Goal: Task Accomplishment & Management: Manage account settings

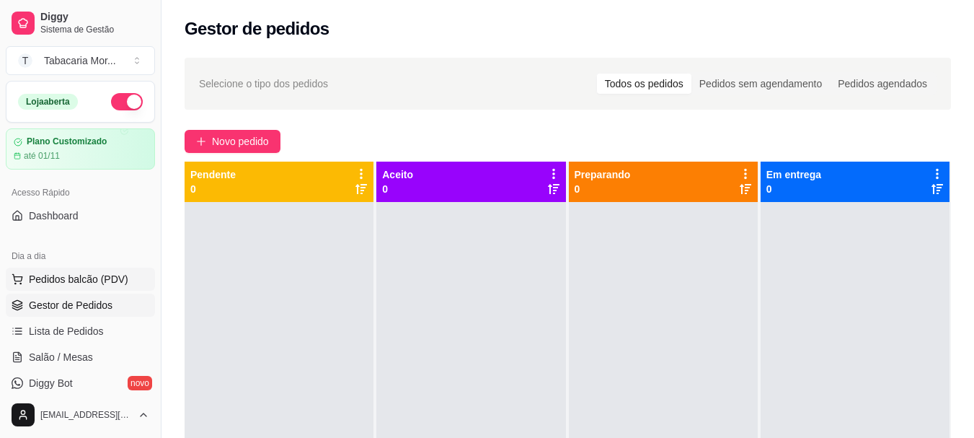
click at [82, 281] on span "Pedidos balcão (PDV)" at bounding box center [79, 279] width 100 height 14
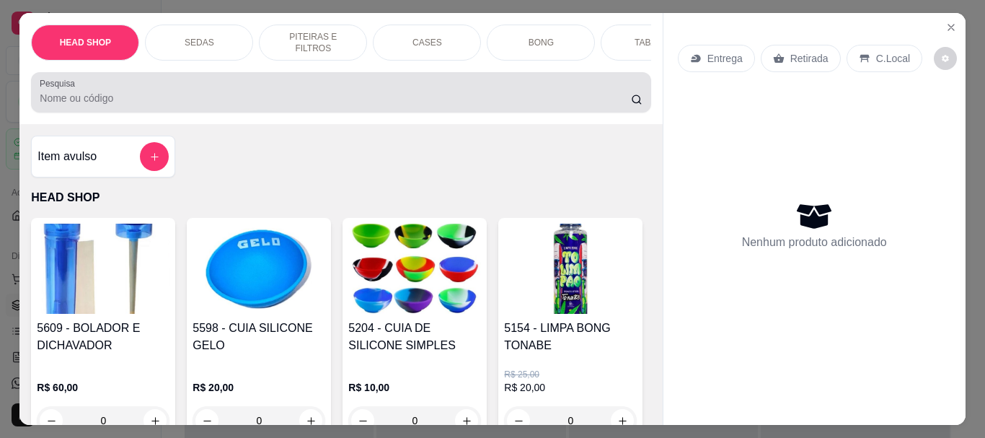
click at [76, 98] on input "Pesquisa" at bounding box center [335, 98] width 591 height 14
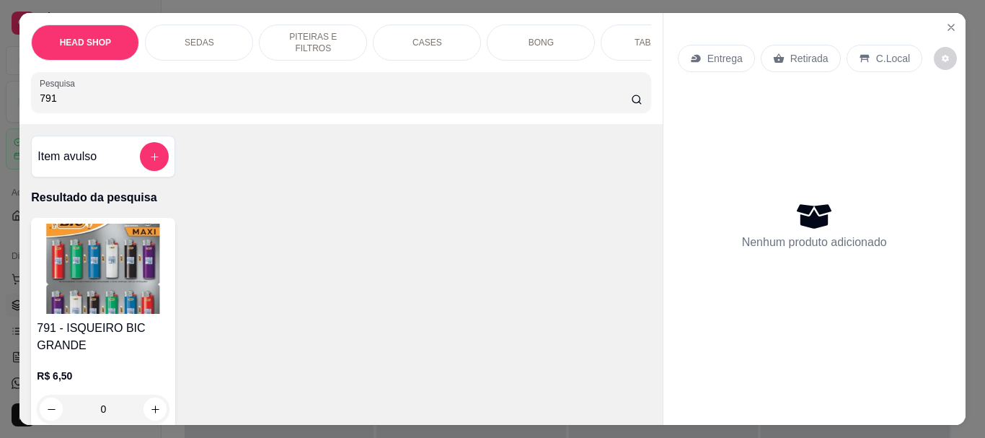
type input "791"
click at [102, 299] on img at bounding box center [103, 269] width 133 height 90
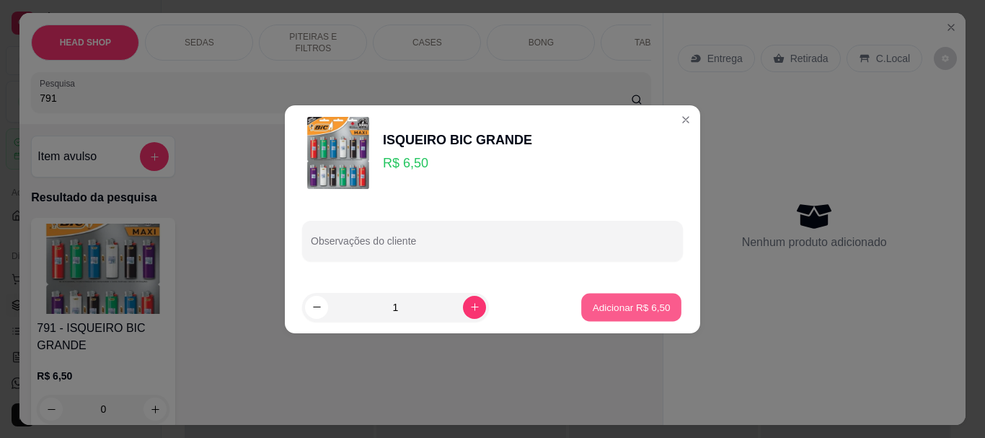
click at [645, 319] on button "Adicionar R$ 6,50" at bounding box center [631, 307] width 100 height 28
type input "1"
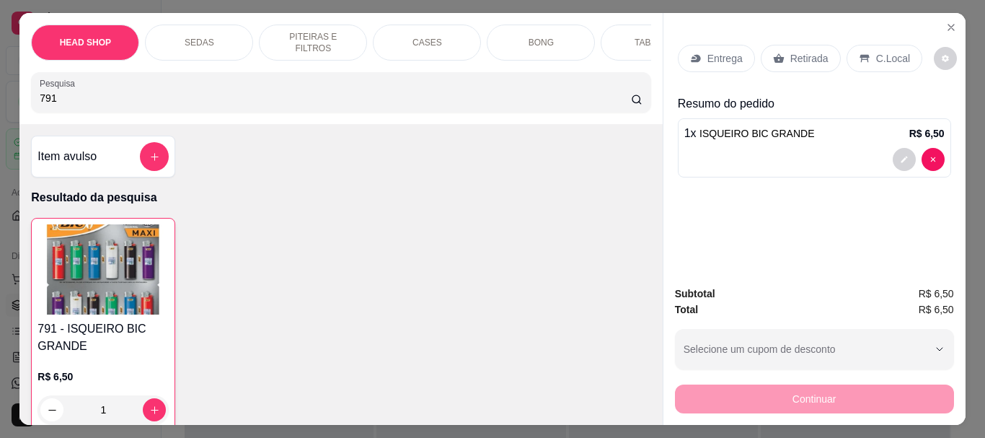
drag, startPoint x: 794, startPoint y: 56, endPoint x: 785, endPoint y: 128, distance: 72.0
click at [794, 57] on p "Retirada" at bounding box center [809, 58] width 38 height 14
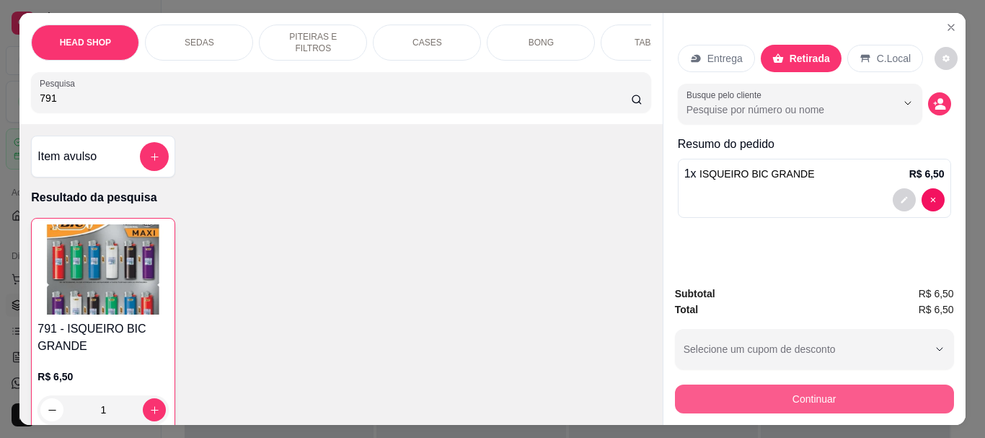
click at [800, 388] on button "Continuar" at bounding box center [814, 398] width 279 height 29
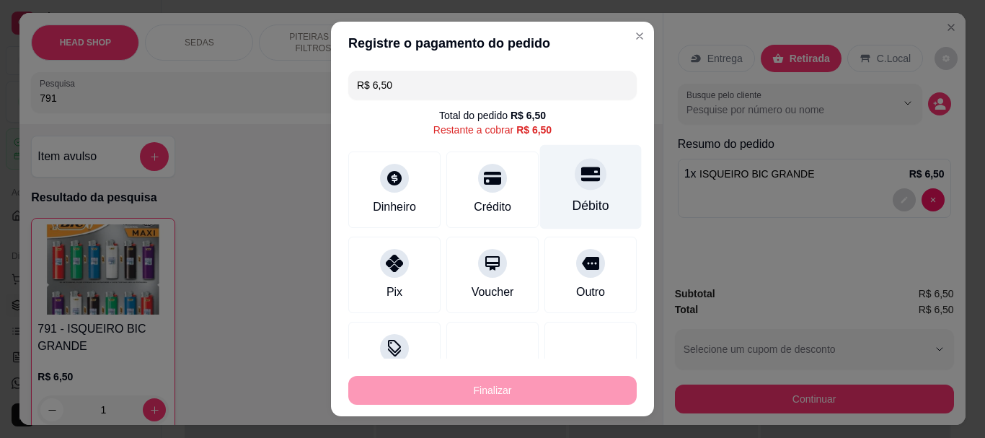
click at [581, 180] on icon at bounding box center [590, 174] width 19 height 14
type input "R$ 0,00"
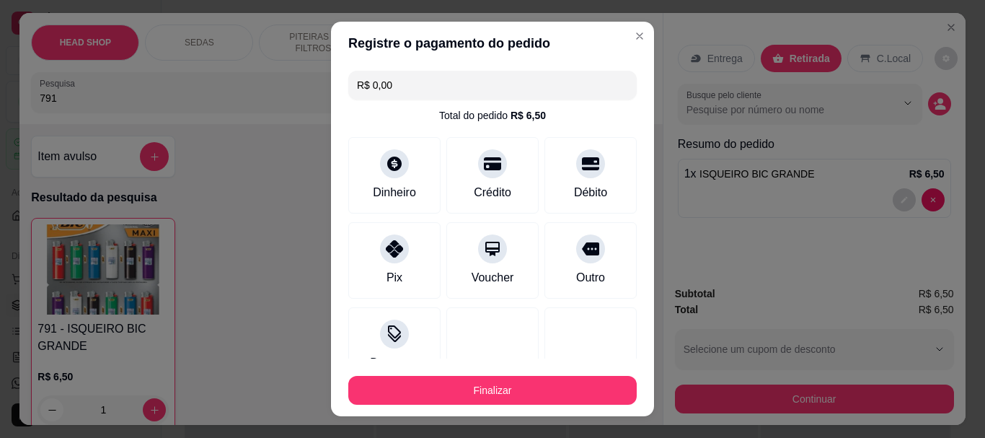
click at [555, 372] on div "Finalizar" at bounding box center [492, 387] width 288 height 35
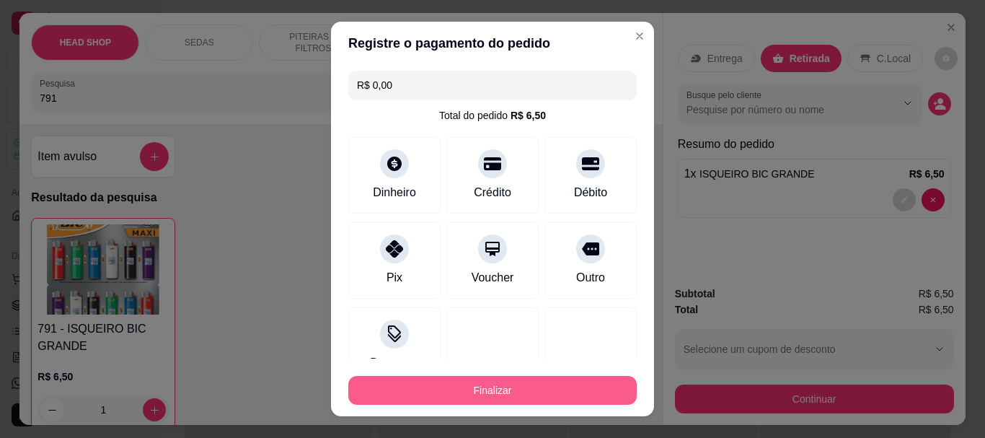
click at [560, 384] on button "Finalizar" at bounding box center [492, 390] width 288 height 29
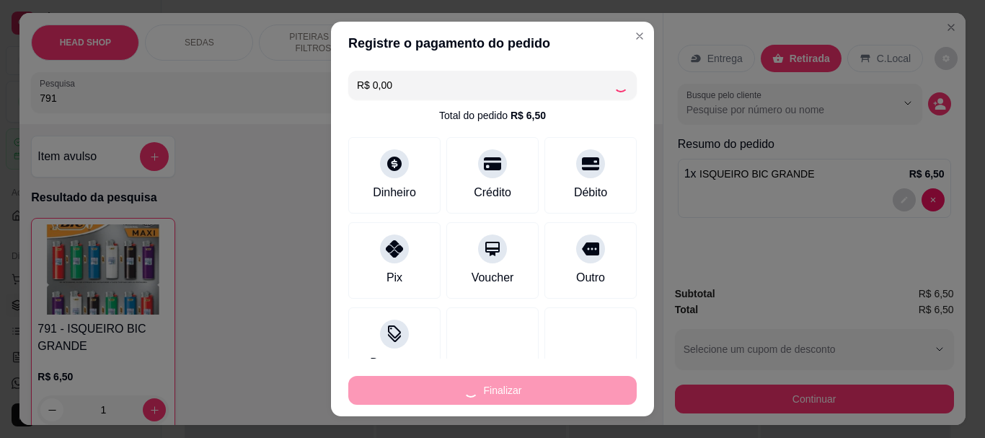
type input "0"
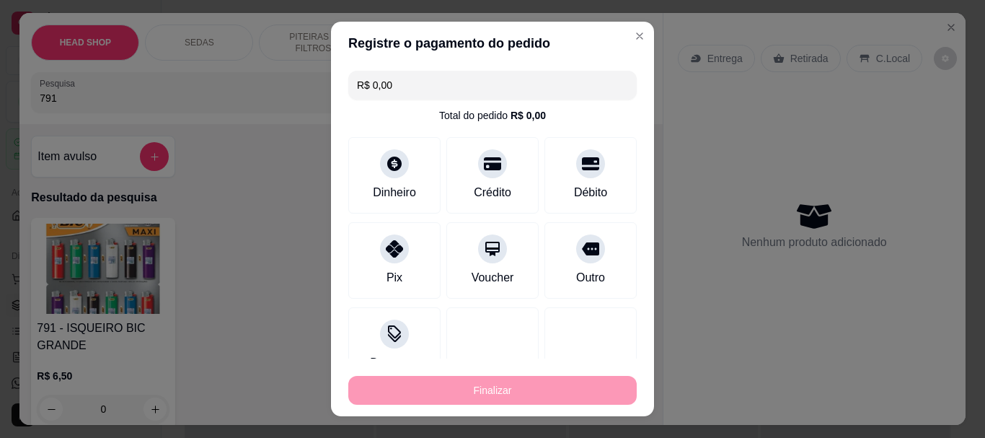
type input "-R$ 6,50"
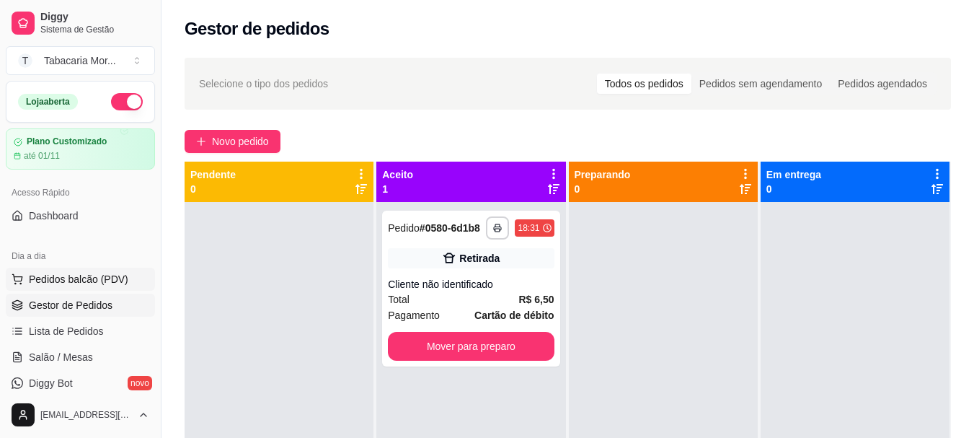
click at [92, 279] on span "Pedidos balcão (PDV)" at bounding box center [79, 279] width 100 height 14
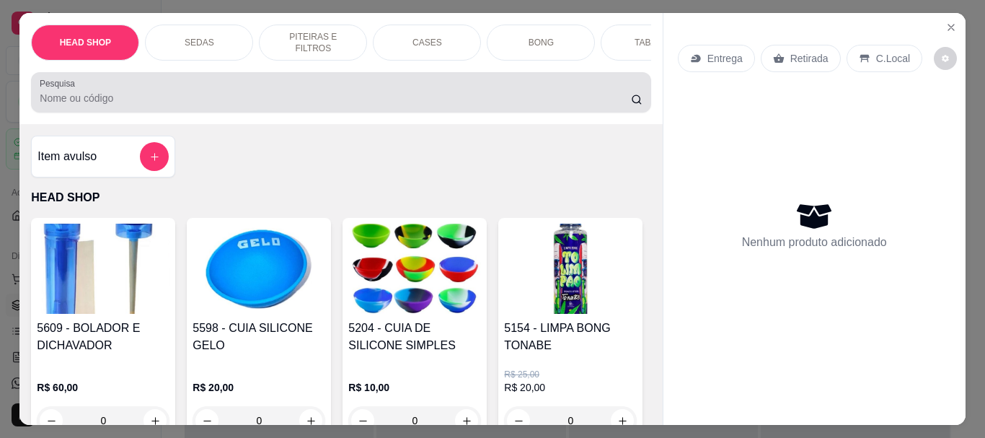
click at [81, 105] on input "Pesquisa" at bounding box center [335, 98] width 591 height 14
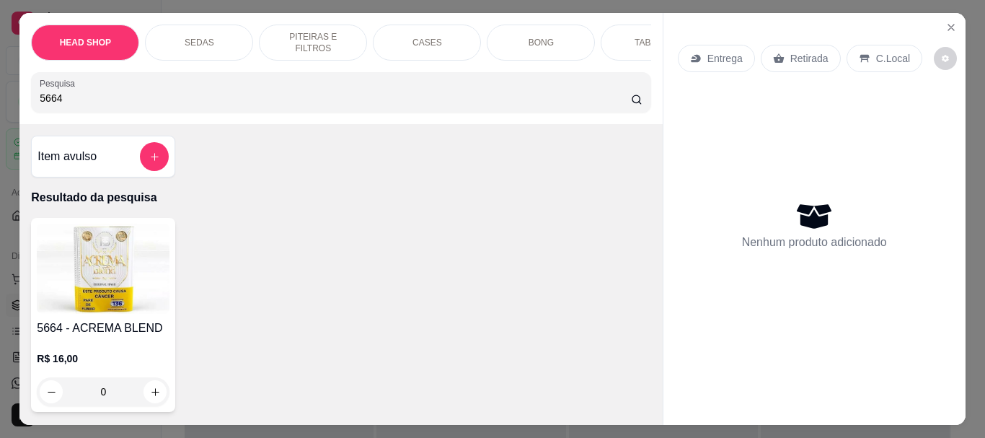
type input "5664"
click at [73, 255] on img at bounding box center [103, 269] width 133 height 90
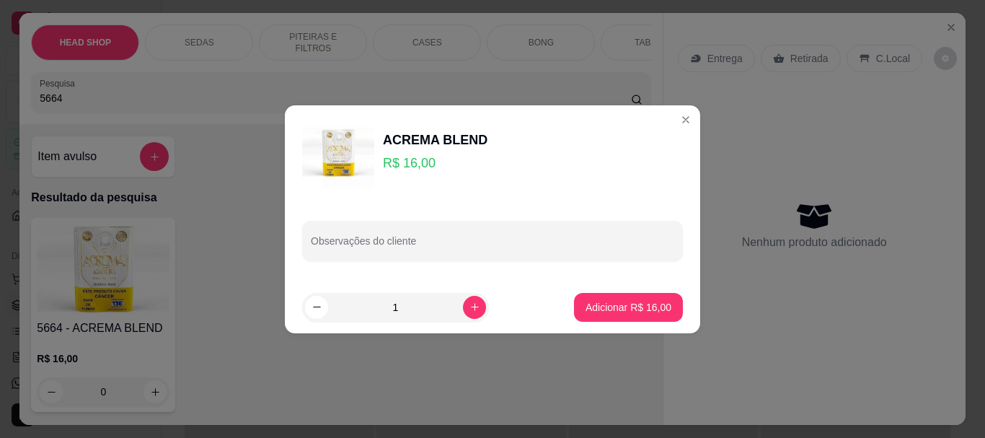
click at [624, 290] on footer "1 Adicionar R$ 16,00" at bounding box center [492, 307] width 415 height 52
click at [625, 307] on p "Adicionar R$ 16,00" at bounding box center [629, 307] width 86 height 14
type input "1"
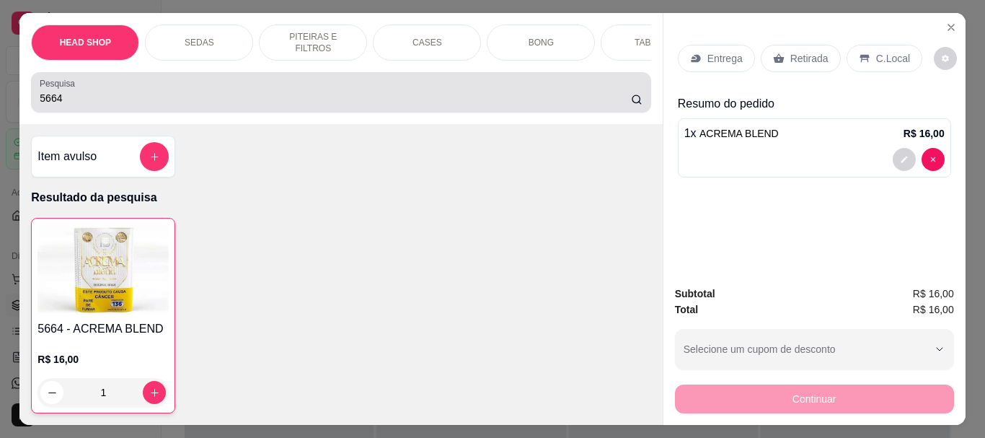
click at [115, 107] on div "5664" at bounding box center [341, 92] width 602 height 29
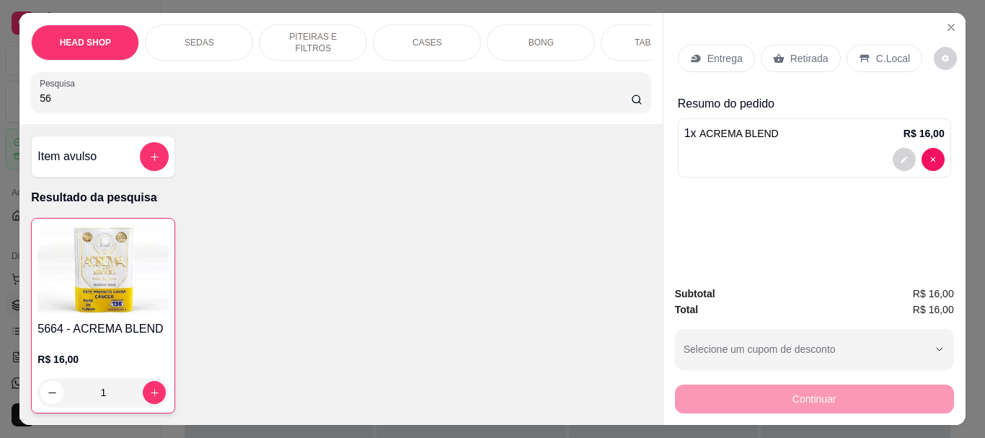
type input "5"
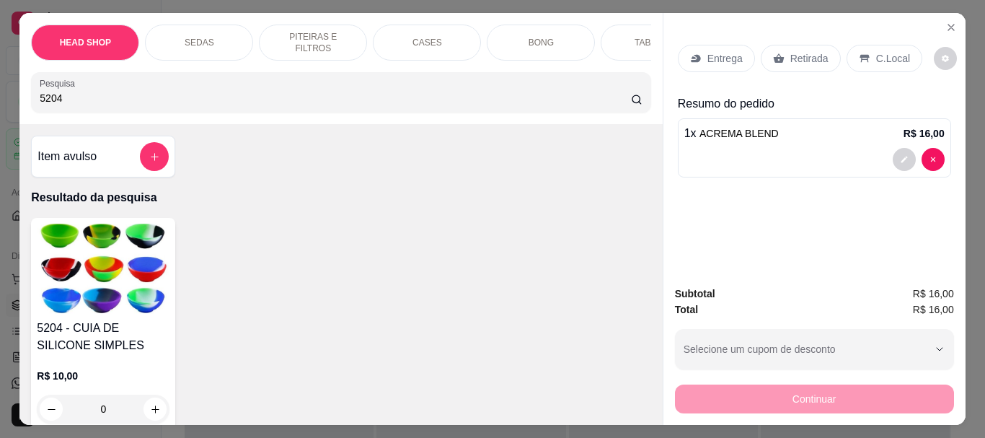
type input "5204"
click at [92, 265] on img at bounding box center [103, 269] width 133 height 90
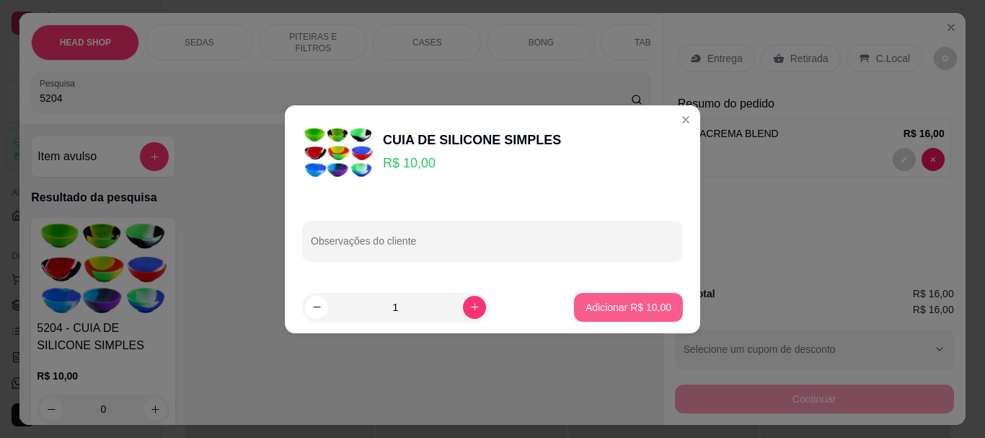
click at [617, 314] on p "Adicionar R$ 10,00" at bounding box center [629, 307] width 86 height 14
type input "1"
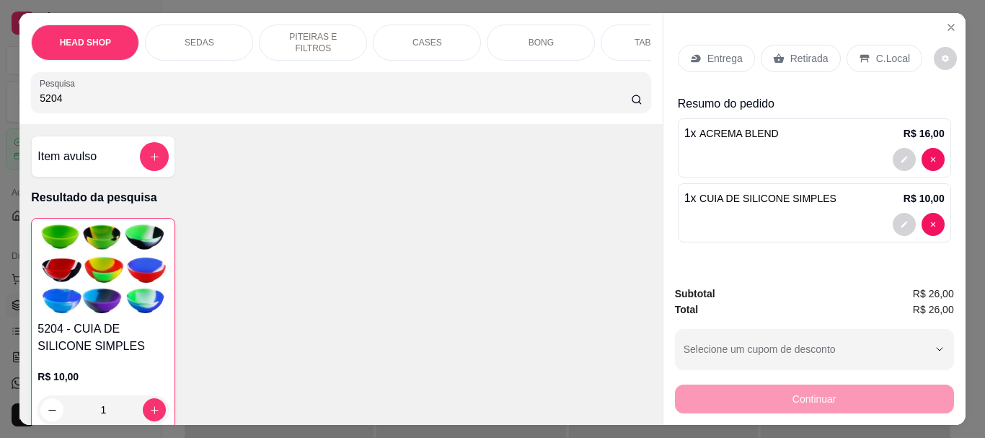
click at [795, 51] on p "Retirada" at bounding box center [809, 58] width 38 height 14
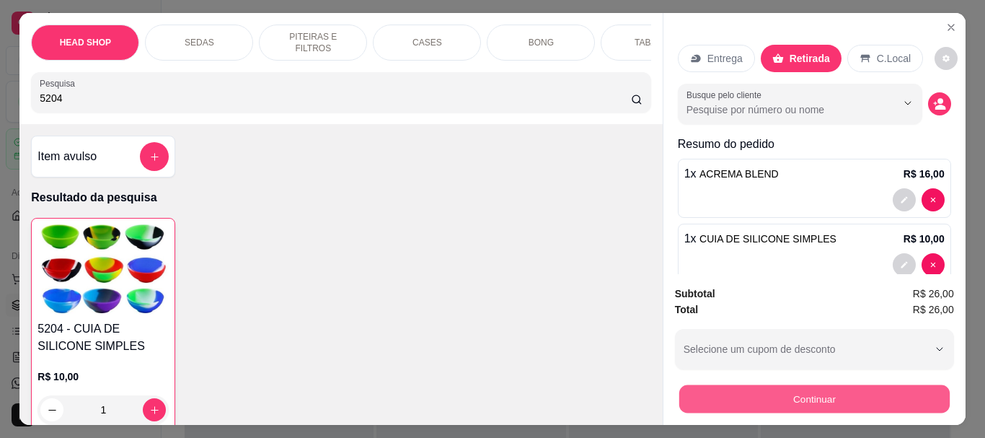
click at [749, 400] on button "Continuar" at bounding box center [814, 398] width 270 height 28
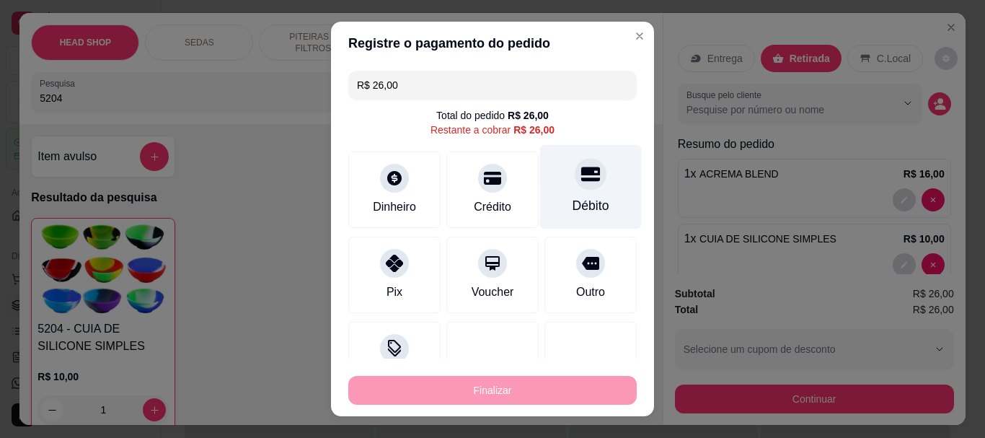
click at [575, 174] on div at bounding box center [591, 175] width 32 height 32
type input "R$ 0,00"
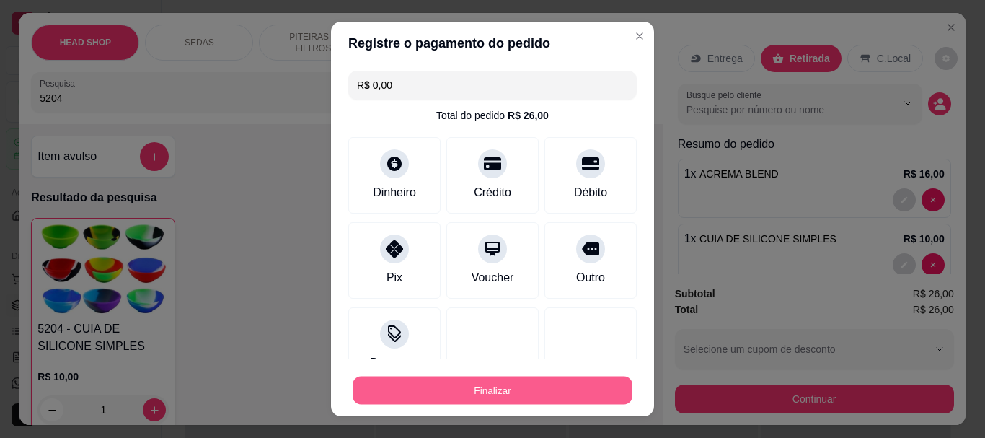
click at [537, 392] on button "Finalizar" at bounding box center [493, 390] width 280 height 28
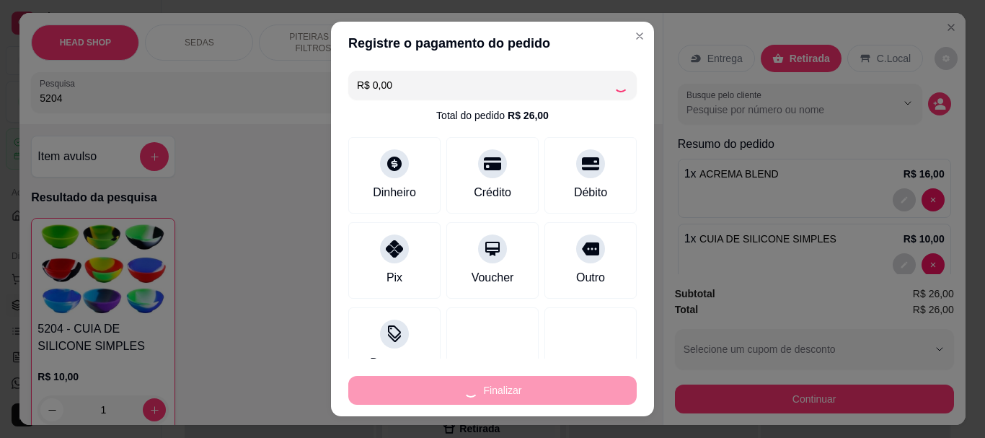
type input "0"
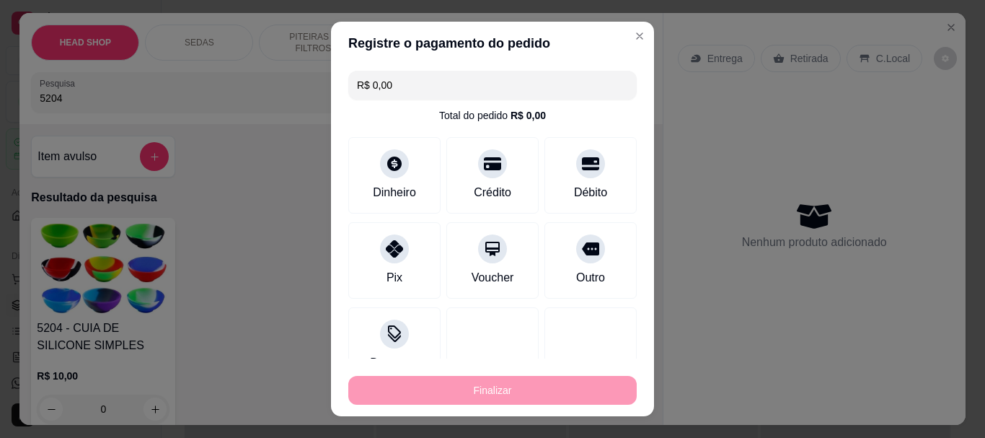
type input "-R$ 26,00"
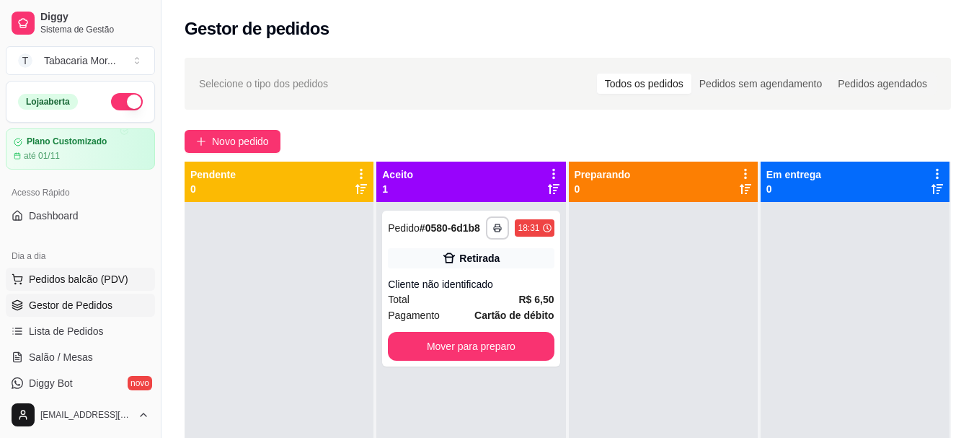
click at [50, 284] on span "Pedidos balcão (PDV)" at bounding box center [79, 279] width 100 height 14
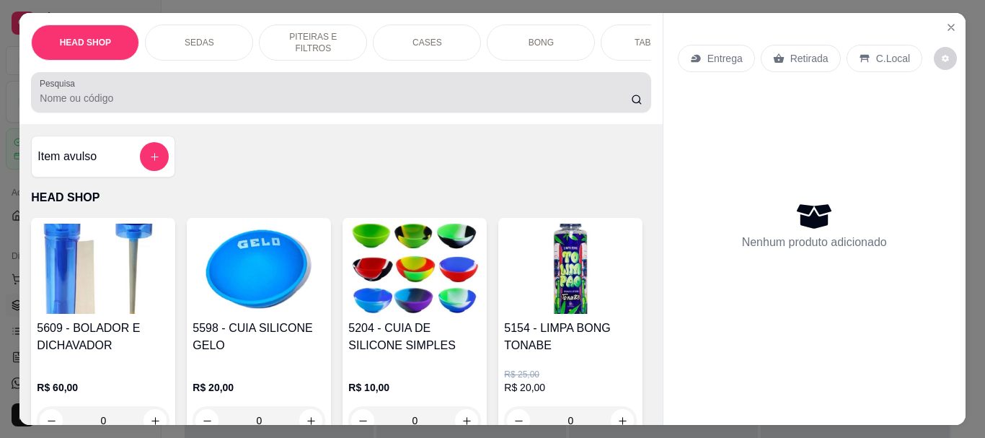
click at [106, 102] on input "Pesquisa" at bounding box center [335, 98] width 591 height 14
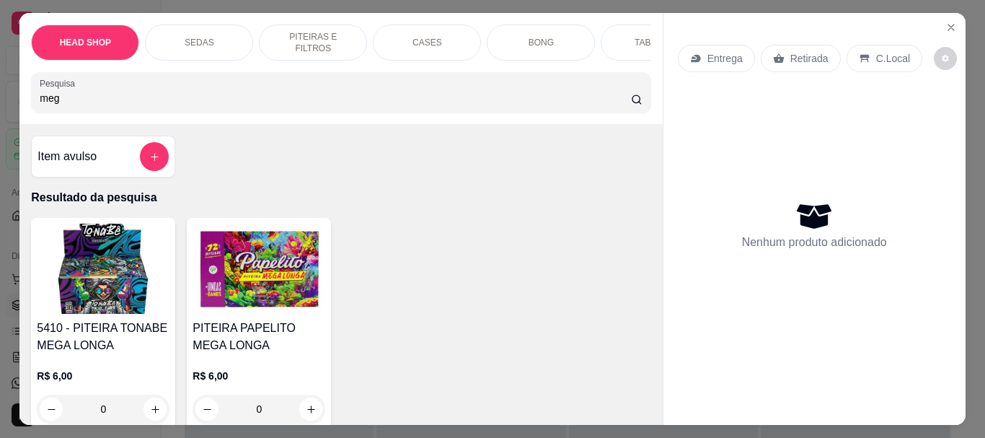
type input "meg"
click at [262, 284] on img at bounding box center [259, 269] width 133 height 90
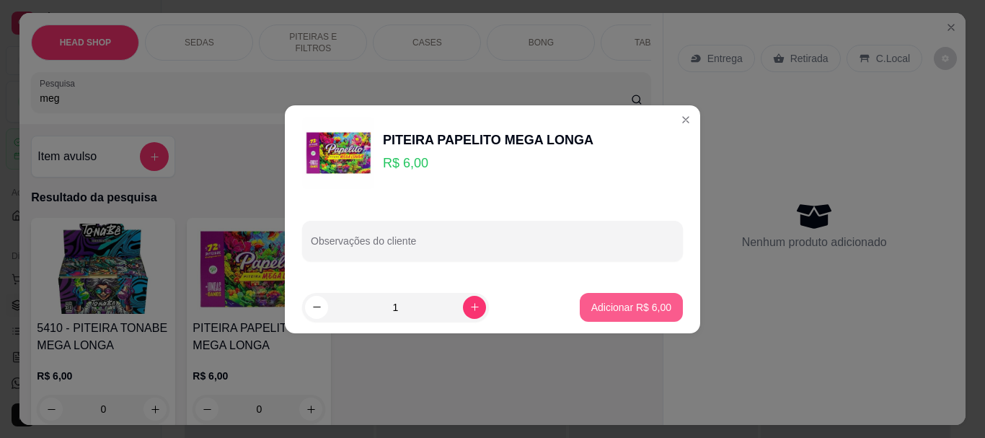
click at [663, 308] on button "Adicionar R$ 6,00" at bounding box center [631, 307] width 103 height 29
type input "1"
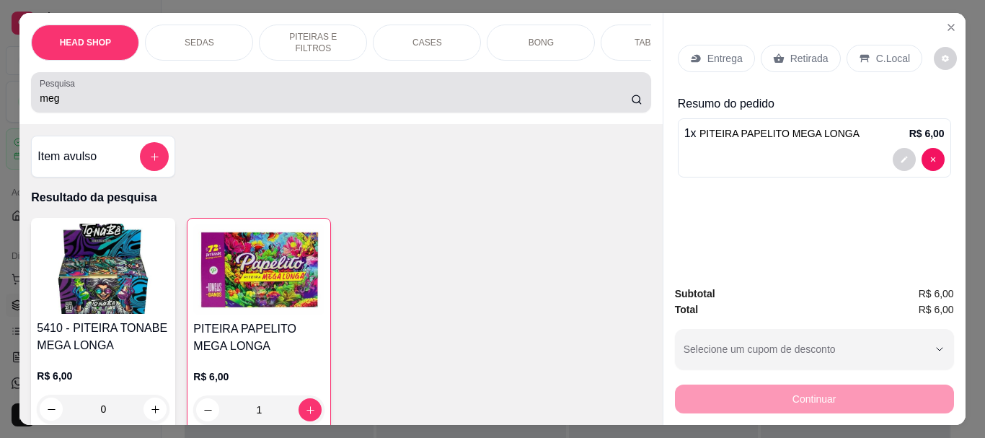
click at [167, 87] on div "meg" at bounding box center [341, 92] width 602 height 29
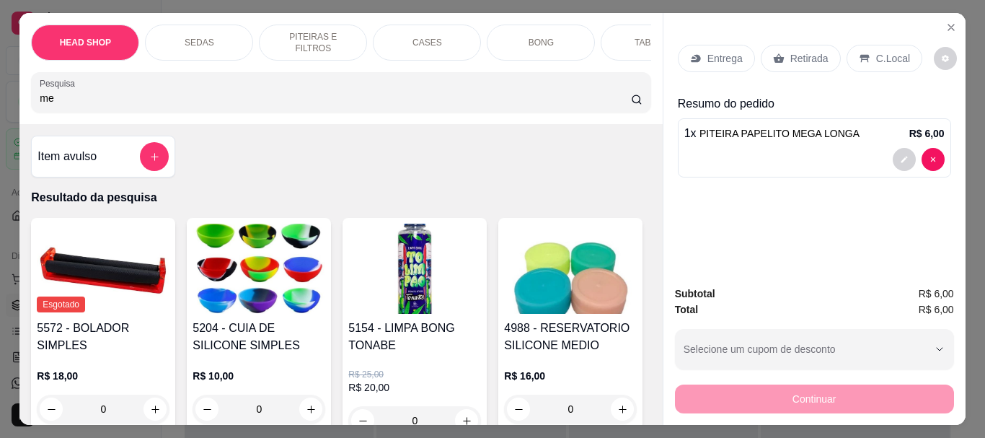
type input "m"
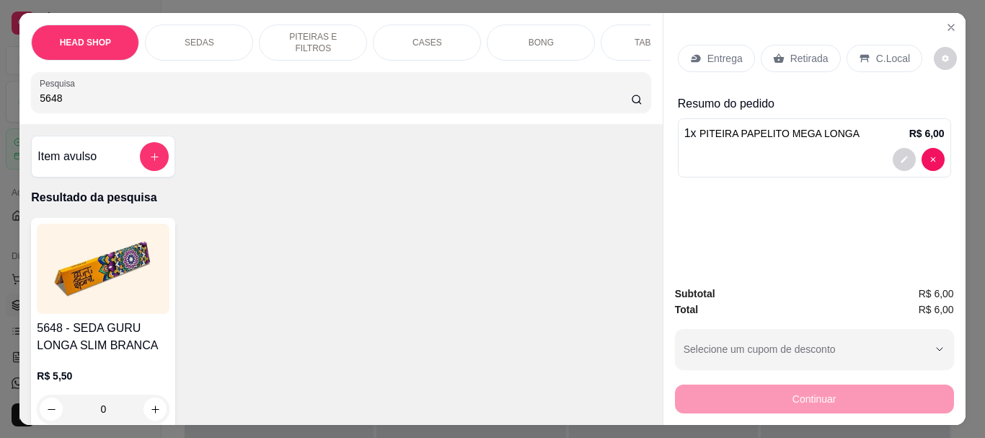
type input "5648"
click at [79, 242] on img at bounding box center [103, 269] width 133 height 90
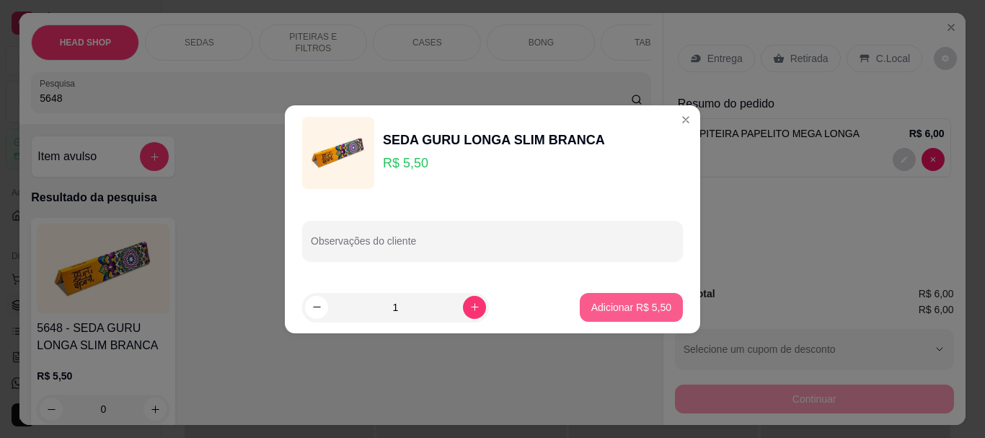
click at [640, 298] on button "Adicionar R$ 5,50" at bounding box center [631, 307] width 103 height 29
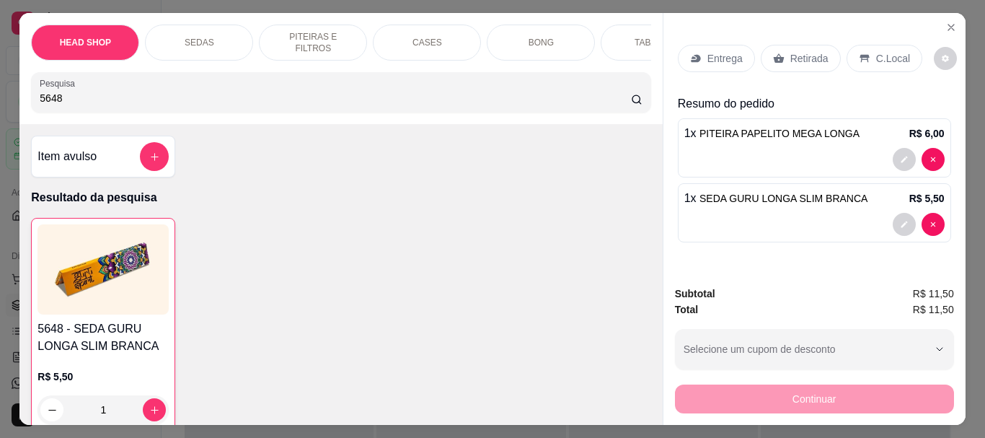
type input "1"
click at [797, 51] on p "Retirada" at bounding box center [809, 58] width 38 height 14
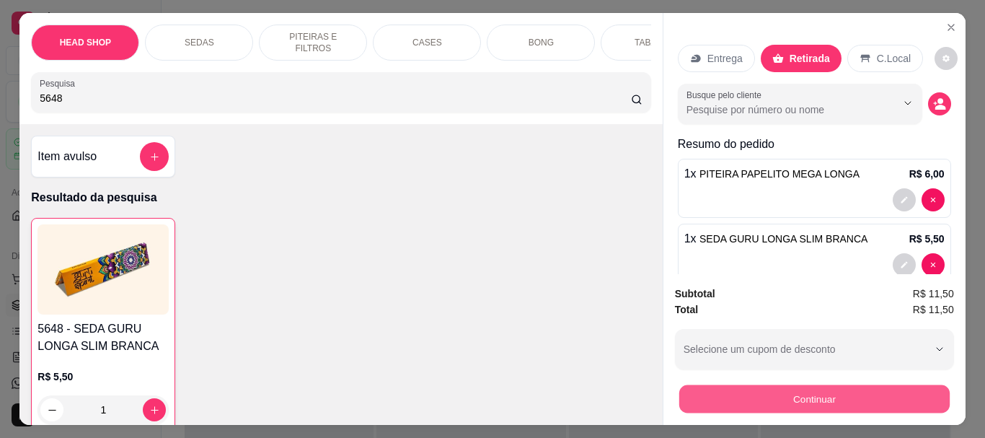
click at [839, 402] on button "Continuar" at bounding box center [814, 398] width 270 height 28
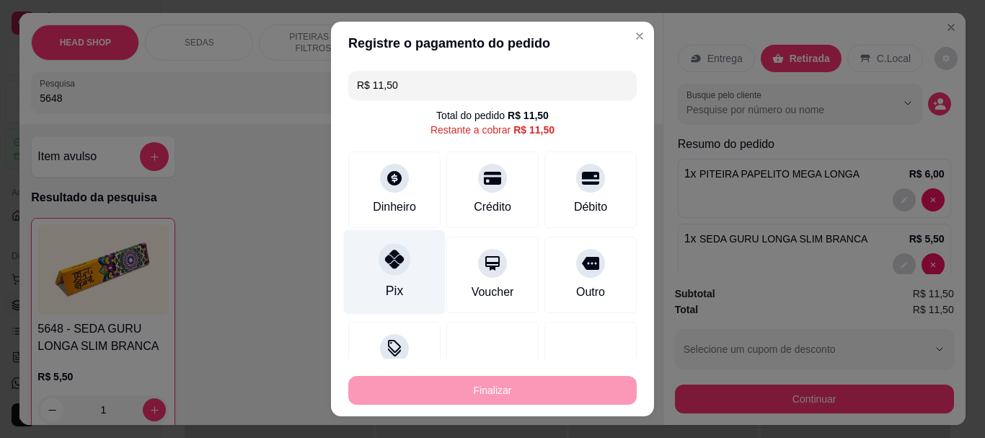
click at [399, 264] on div at bounding box center [395, 260] width 32 height 32
type input "R$ 0,00"
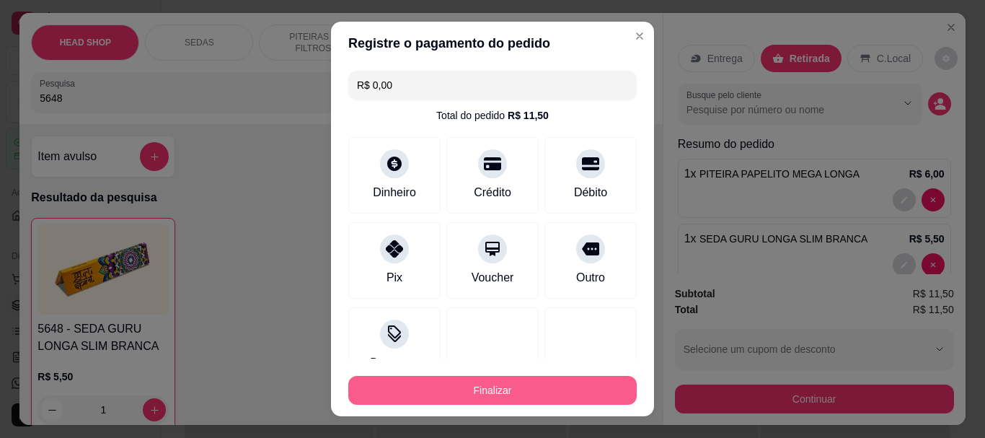
click at [465, 394] on button "Finalizar" at bounding box center [492, 390] width 288 height 29
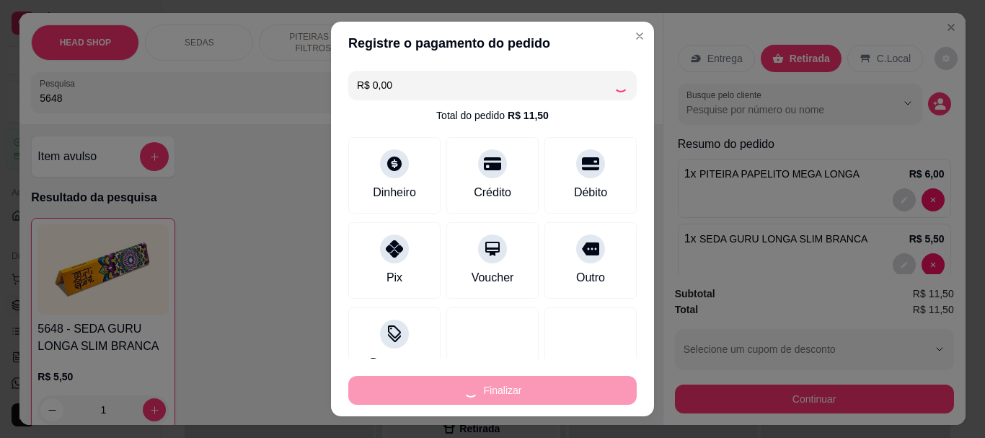
type input "0"
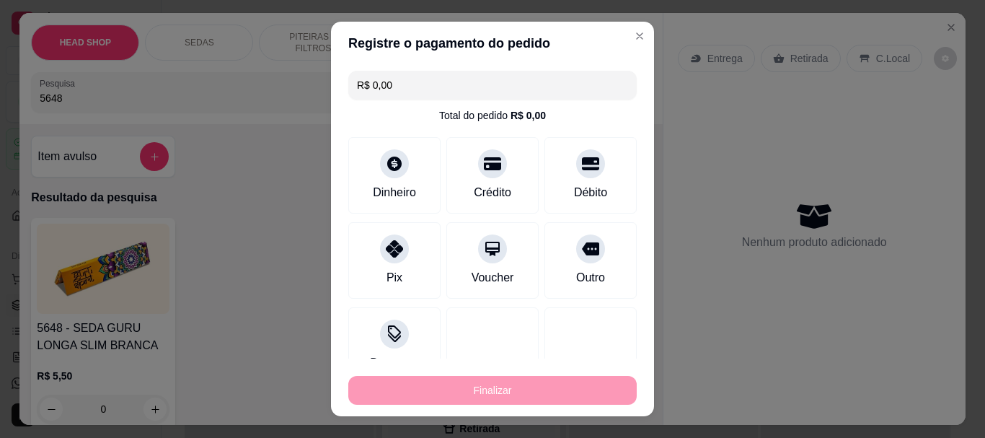
type input "-R$ 11,50"
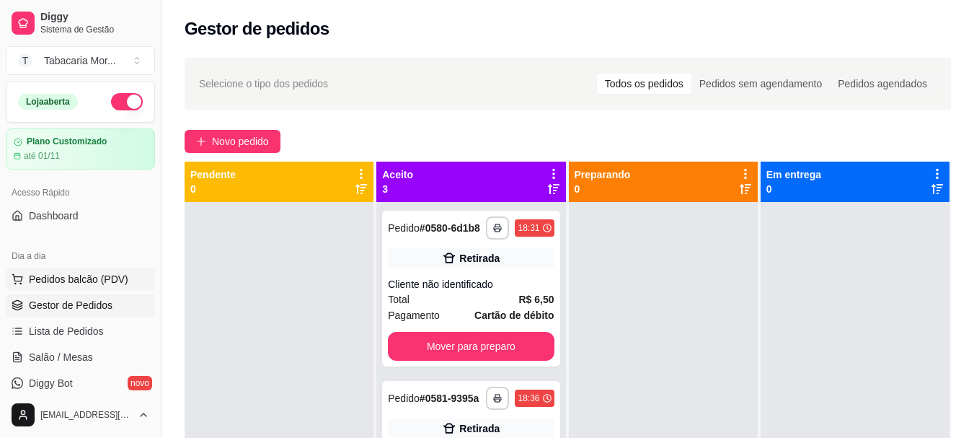
click at [80, 277] on span "Pedidos balcão (PDV)" at bounding box center [79, 279] width 100 height 14
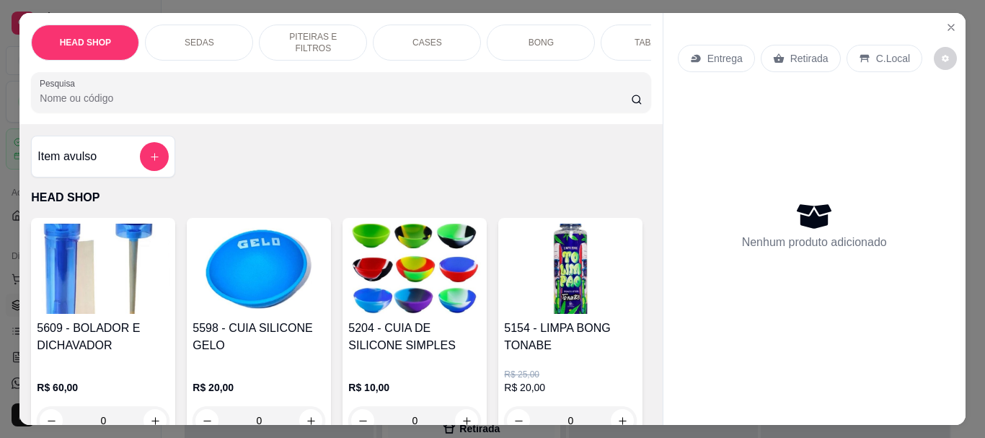
click at [50, 105] on input "Pesquisa" at bounding box center [335, 98] width 591 height 14
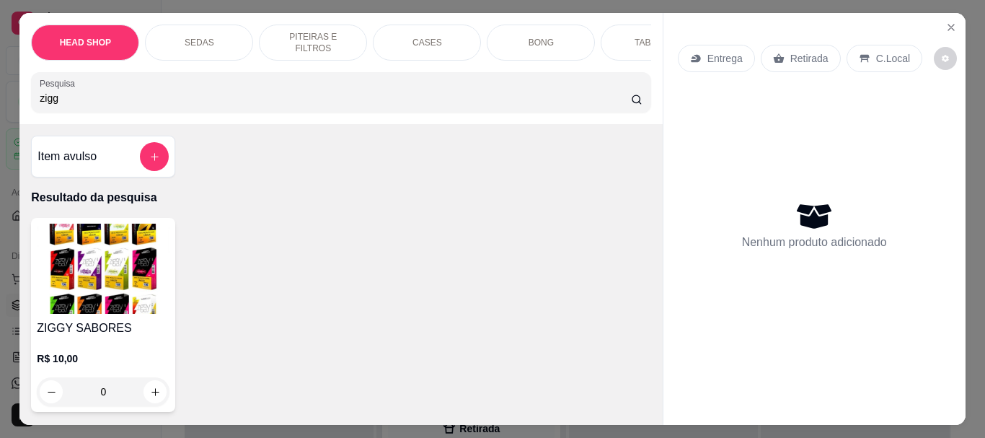
type input "zigg"
click at [123, 284] on img at bounding box center [103, 269] width 133 height 90
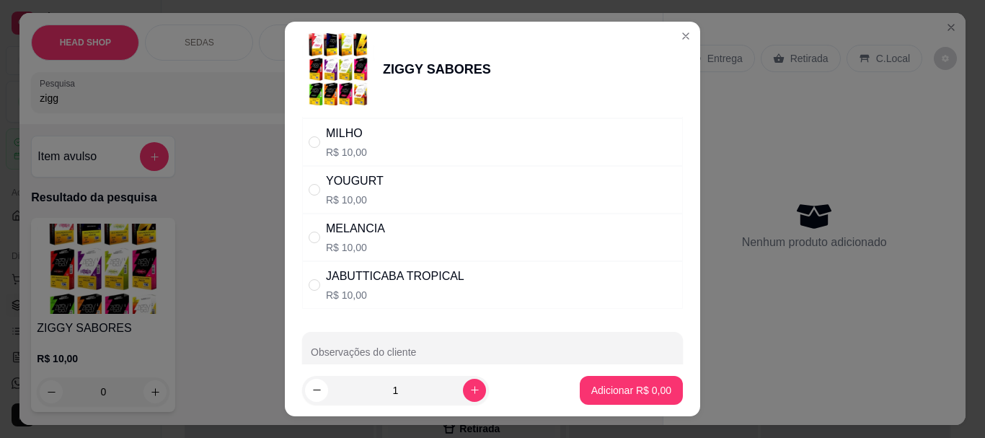
scroll to position [1269, 0]
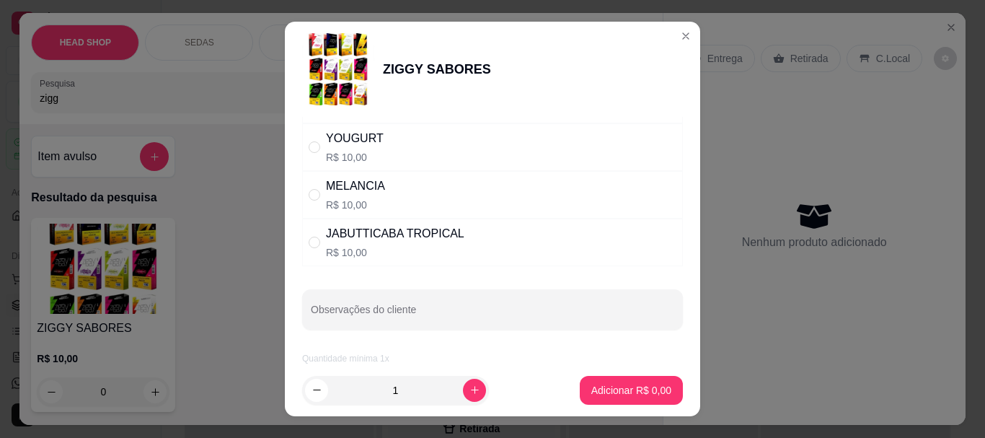
click at [371, 240] on div "JABUTTICABA TROPICAL" at bounding box center [395, 233] width 138 height 17
radio input "true"
click at [469, 389] on icon "increase-product-quantity" at bounding box center [474, 389] width 11 height 11
click at [464, 389] on button "increase-product-quantity" at bounding box center [474, 390] width 23 height 23
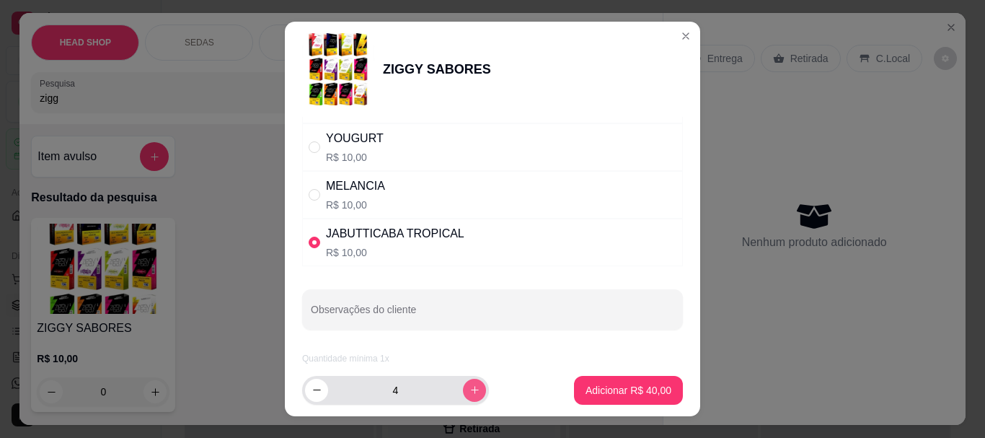
click at [464, 389] on button "increase-product-quantity" at bounding box center [474, 390] width 23 height 23
click at [464, 389] on button "increase-product-quantity" at bounding box center [474, 390] width 22 height 22
click at [464, 389] on button "increase-product-quantity" at bounding box center [474, 390] width 23 height 23
type input "8"
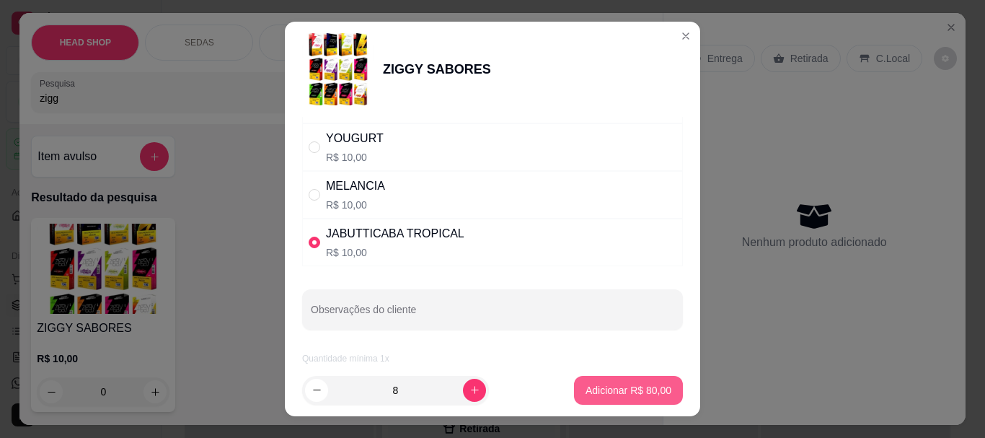
click at [627, 388] on p "Adicionar R$ 80,00" at bounding box center [629, 390] width 86 height 14
type input "8"
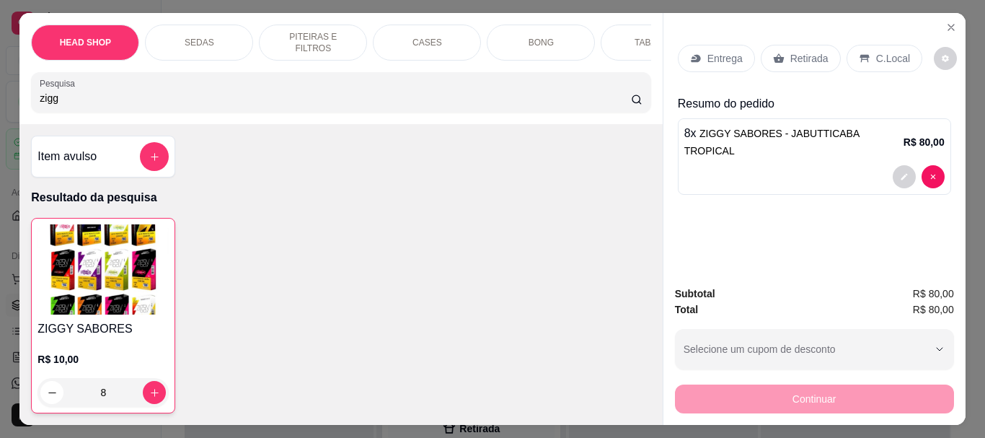
click at [120, 311] on img at bounding box center [103, 269] width 131 height 90
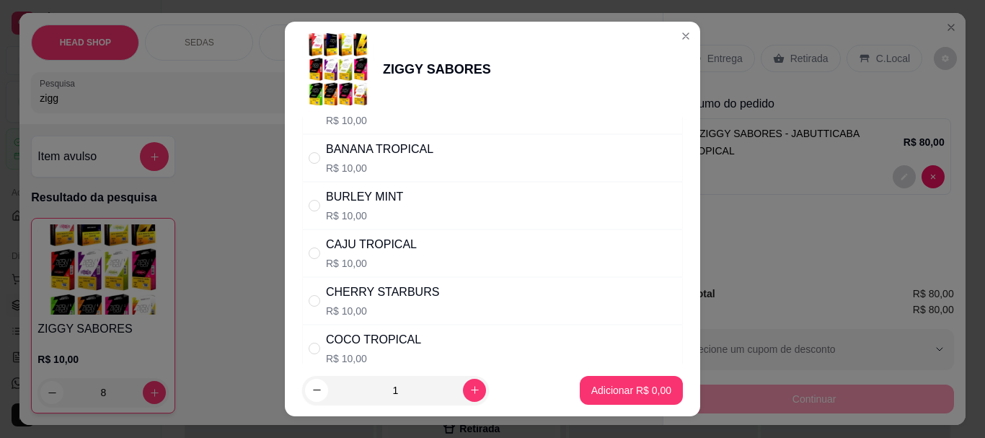
scroll to position [216, 0]
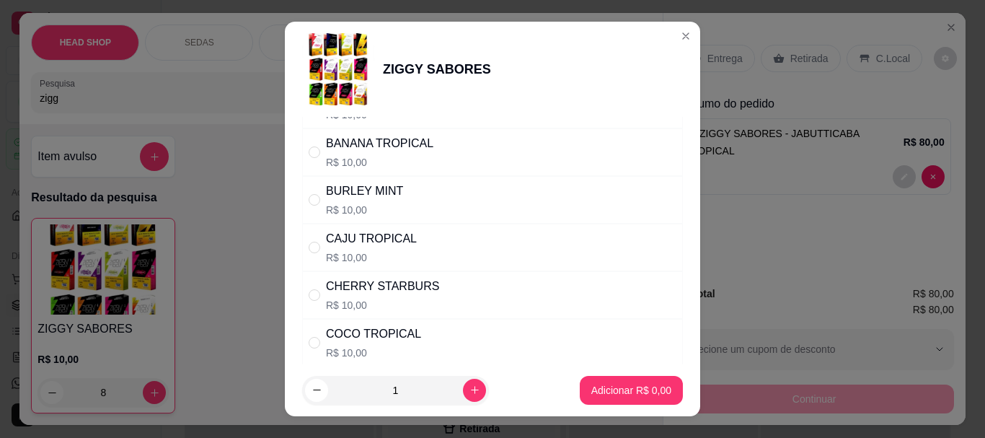
click at [353, 149] on div "BANANA TROPICAL" at bounding box center [379, 143] width 107 height 17
radio input "true"
click at [464, 399] on button "increase-product-quantity" at bounding box center [474, 390] width 23 height 23
type input "2"
click at [589, 396] on p "Adicionar R$ 20,00" at bounding box center [629, 390] width 84 height 14
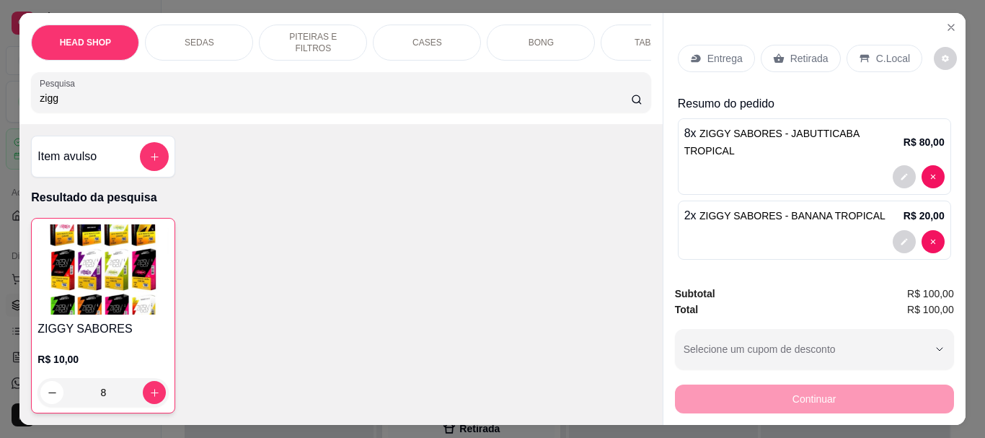
click at [63, 291] on img at bounding box center [103, 269] width 131 height 90
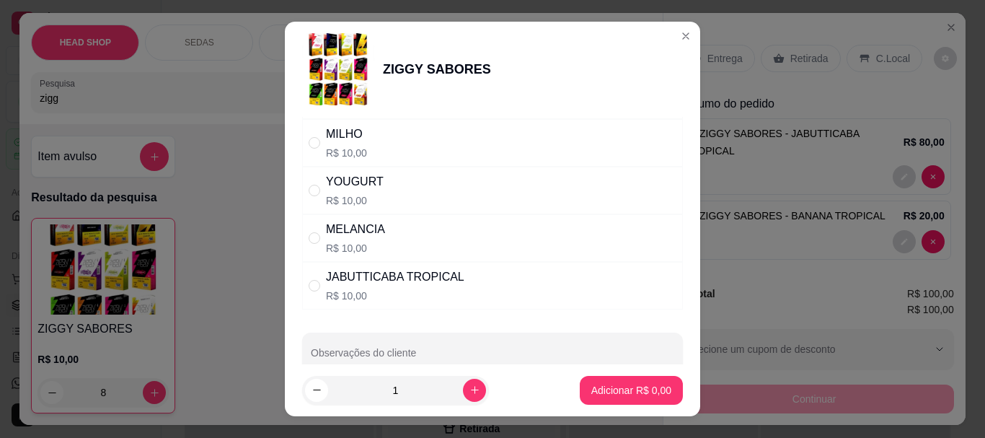
scroll to position [1226, 0]
click at [376, 228] on div "MELANCIA" at bounding box center [355, 228] width 59 height 17
radio input "true"
click at [467, 389] on button "increase-product-quantity" at bounding box center [474, 390] width 22 height 22
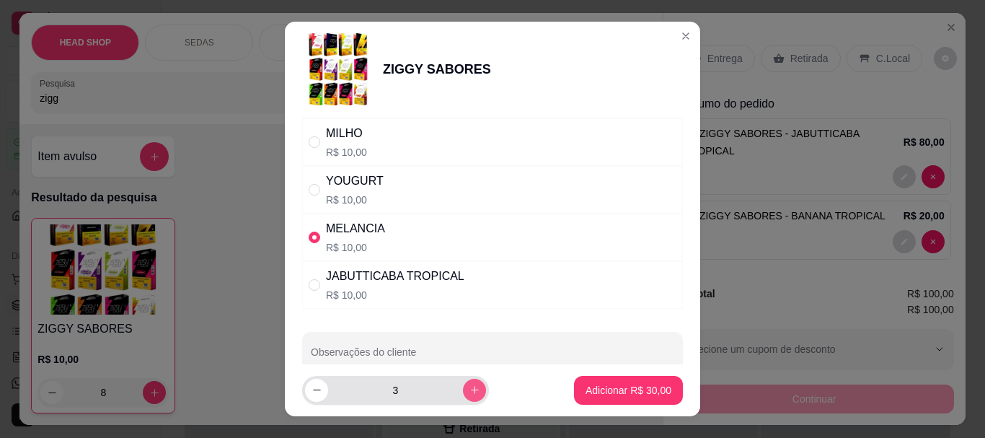
click at [467, 389] on button "increase-product-quantity" at bounding box center [474, 390] width 23 height 23
type input "5"
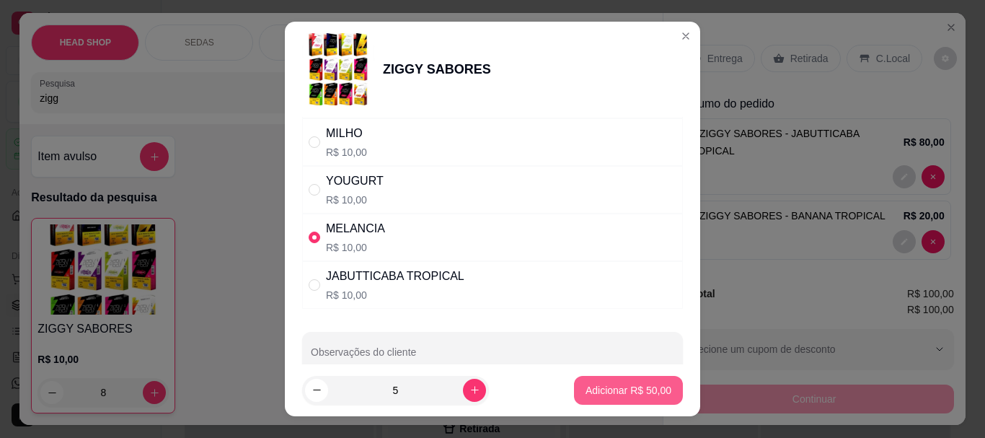
click at [632, 394] on p "Adicionar R$ 50,00" at bounding box center [629, 390] width 86 height 14
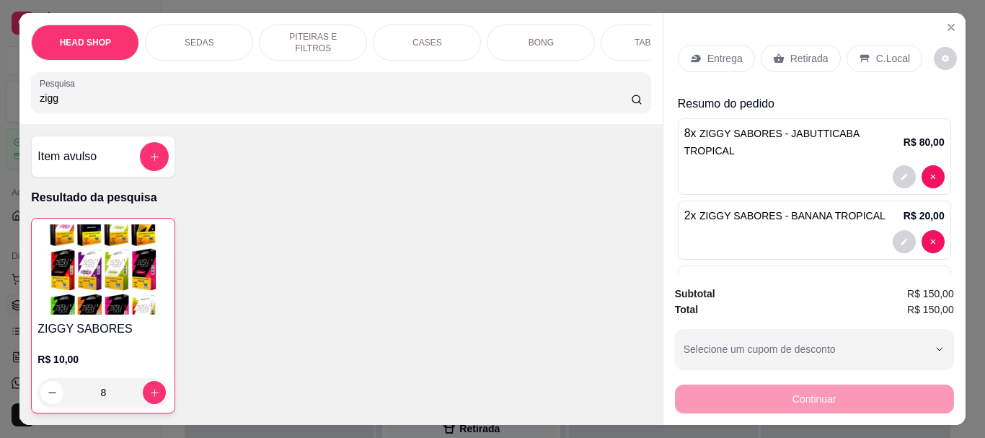
click at [106, 302] on img at bounding box center [103, 269] width 131 height 90
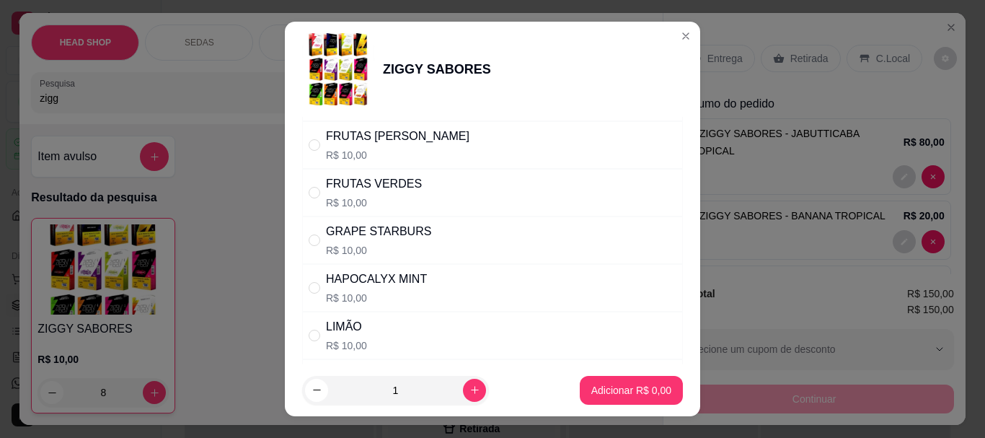
scroll to position [577, 0]
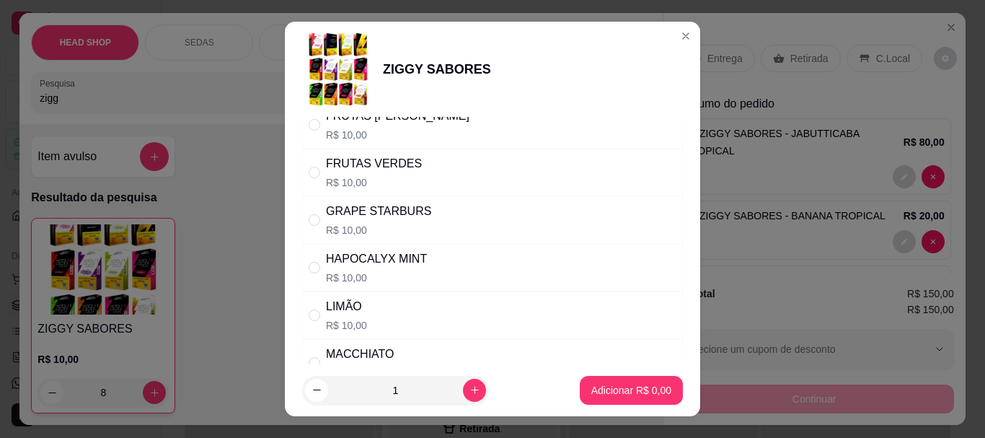
click at [384, 207] on div "GRAPE STARBURS" at bounding box center [378, 211] width 105 height 17
radio input "true"
click at [471, 389] on icon "increase-product-quantity" at bounding box center [475, 390] width 8 height 8
click at [471, 390] on icon "increase-product-quantity" at bounding box center [475, 390] width 8 height 8
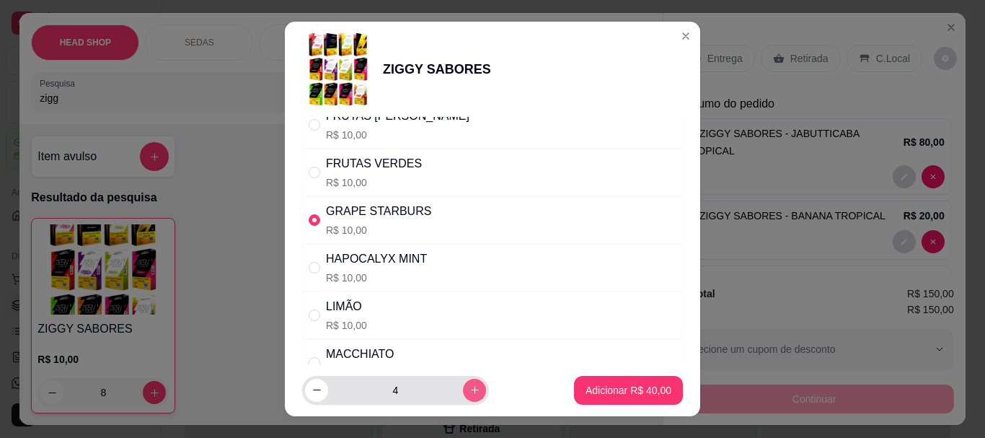
click at [471, 390] on icon "increase-product-quantity" at bounding box center [475, 390] width 8 height 8
click at [471, 390] on icon "increase-product-quantity" at bounding box center [474, 390] width 7 height 7
click at [305, 384] on button "decrease-product-quantity" at bounding box center [316, 390] width 23 height 23
type input "5"
click at [616, 386] on p "Adicionar R$ 50,00" at bounding box center [629, 390] width 86 height 14
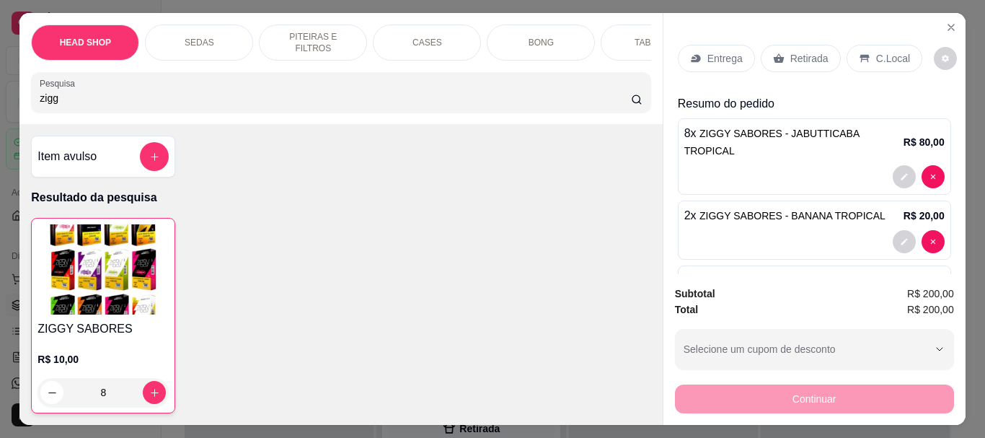
click at [67, 261] on img at bounding box center [103, 269] width 131 height 90
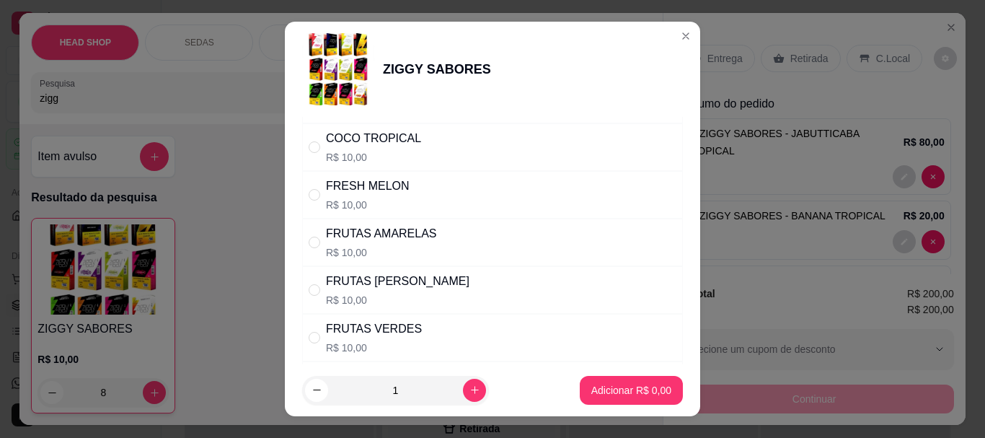
scroll to position [433, 0]
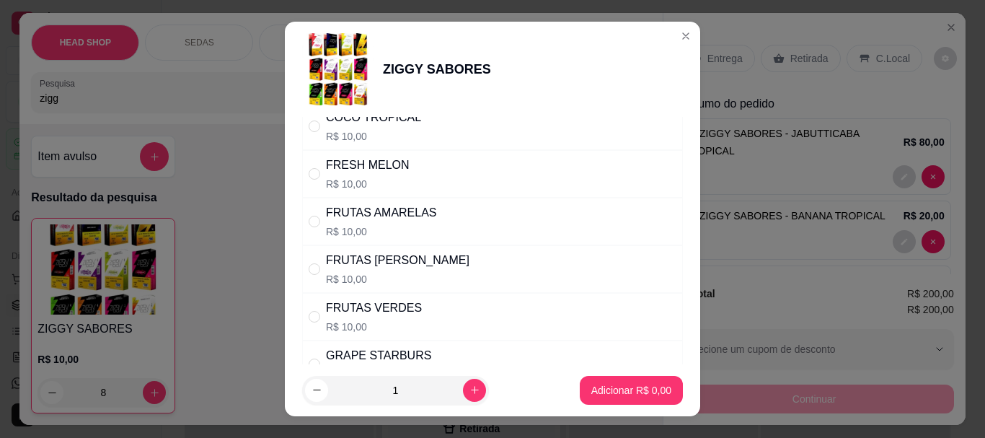
click at [359, 250] on div "FRUTAS ROXAS R$ 10,00" at bounding box center [492, 269] width 381 height 48
radio input "true"
click at [471, 392] on icon "increase-product-quantity" at bounding box center [475, 390] width 8 height 8
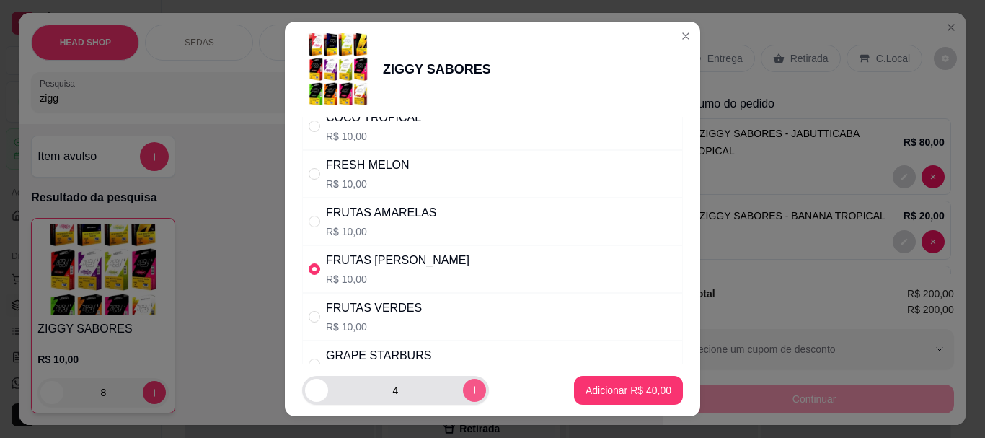
click at [471, 392] on icon "increase-product-quantity" at bounding box center [475, 390] width 8 height 8
type input "5"
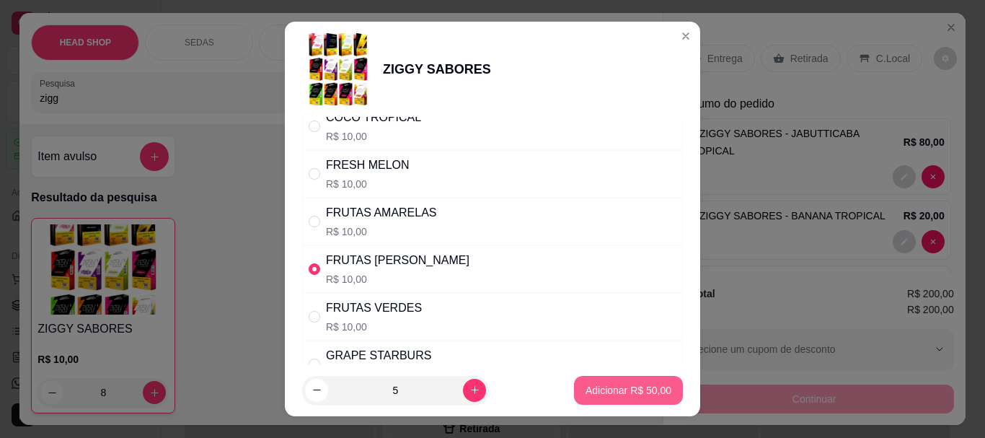
click at [599, 389] on p "Adicionar R$ 50,00" at bounding box center [629, 390] width 86 height 14
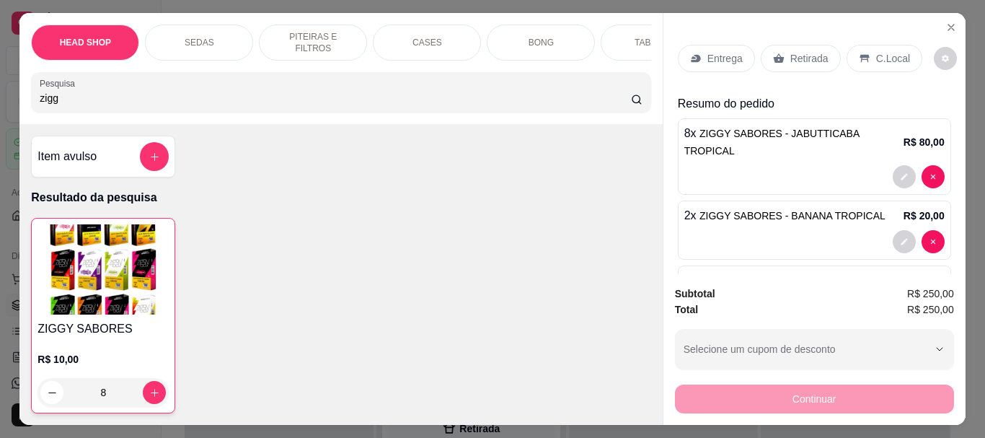
click at [101, 242] on img at bounding box center [103, 269] width 131 height 90
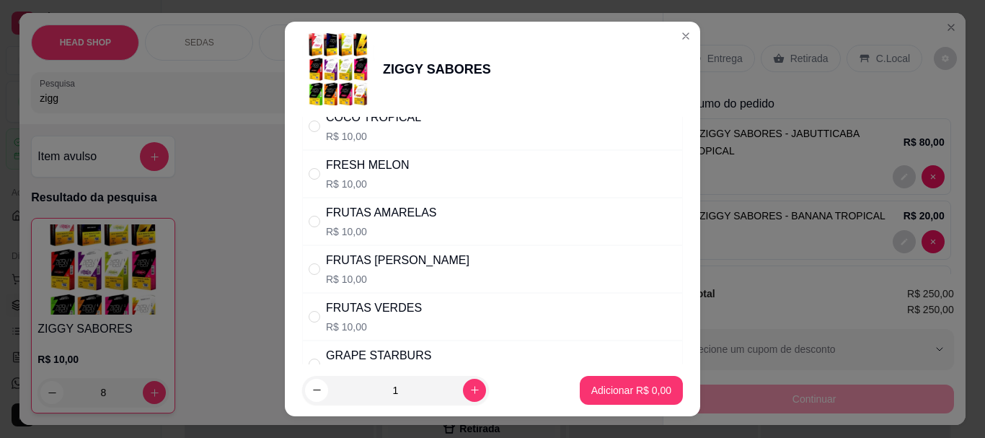
click at [372, 309] on div "FRUTAS VERDES" at bounding box center [374, 307] width 96 height 17
radio input "true"
click at [463, 382] on button "increase-product-quantity" at bounding box center [474, 390] width 23 height 23
click at [463, 382] on button "increase-product-quantity" at bounding box center [474, 390] width 22 height 22
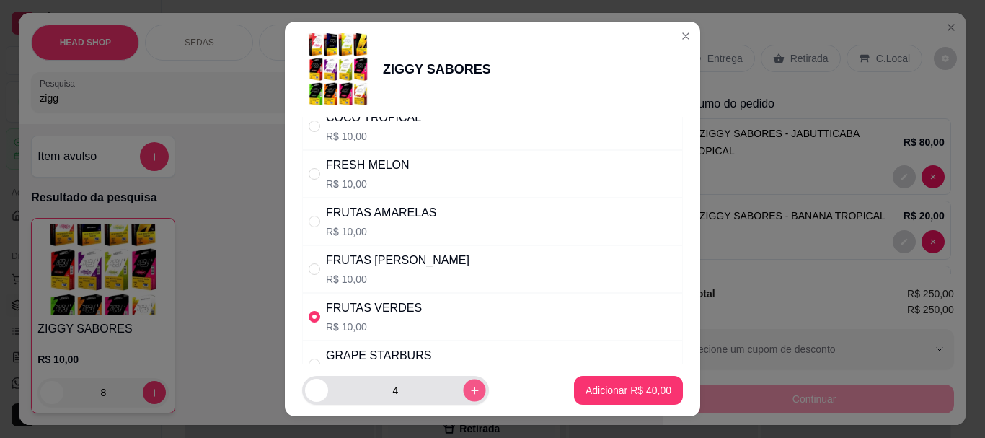
click at [463, 382] on button "increase-product-quantity" at bounding box center [474, 390] width 22 height 22
type input "5"
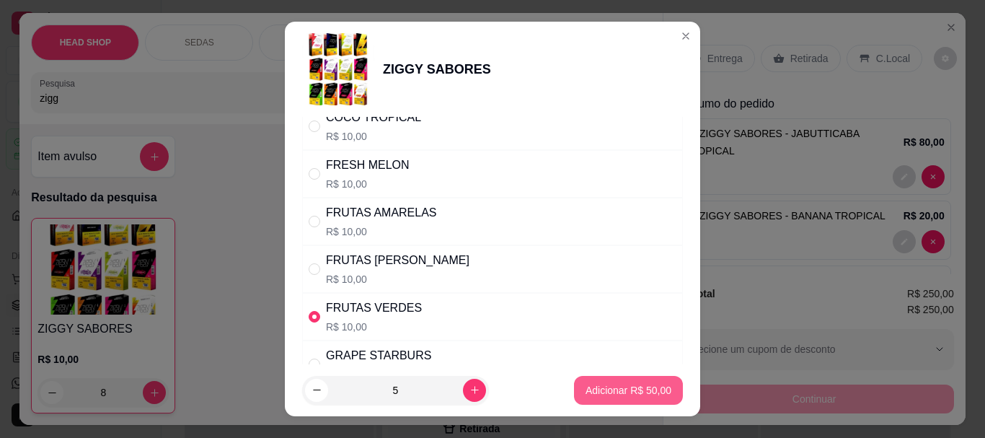
click at [612, 398] on button "Adicionar R$ 50,00" at bounding box center [628, 390] width 109 height 29
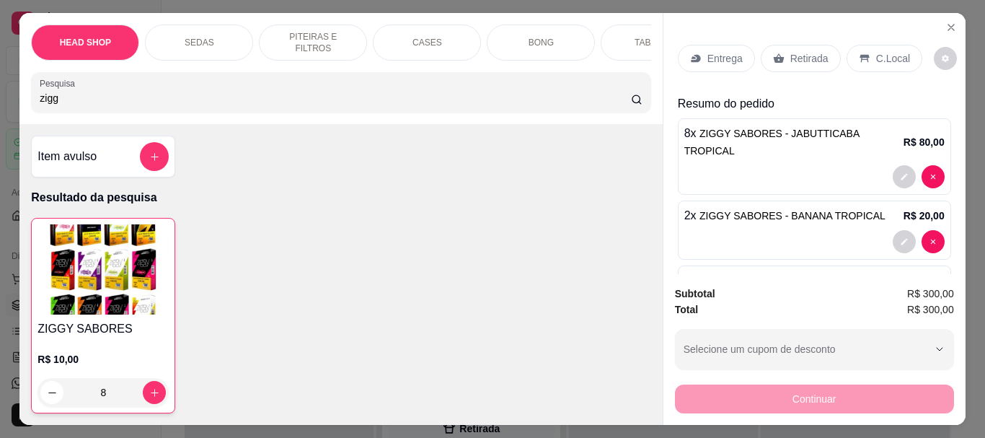
click at [106, 283] on img at bounding box center [103, 269] width 131 height 90
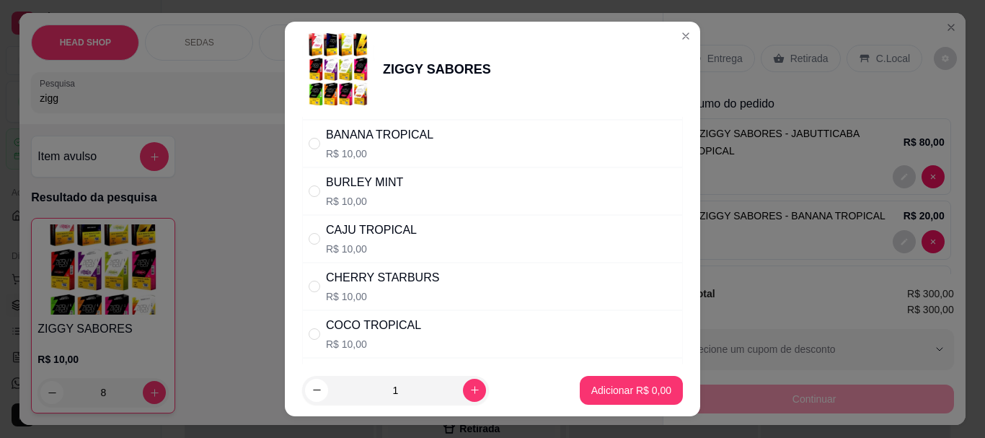
scroll to position [288, 0]
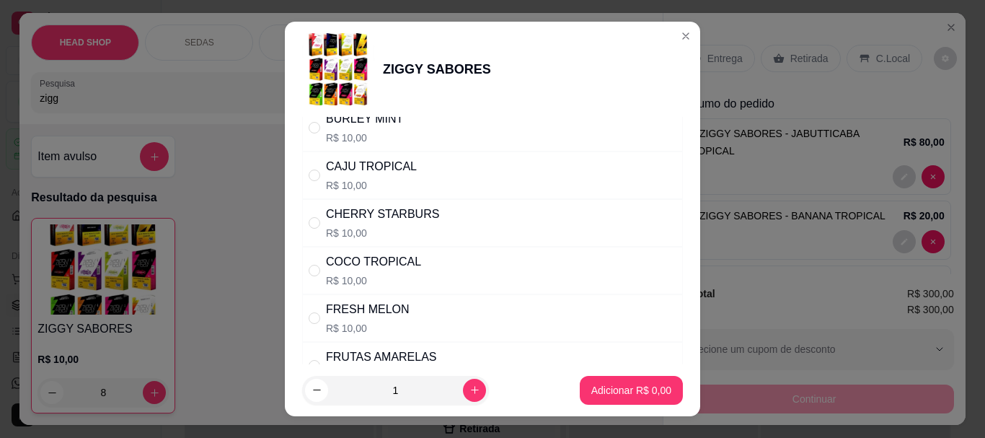
click at [381, 218] on div "CHERRY STARBURS" at bounding box center [382, 214] width 113 height 17
radio input "true"
click at [471, 390] on icon "increase-product-quantity" at bounding box center [475, 390] width 8 height 8
click at [471, 390] on icon "increase-product-quantity" at bounding box center [474, 390] width 7 height 7
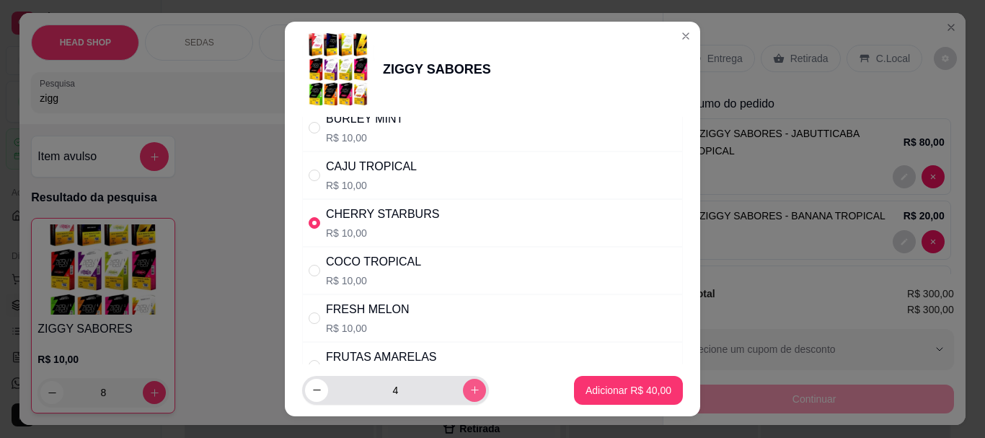
click at [471, 390] on icon "increase-product-quantity" at bounding box center [475, 390] width 8 height 8
type input "5"
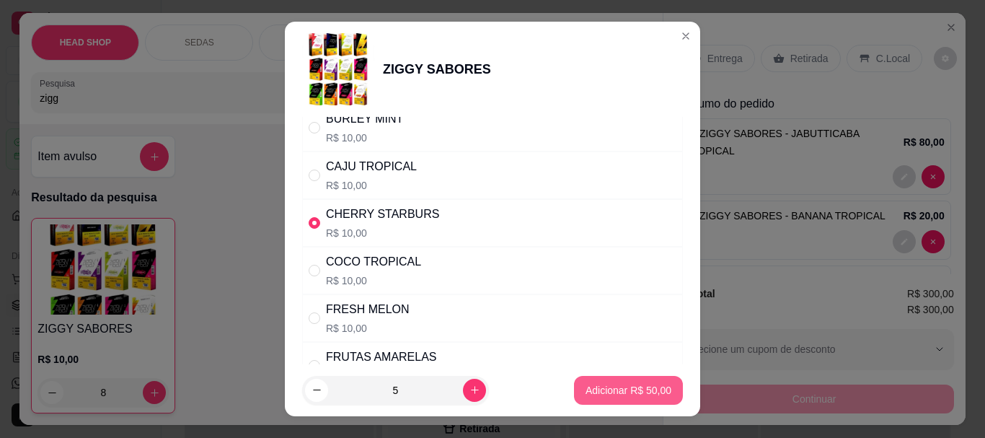
click at [614, 394] on p "Adicionar R$ 50,00" at bounding box center [629, 390] width 86 height 14
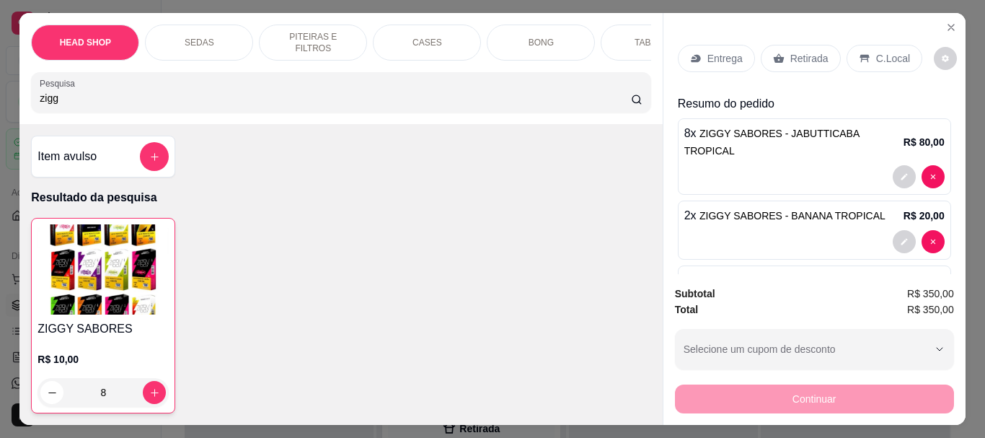
click at [169, 311] on div "ZIGGY SABORES R$ 10,00 8" at bounding box center [103, 315] width 144 height 195
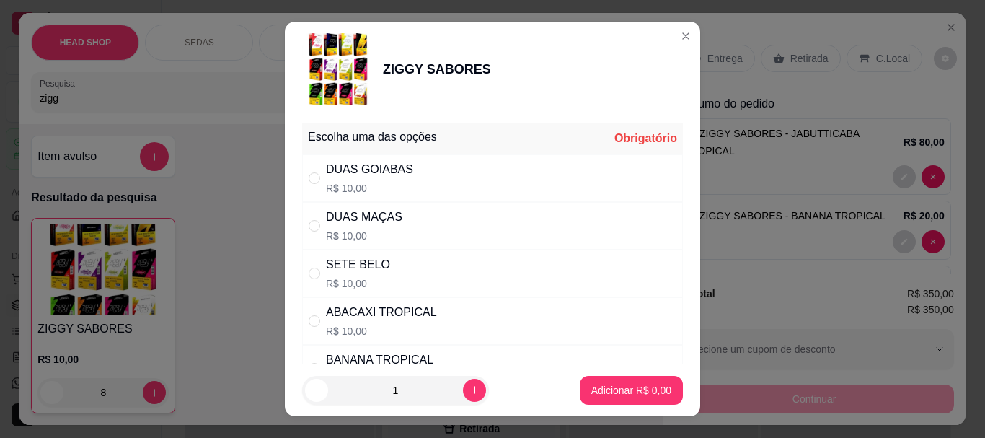
click at [356, 328] on p "R$ 10,00" at bounding box center [381, 331] width 111 height 14
radio input "true"
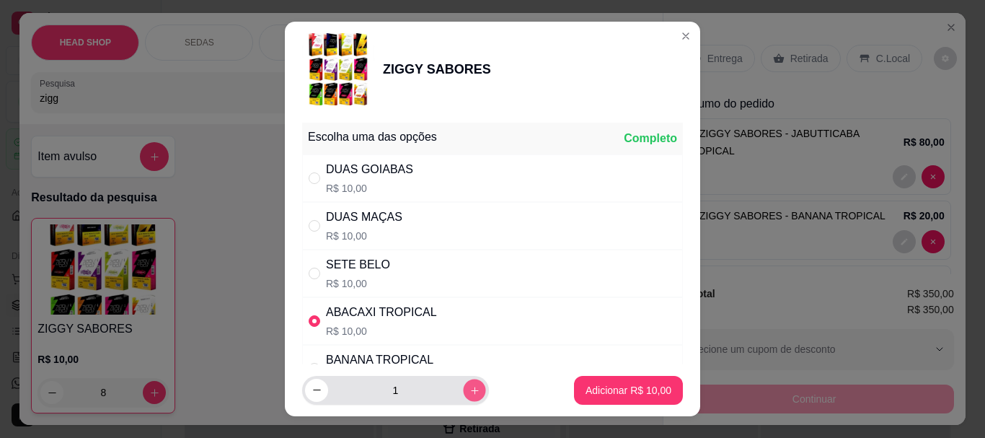
click at [463, 381] on button "increase-product-quantity" at bounding box center [474, 390] width 22 height 22
type input "2"
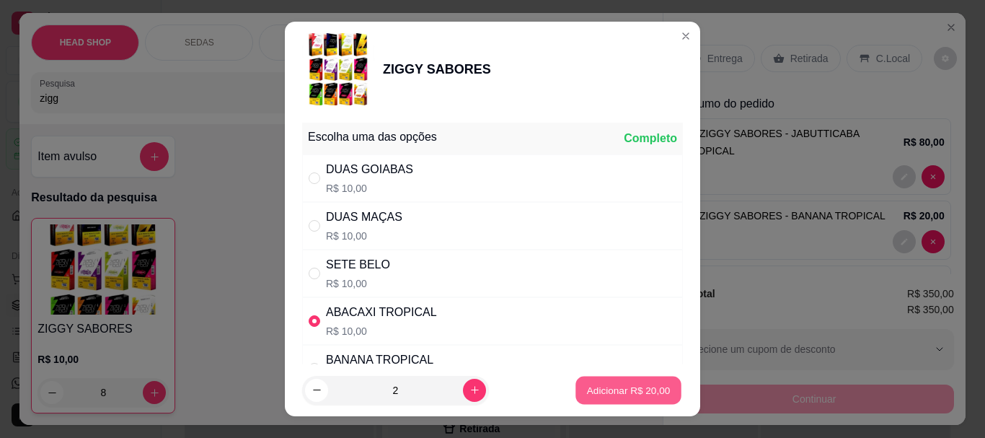
click at [596, 387] on p "Adicionar R$ 20,00" at bounding box center [629, 390] width 84 height 14
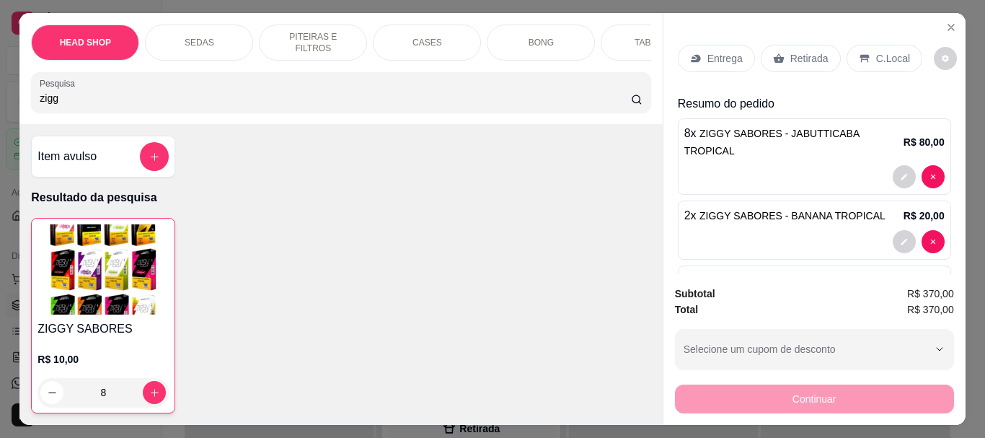
click at [100, 328] on h4 "ZIGGY SABORES" at bounding box center [103, 328] width 131 height 17
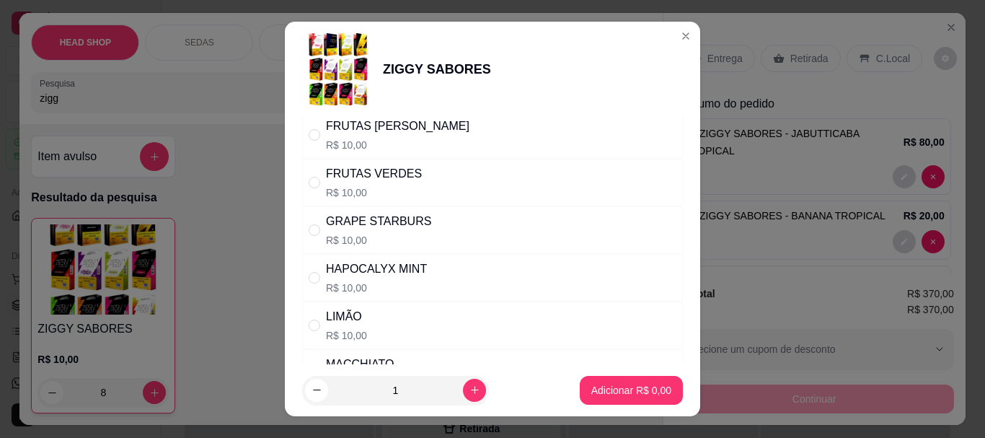
scroll to position [577, 0]
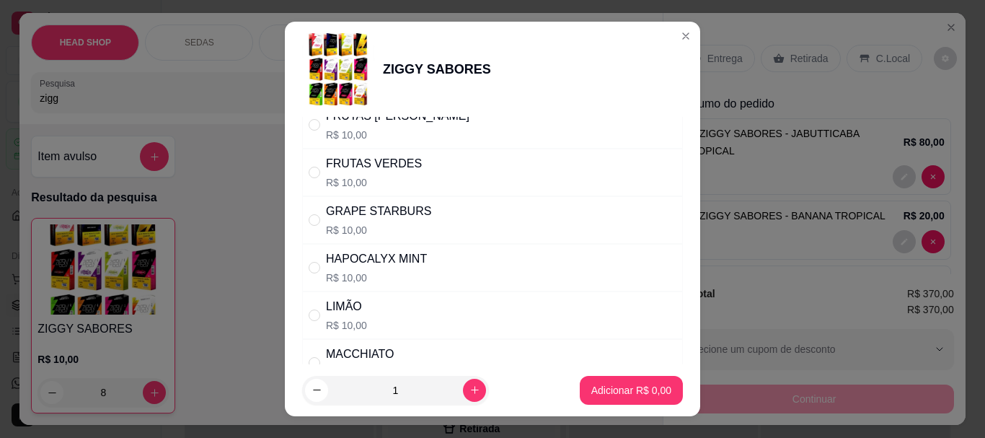
click at [358, 269] on div "HAPOCALYX MINT R$ 10,00" at bounding box center [376, 267] width 101 height 35
radio input "true"
click at [469, 391] on icon "increase-product-quantity" at bounding box center [474, 389] width 11 height 11
type input "2"
click at [629, 392] on p "Adicionar R$ 20,00" at bounding box center [629, 390] width 84 height 14
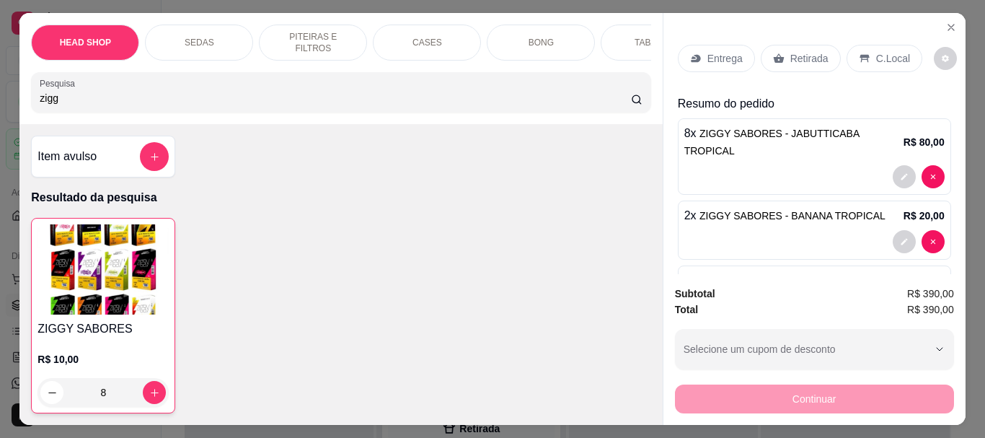
click at [128, 281] on img at bounding box center [103, 269] width 131 height 90
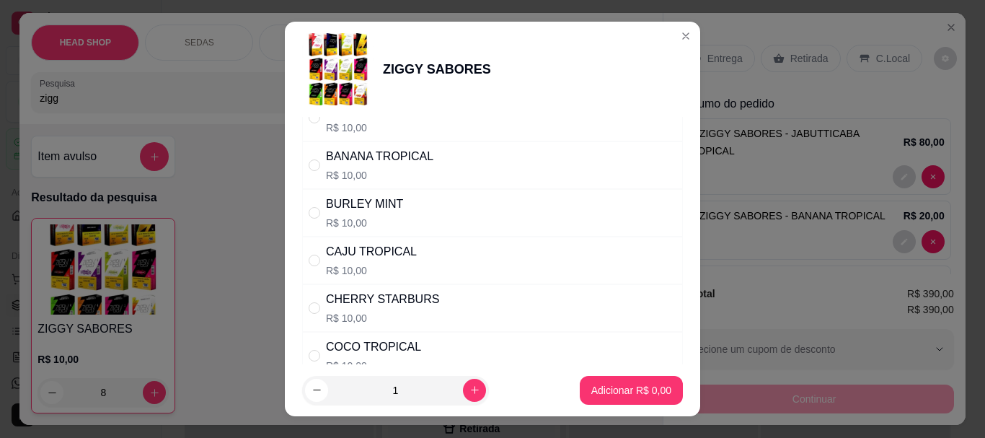
scroll to position [216, 0]
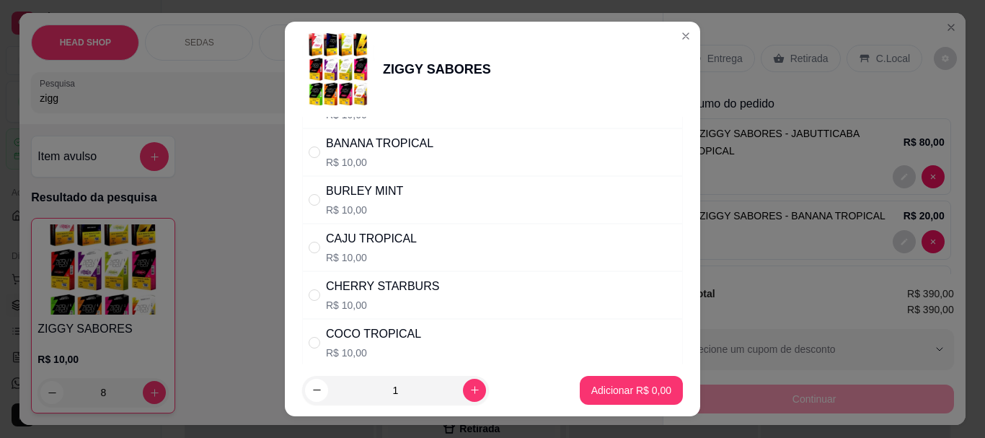
click at [357, 187] on div "BURLEY MINT" at bounding box center [364, 190] width 77 height 17
radio input "true"
click at [469, 387] on icon "increase-product-quantity" at bounding box center [474, 389] width 11 height 11
type input "2"
click at [635, 394] on p "Adicionar R$ 20,00" at bounding box center [629, 390] width 86 height 14
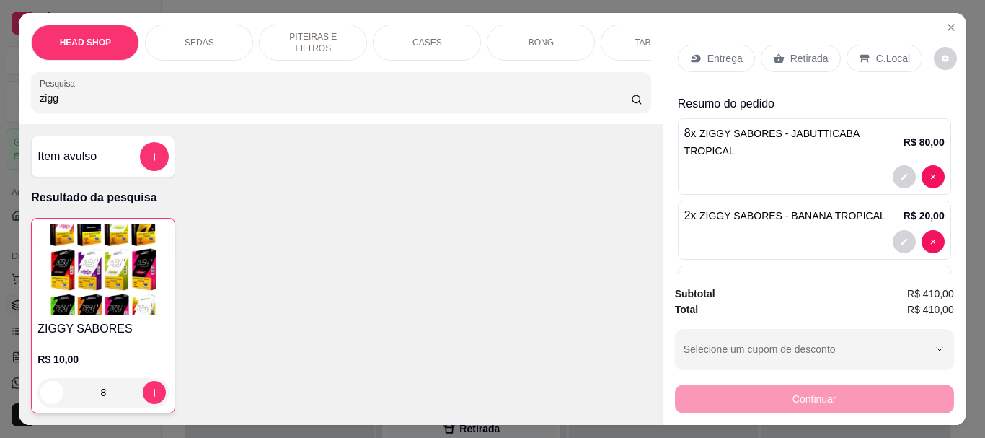
click at [48, 263] on img at bounding box center [103, 269] width 131 height 90
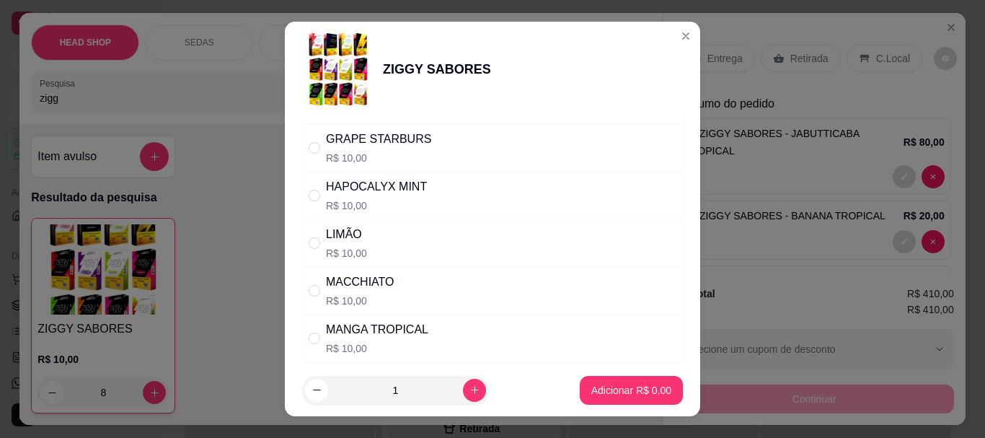
scroll to position [793, 0]
click at [367, 281] on div "MORANGO E LARANJA" at bounding box center [389, 280] width 127 height 17
radio input "true"
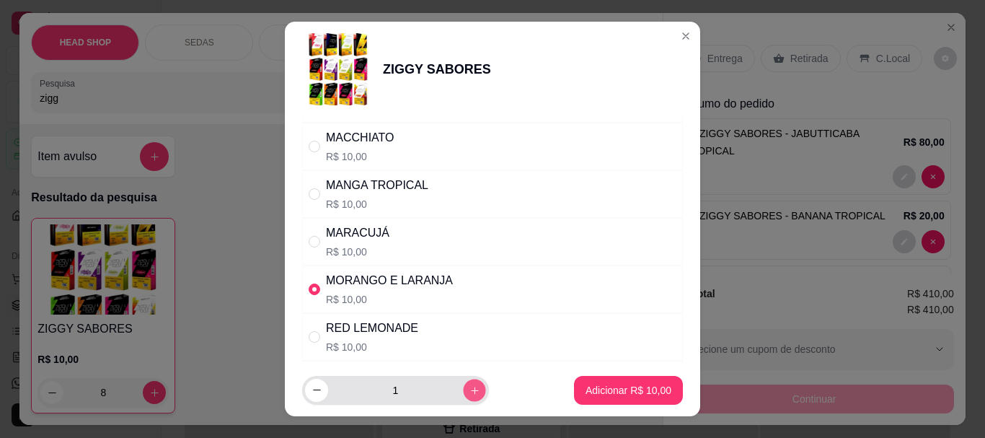
click at [469, 389] on icon "increase-product-quantity" at bounding box center [474, 389] width 11 height 11
type input "2"
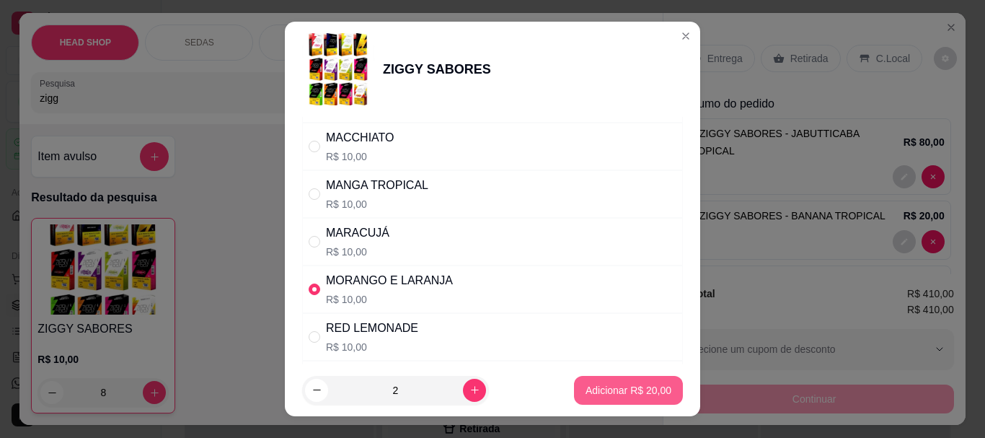
click at [638, 379] on button "Adicionar R$ 20,00" at bounding box center [628, 390] width 109 height 29
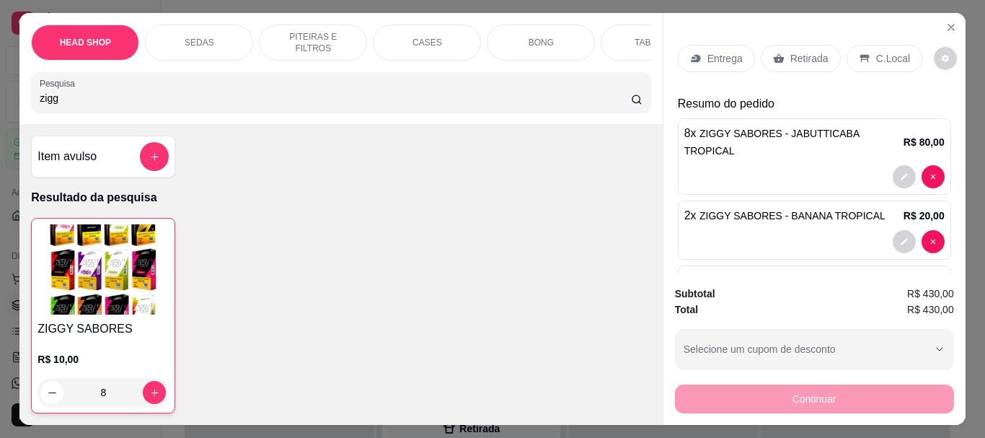
click at [108, 300] on img at bounding box center [103, 269] width 131 height 90
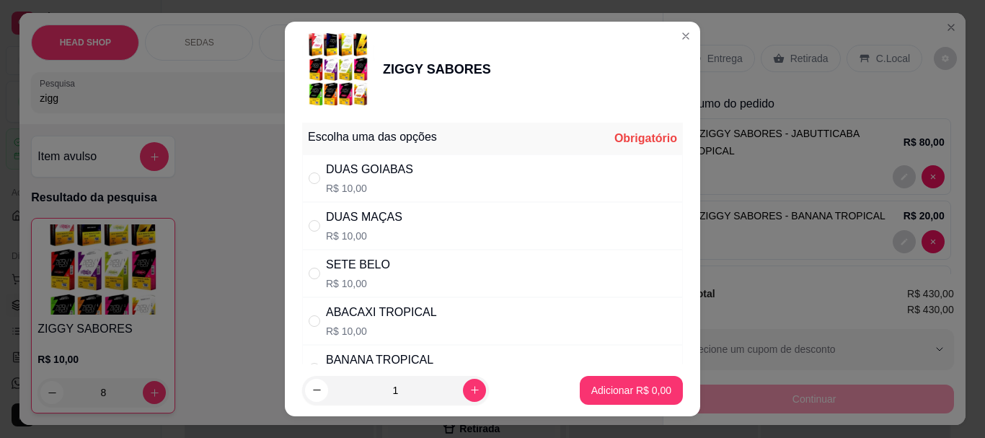
click at [402, 226] on div "DUAS MAÇAS R$ 10,00" at bounding box center [492, 226] width 381 height 48
radio input "true"
click at [348, 164] on div "DUAS GOIABAS" at bounding box center [369, 169] width 87 height 17
radio input "true"
radio input "false"
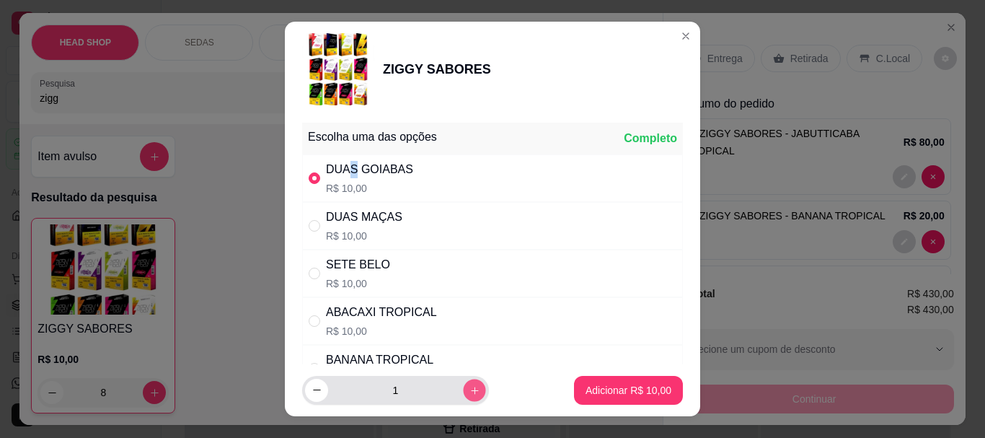
click at [463, 387] on button "increase-product-quantity" at bounding box center [474, 390] width 22 height 22
type input "2"
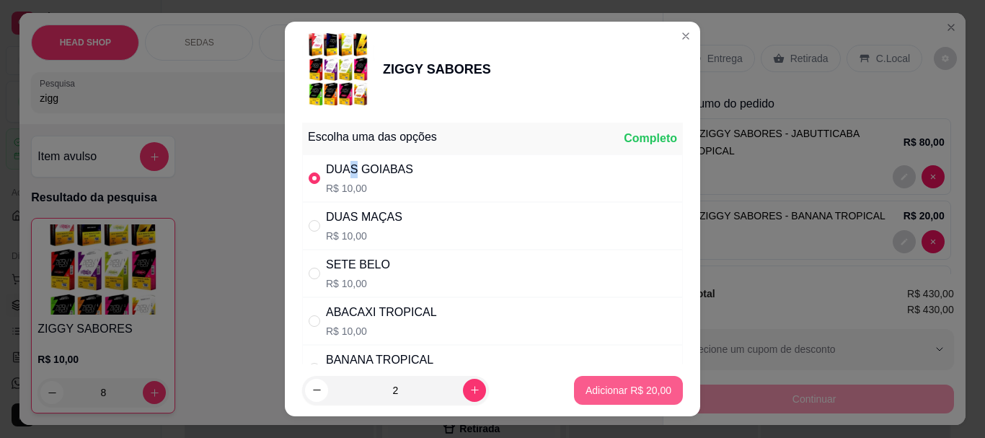
click at [612, 393] on p "Adicionar R$ 20,00" at bounding box center [629, 390] width 86 height 14
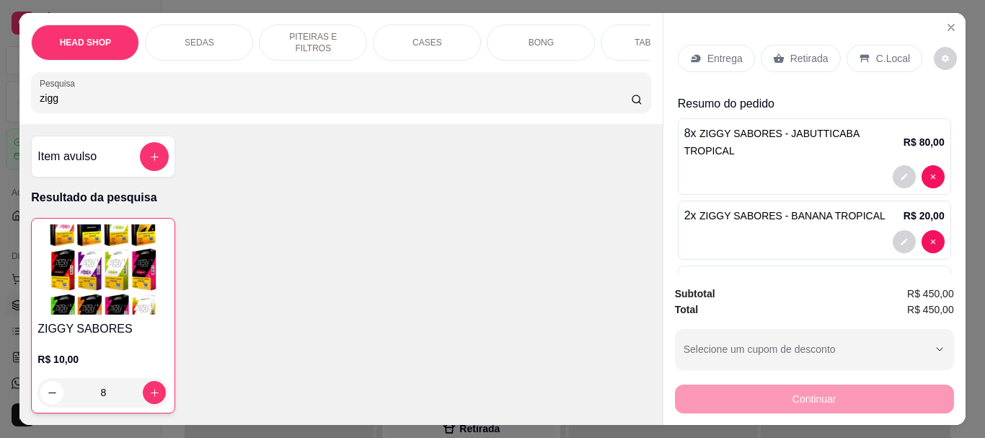
click at [104, 344] on div "R$ 10,00 8" at bounding box center [103, 372] width 131 height 69
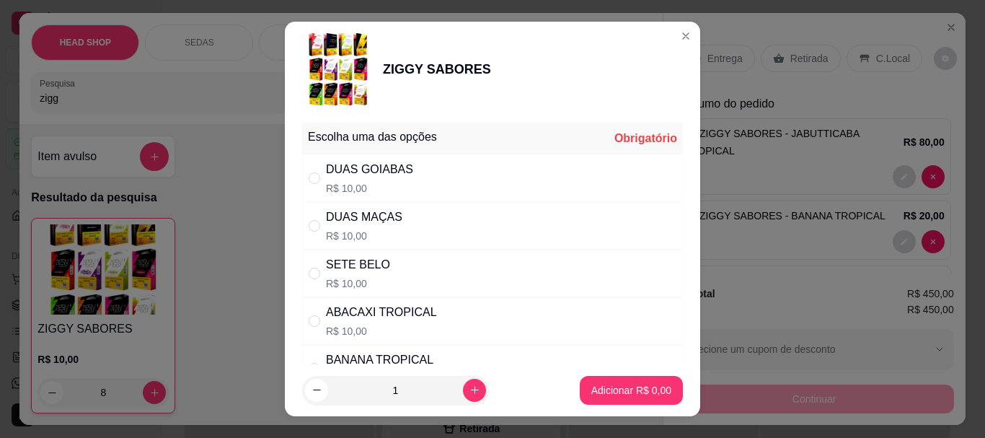
click at [381, 227] on div "DUAS MAÇAS R$ 10,00" at bounding box center [364, 225] width 76 height 35
radio input "true"
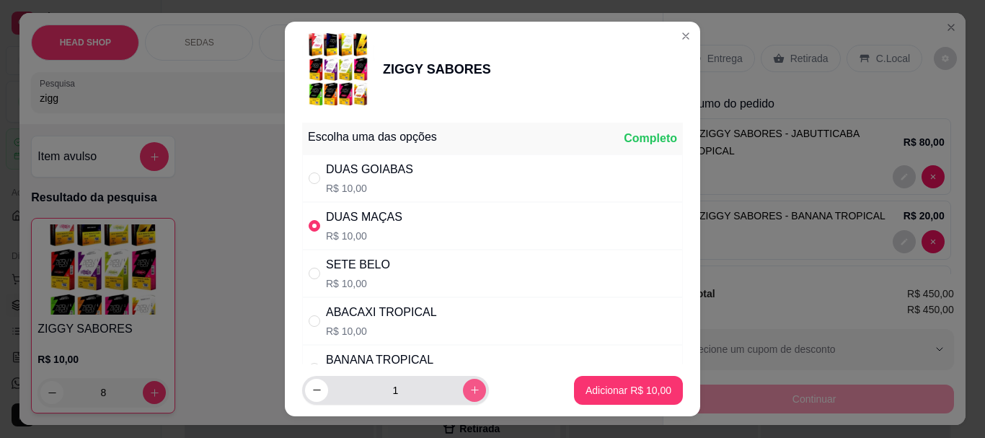
click at [463, 389] on button "increase-product-quantity" at bounding box center [474, 390] width 23 height 23
type input "2"
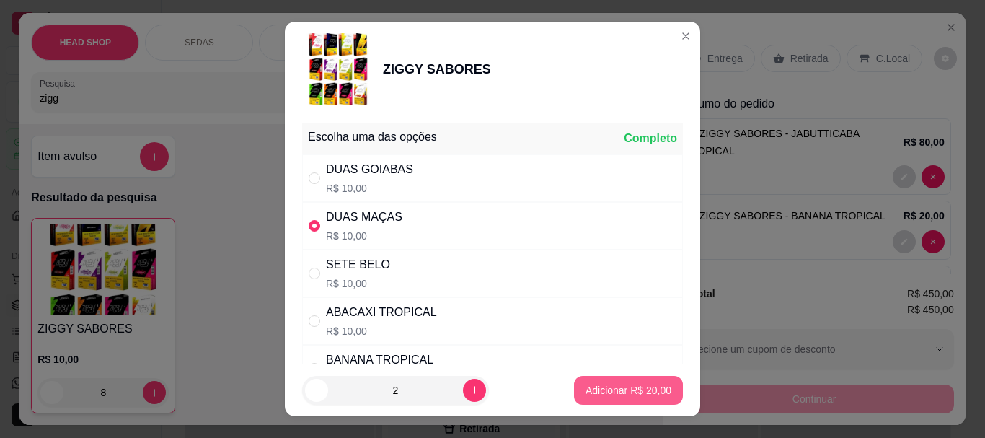
click at [586, 384] on p "Adicionar R$ 20,00" at bounding box center [629, 390] width 86 height 14
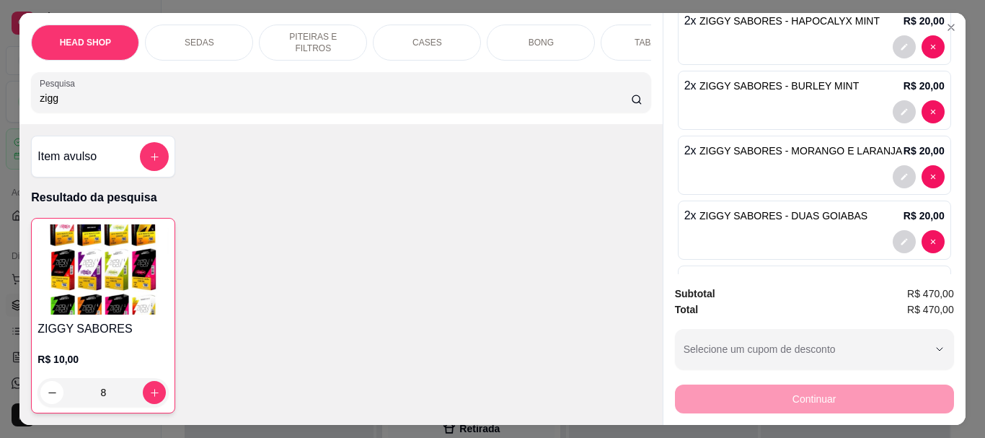
scroll to position [702, 0]
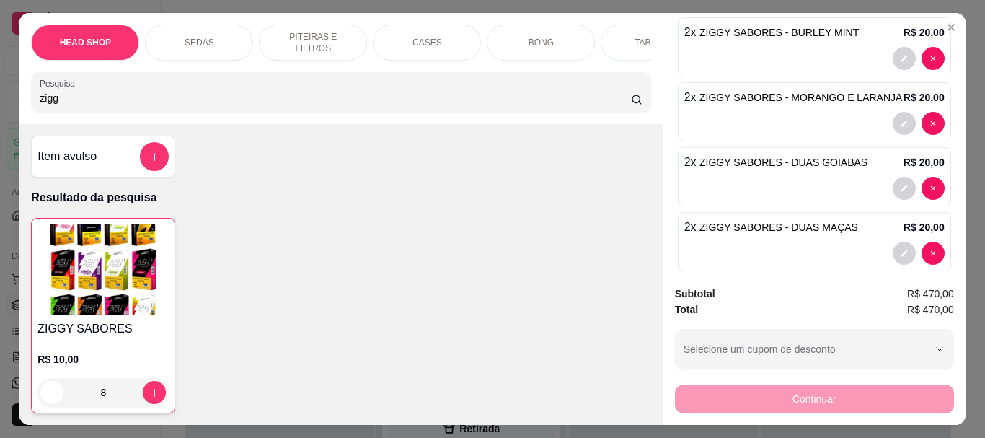
click at [100, 301] on img at bounding box center [103, 269] width 131 height 90
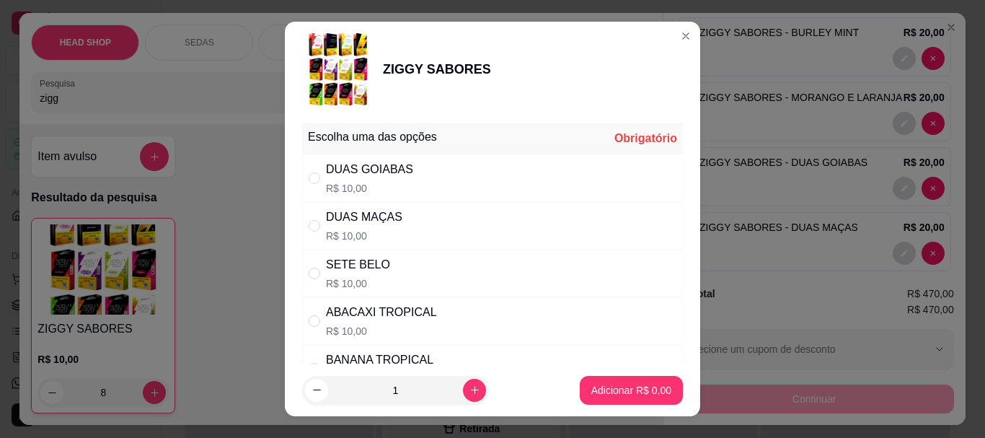
click at [348, 272] on div "SETE BELO" at bounding box center [358, 264] width 64 height 17
radio input "true"
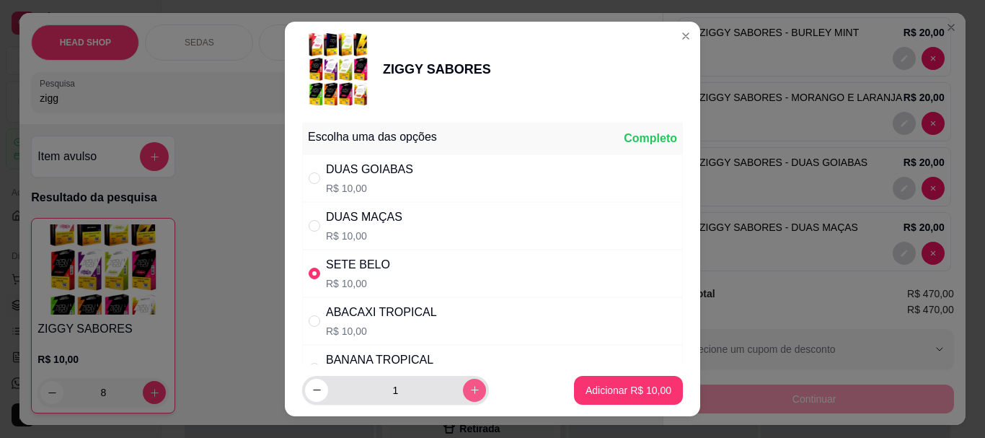
click at [469, 389] on icon "increase-product-quantity" at bounding box center [474, 389] width 11 height 11
type input "2"
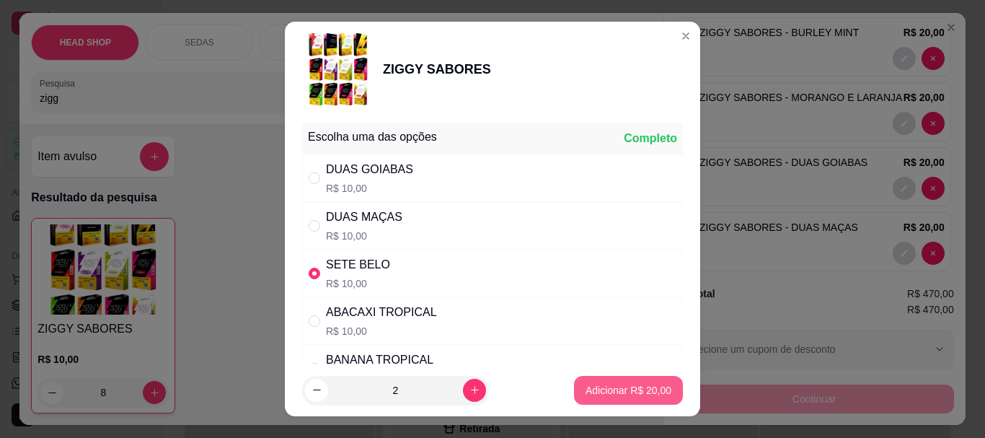
click at [597, 384] on p "Adicionar R$ 20,00" at bounding box center [629, 390] width 86 height 14
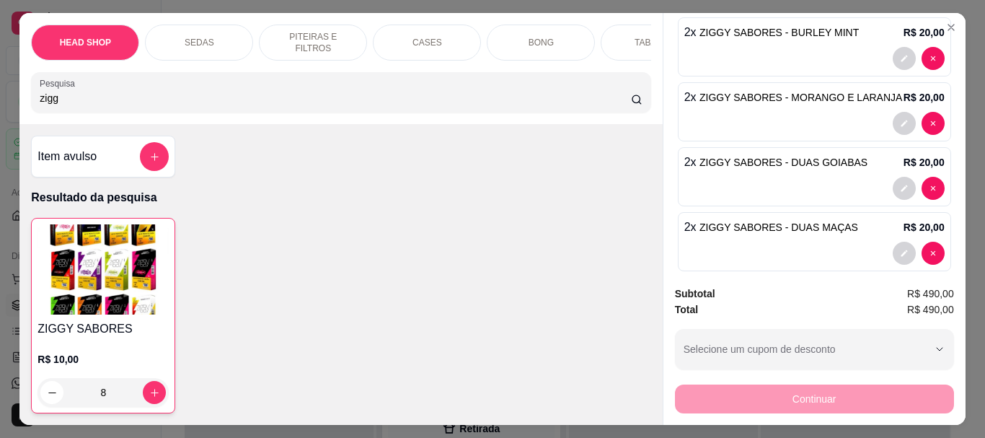
click at [102, 287] on img at bounding box center [103, 269] width 131 height 90
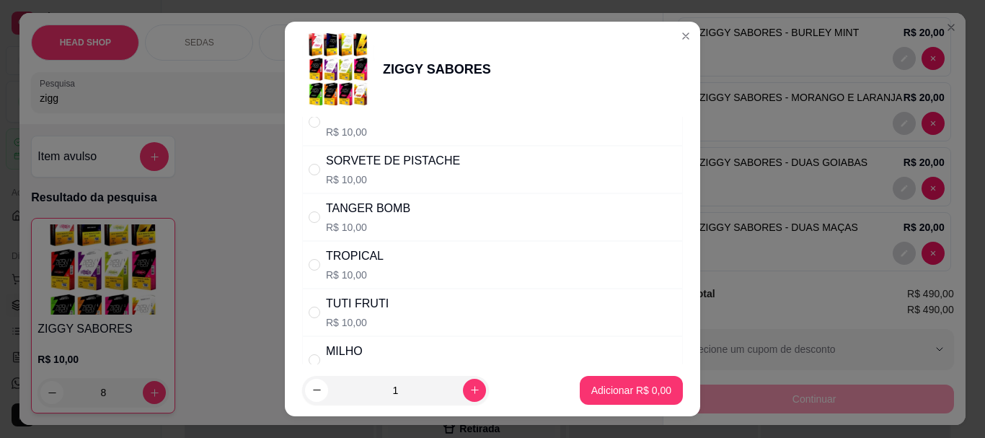
scroll to position [1010, 0]
click at [367, 263] on div "TROPICAL" at bounding box center [355, 254] width 58 height 17
radio input "true"
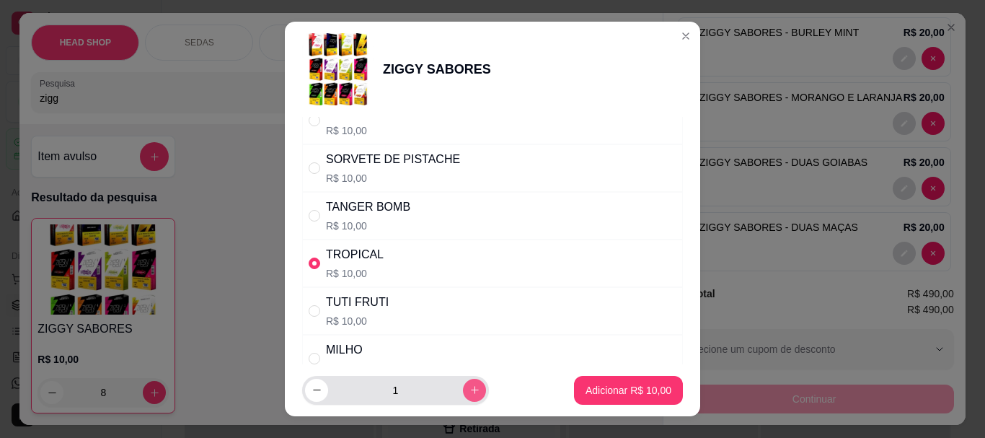
click at [463, 396] on button "increase-product-quantity" at bounding box center [474, 390] width 23 height 23
type input "2"
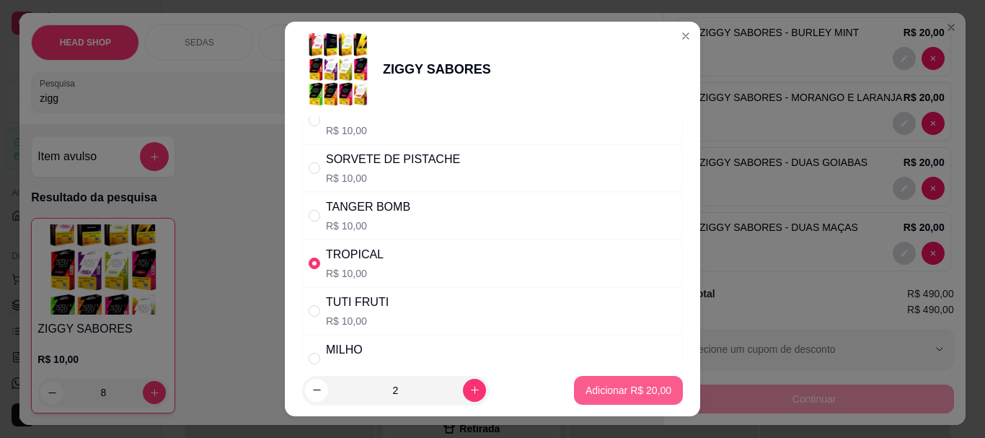
click at [648, 382] on button "Adicionar R$ 20,00" at bounding box center [628, 390] width 109 height 29
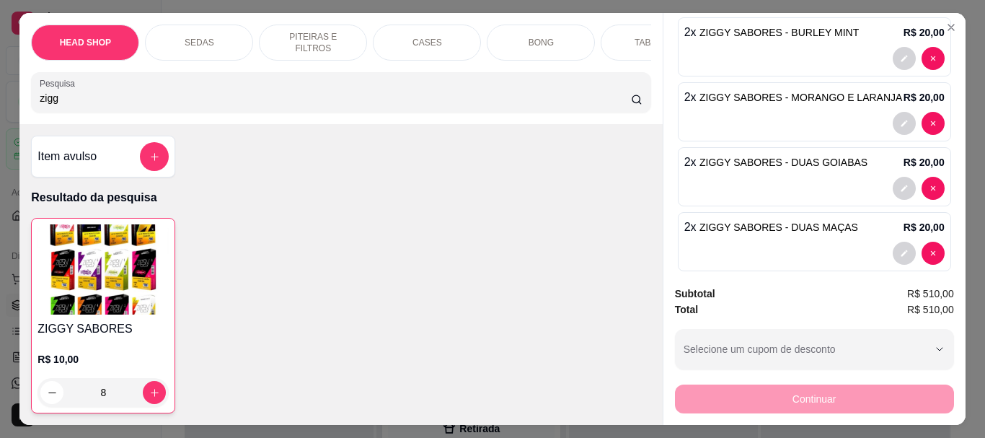
click at [63, 288] on img at bounding box center [103, 269] width 131 height 90
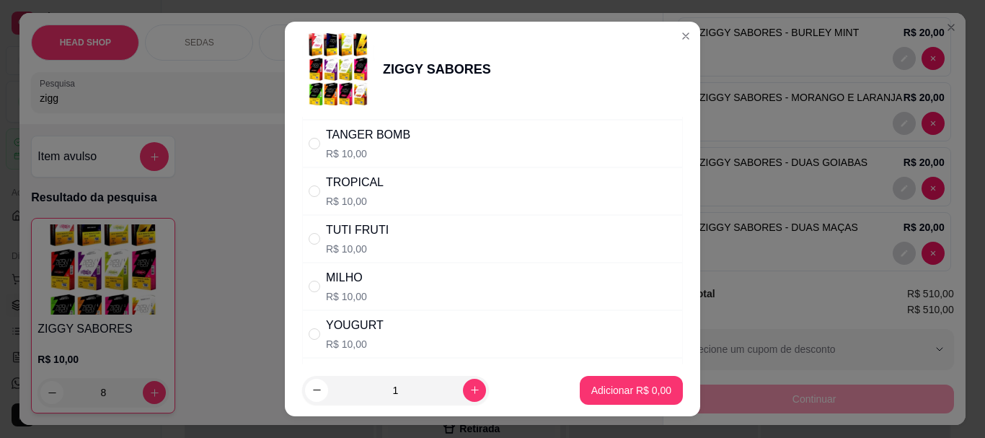
scroll to position [1226, 0]
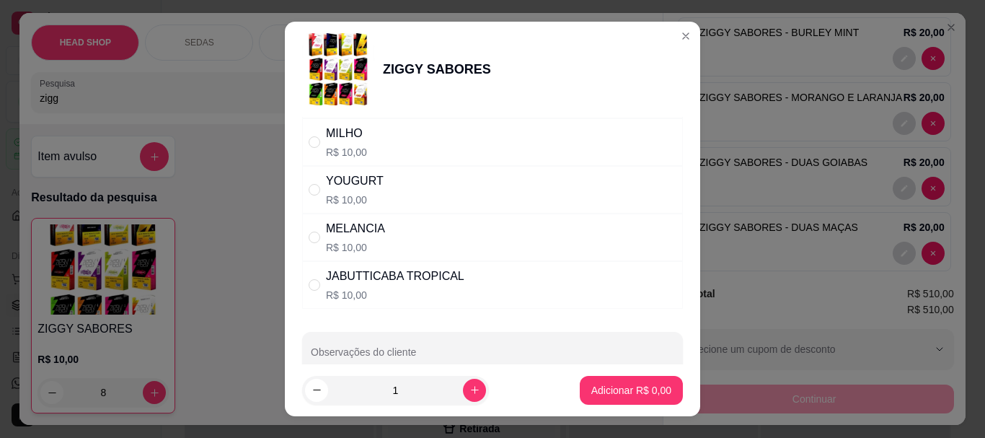
click at [326, 186] on div "YOUGURT" at bounding box center [355, 180] width 58 height 17
radio input "true"
click at [463, 384] on button "increase-product-quantity" at bounding box center [474, 390] width 22 height 22
type input "2"
click at [634, 385] on p "Adicionar R$ 20,00" at bounding box center [629, 390] width 86 height 14
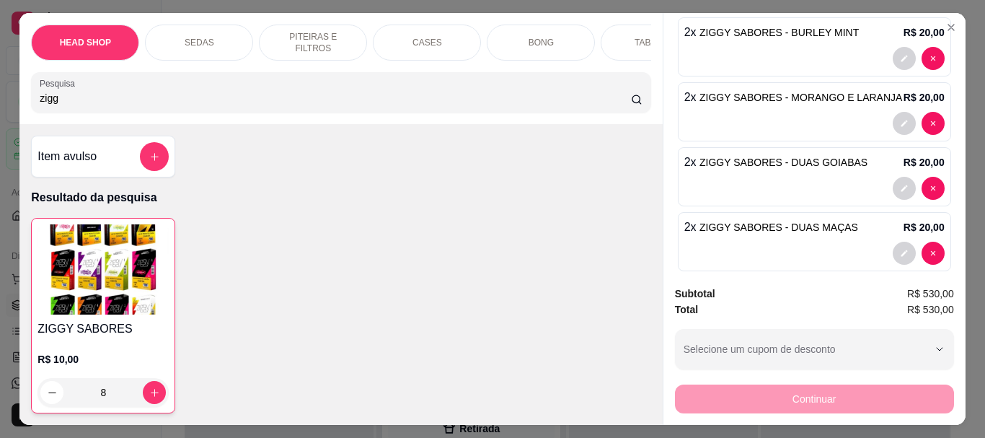
click at [74, 283] on img at bounding box center [103, 269] width 131 height 90
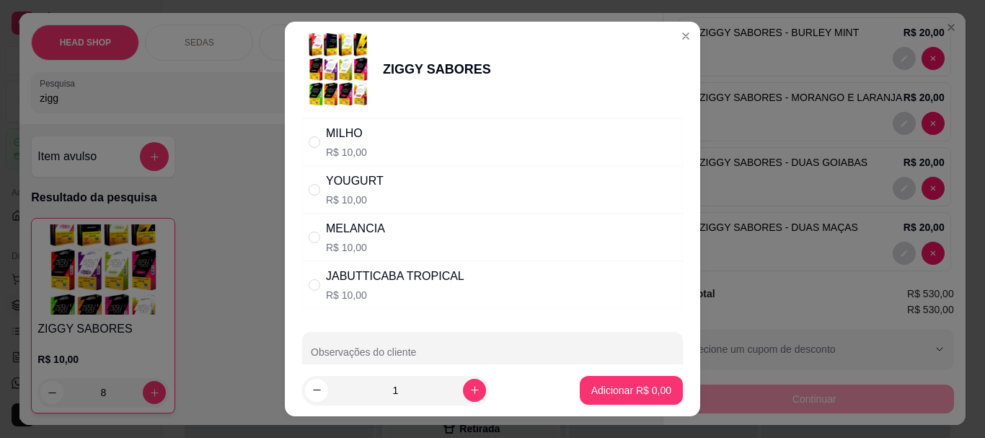
scroll to position [1082, 0]
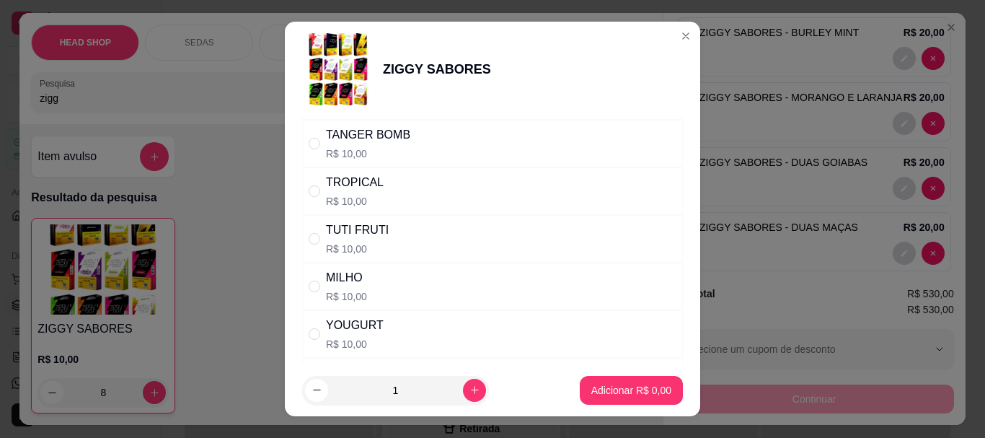
click at [355, 230] on div "TUTI FRUTI" at bounding box center [357, 229] width 63 height 17
radio input "true"
click at [469, 387] on icon "increase-product-quantity" at bounding box center [474, 389] width 11 height 11
type input "2"
click at [617, 385] on p "Adicionar R$ 20,00" at bounding box center [629, 390] width 84 height 14
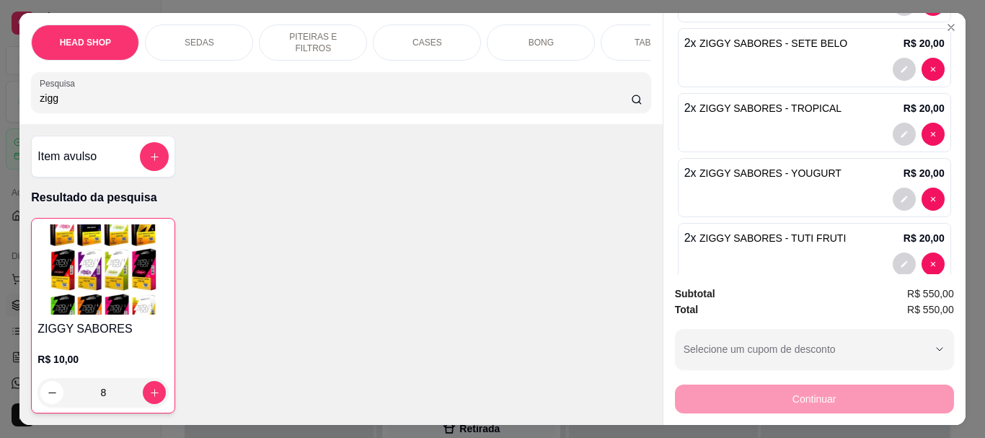
scroll to position [962, 0]
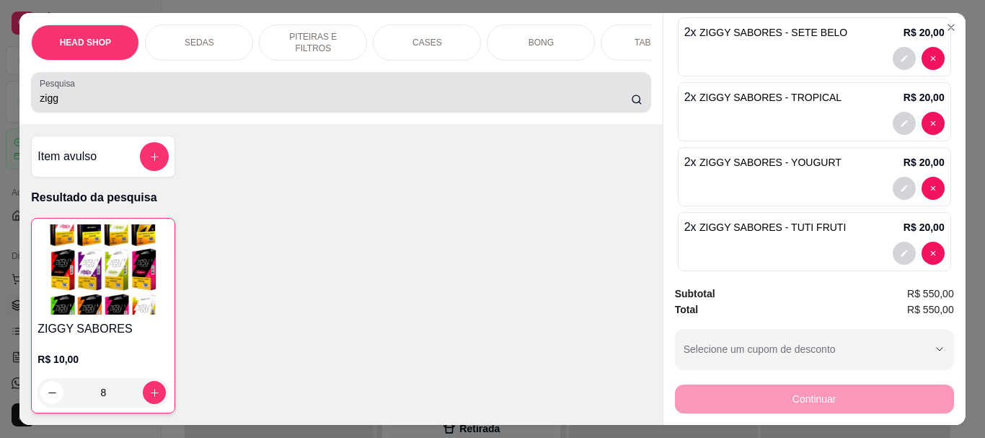
click at [171, 87] on div "zigg" at bounding box center [341, 92] width 602 height 29
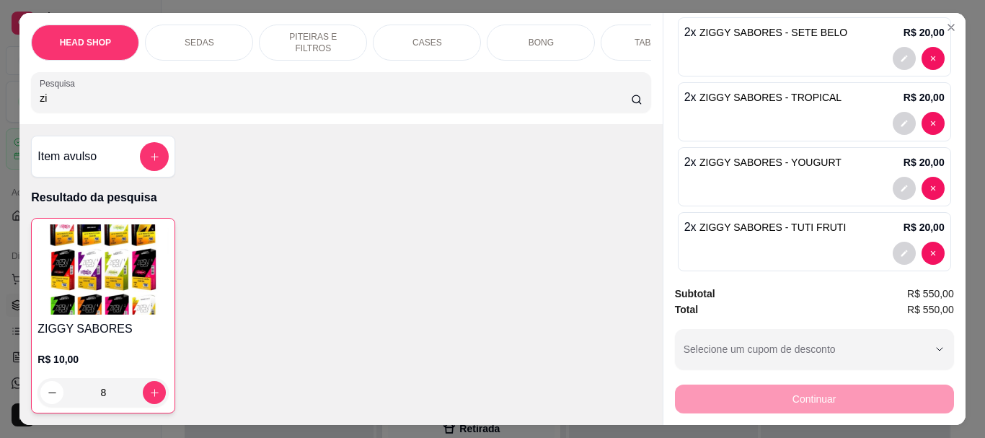
type input "z"
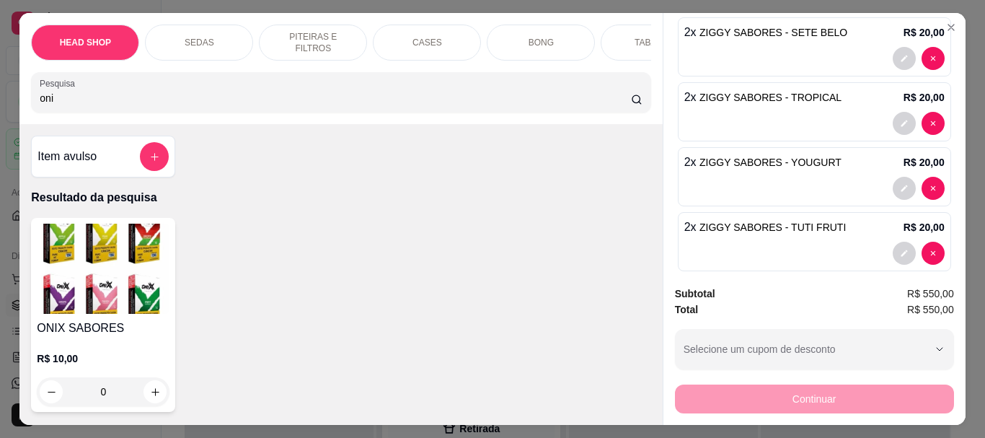
type input "oni"
click at [99, 265] on img at bounding box center [103, 269] width 133 height 90
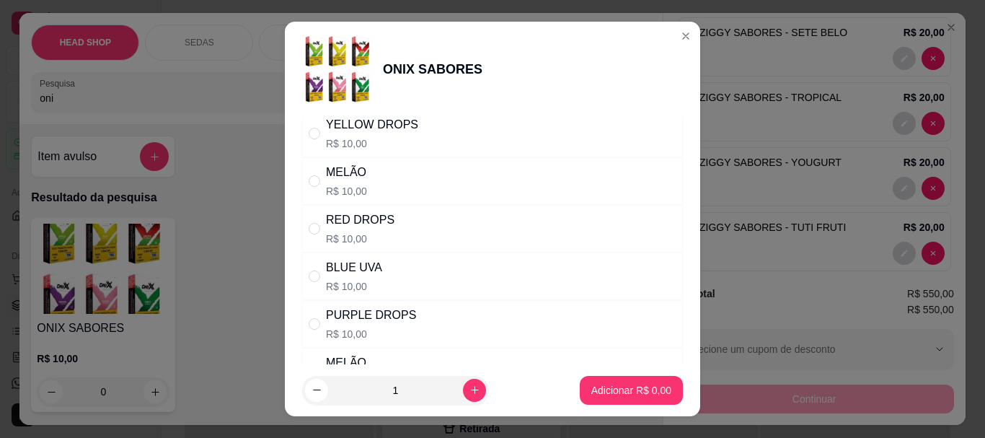
scroll to position [793, 0]
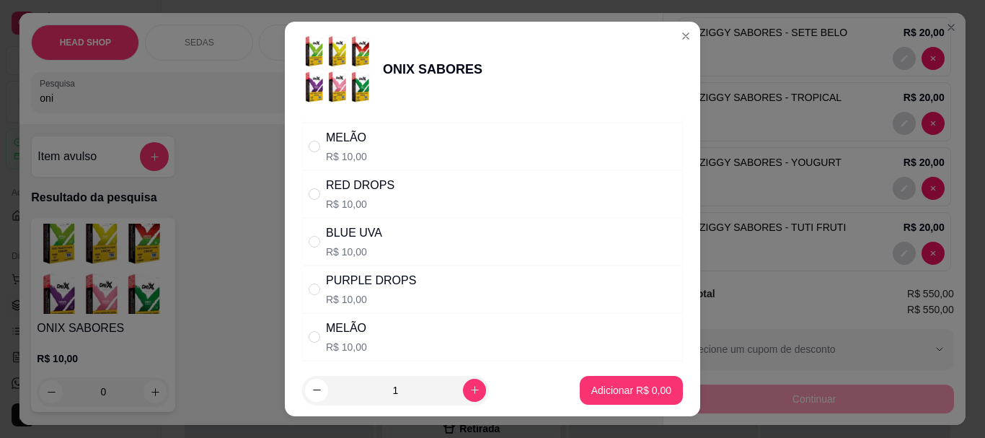
click at [341, 232] on div "BLUE UVA" at bounding box center [354, 232] width 56 height 17
radio input "true"
click at [463, 384] on button "increase-product-quantity" at bounding box center [474, 390] width 23 height 23
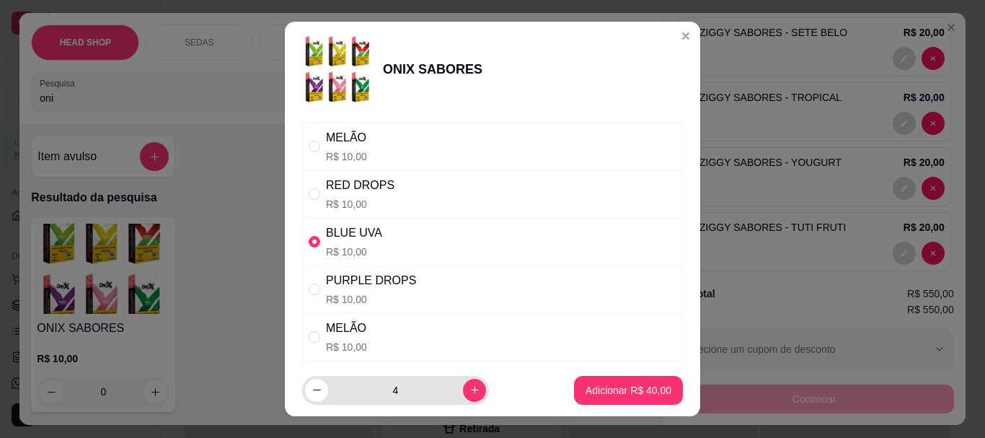
click at [470, 384] on div "4" at bounding box center [395, 390] width 187 height 29
click at [471, 393] on icon "increase-product-quantity" at bounding box center [475, 390] width 8 height 8
type input "5"
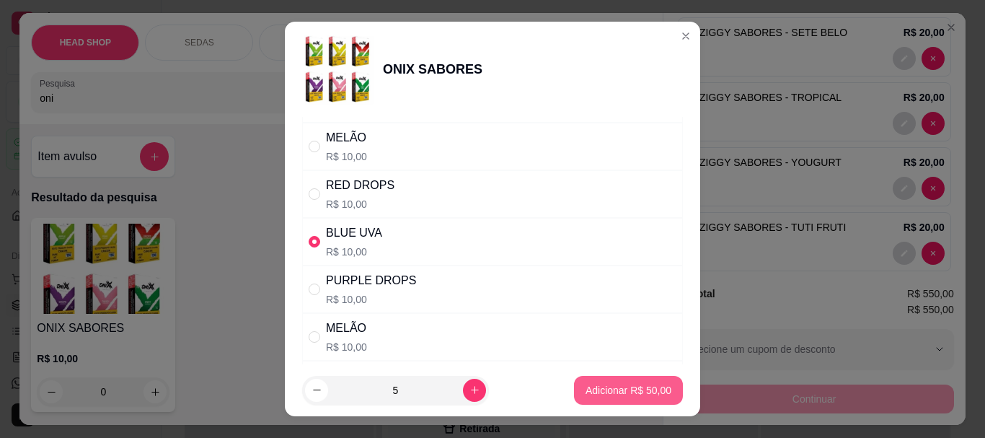
click at [593, 382] on button "Adicionar R$ 50,00" at bounding box center [628, 390] width 109 height 29
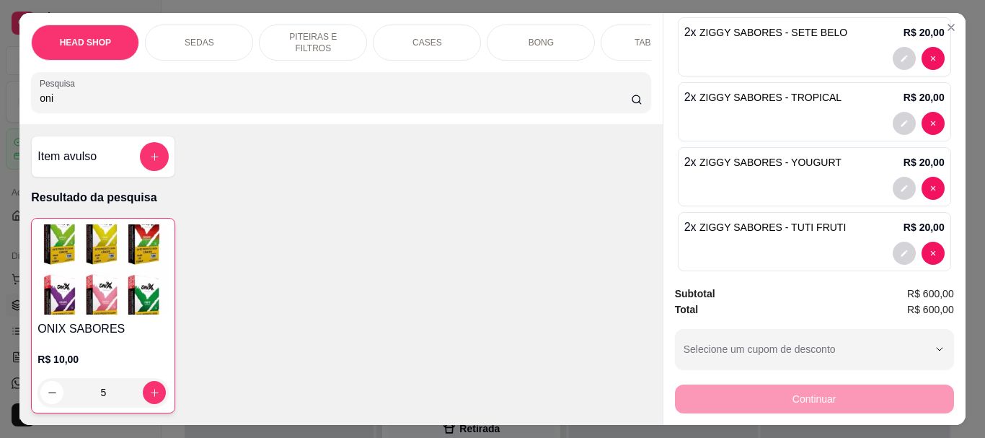
type input "5"
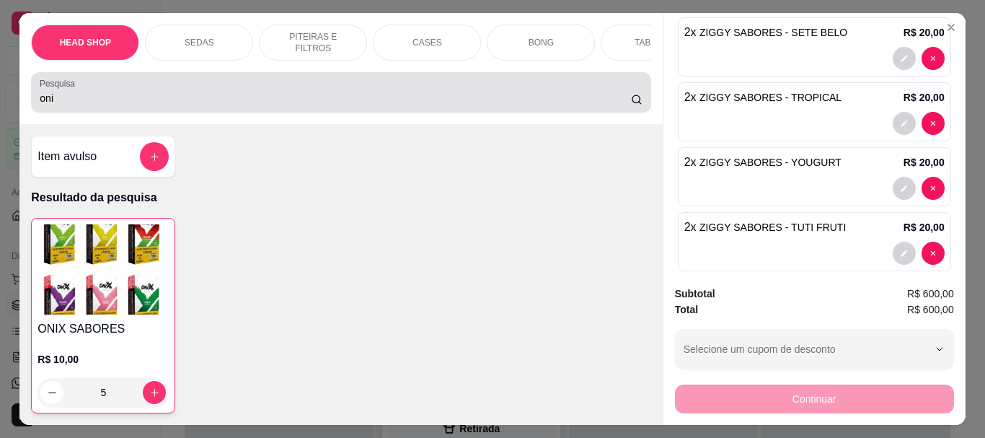
click at [98, 102] on input "oni" at bounding box center [335, 98] width 591 height 14
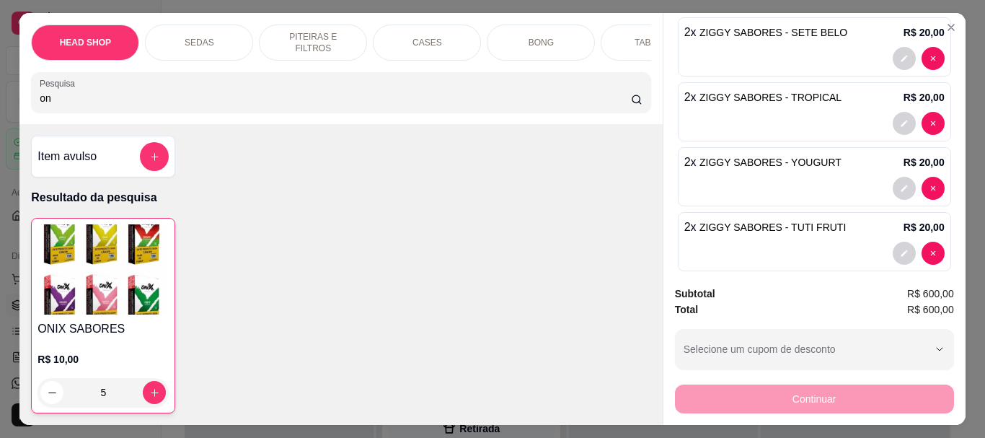
type input "o"
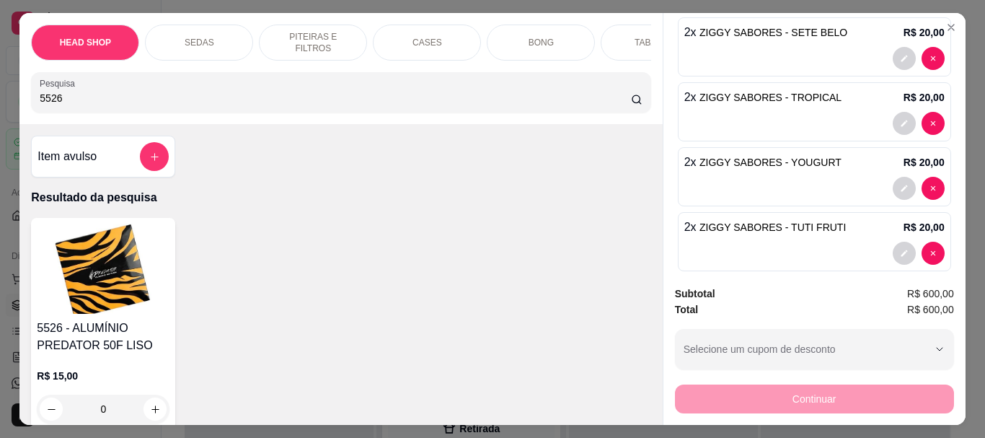
type input "5526"
click at [134, 280] on img at bounding box center [103, 269] width 133 height 90
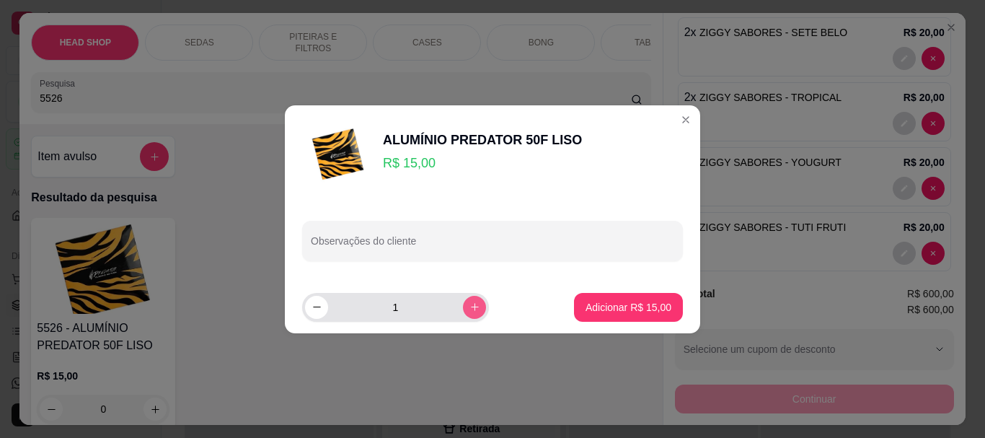
click at [469, 306] on icon "increase-product-quantity" at bounding box center [474, 306] width 11 height 11
type input "2"
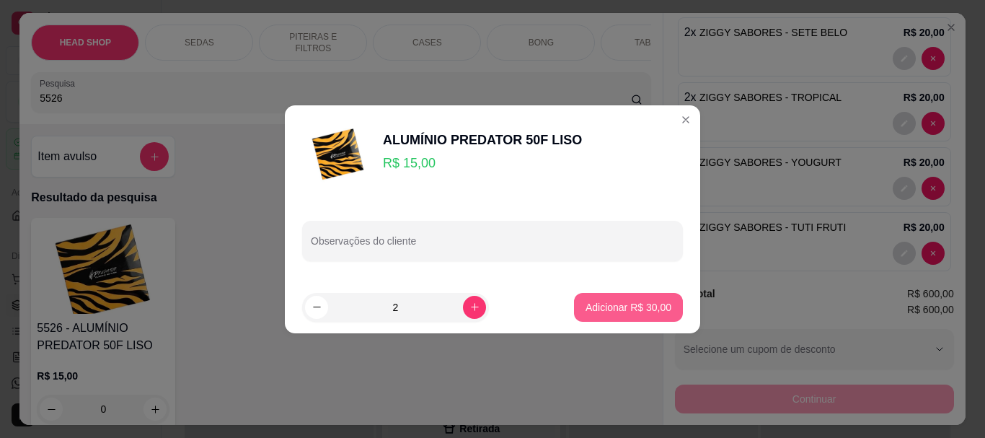
click at [599, 304] on p "Adicionar R$ 30,00" at bounding box center [629, 307] width 86 height 14
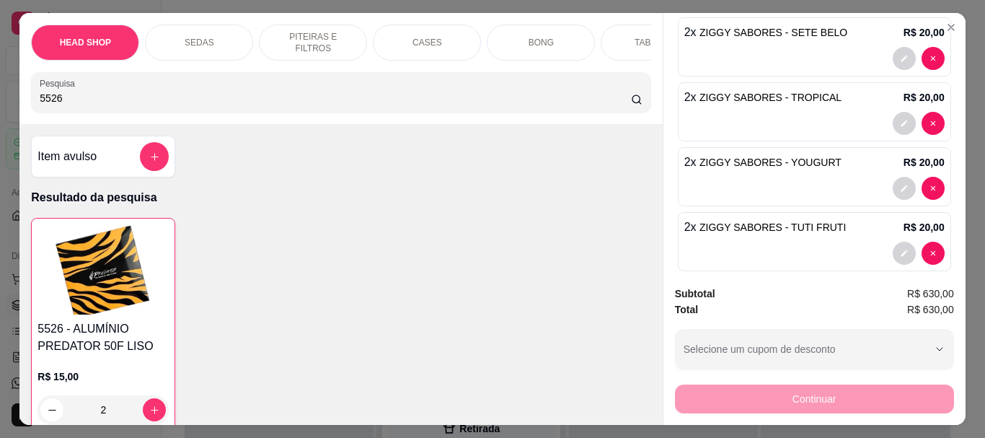
type input "2"
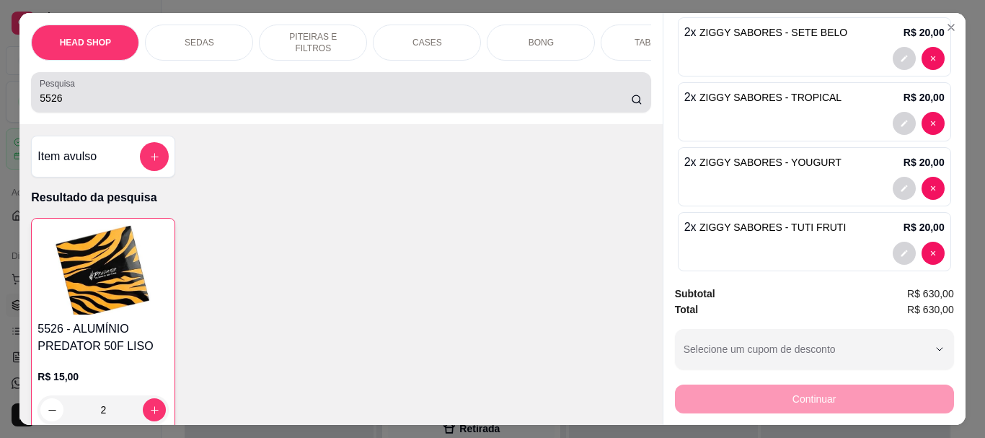
click at [132, 113] on div "Pesquisa 5526" at bounding box center [340, 92] width 619 height 40
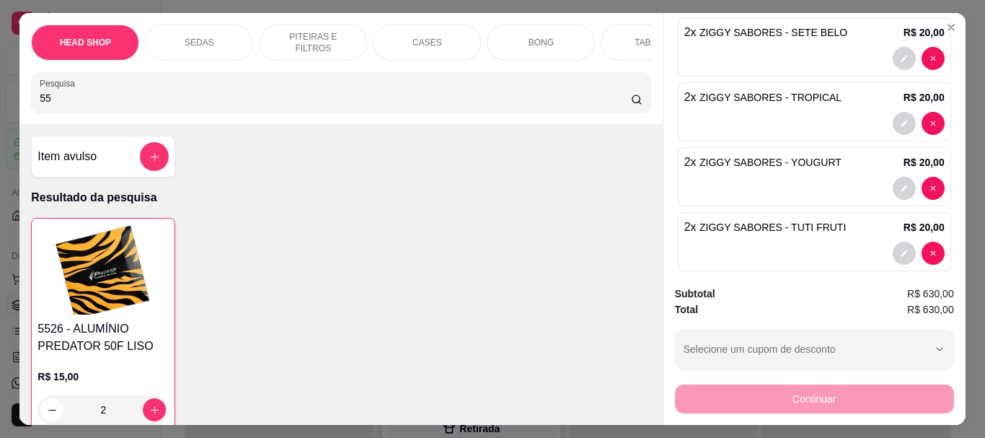
type input "5"
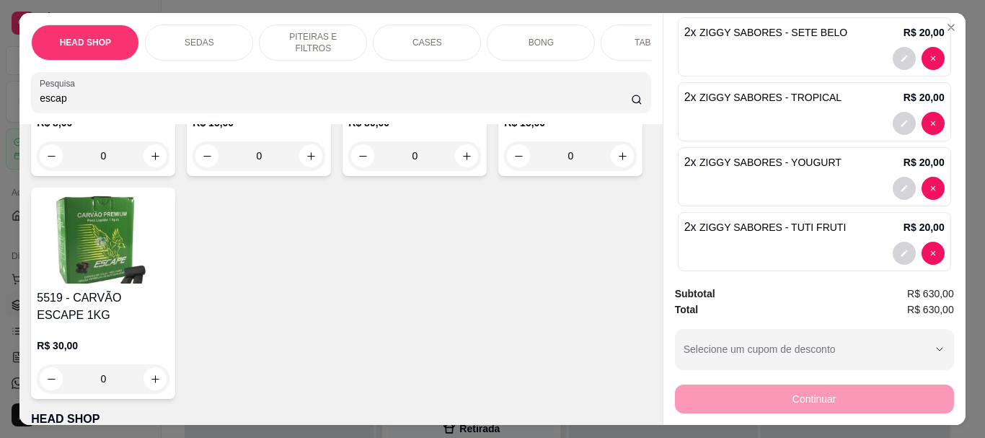
scroll to position [361, 0]
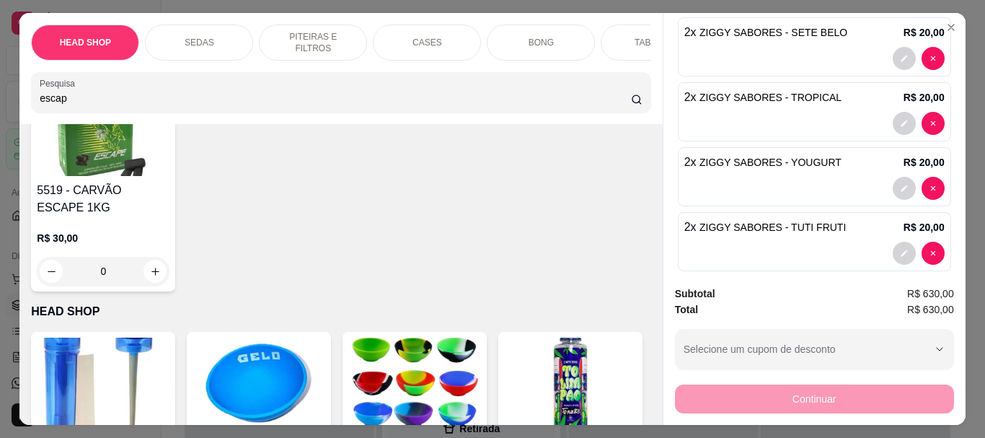
type input "escap"
click at [504, 63] on div "R$ 15,00 0" at bounding box center [570, 28] width 133 height 69
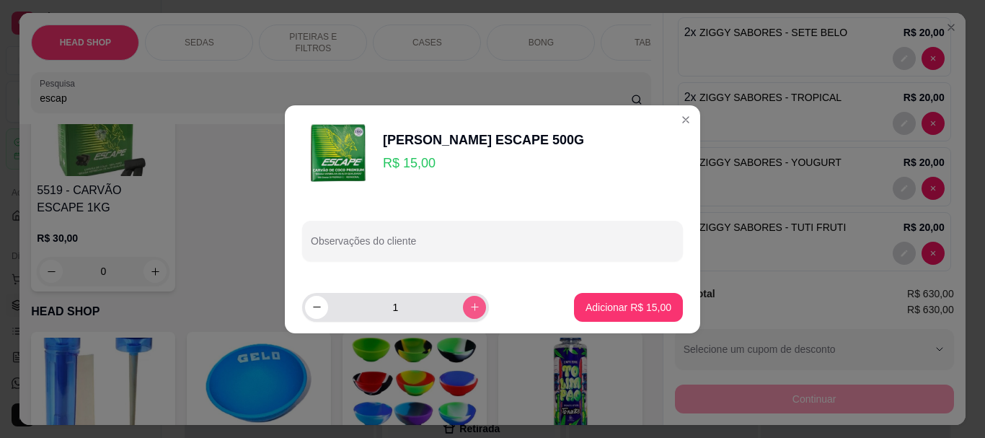
click at [465, 312] on button "increase-product-quantity" at bounding box center [474, 307] width 23 height 23
click at [469, 312] on icon "increase-product-quantity" at bounding box center [474, 306] width 11 height 11
click at [465, 312] on button "increase-product-quantity" at bounding box center [474, 307] width 23 height 23
type input "5"
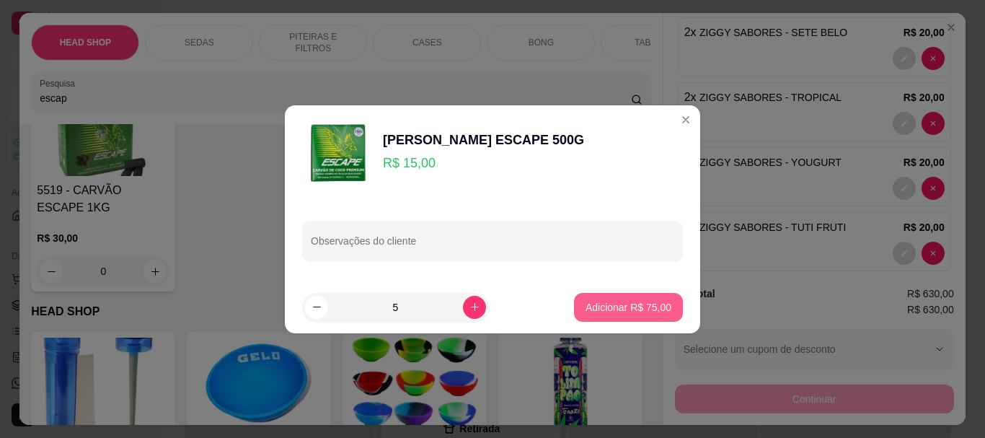
click at [621, 307] on p "Adicionar R$ 75,00" at bounding box center [629, 307] width 86 height 14
type input "5"
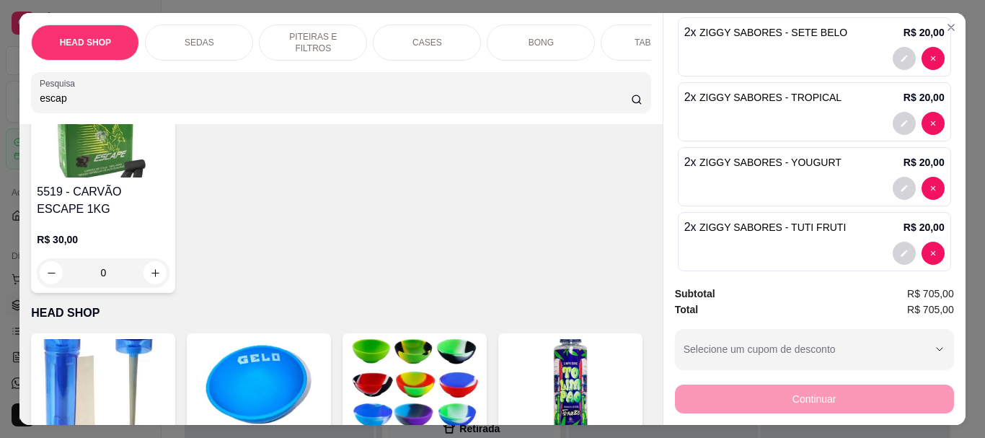
scroll to position [361, 0]
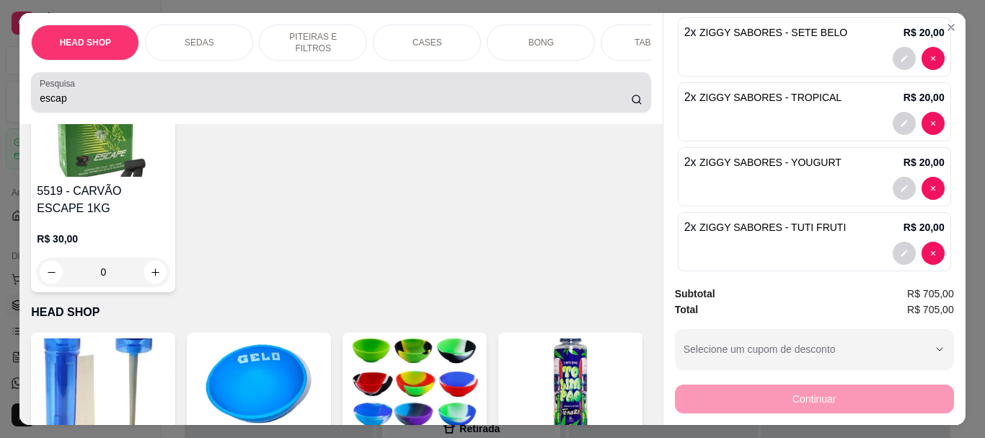
click at [113, 113] on div "Pesquisa escap" at bounding box center [340, 92] width 619 height 40
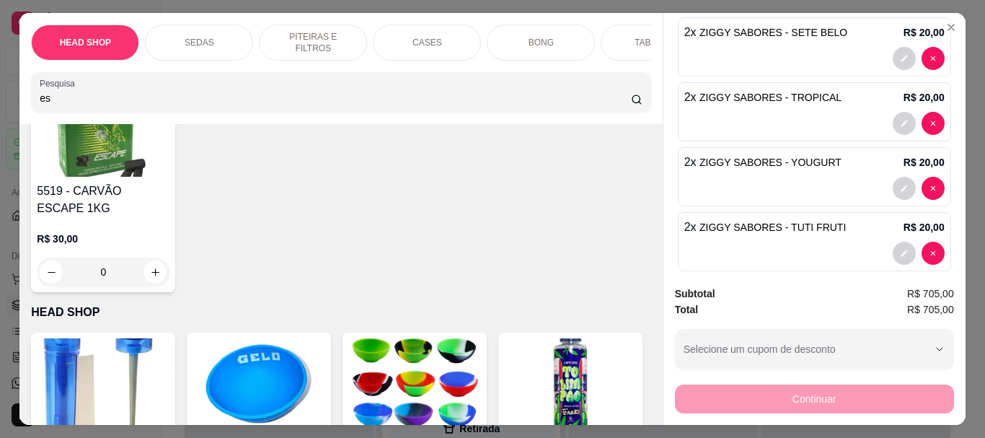
type input "e"
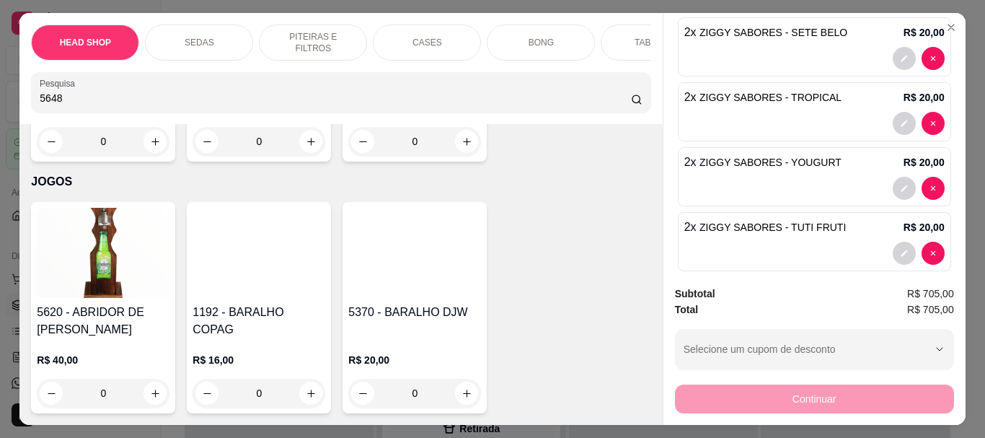
scroll to position [16958, 0]
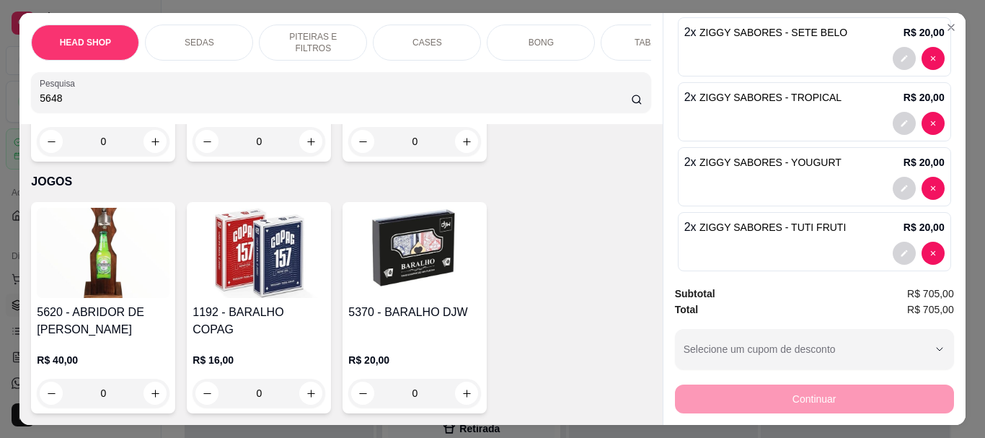
type input "5648"
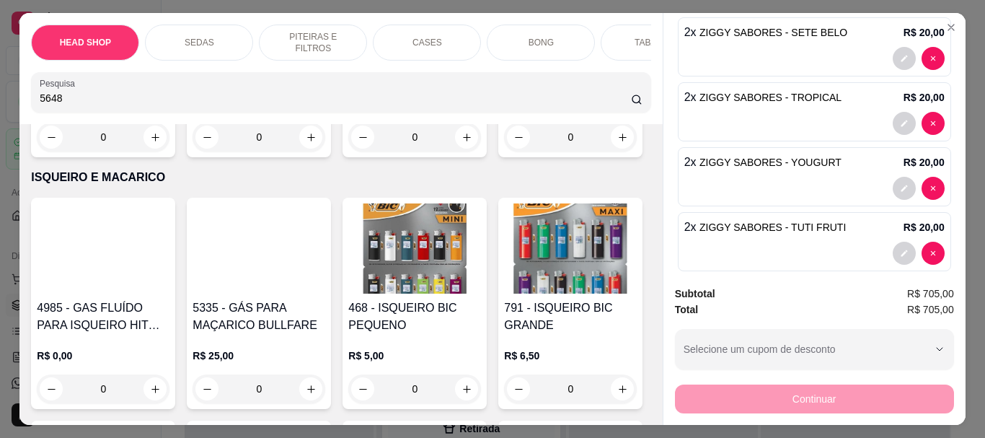
scroll to position [0, 0]
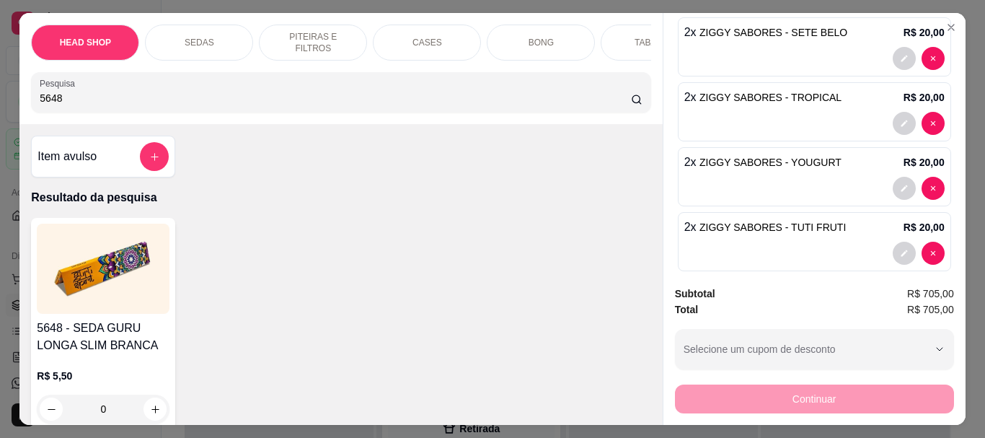
click at [69, 308] on img at bounding box center [103, 269] width 133 height 90
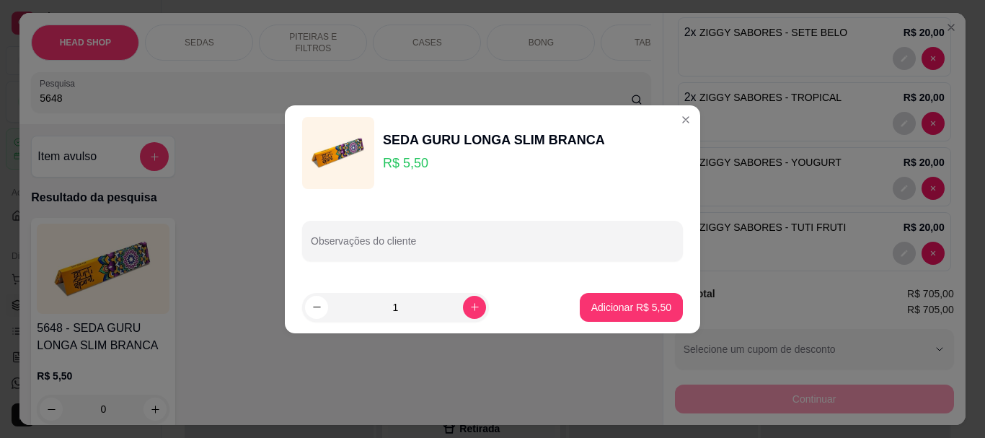
click at [433, 307] on input "1" at bounding box center [395, 307] width 135 height 29
type input "20"
click at [629, 297] on button "Adicionar R$ 110,00" at bounding box center [625, 307] width 115 height 29
type input "20"
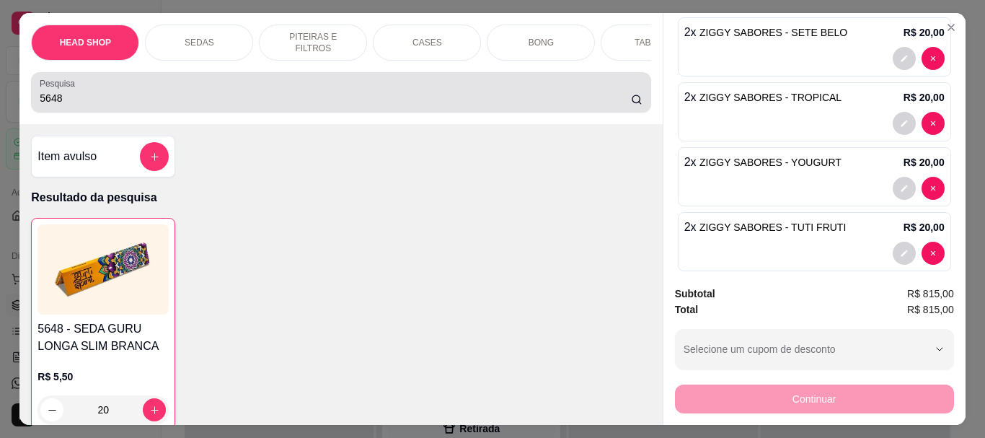
click at [59, 105] on input "5648" at bounding box center [335, 98] width 591 height 14
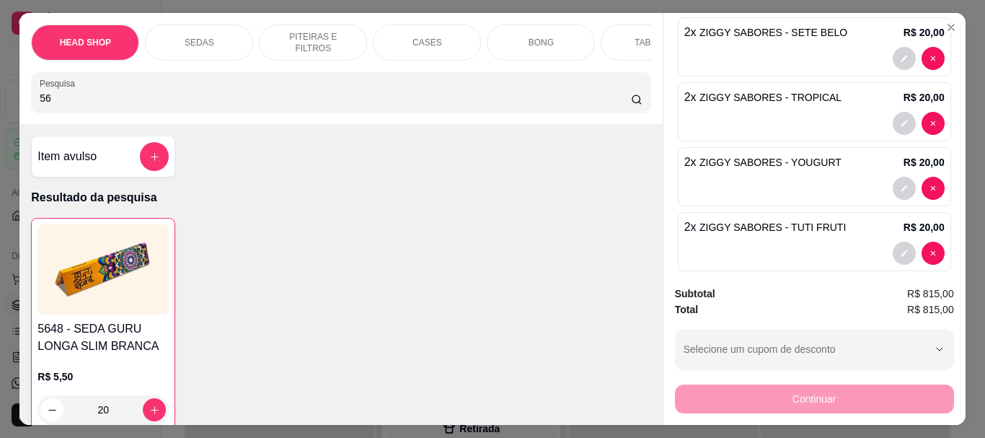
type input "5"
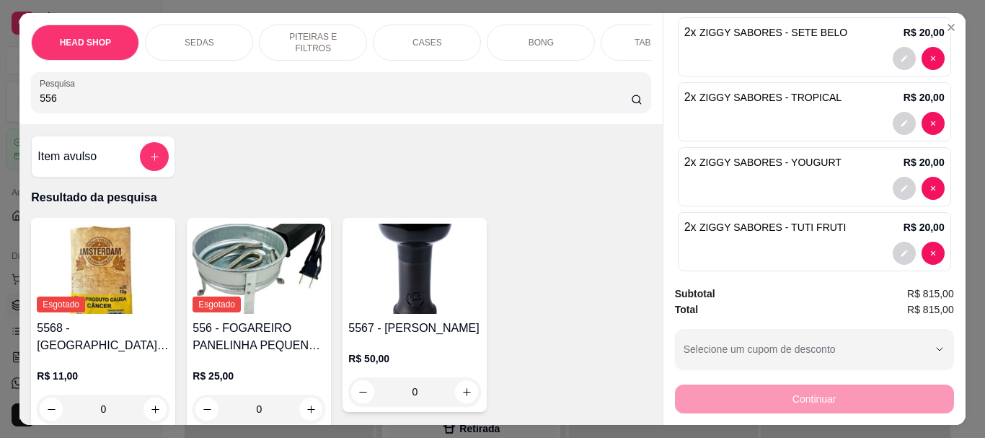
type input "556"
click at [237, 304] on img at bounding box center [259, 269] width 133 height 90
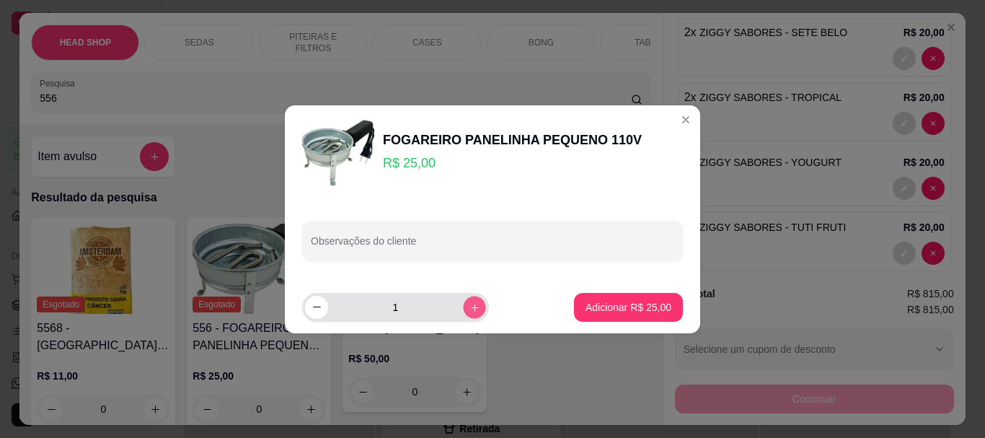
click at [469, 305] on icon "increase-product-quantity" at bounding box center [474, 306] width 11 height 11
type input "2"
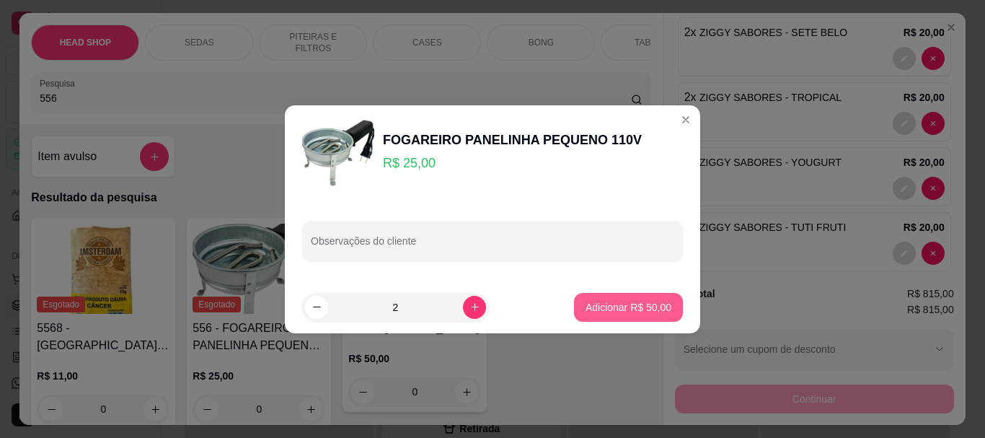
click at [650, 310] on p "Adicionar R$ 50,00" at bounding box center [629, 307] width 86 height 14
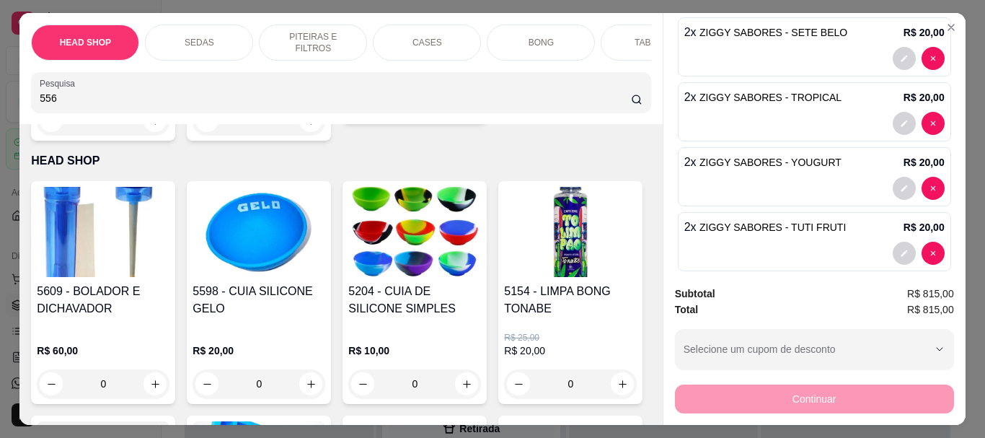
scroll to position [505, 0]
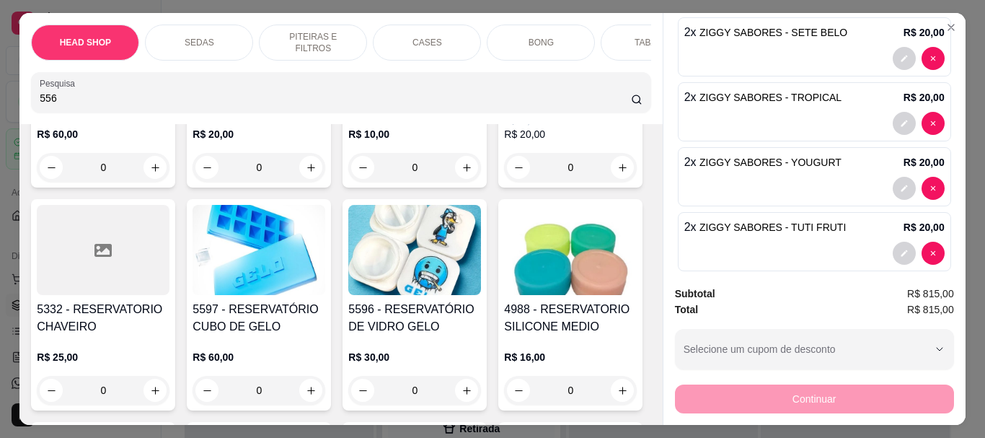
click at [84, 105] on input "556" at bounding box center [335, 98] width 591 height 14
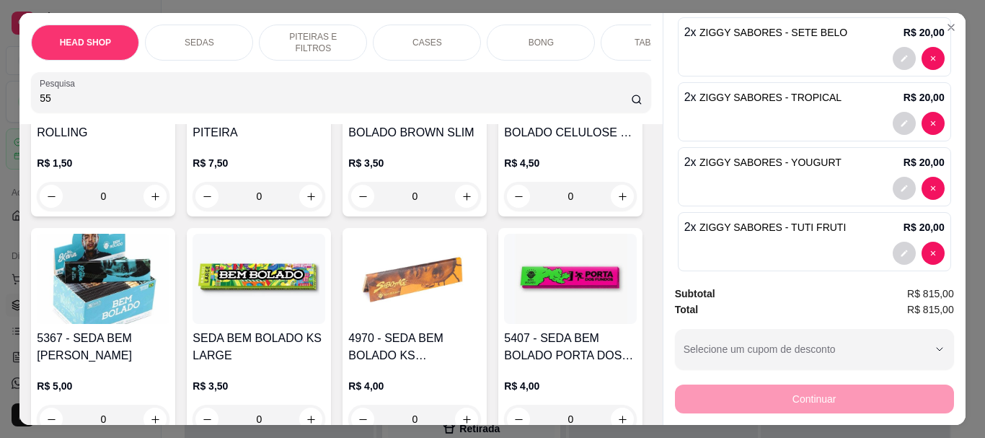
type input "5"
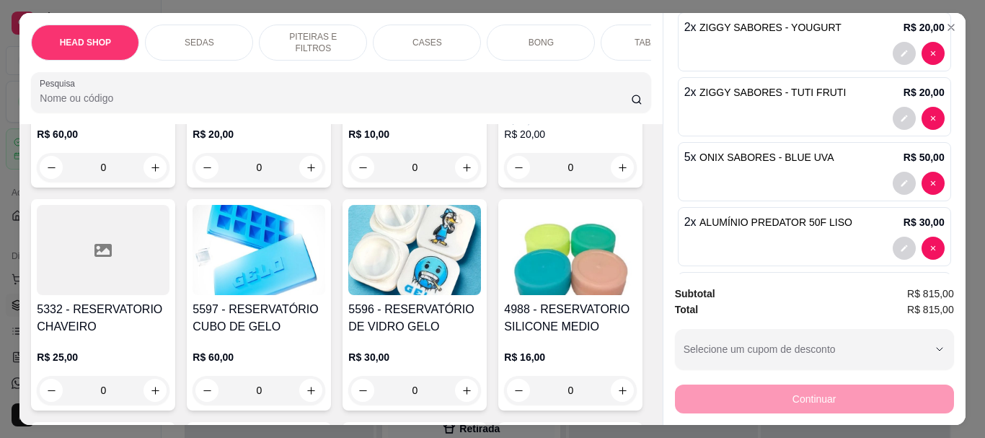
scroll to position [1222, 0]
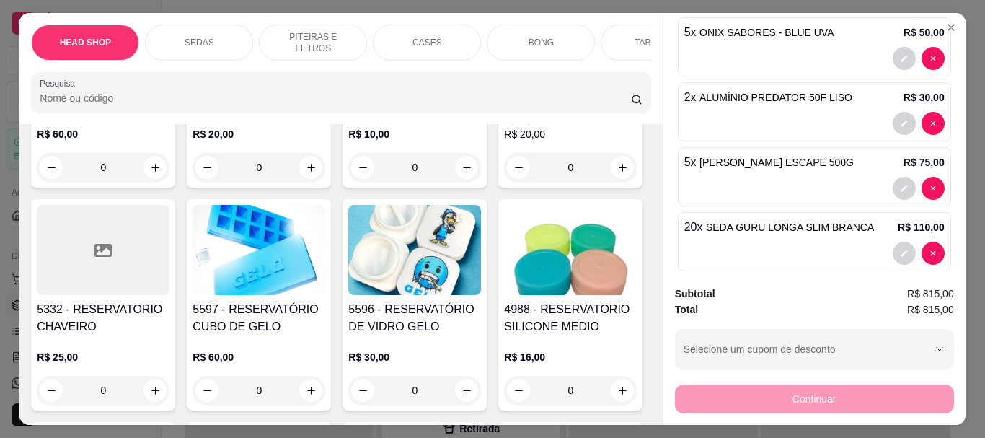
click at [130, 105] on input "Pesquisa" at bounding box center [335, 98] width 591 height 14
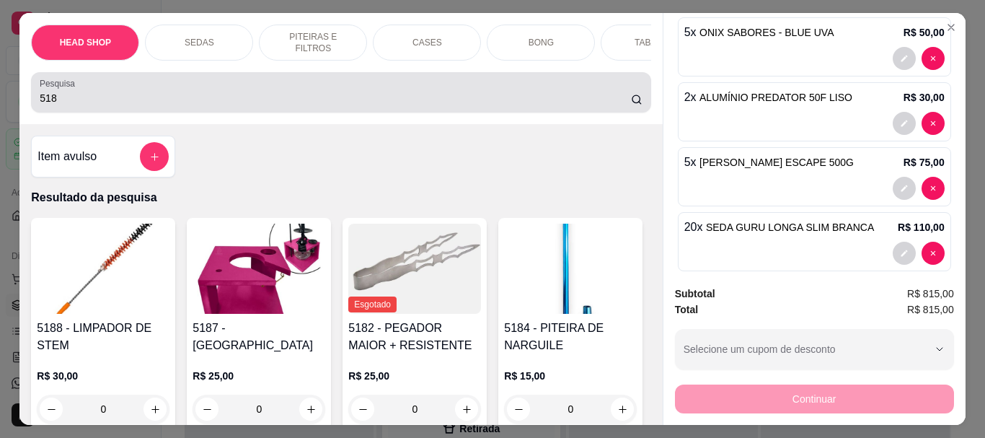
click at [100, 94] on div "518" at bounding box center [341, 92] width 602 height 29
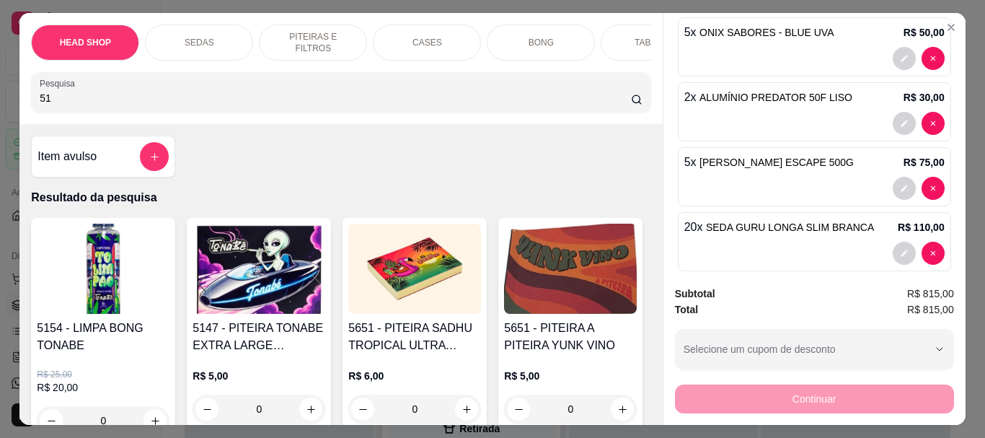
type input "518"
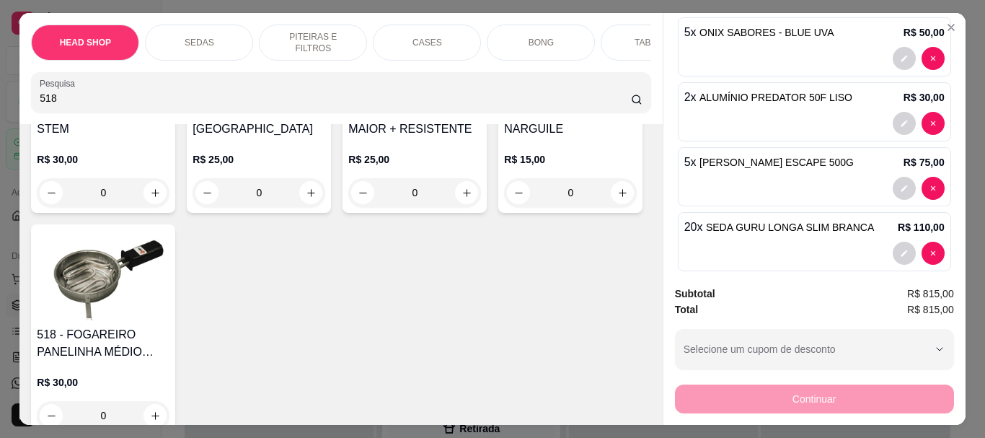
scroll to position [288, 0]
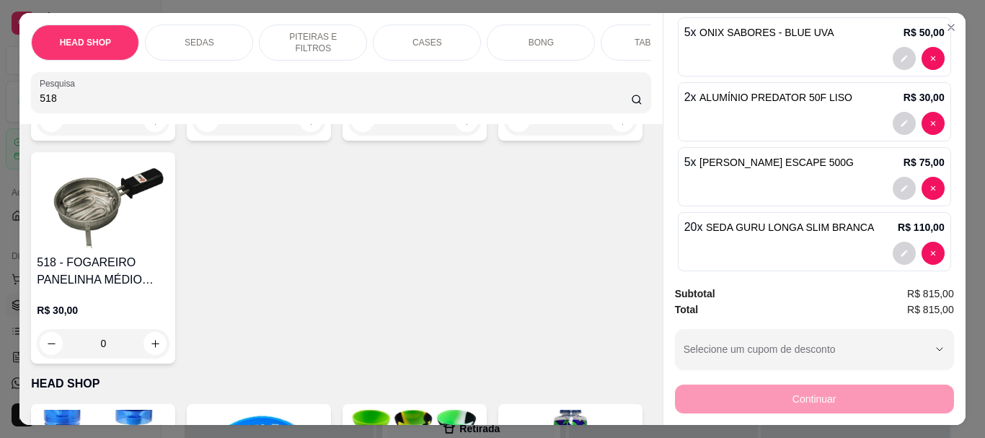
click at [169, 217] on img at bounding box center [103, 203] width 133 height 90
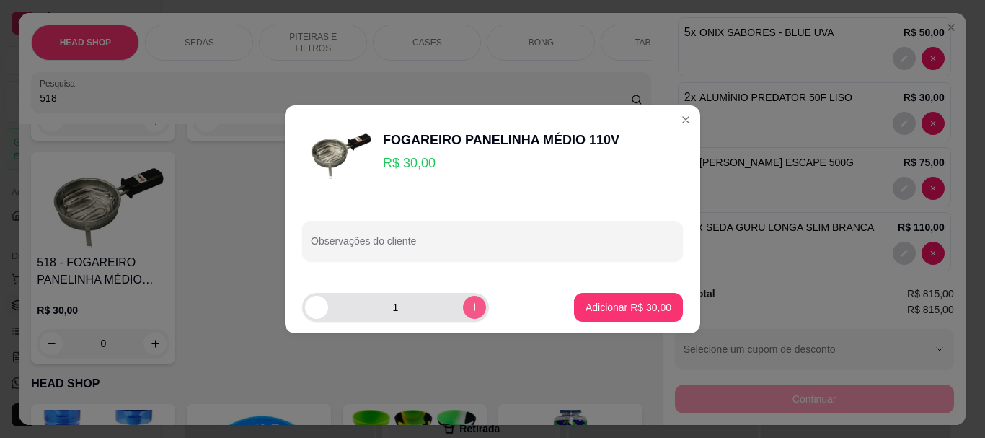
click at [471, 306] on icon "increase-product-quantity" at bounding box center [475, 307] width 8 height 8
type input "2"
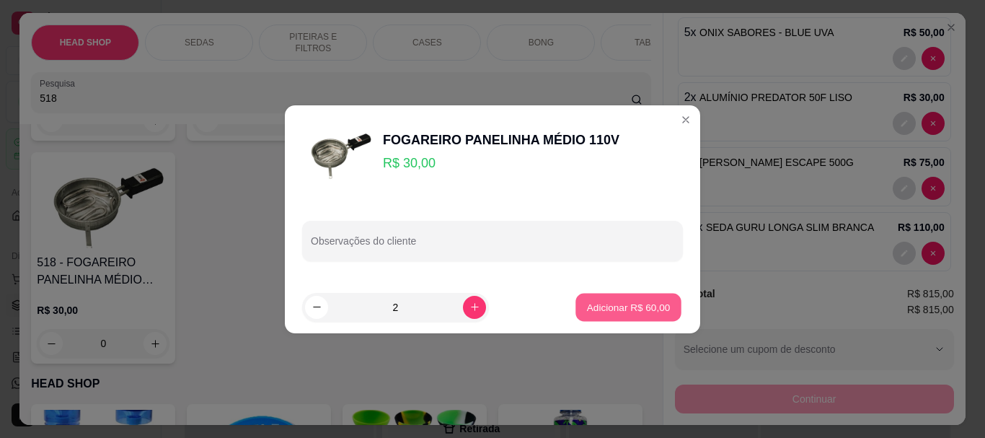
click at [656, 309] on p "Adicionar R$ 60,00" at bounding box center [629, 307] width 84 height 14
type input "2"
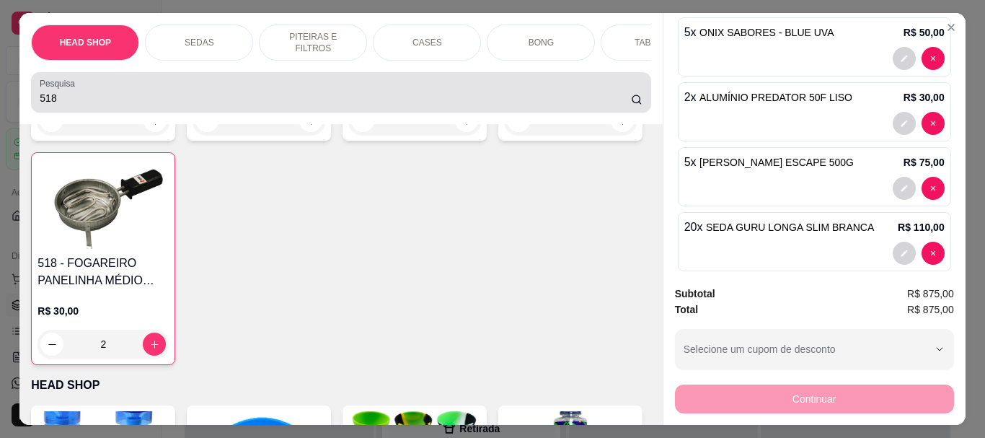
click at [149, 107] on div "518" at bounding box center [341, 92] width 602 height 29
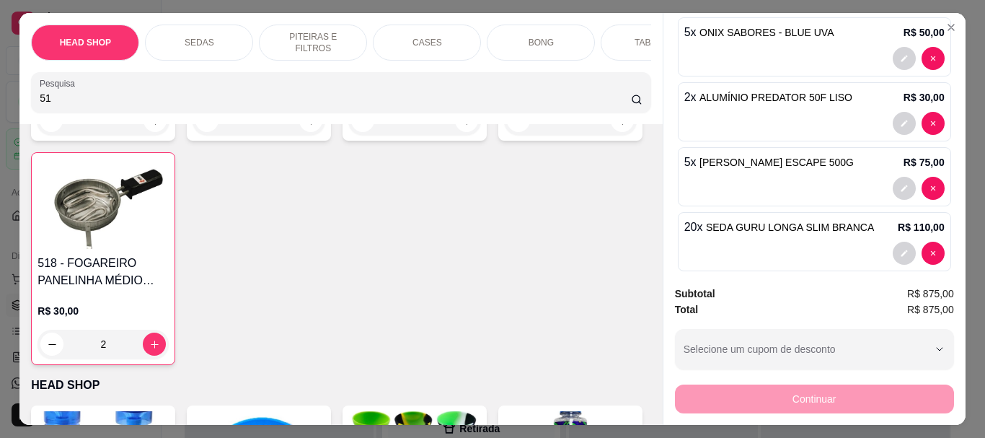
type input "5"
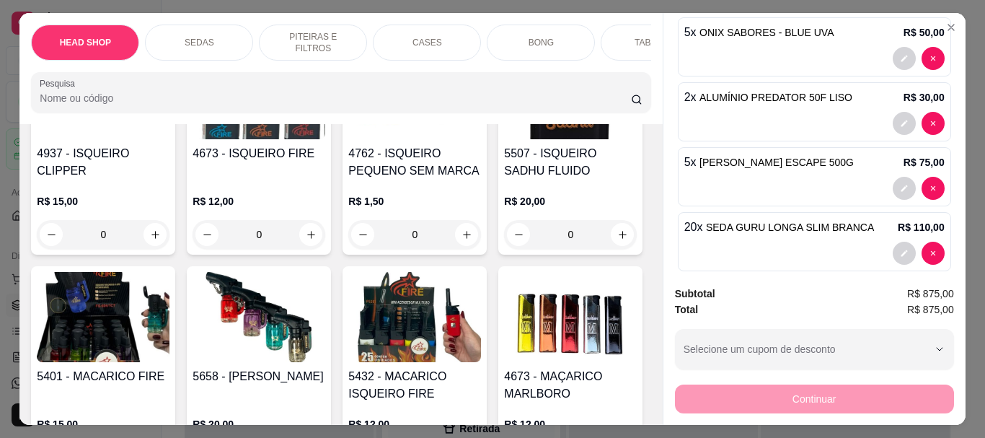
scroll to position [7484, 0]
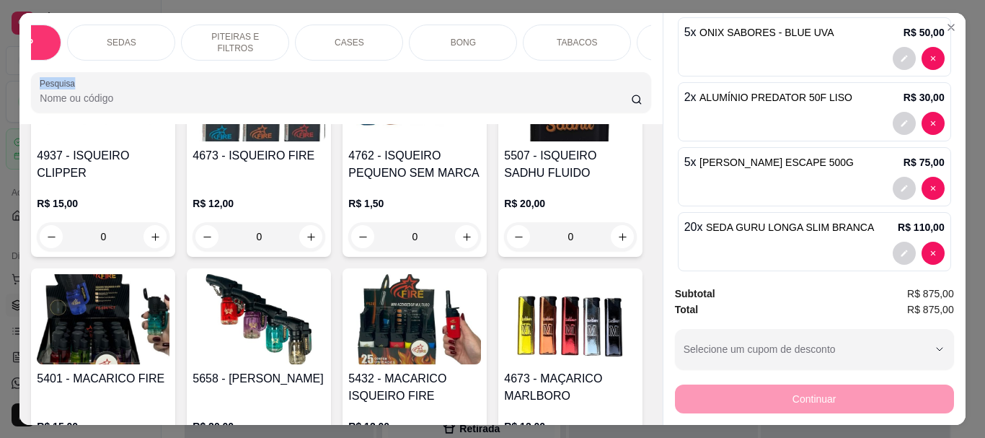
drag, startPoint x: 640, startPoint y: 84, endPoint x: 657, endPoint y: 63, distance: 26.7
click at [643, 48] on div "HEAD SHOP SEDAS PITEIRAS E FILTROS CASES BONG TABACOS ISQUEIRO E MACARICO CIGAR…" at bounding box center [340, 68] width 643 height 111
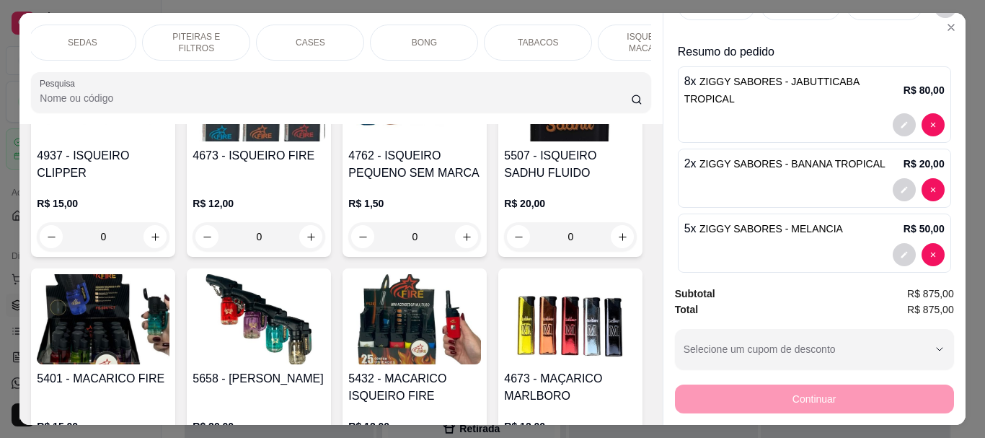
scroll to position [0, 0]
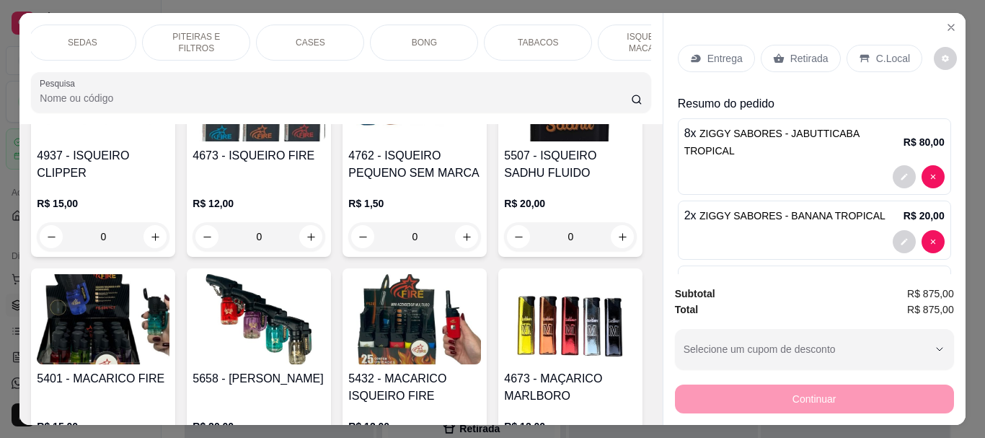
click at [790, 54] on p "Retirada" at bounding box center [809, 58] width 38 height 14
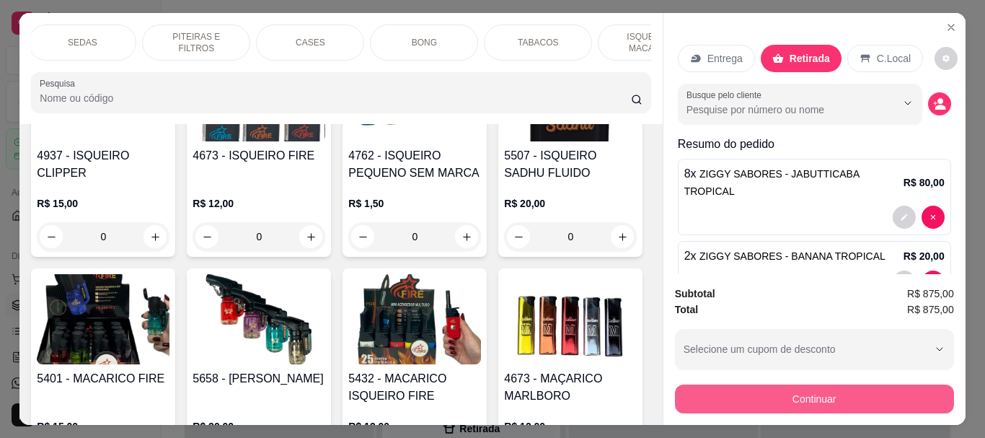
click at [842, 392] on button "Continuar" at bounding box center [814, 398] width 279 height 29
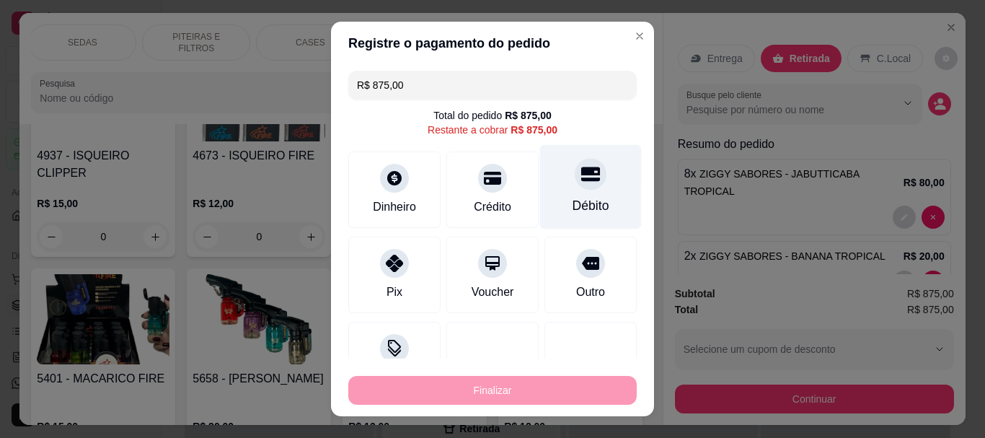
click at [581, 182] on icon at bounding box center [590, 174] width 19 height 19
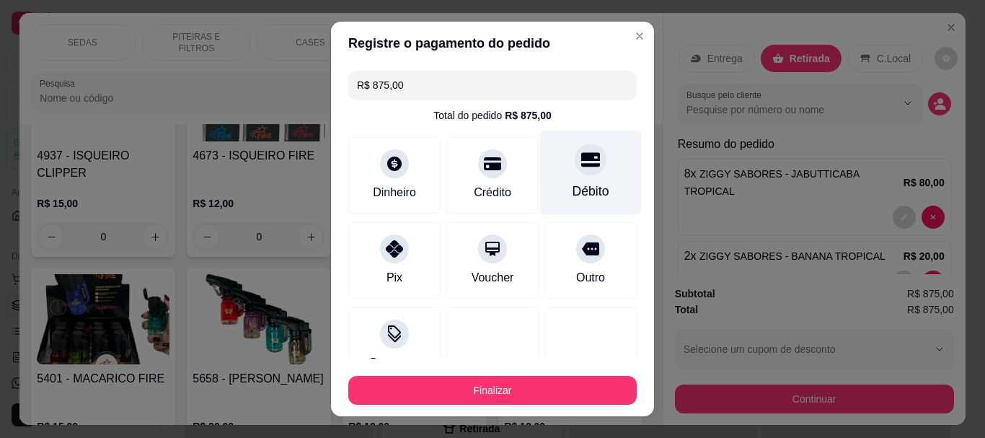
type input "R$ 0,00"
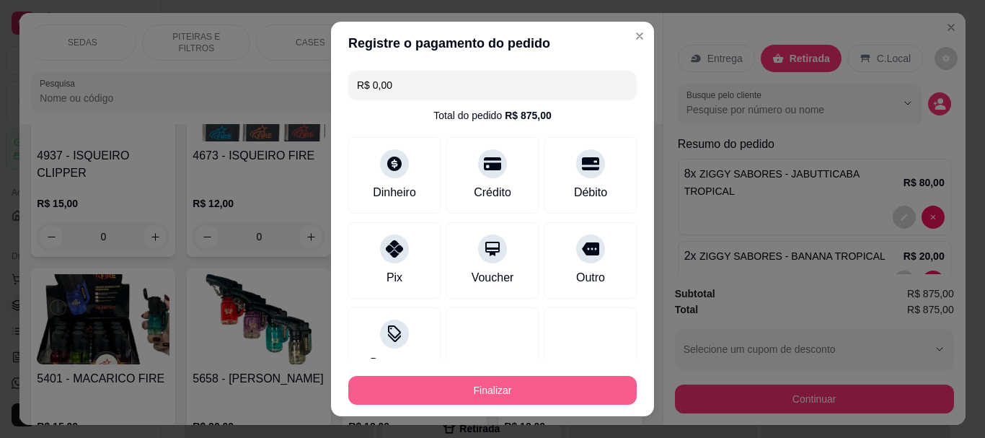
click at [520, 390] on button "Finalizar" at bounding box center [492, 390] width 288 height 29
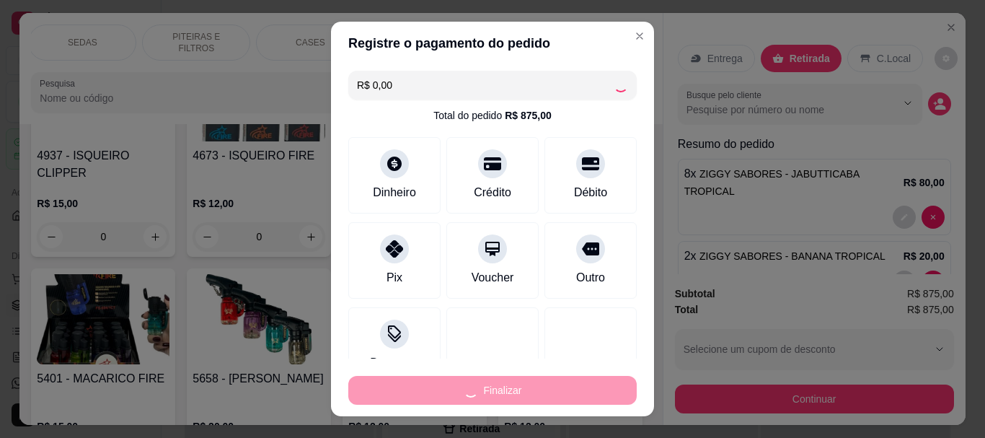
type input "0"
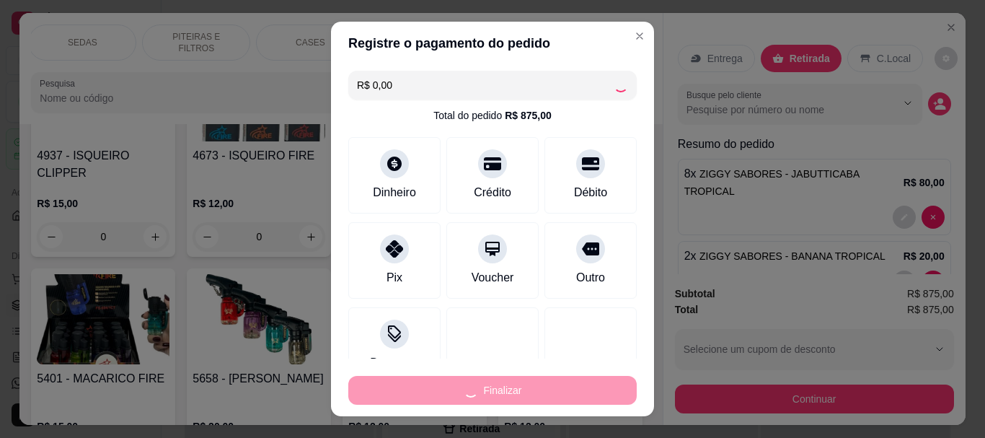
type input "0"
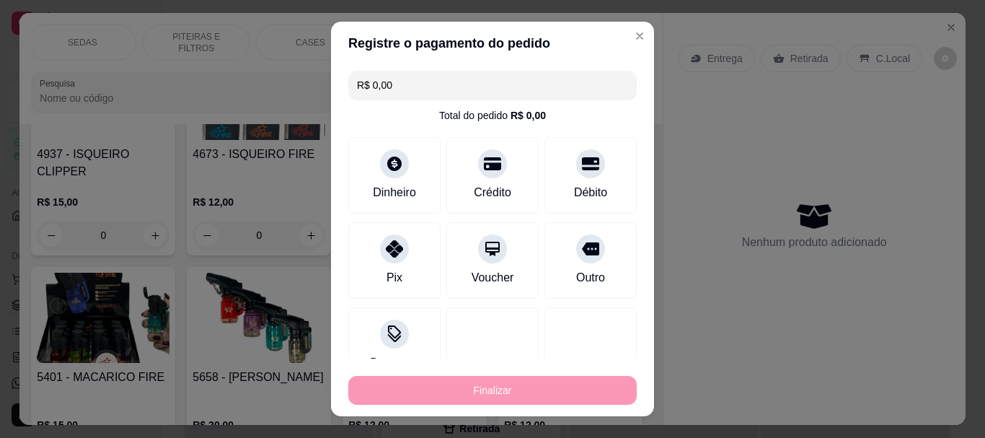
type input "-R$ 875,00"
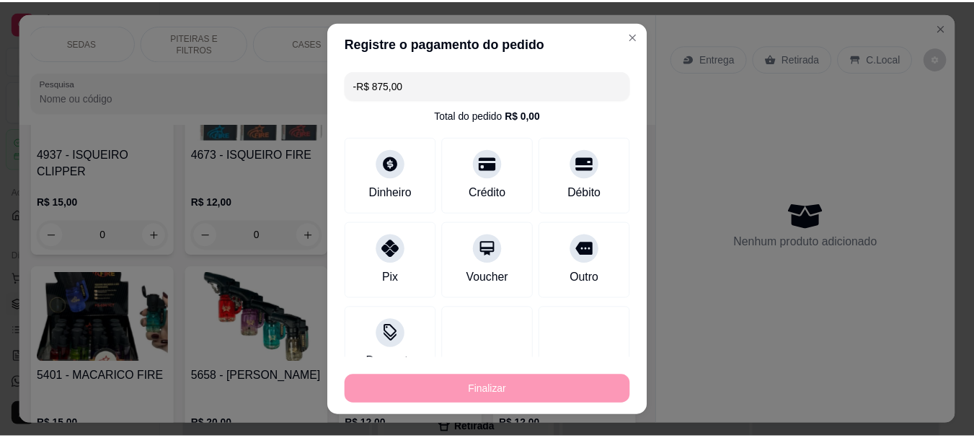
scroll to position [7482, 0]
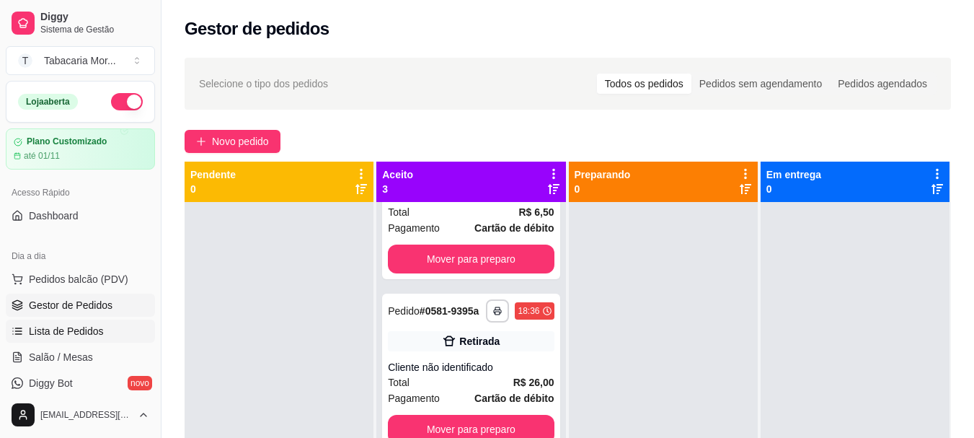
scroll to position [216, 0]
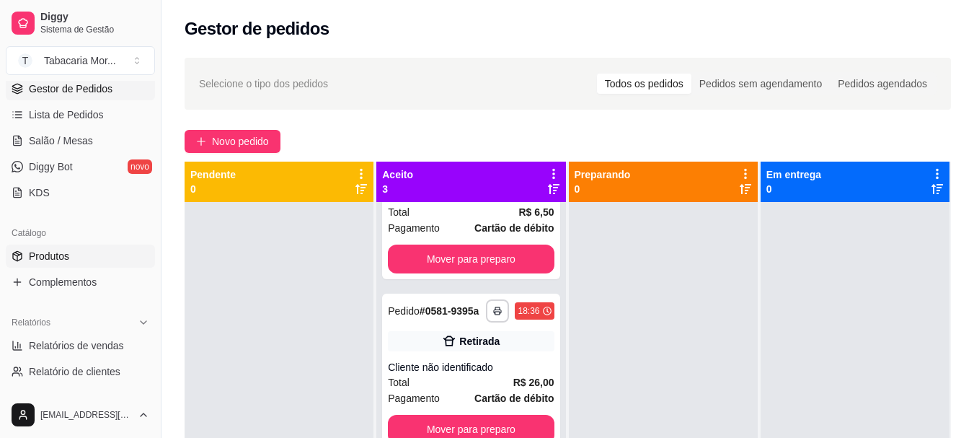
click at [63, 253] on span "Produtos" at bounding box center [49, 256] width 40 height 14
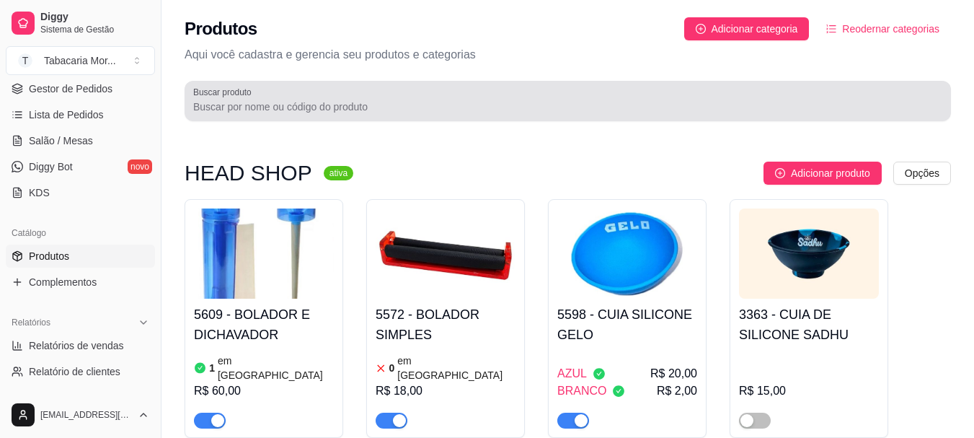
click at [226, 107] on input "Buscar produto" at bounding box center [567, 107] width 749 height 14
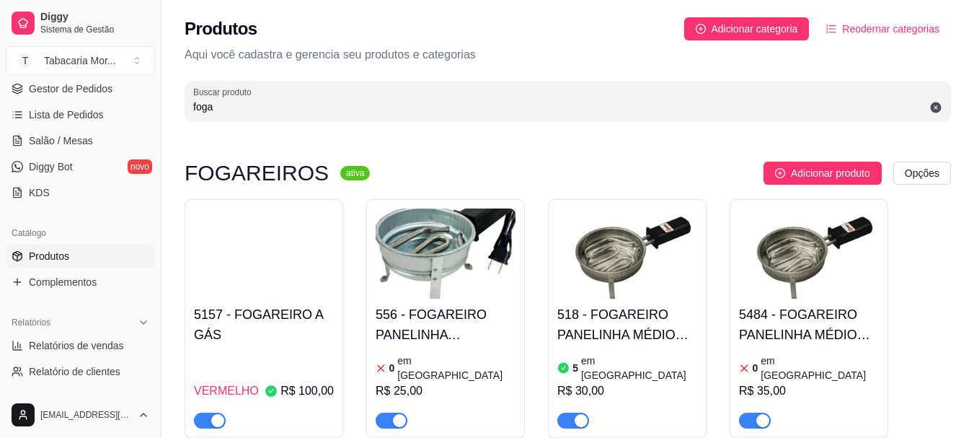
type input "foga"
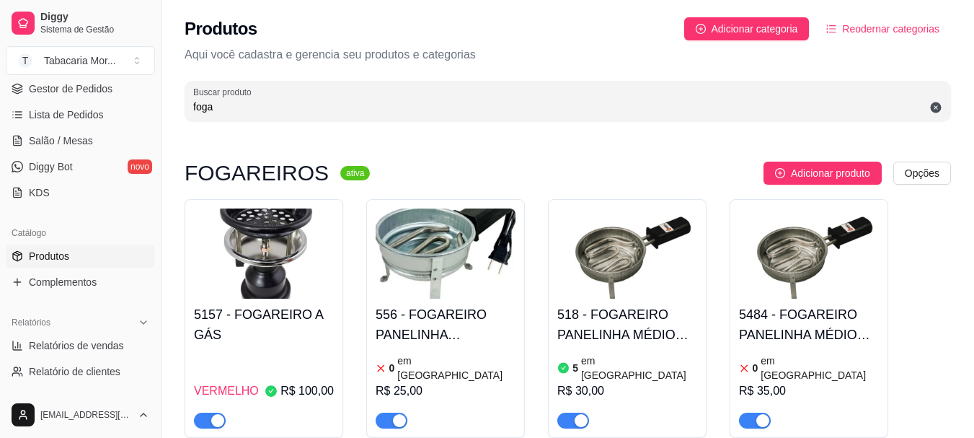
click at [429, 270] on img at bounding box center [446, 253] width 140 height 90
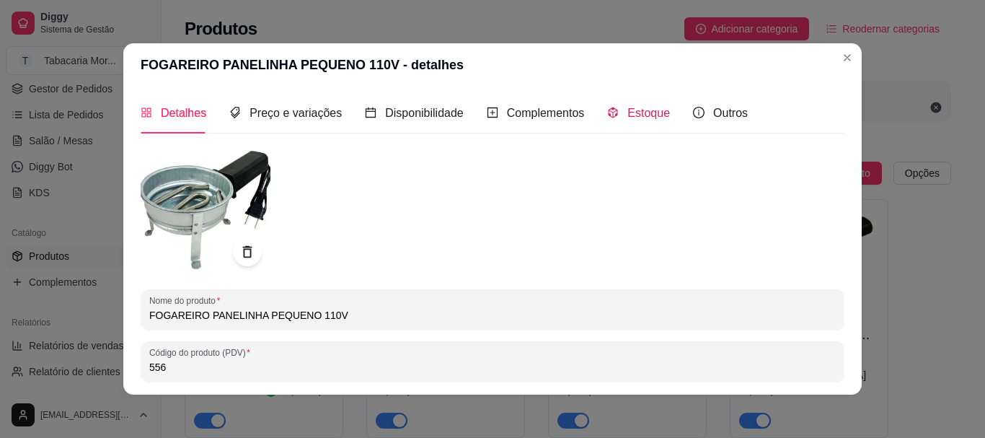
click at [635, 119] on span "Estoque" at bounding box center [648, 113] width 43 height 12
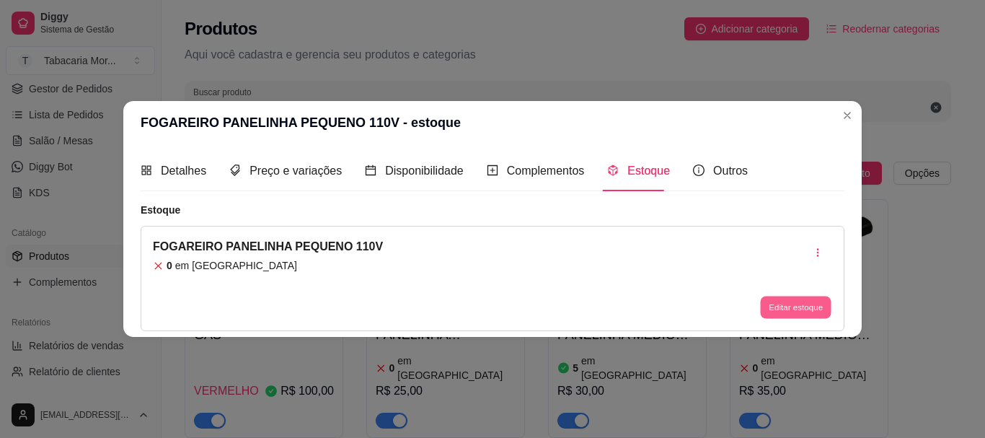
click at [813, 308] on button "Editar estoque" at bounding box center [795, 307] width 71 height 22
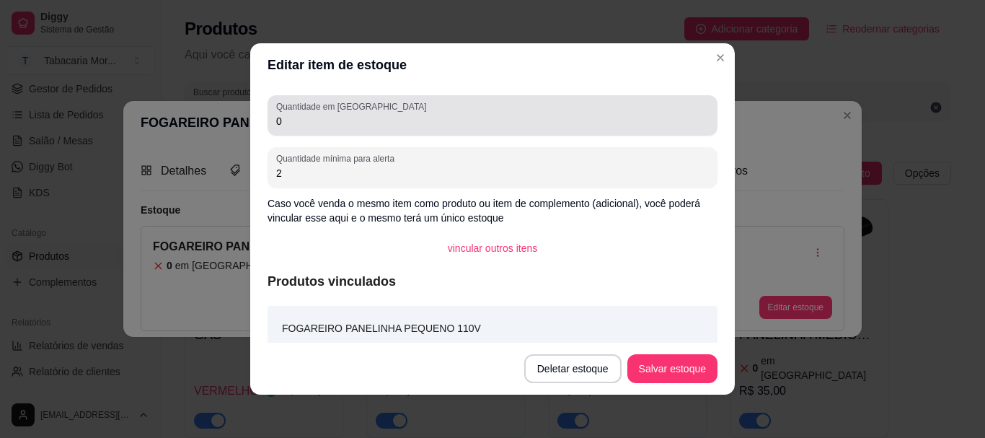
click at [352, 128] on input "0" at bounding box center [492, 121] width 433 height 14
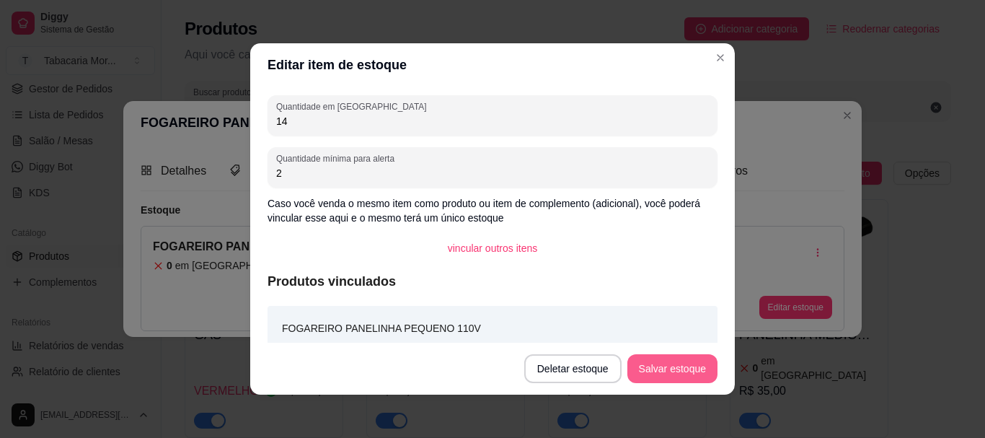
type input "14"
click at [705, 377] on button "Salvar estoque" at bounding box center [672, 369] width 88 height 28
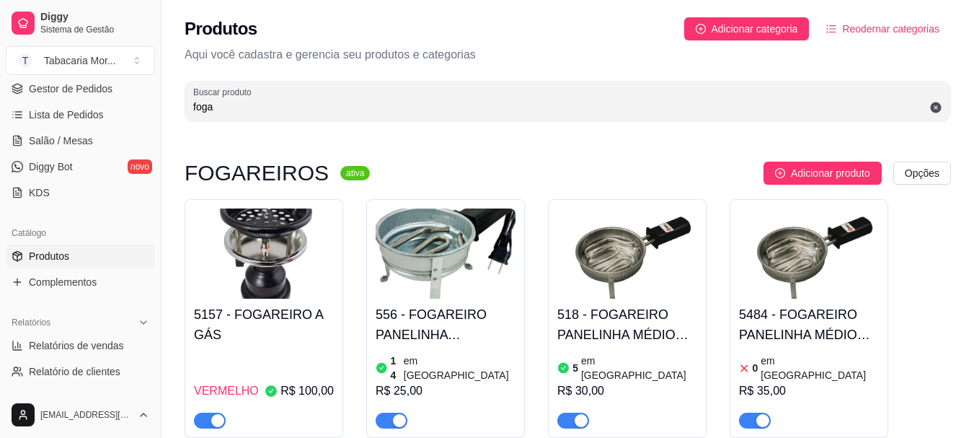
click at [779, 301] on div "5484 - FOGAREIRO PANELINHA MÉDIO 220V 0 em estoque R$ 35,00" at bounding box center [809, 364] width 140 height 130
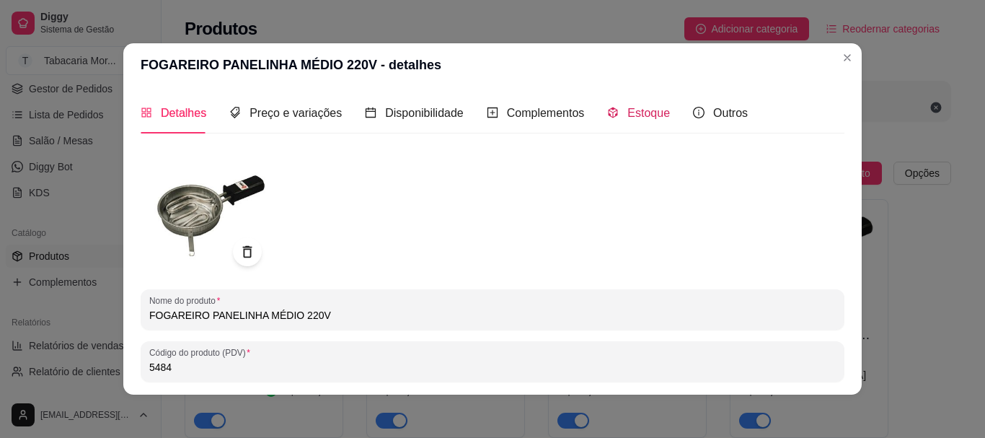
click at [624, 104] on div "Estoque" at bounding box center [638, 113] width 63 height 18
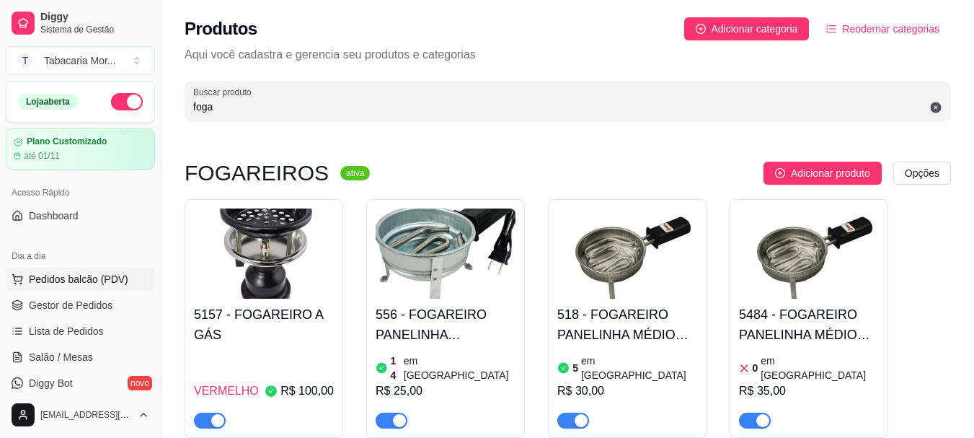
click at [96, 278] on span "Pedidos balcão (PDV)" at bounding box center [79, 279] width 100 height 14
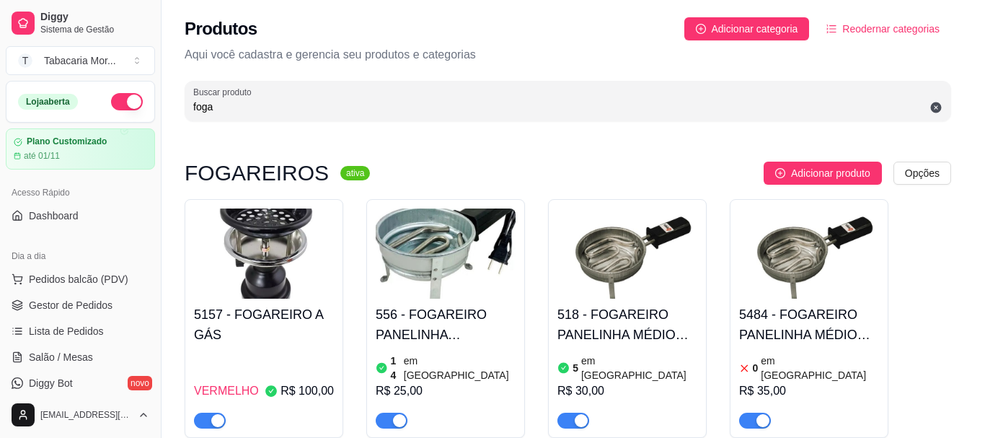
click at [207, 96] on input "Pesquisa" at bounding box center [335, 98] width 591 height 14
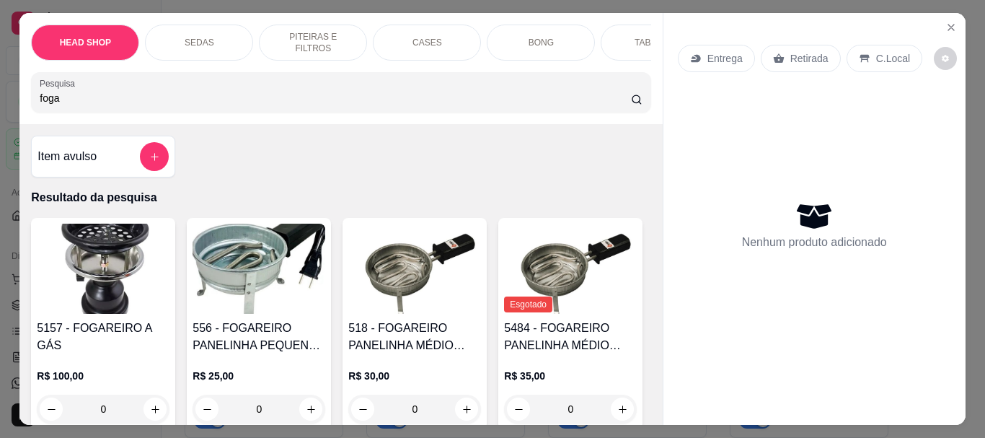
type input "foga"
click at [270, 314] on img at bounding box center [259, 269] width 133 height 90
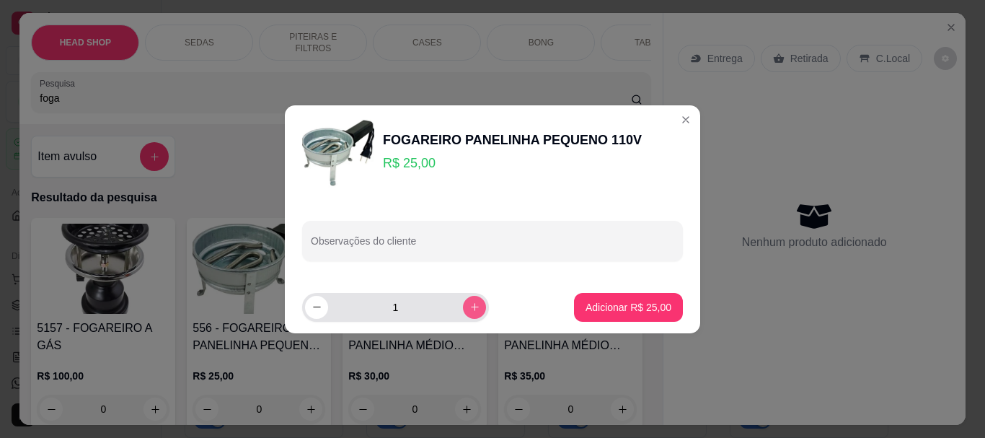
click at [469, 303] on icon "increase-product-quantity" at bounding box center [474, 306] width 11 height 11
type input "2"
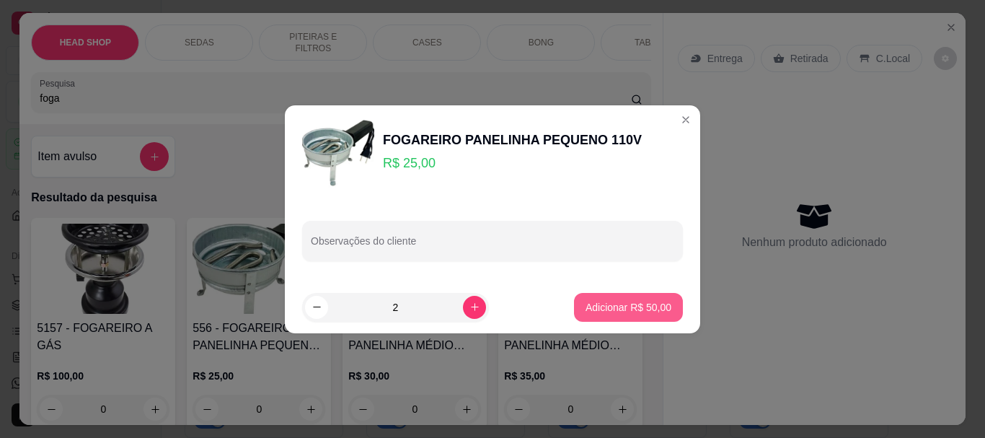
click at [624, 306] on p "Adicionar R$ 50,00" at bounding box center [629, 307] width 86 height 14
type input "2"
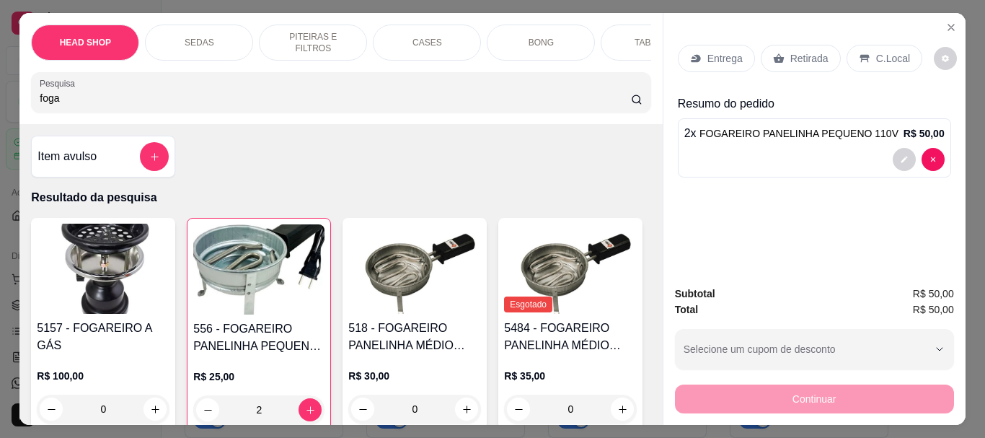
click at [808, 61] on div "Retirada" at bounding box center [801, 58] width 80 height 27
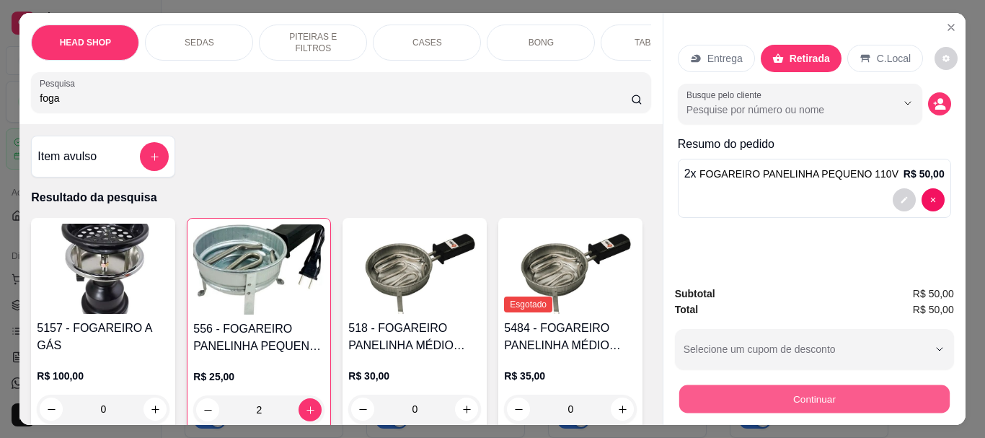
click at [830, 384] on button "Continuar" at bounding box center [814, 398] width 270 height 28
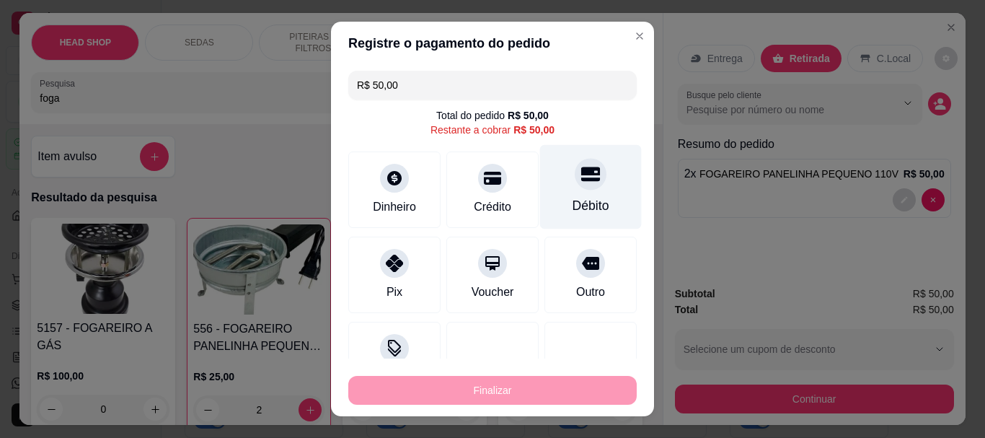
click at [578, 190] on div "Débito" at bounding box center [591, 187] width 102 height 84
type input "R$ 0,00"
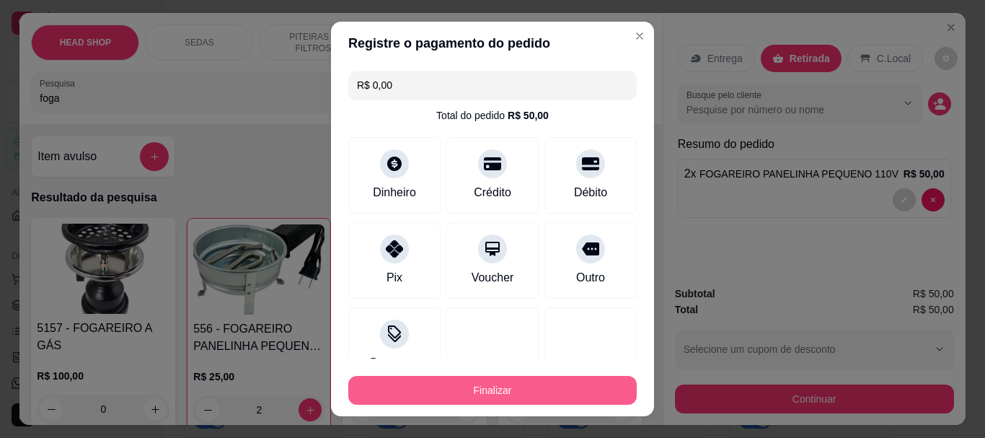
click at [603, 384] on button "Finalizar" at bounding box center [492, 390] width 288 height 29
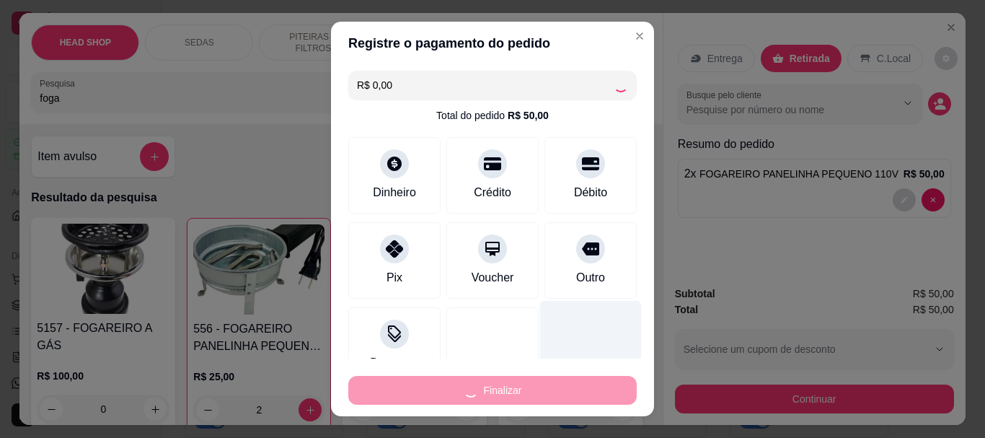
type input "0"
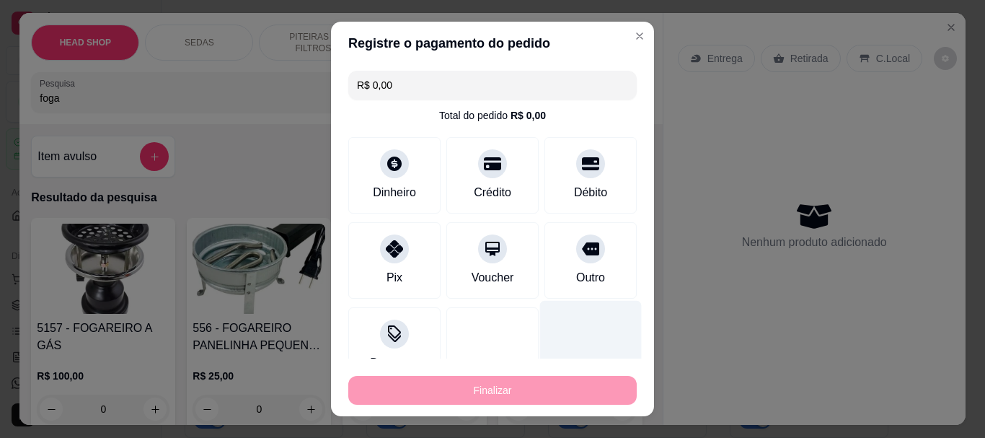
type input "-R$ 50,00"
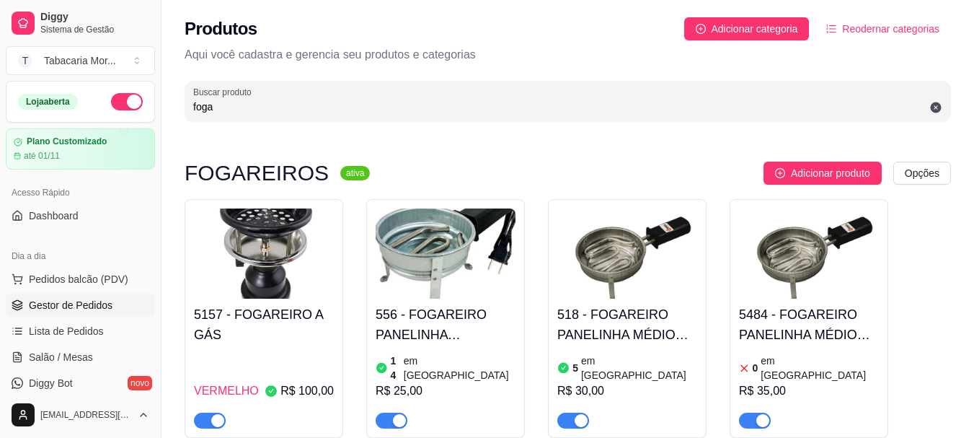
click at [71, 301] on span "Gestor de Pedidos" at bounding box center [71, 305] width 84 height 14
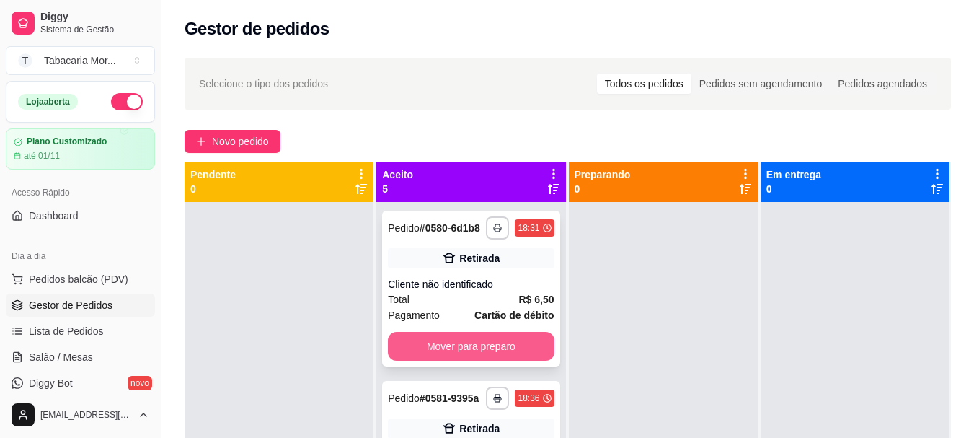
click at [500, 361] on button "Mover para preparo" at bounding box center [471, 346] width 166 height 29
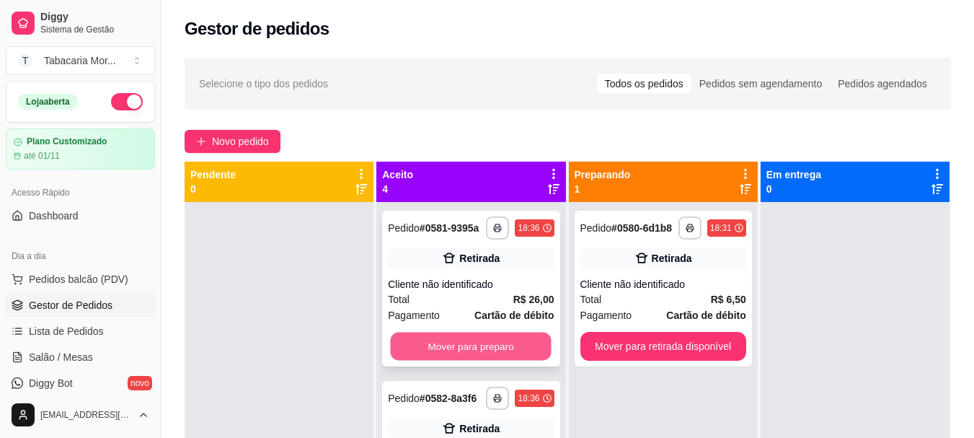
click at [503, 356] on button "Mover para preparo" at bounding box center [471, 346] width 161 height 28
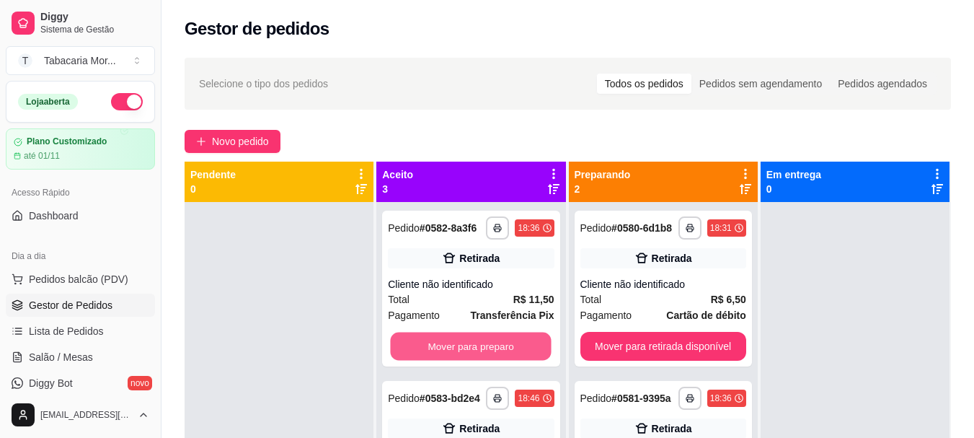
click at [503, 356] on button "Mover para preparo" at bounding box center [471, 346] width 161 height 28
click at [503, 356] on button "Mover para preparo" at bounding box center [471, 346] width 166 height 29
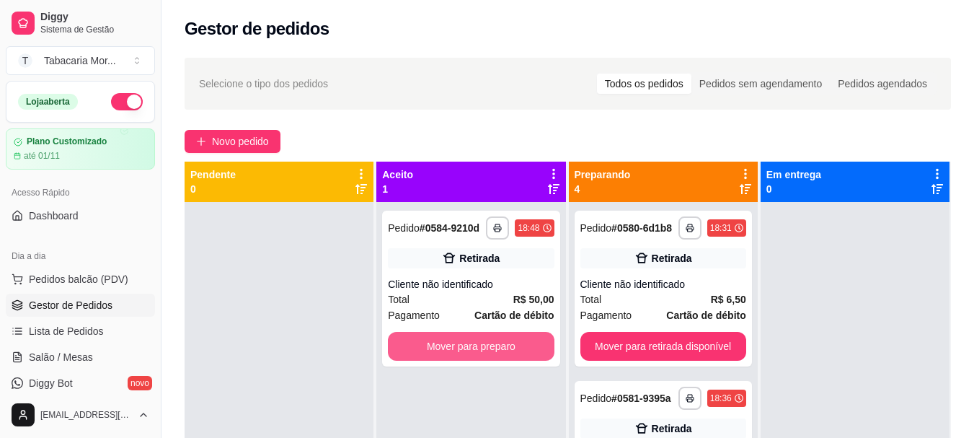
click at [503, 356] on button "Mover para preparo" at bounding box center [471, 346] width 166 height 29
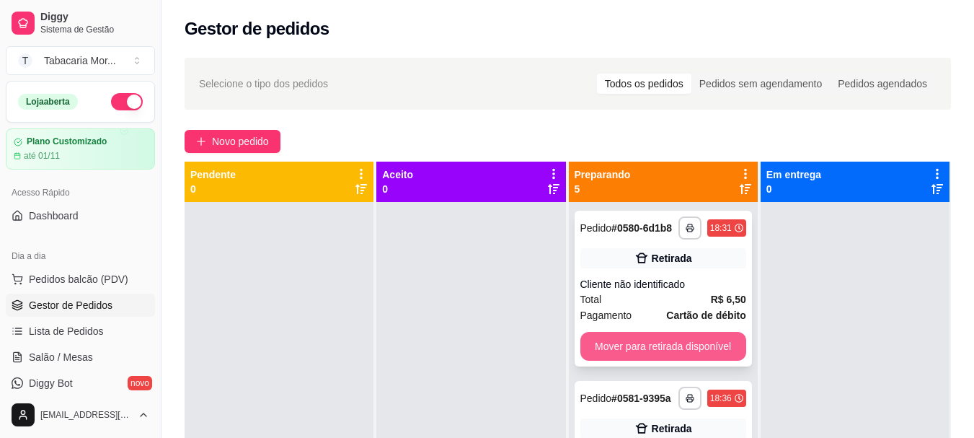
click at [637, 361] on button "Mover para retirada disponível" at bounding box center [664, 346] width 166 height 29
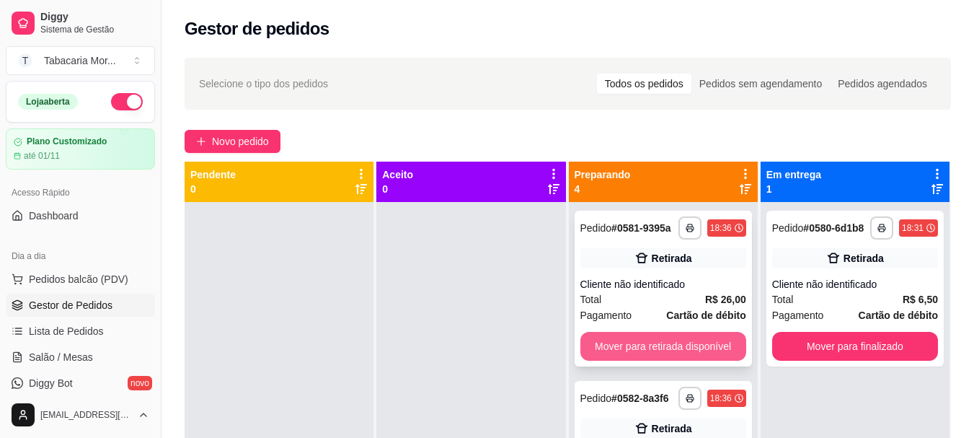
click at [652, 350] on button "Mover para retirada disponível" at bounding box center [664, 346] width 166 height 29
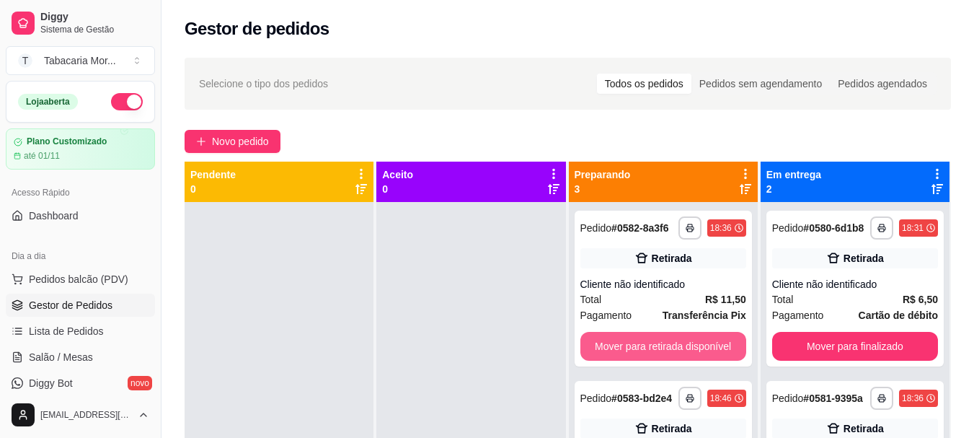
click at [652, 350] on button "Mover para retirada disponível" at bounding box center [664, 346] width 166 height 29
click at [652, 350] on button "Mover para retirada disponível" at bounding box center [663, 346] width 161 height 28
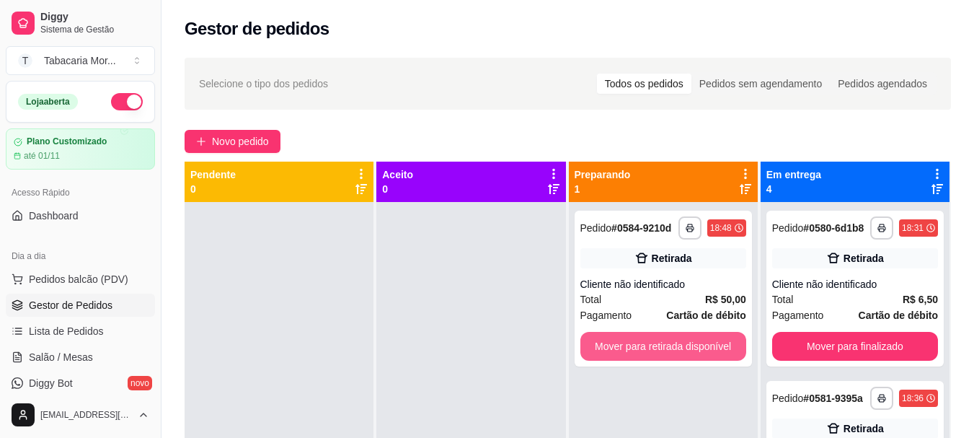
click at [652, 350] on button "Mover para retirada disponível" at bounding box center [664, 346] width 166 height 29
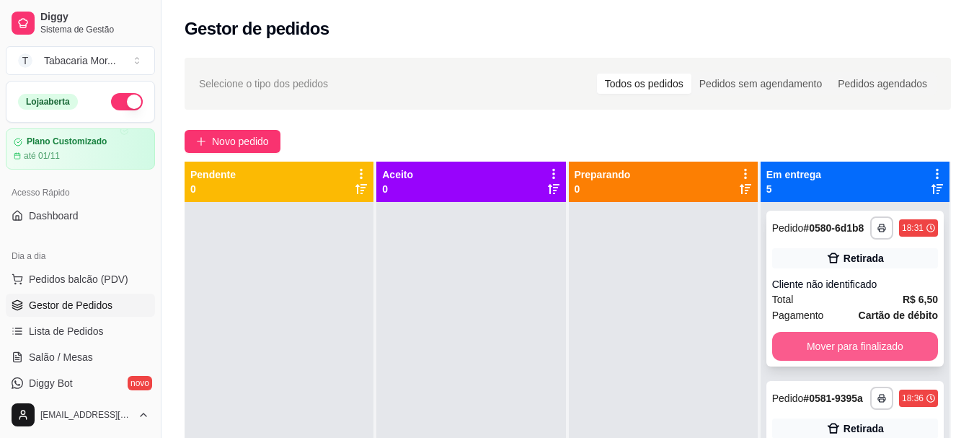
click at [787, 358] on button "Mover para finalizado" at bounding box center [855, 346] width 166 height 29
click at [789, 340] on button "Mover para finalizado" at bounding box center [855, 346] width 166 height 29
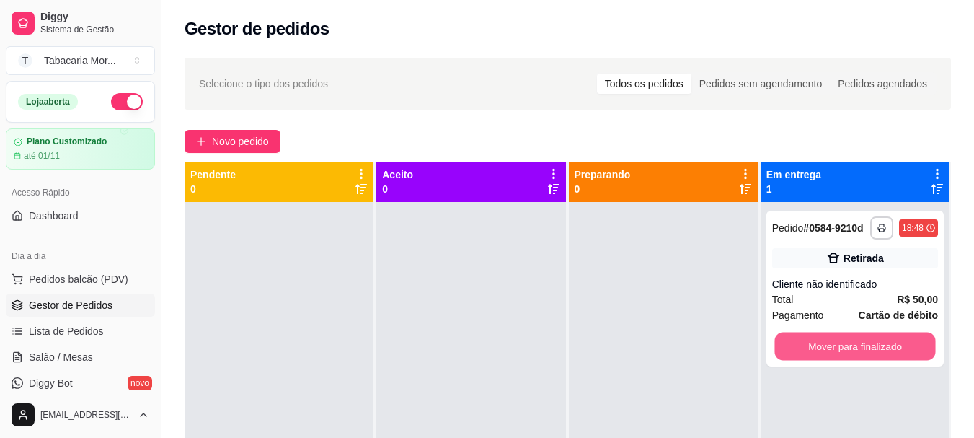
click at [790, 342] on button "Mover para finalizado" at bounding box center [855, 346] width 161 height 28
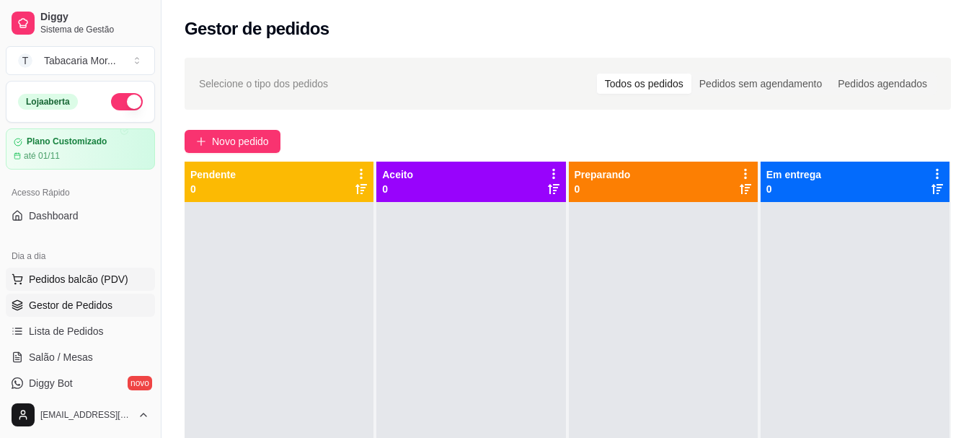
click at [69, 283] on span "Pedidos balcão (PDV)" at bounding box center [79, 279] width 100 height 14
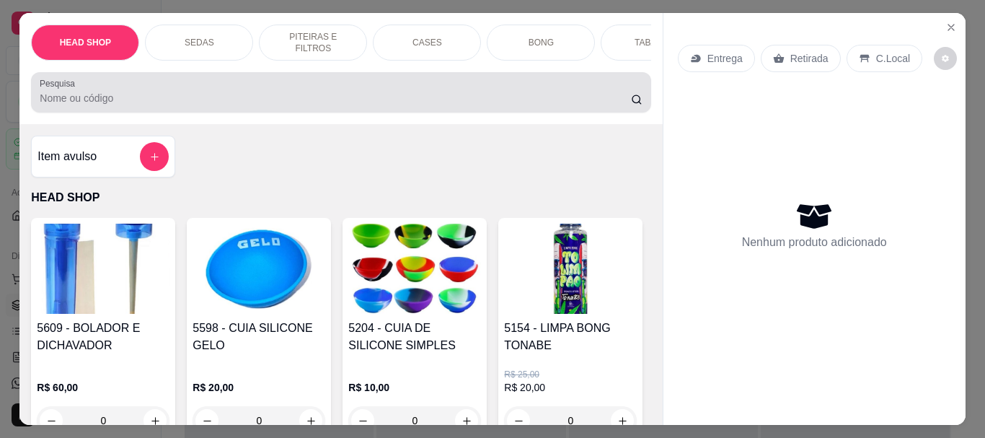
click at [114, 88] on div at bounding box center [341, 92] width 602 height 29
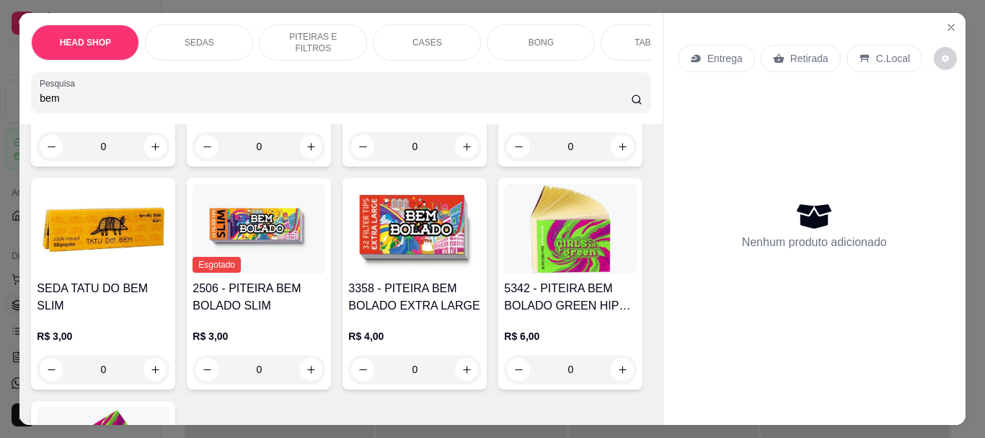
scroll to position [505, 0]
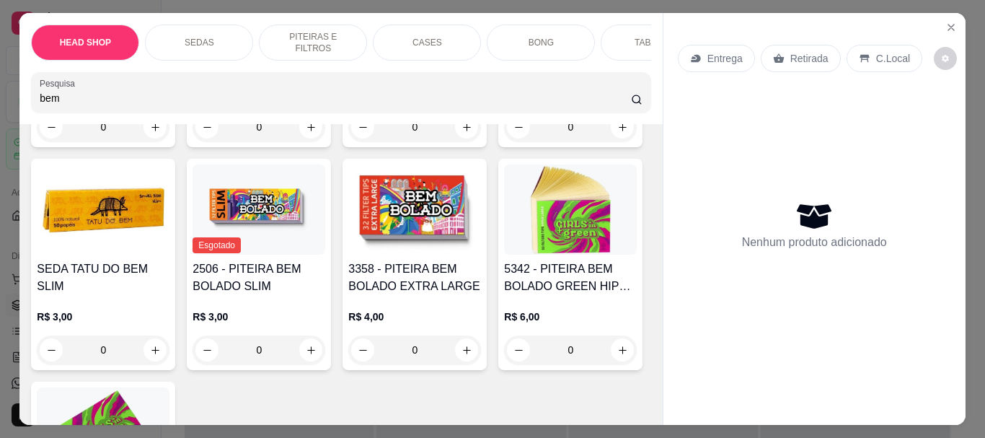
type input "bem"
click at [633, 309] on p "Adicionar R$ 3,00" at bounding box center [631, 307] width 80 height 14
type input "1"
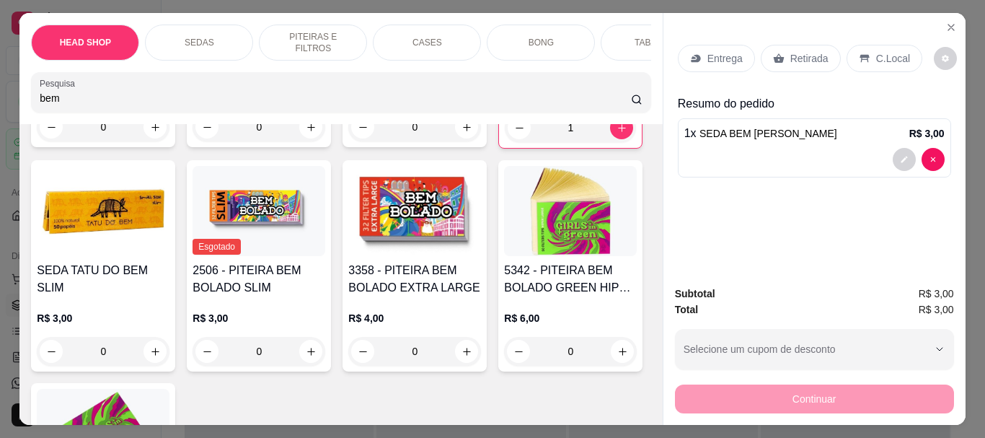
click at [76, 124] on div "HEAD SHOP SEDAS PITEIRAS E FILTROS CASES BONG TABACOS ISQUEIRO E MACARICO CIGAR…" at bounding box center [340, 68] width 643 height 111
click at [76, 105] on input "bem" at bounding box center [335, 98] width 591 height 14
type input "b"
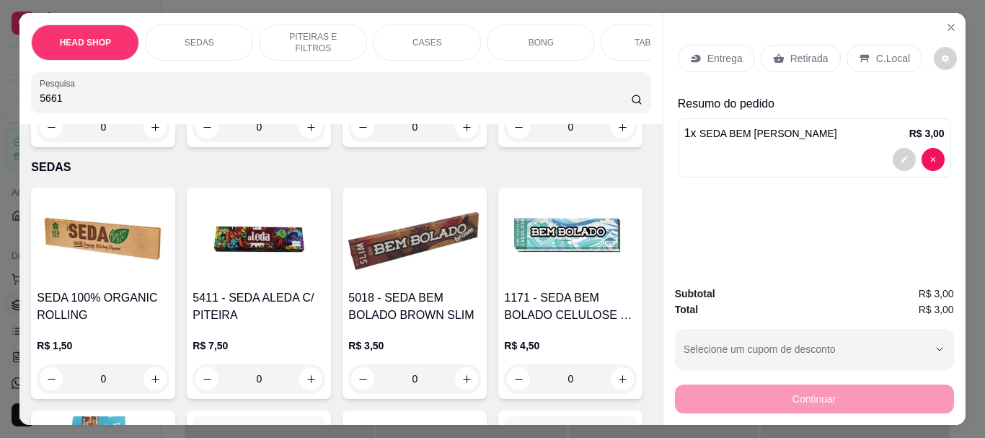
scroll to position [0, 0]
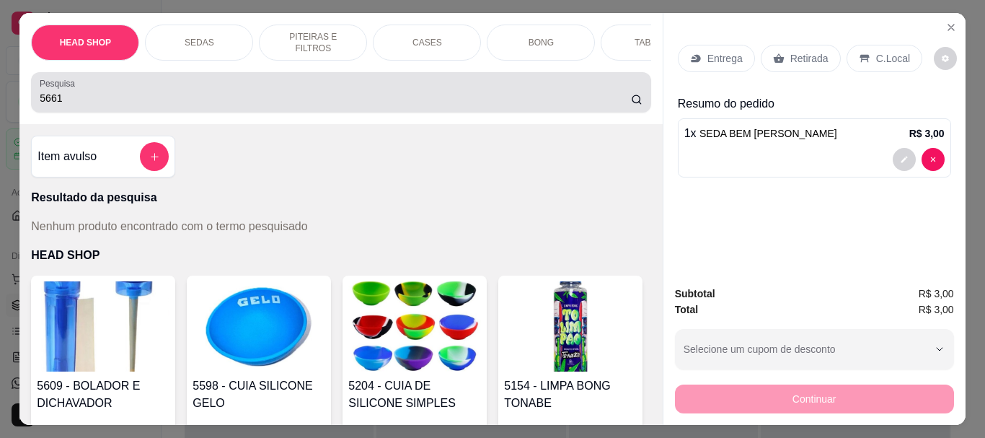
click at [131, 93] on div "5661" at bounding box center [341, 92] width 602 height 29
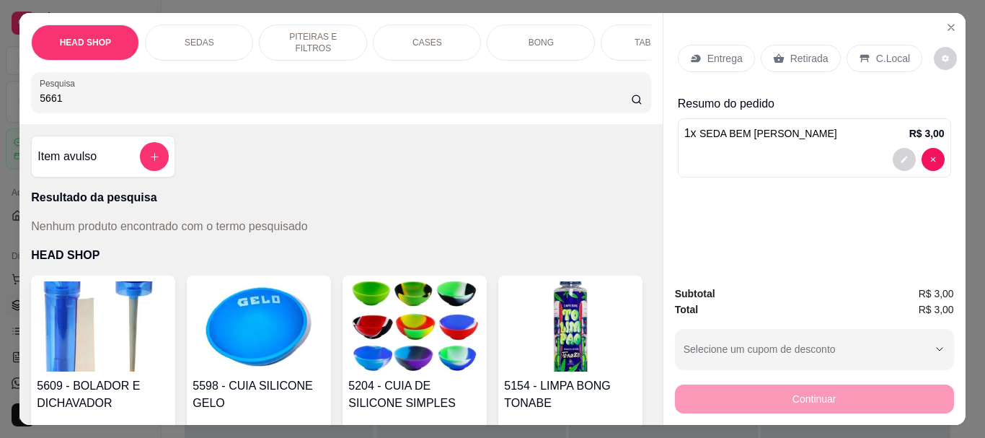
click at [131, 93] on div "5661" at bounding box center [341, 92] width 602 height 29
type input "5"
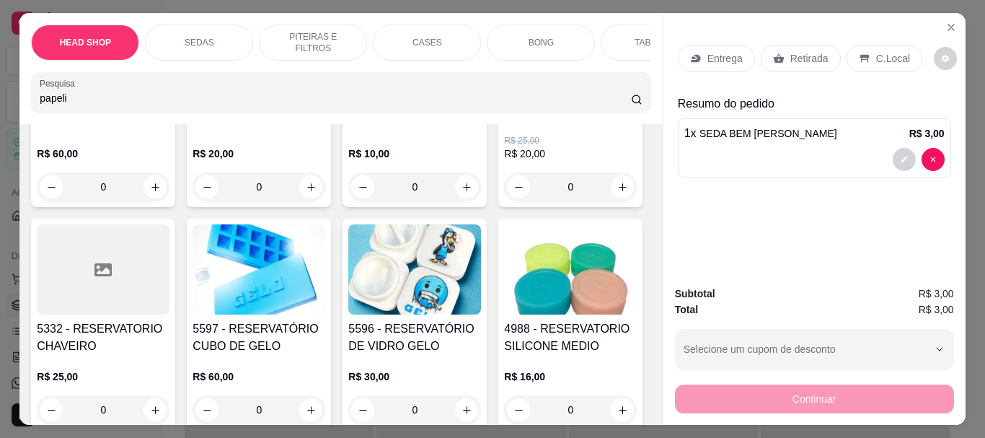
scroll to position [793, 0]
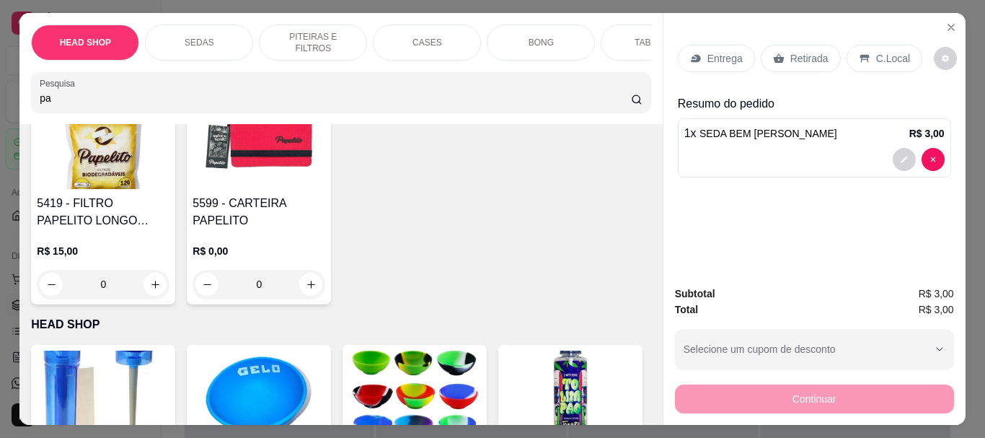
type input "p"
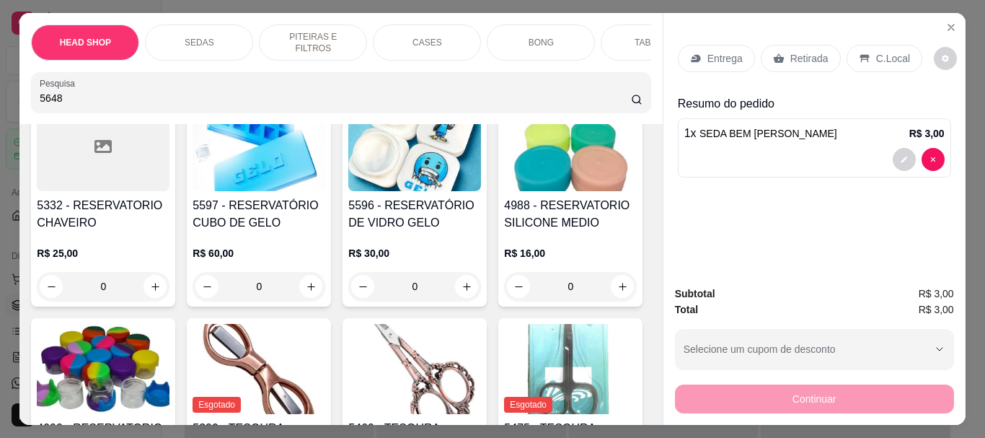
scroll to position [431, 0]
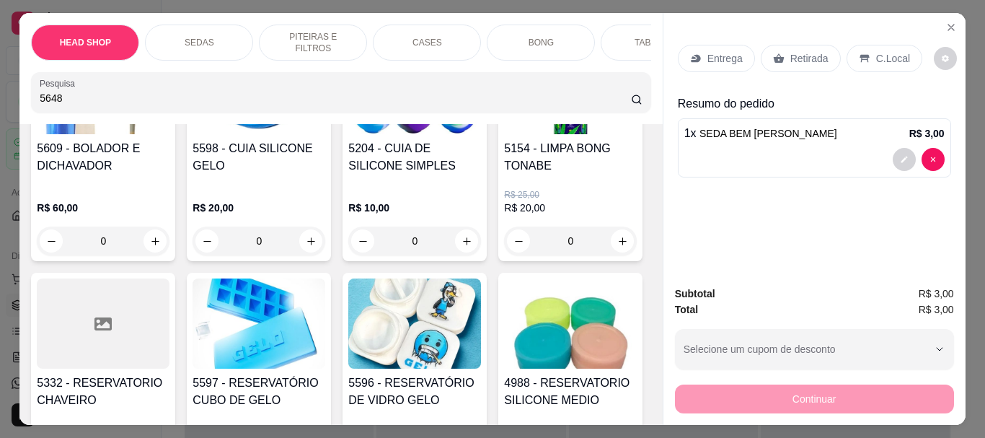
type input "5648"
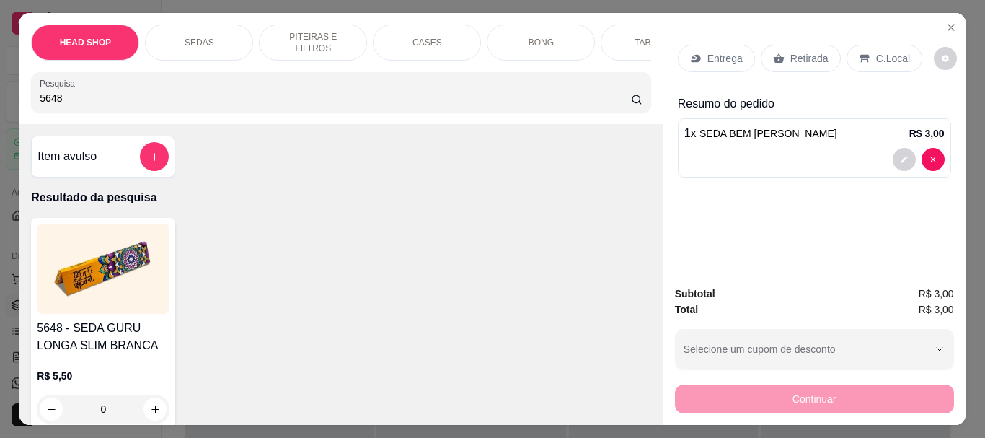
click at [109, 267] on img at bounding box center [103, 269] width 133 height 90
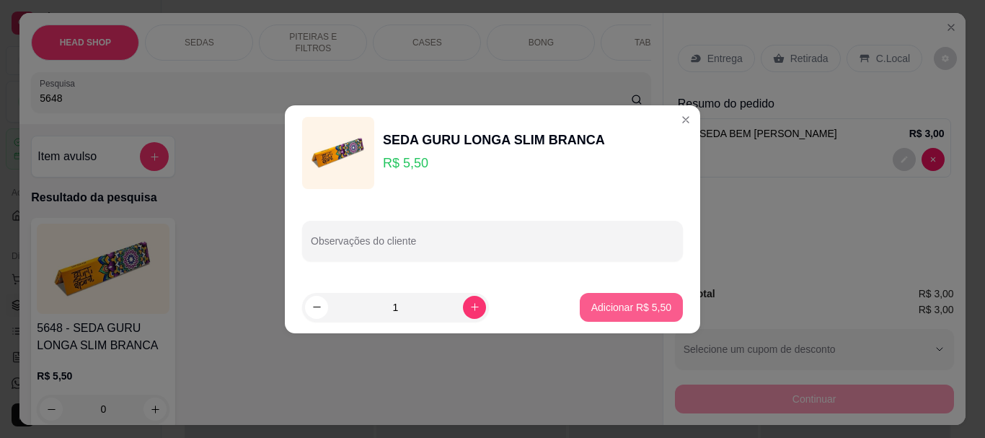
click at [663, 319] on button "Adicionar R$ 5,50" at bounding box center [631, 307] width 103 height 29
type input "1"
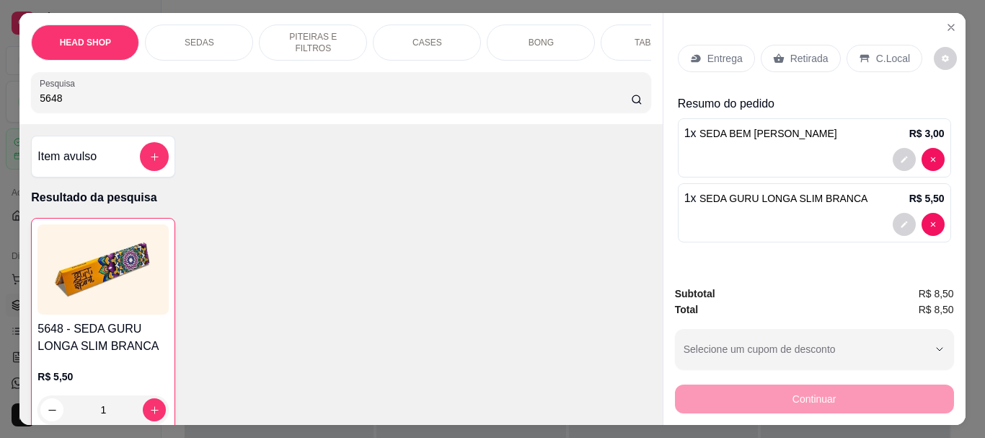
drag, startPoint x: 808, startPoint y: 48, endPoint x: 749, endPoint y: 206, distance: 169.3
click at [807, 51] on p "Retirada" at bounding box center [809, 58] width 38 height 14
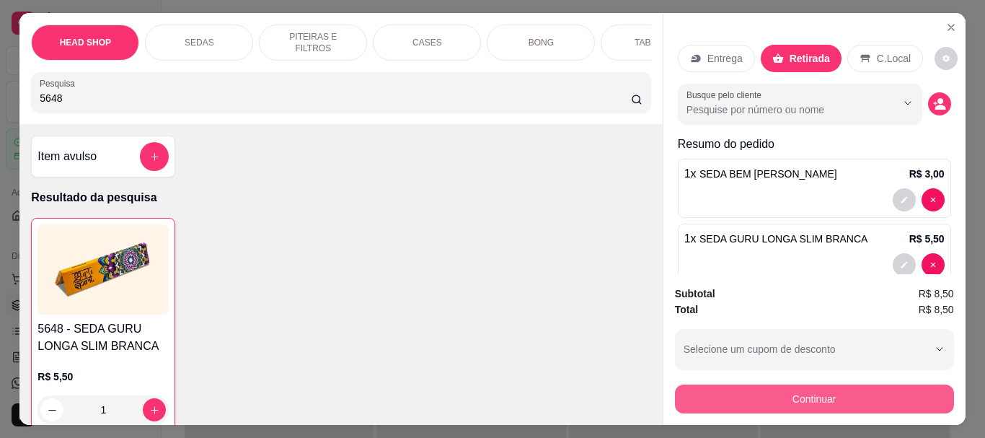
click at [751, 396] on button "Continuar" at bounding box center [814, 398] width 279 height 29
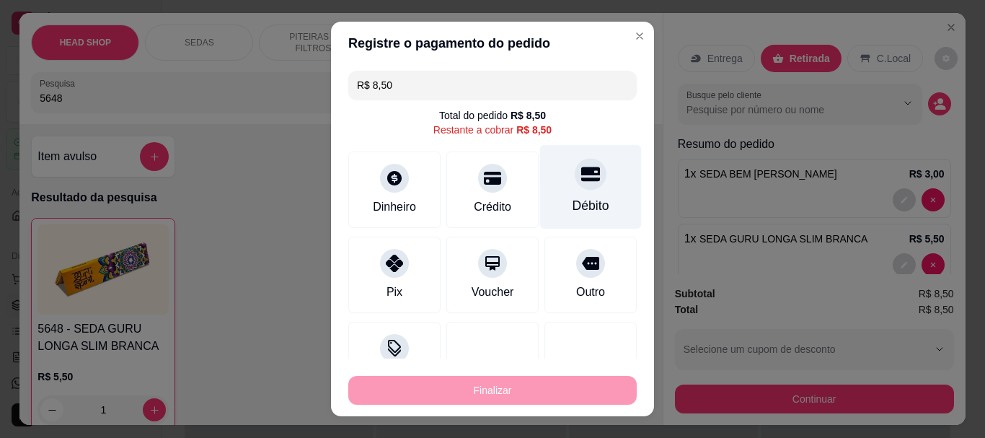
click at [581, 174] on icon at bounding box center [590, 174] width 19 height 14
type input "R$ 0,00"
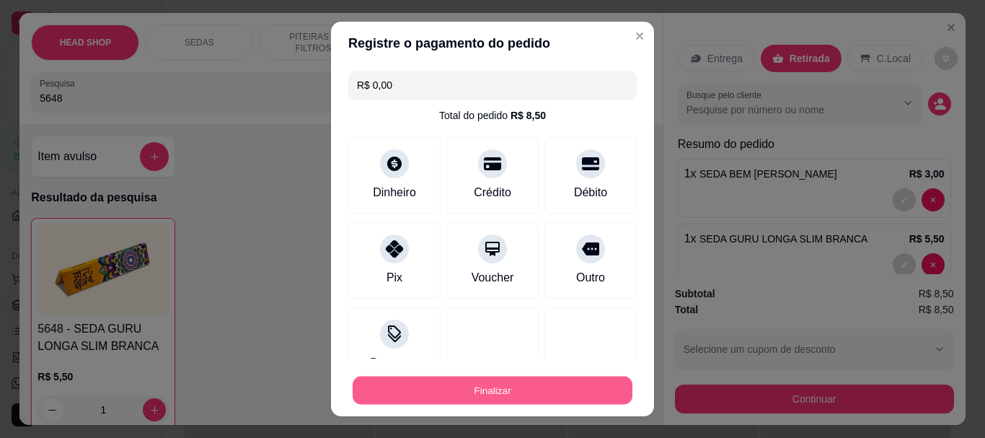
click at [559, 402] on button "Finalizar" at bounding box center [493, 390] width 280 height 28
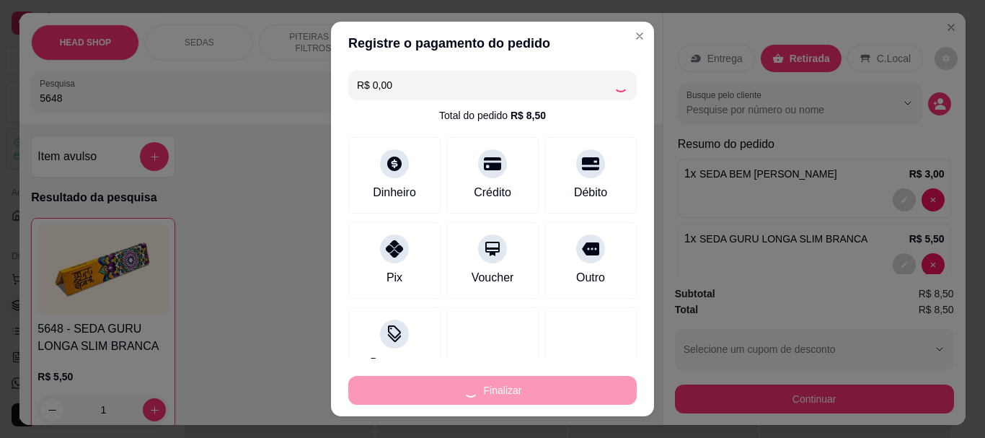
type input "0"
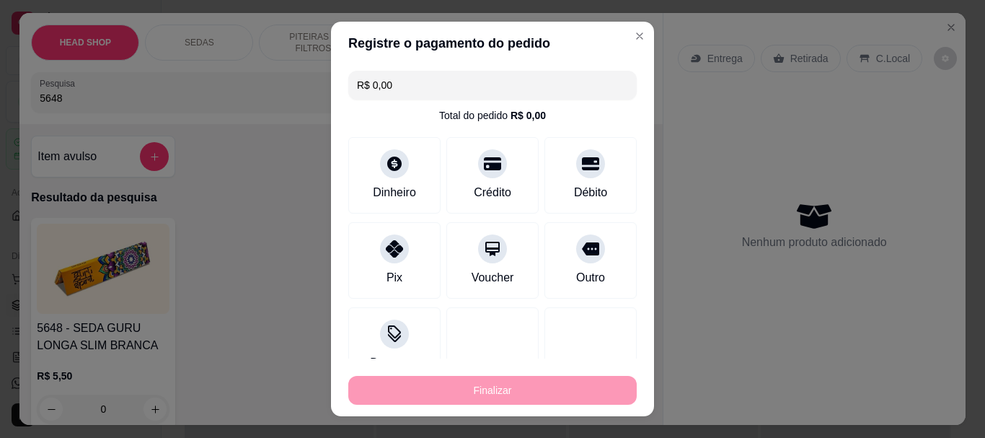
type input "-R$ 8,50"
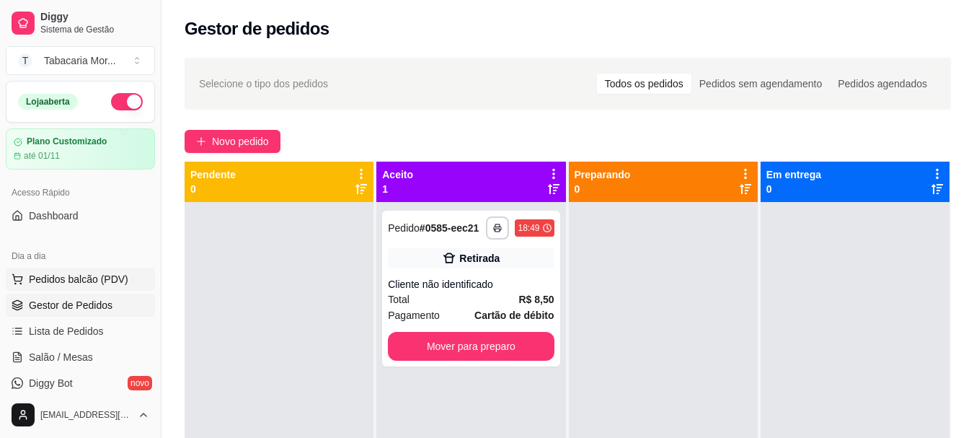
click at [73, 282] on span "Pedidos balcão (PDV)" at bounding box center [79, 279] width 100 height 14
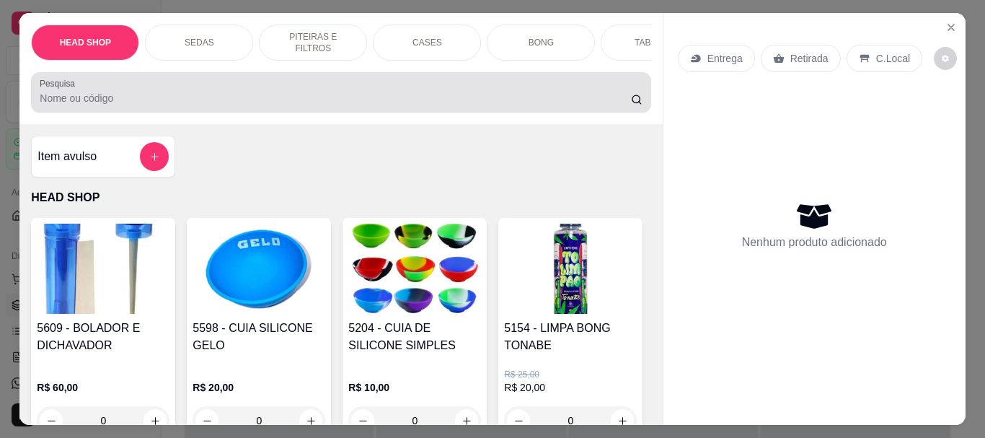
click at [98, 89] on div at bounding box center [341, 92] width 602 height 29
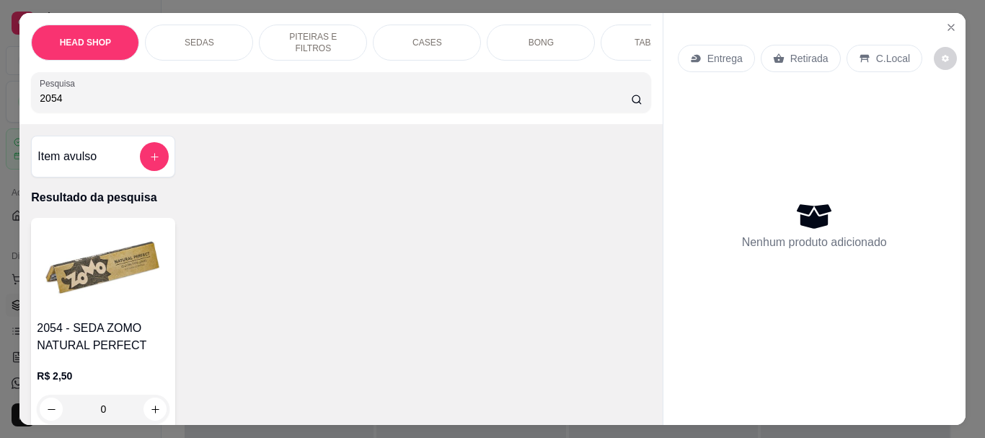
type input "2054"
click at [74, 281] on img at bounding box center [103, 269] width 133 height 90
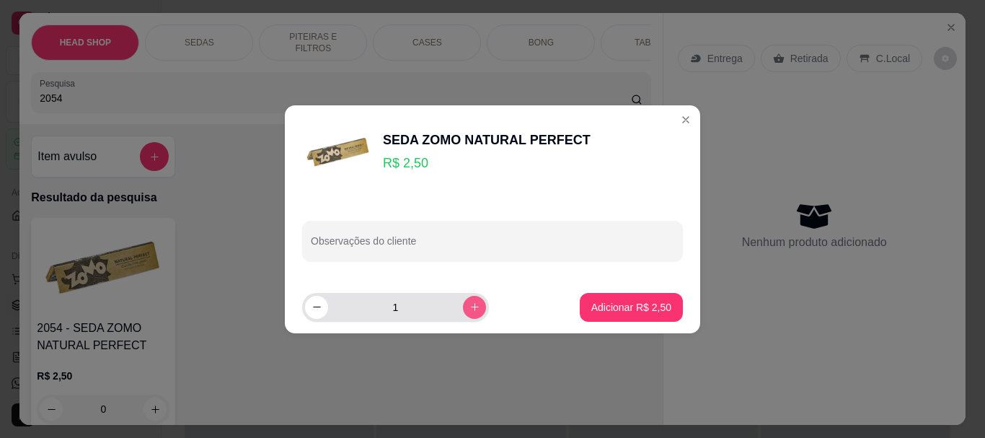
click at [469, 309] on icon "increase-product-quantity" at bounding box center [474, 306] width 11 height 11
type input "2"
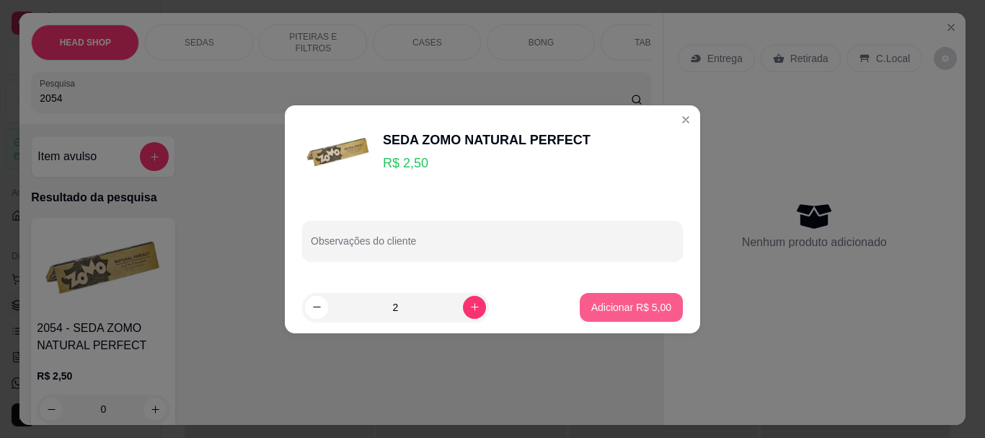
click at [671, 312] on button "Adicionar R$ 5,00" at bounding box center [631, 307] width 103 height 29
type input "2"
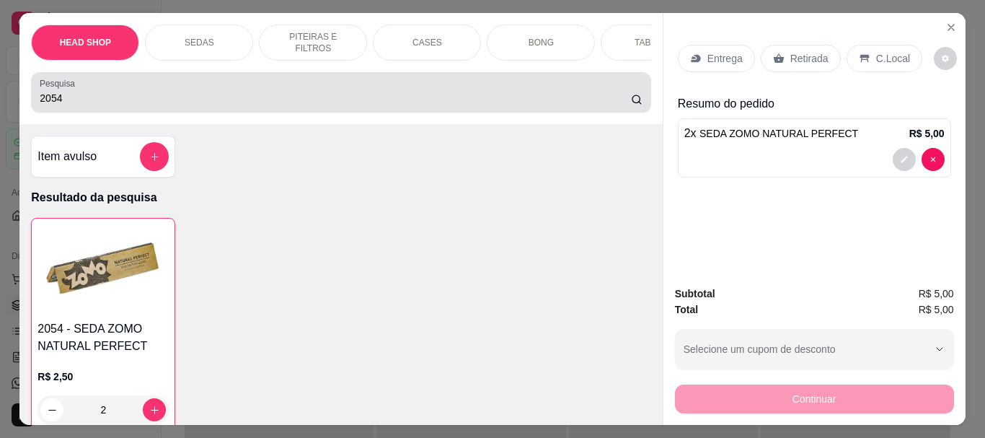
click at [97, 92] on div "2054" at bounding box center [341, 92] width 602 height 29
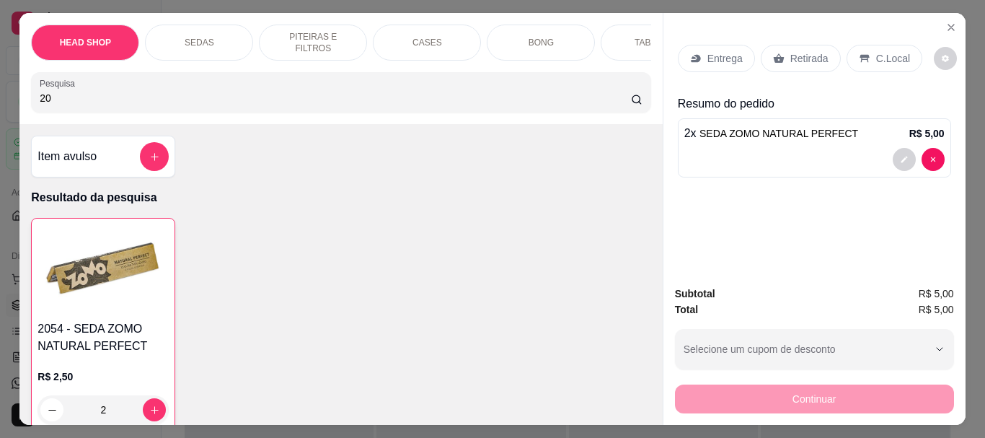
type input "2"
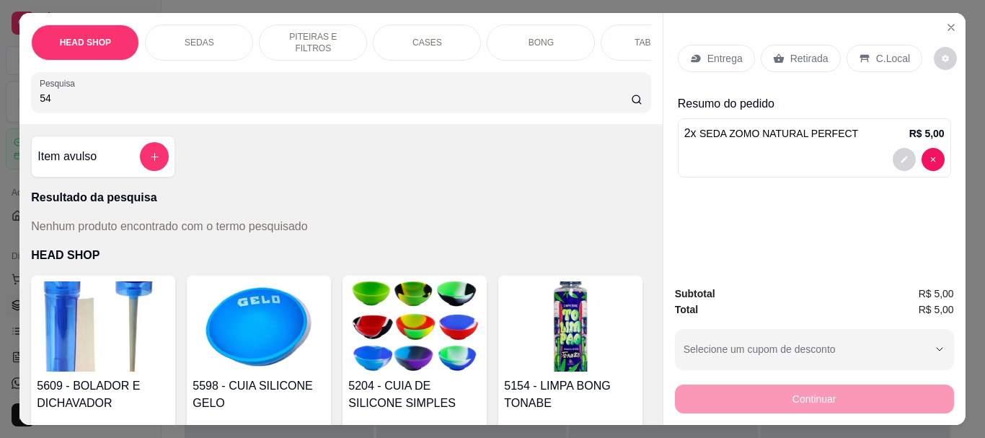
type input "5"
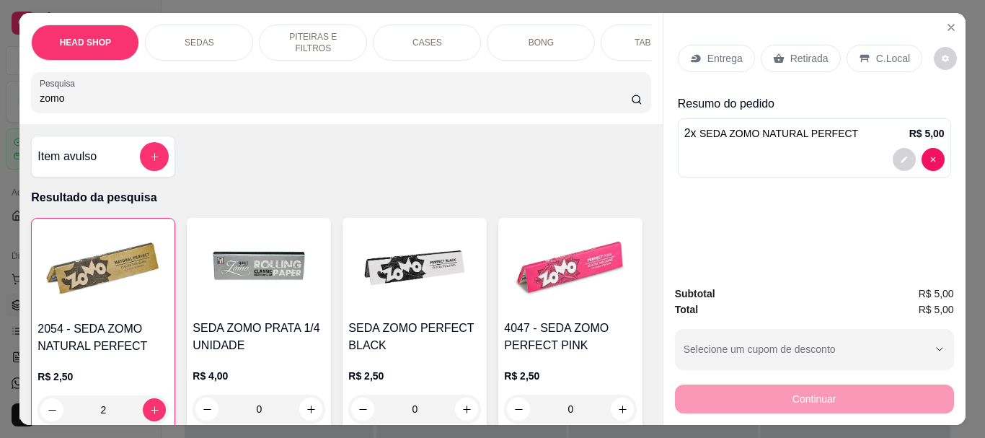
type input "zomo"
click at [391, 304] on img at bounding box center [414, 269] width 133 height 90
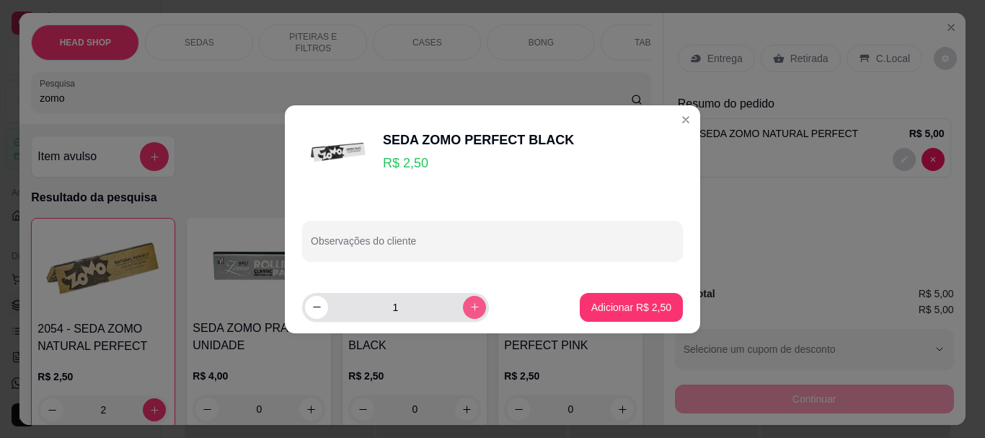
click at [463, 313] on button "increase-product-quantity" at bounding box center [474, 307] width 23 height 23
type input "2"
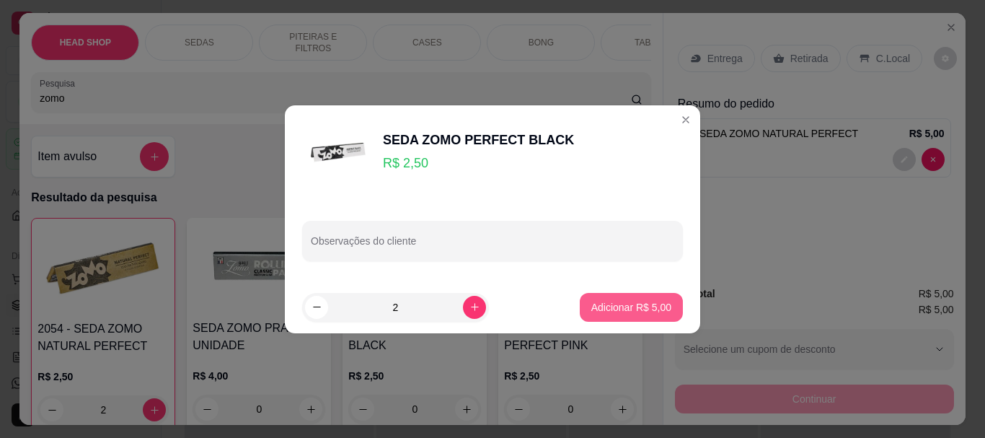
click at [658, 302] on p "Adicionar R$ 5,00" at bounding box center [631, 307] width 80 height 14
type input "2"
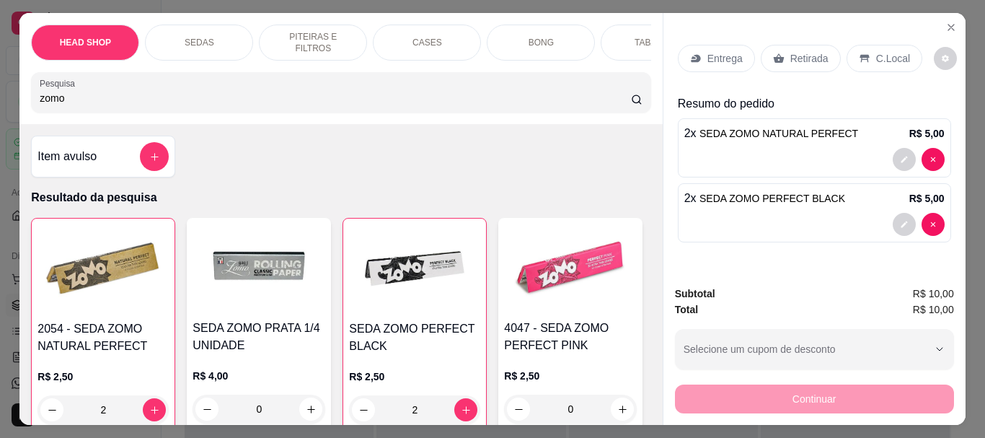
click at [791, 38] on div "Entrega Retirada C.Local" at bounding box center [814, 58] width 273 height 50
click at [791, 55] on p "Retirada" at bounding box center [809, 58] width 38 height 14
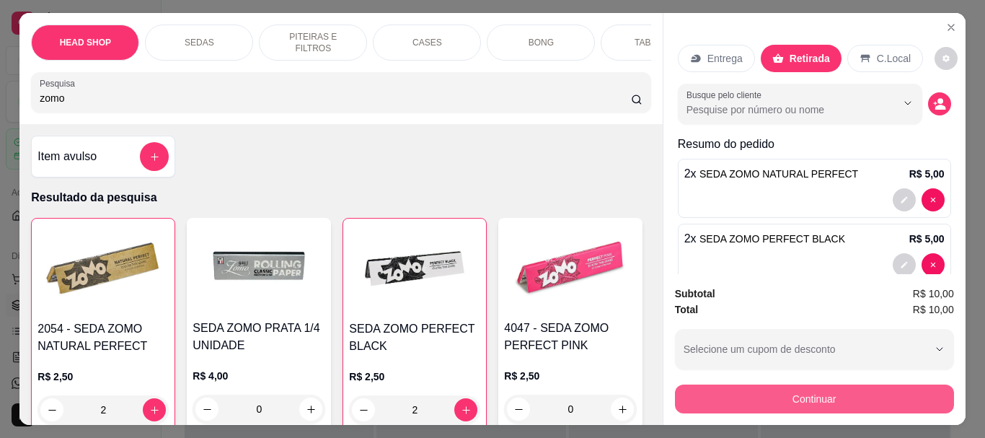
click at [693, 392] on button "Continuar" at bounding box center [814, 398] width 279 height 29
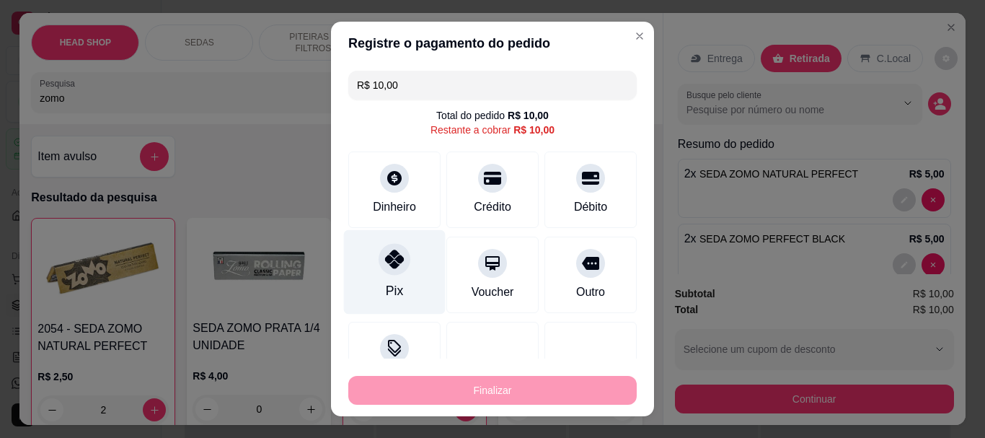
click at [404, 258] on div "Pix" at bounding box center [395, 272] width 102 height 84
type input "R$ 0,00"
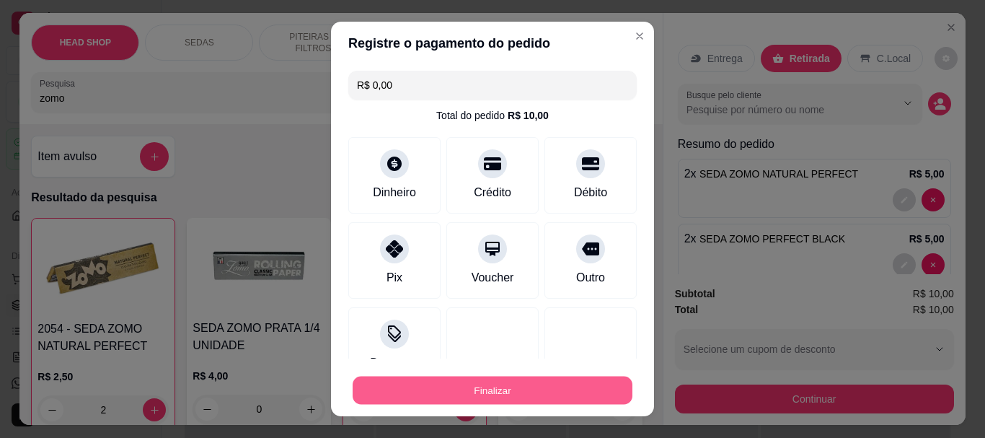
click at [481, 390] on button "Finalizar" at bounding box center [493, 390] width 280 height 28
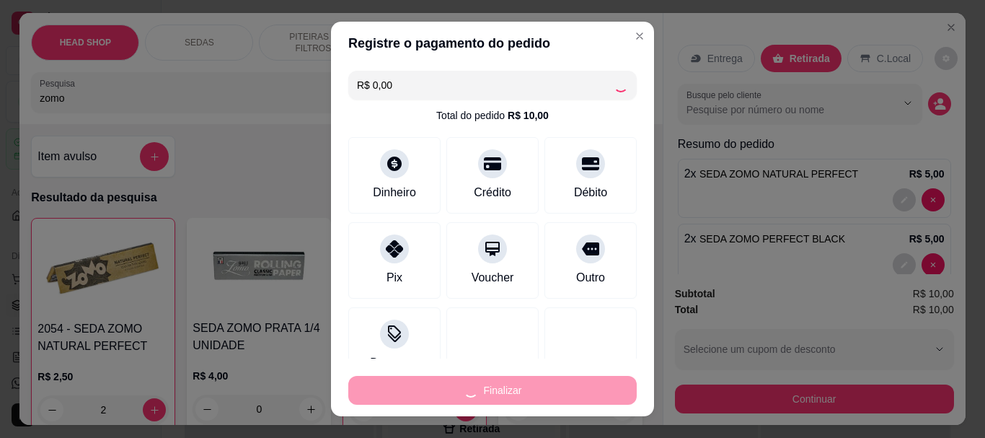
type input "0"
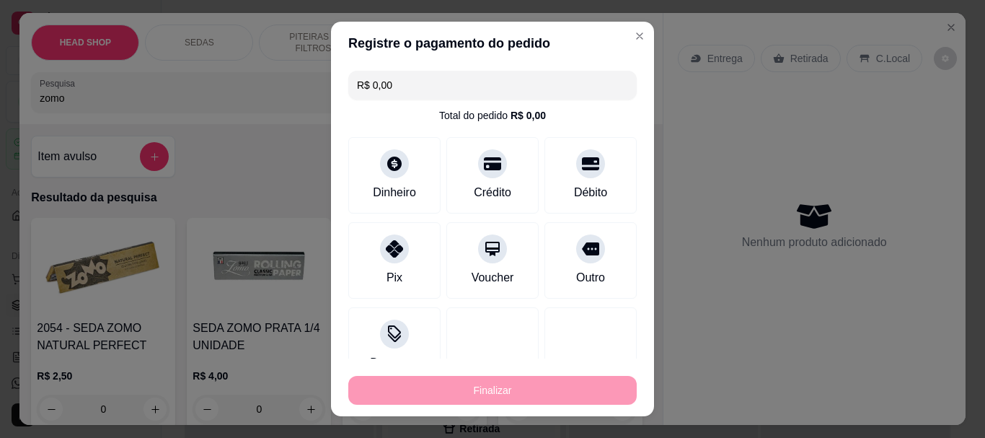
type input "-R$ 10,00"
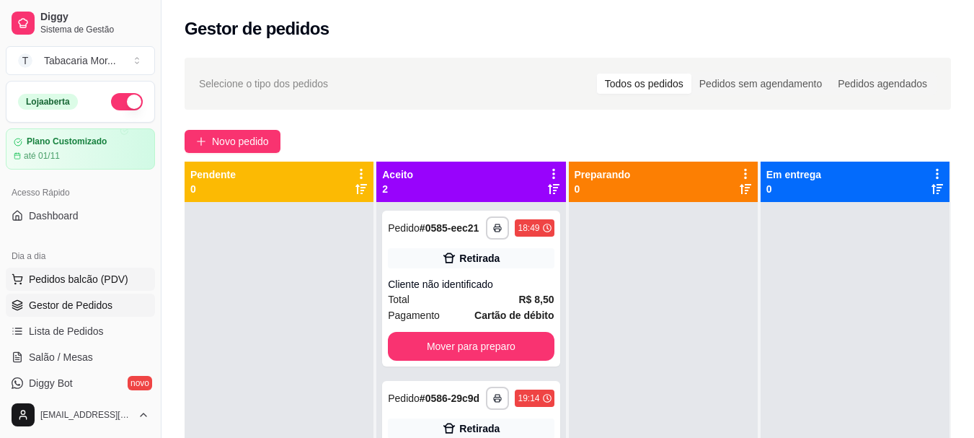
click at [108, 271] on button "Pedidos balcão (PDV)" at bounding box center [80, 279] width 149 height 23
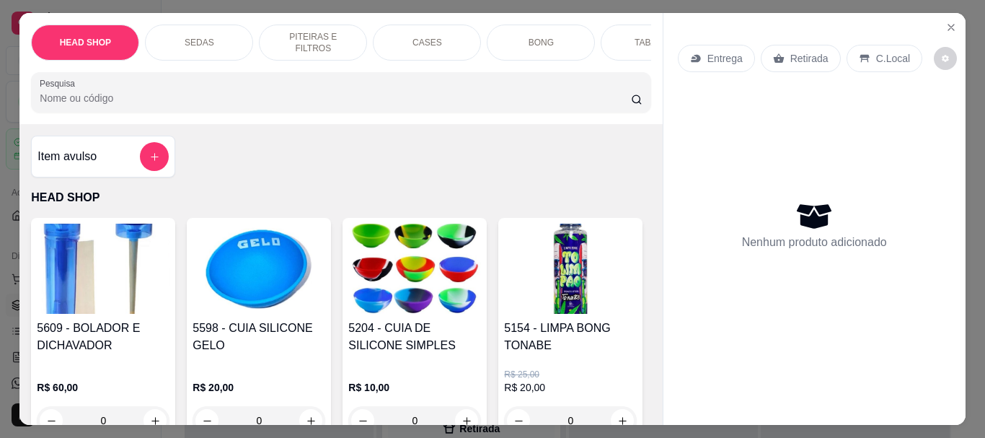
click at [75, 105] on input "Pesquisa" at bounding box center [335, 98] width 591 height 14
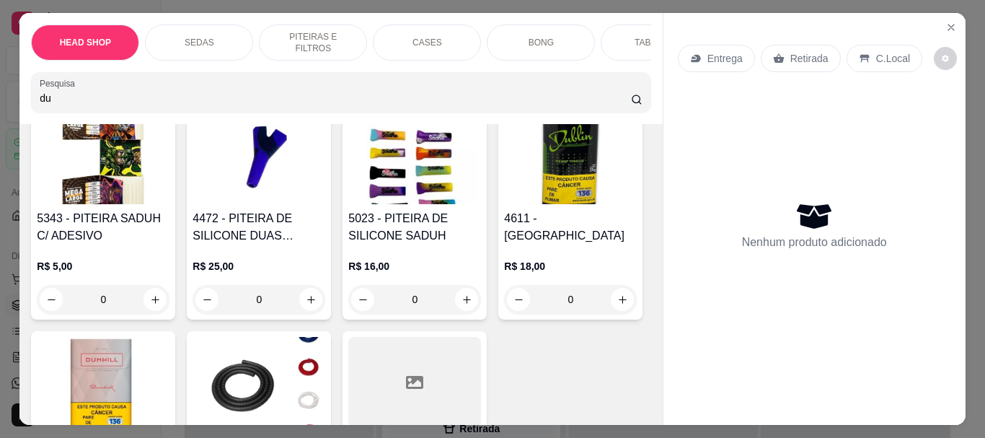
scroll to position [216, 0]
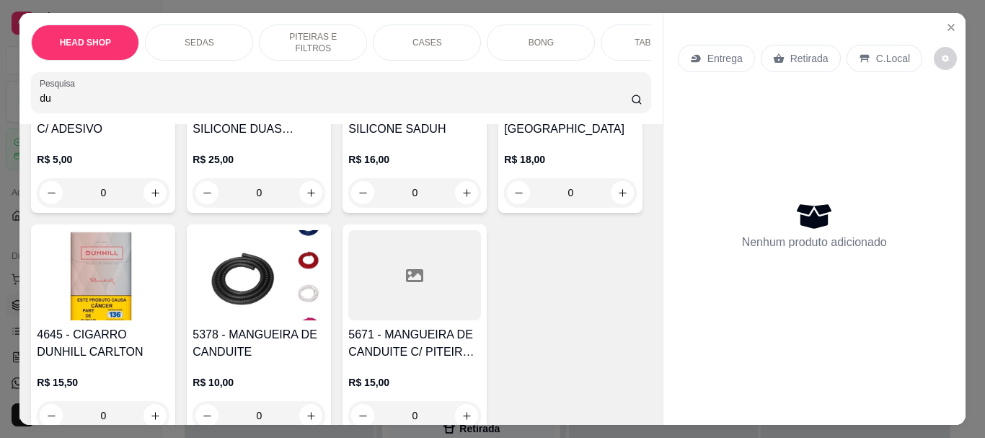
type input "du"
click at [169, 283] on img at bounding box center [103, 275] width 133 height 90
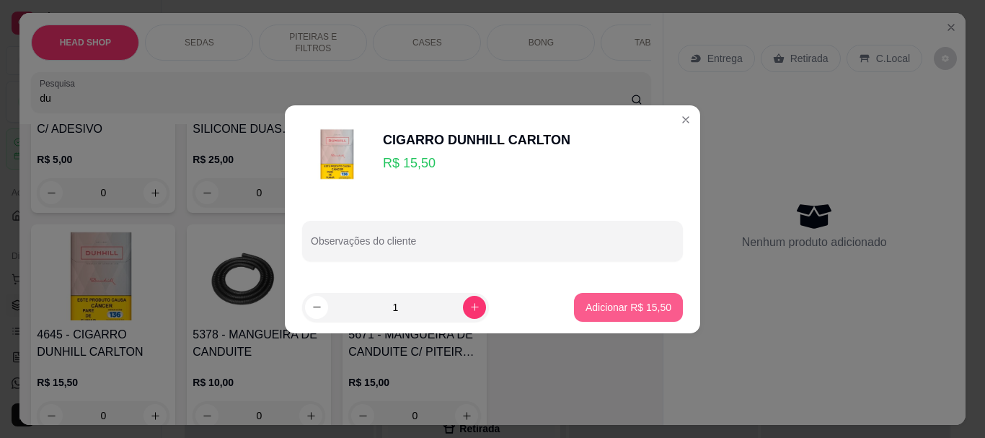
click at [643, 308] on p "Adicionar R$ 15,50" at bounding box center [629, 307] width 86 height 14
type input "1"
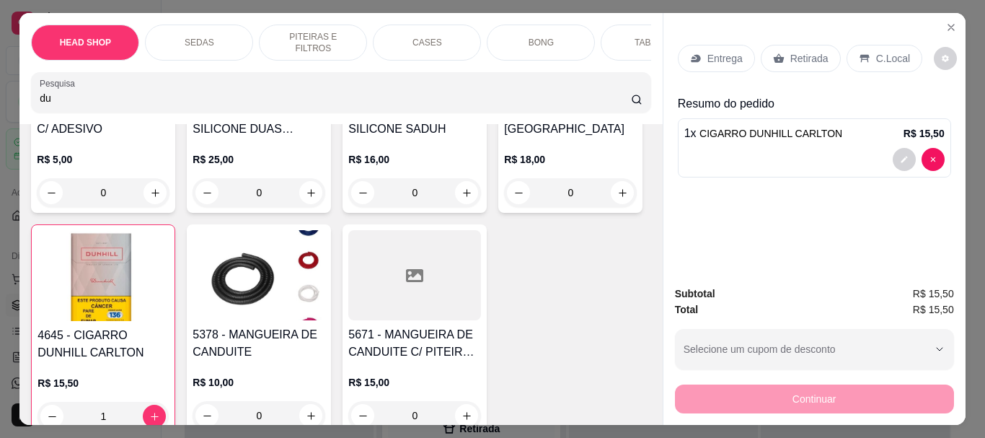
click at [796, 56] on p "Retirada" at bounding box center [809, 58] width 38 height 14
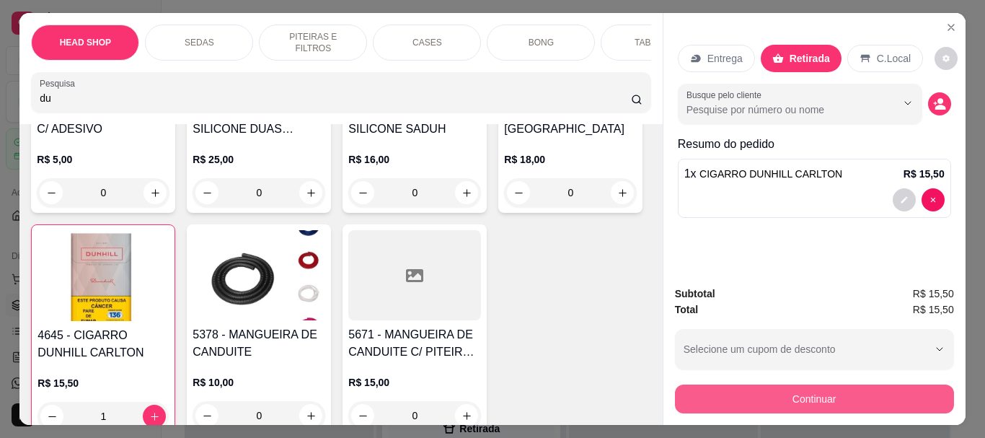
click at [816, 391] on button "Continuar" at bounding box center [814, 398] width 279 height 29
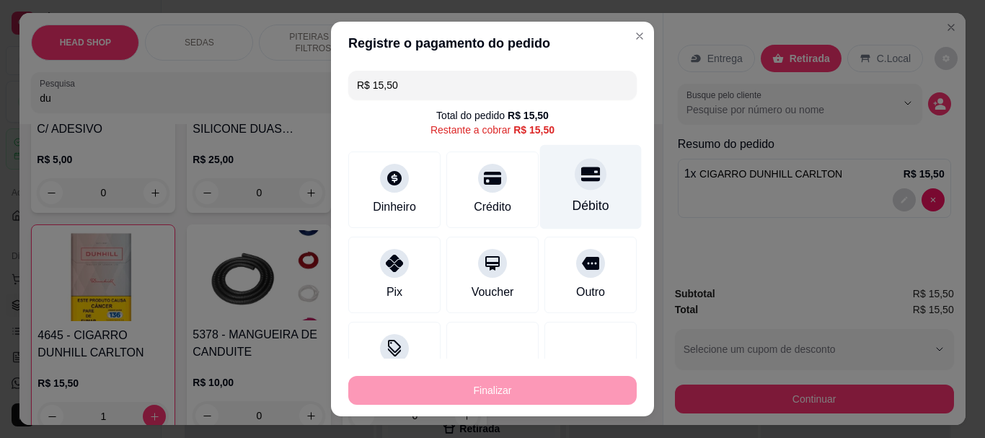
click at [581, 180] on icon at bounding box center [590, 174] width 19 height 14
type input "R$ 0,00"
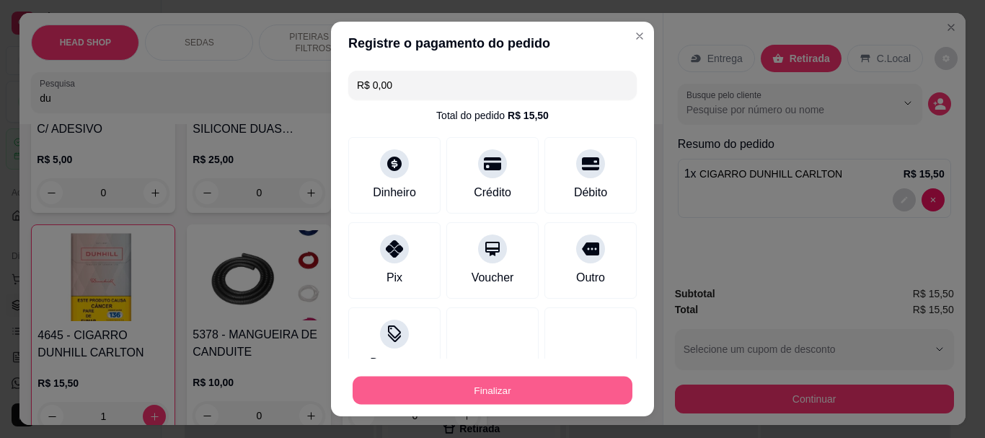
click at [560, 389] on button "Finalizar" at bounding box center [493, 390] width 280 height 28
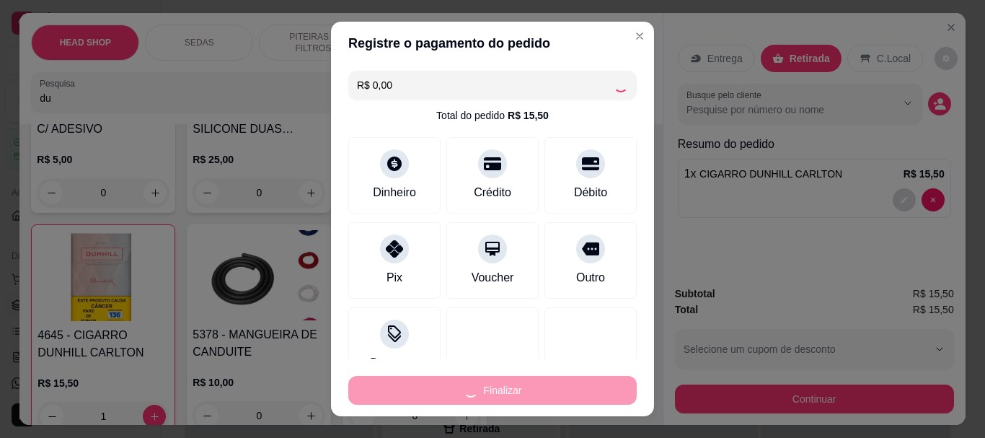
type input "0"
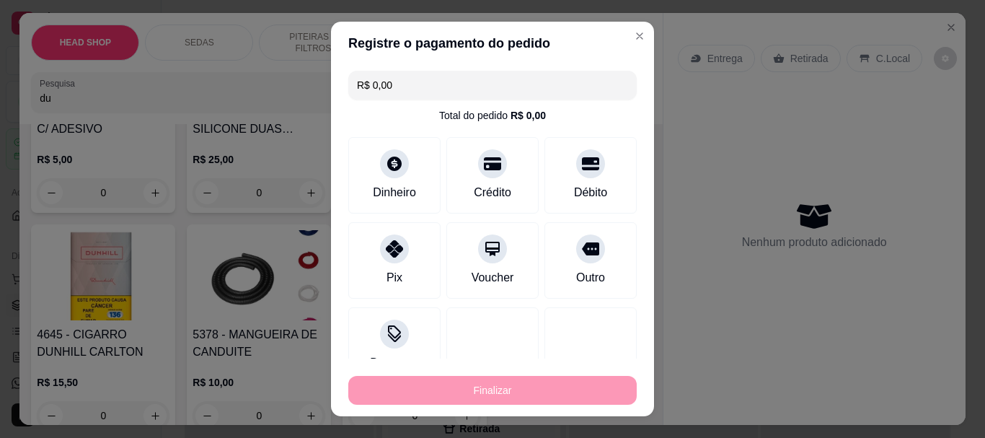
type input "-R$ 15,50"
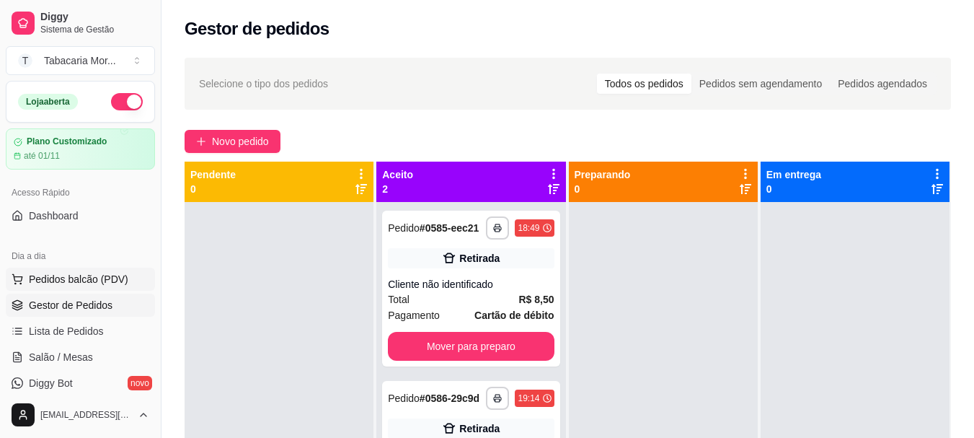
click at [61, 275] on span "Pedidos balcão (PDV)" at bounding box center [79, 279] width 100 height 14
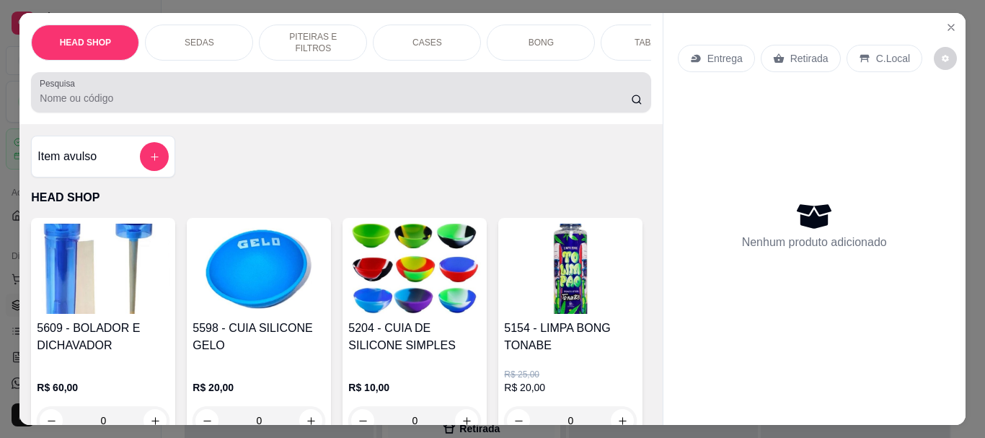
click at [85, 113] on div "Pesquisa" at bounding box center [340, 92] width 619 height 40
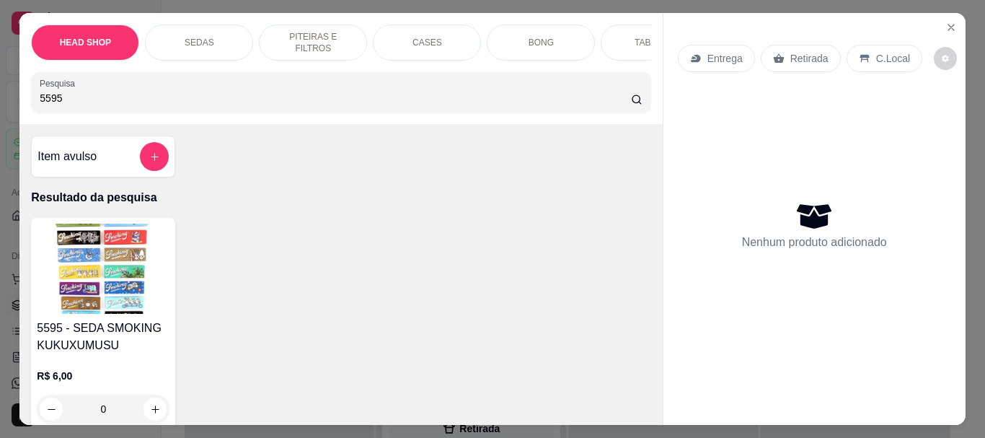
type input "5595"
click at [149, 286] on img at bounding box center [103, 269] width 133 height 90
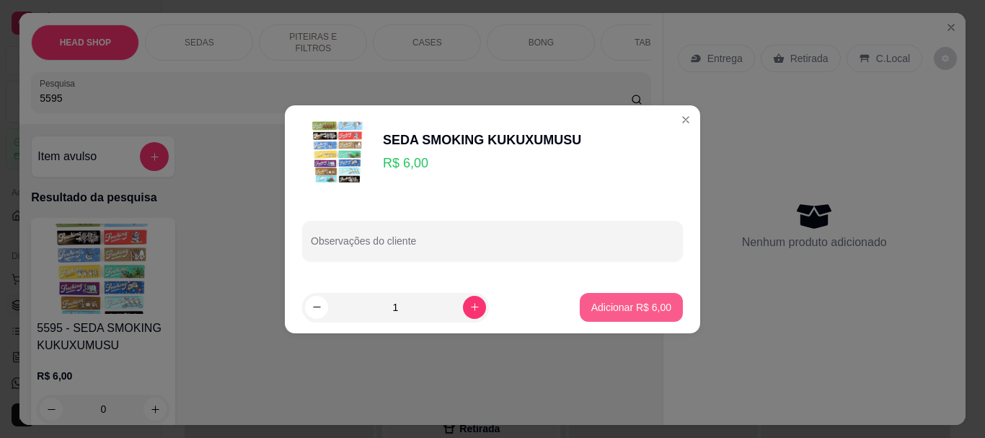
click at [643, 303] on p "Adicionar R$ 6,00" at bounding box center [631, 307] width 80 height 14
type input "1"
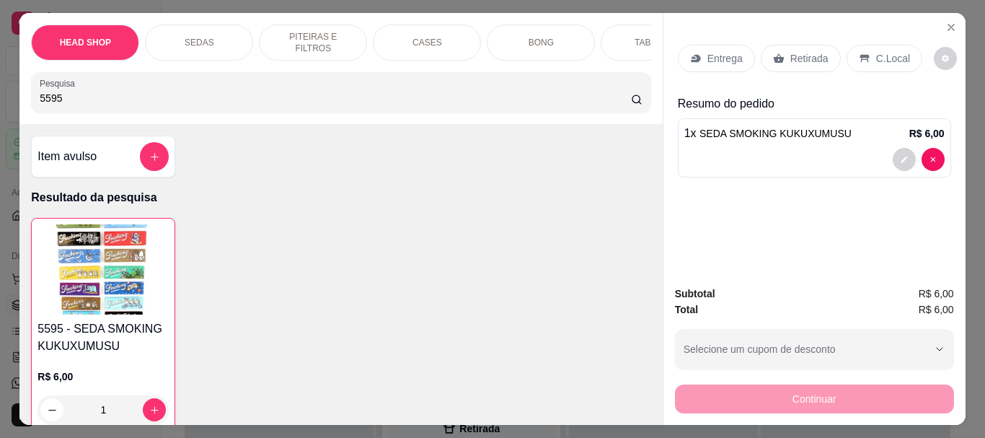
click at [804, 51] on p "Retirada" at bounding box center [809, 58] width 38 height 14
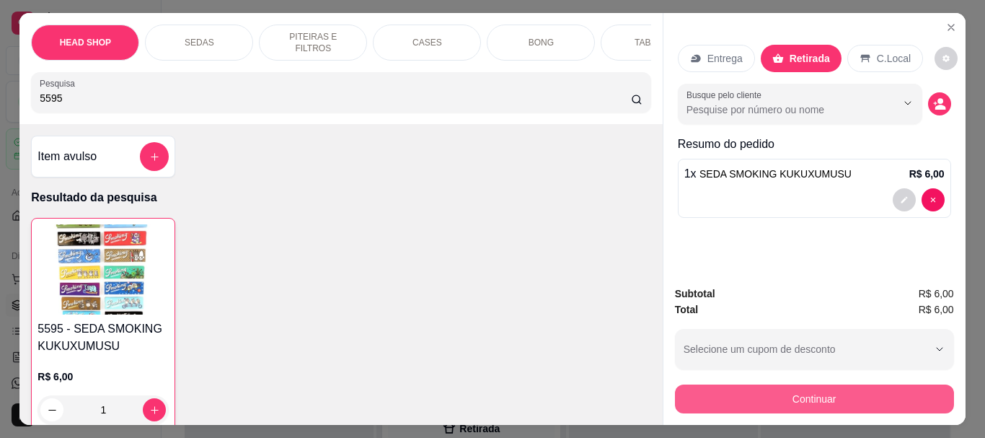
click at [784, 402] on button "Continuar" at bounding box center [814, 398] width 279 height 29
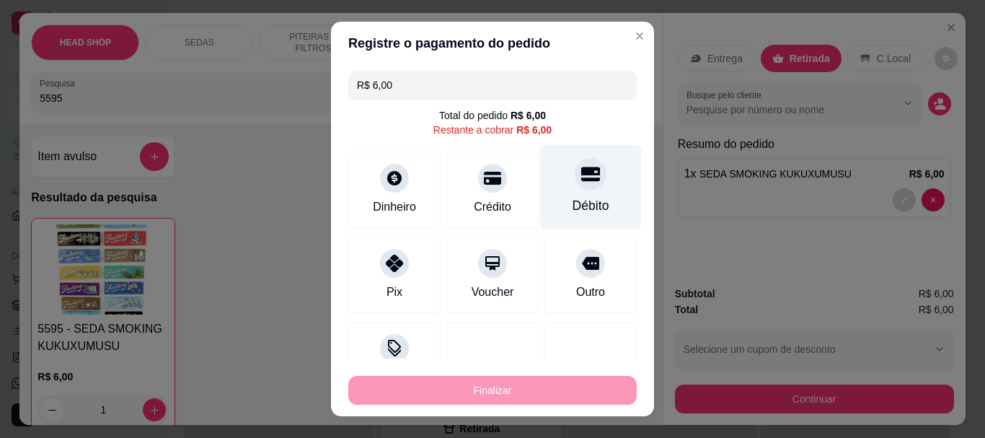
click at [581, 177] on icon at bounding box center [590, 174] width 19 height 19
type input "R$ 0,00"
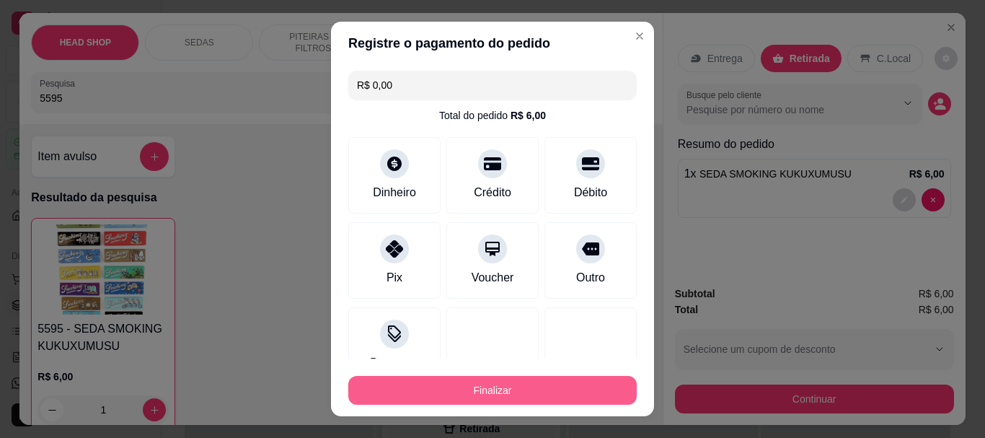
click at [561, 389] on button "Finalizar" at bounding box center [492, 390] width 288 height 29
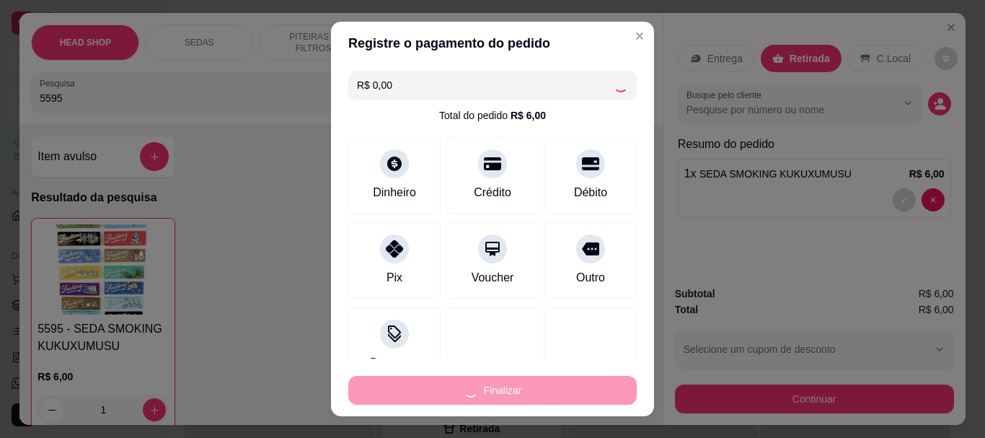
type input "0"
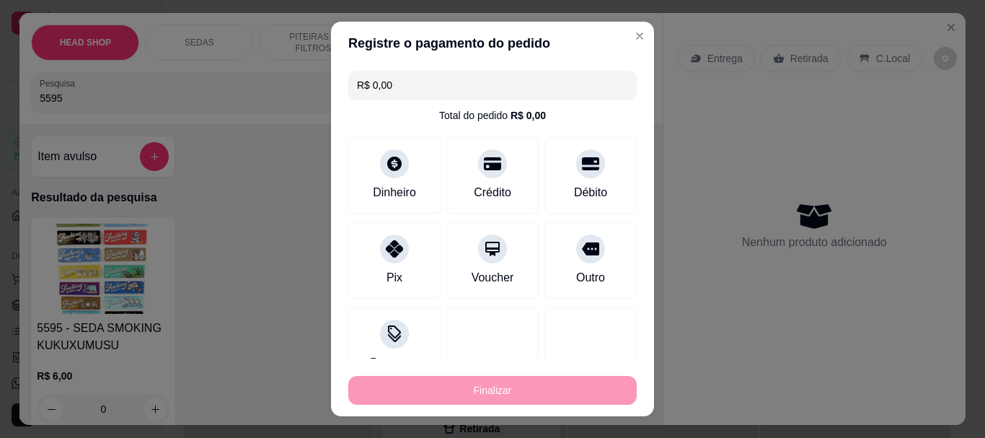
type input "-R$ 6,00"
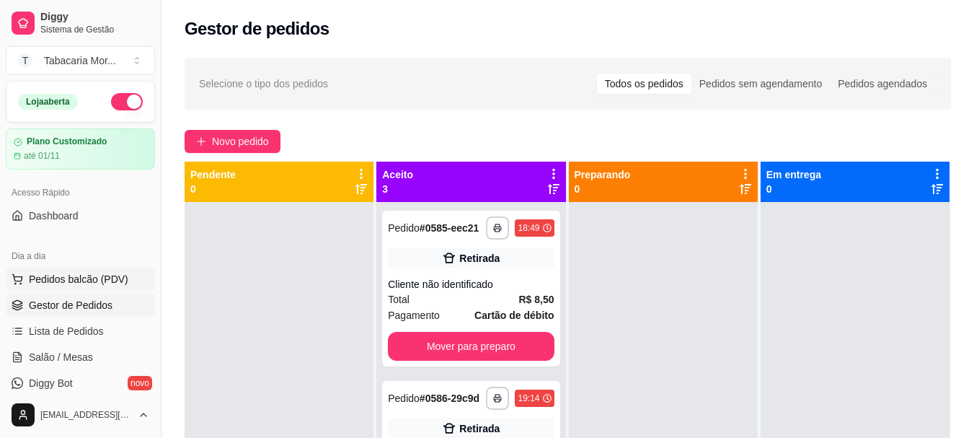
click at [102, 283] on span "Pedidos balcão (PDV)" at bounding box center [79, 279] width 100 height 14
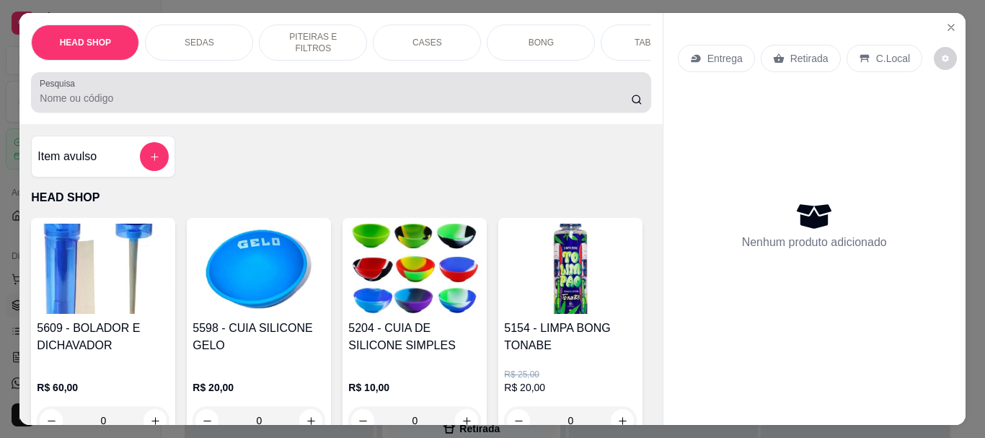
click at [97, 91] on div at bounding box center [341, 92] width 602 height 29
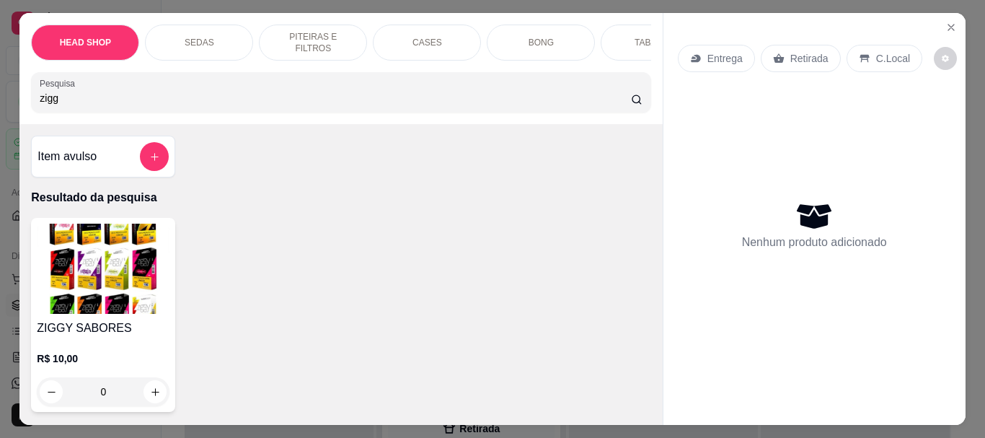
type input "zigg"
click at [98, 252] on img at bounding box center [103, 269] width 133 height 90
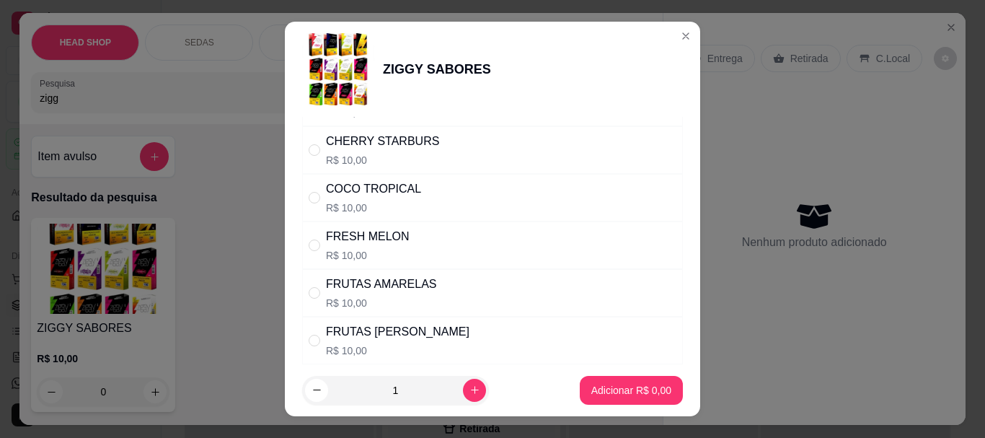
scroll to position [505, 0]
click at [397, 285] on div "GRAPE STARBURS" at bounding box center [378, 283] width 105 height 17
radio input "true"
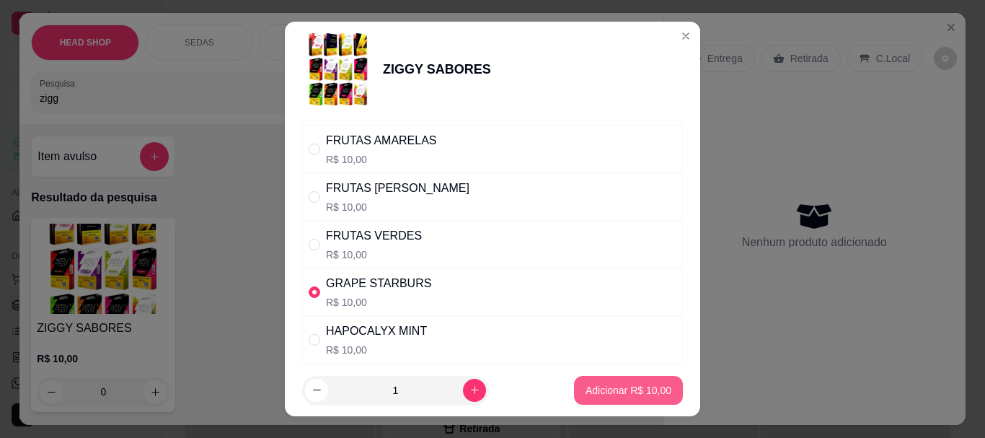
click at [615, 395] on p "Adicionar R$ 10,00" at bounding box center [629, 390] width 86 height 14
type input "1"
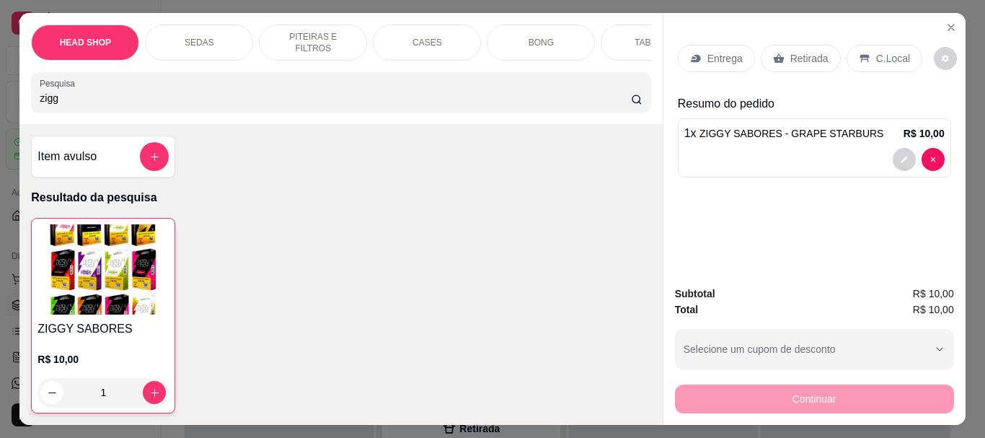
click at [102, 269] on img at bounding box center [103, 269] width 131 height 90
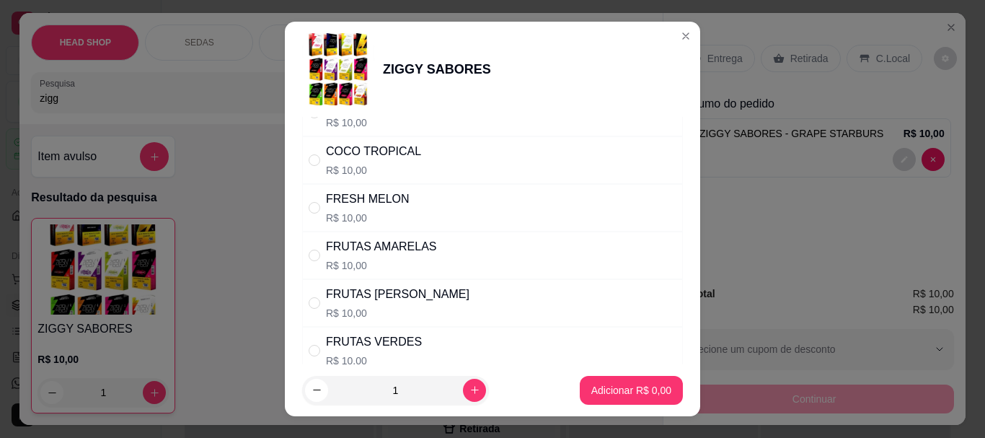
scroll to position [433, 0]
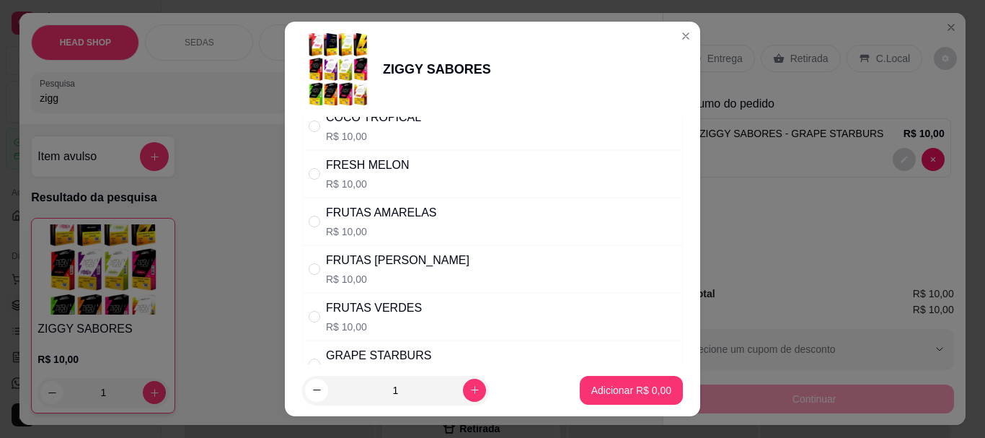
click at [395, 271] on div "FRUTAS ROXAS R$ 10,00" at bounding box center [398, 269] width 144 height 35
radio input "true"
click at [618, 371] on footer "1 Adicionar R$ 10,00" at bounding box center [492, 390] width 415 height 52
click at [624, 392] on p "Adicionar R$ 10,00" at bounding box center [629, 390] width 84 height 14
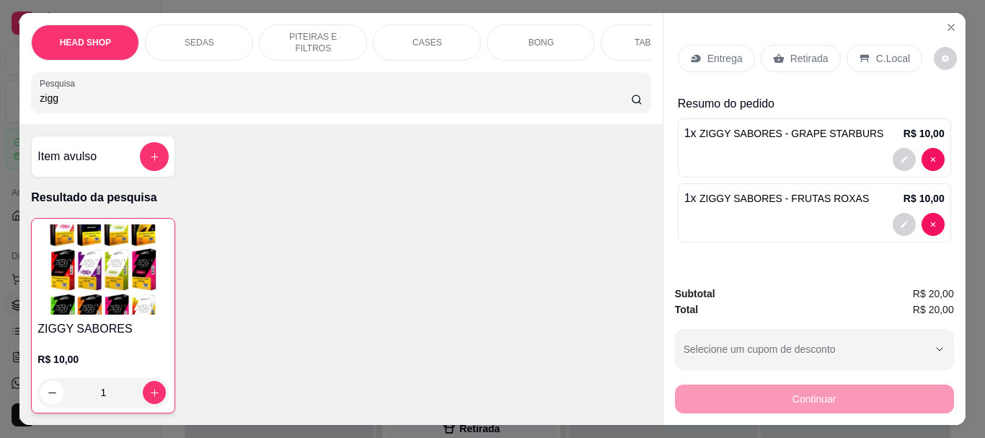
click at [123, 272] on img at bounding box center [103, 269] width 131 height 90
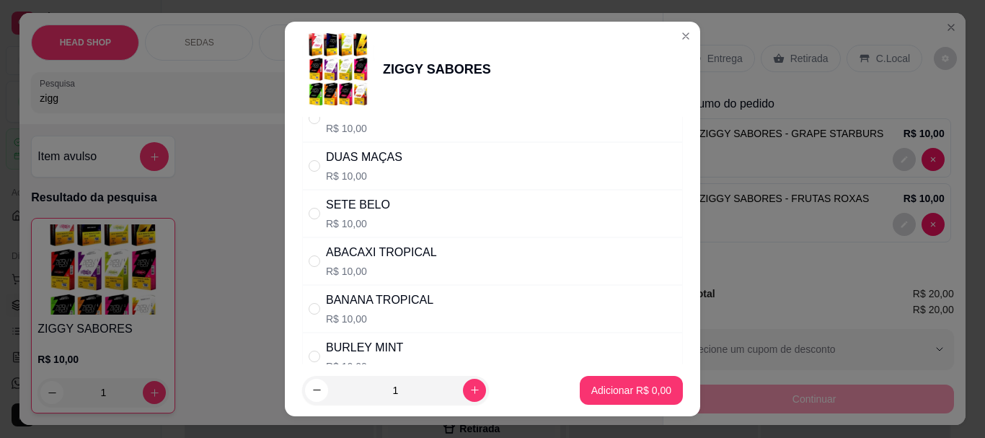
scroll to position [144, 0]
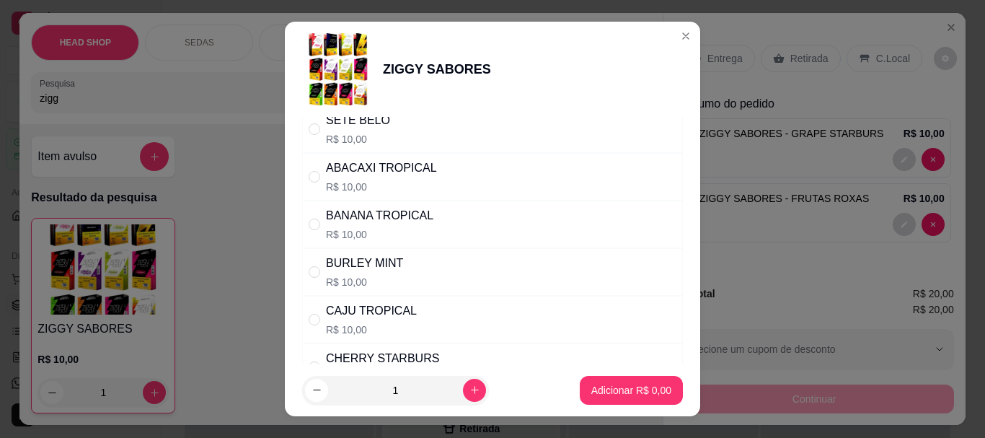
click at [353, 224] on div "BANANA TROPICAL" at bounding box center [379, 215] width 107 height 17
radio input "true"
click at [622, 389] on p "Adicionar R$ 10,00" at bounding box center [629, 390] width 84 height 14
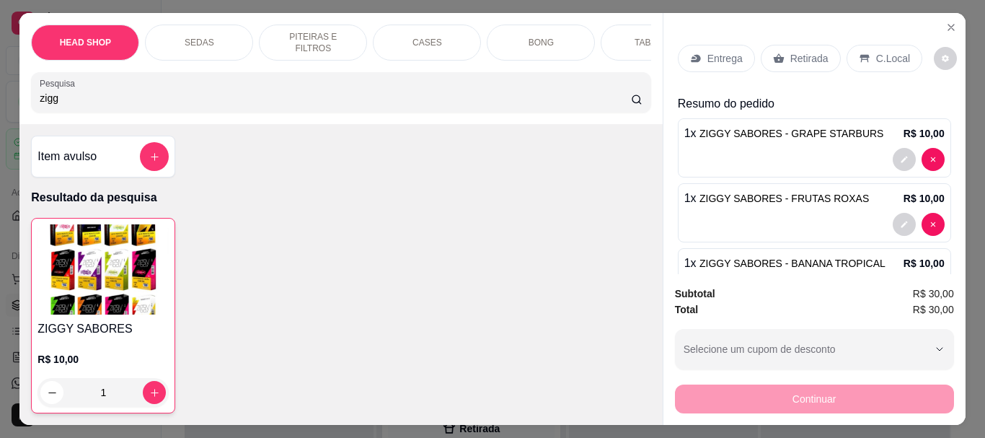
click at [97, 281] on img at bounding box center [103, 269] width 131 height 90
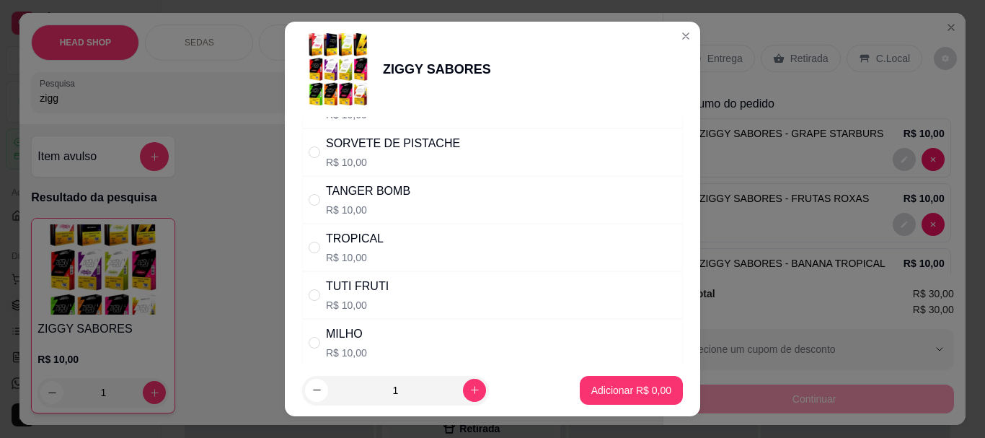
scroll to position [1154, 0]
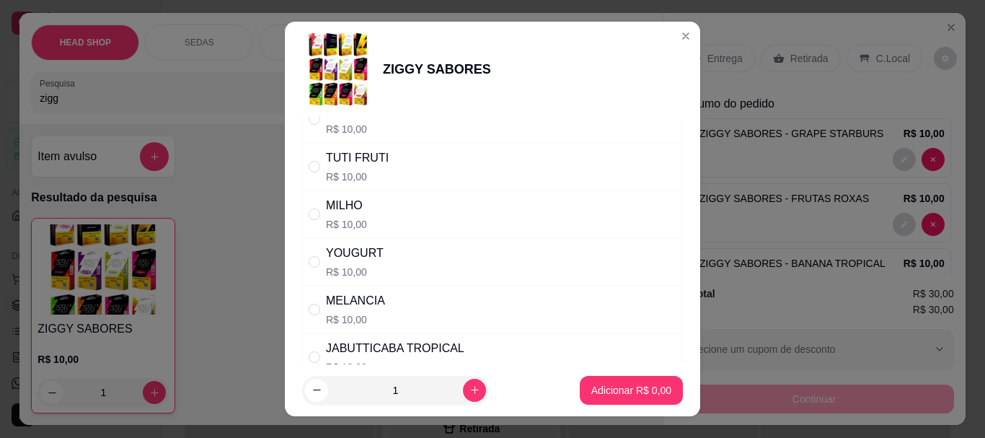
click at [364, 304] on div "MELANCIA" at bounding box center [355, 300] width 59 height 17
radio input "true"
click at [612, 400] on button "Adicionar R$ 10,00" at bounding box center [628, 390] width 109 height 29
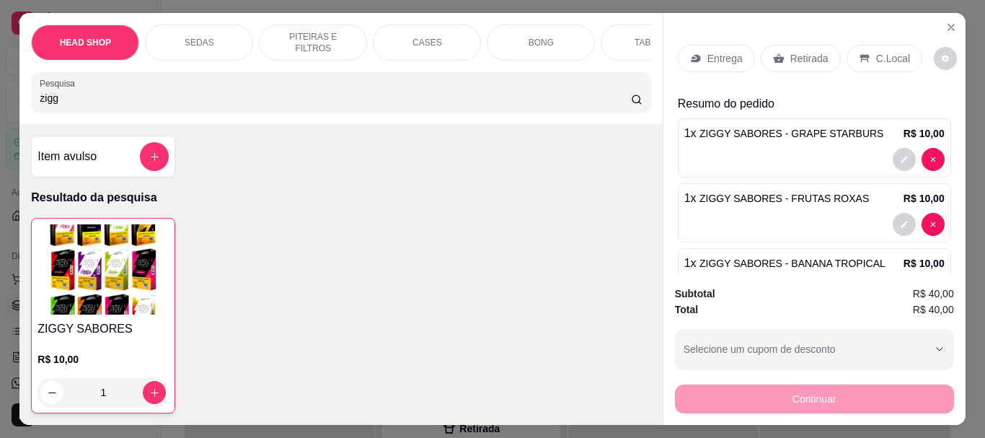
click at [113, 288] on img at bounding box center [103, 269] width 131 height 90
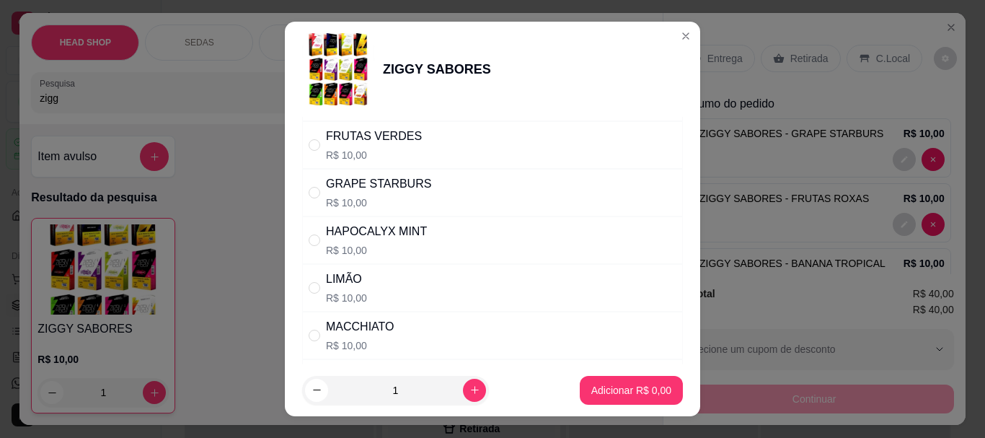
scroll to position [577, 0]
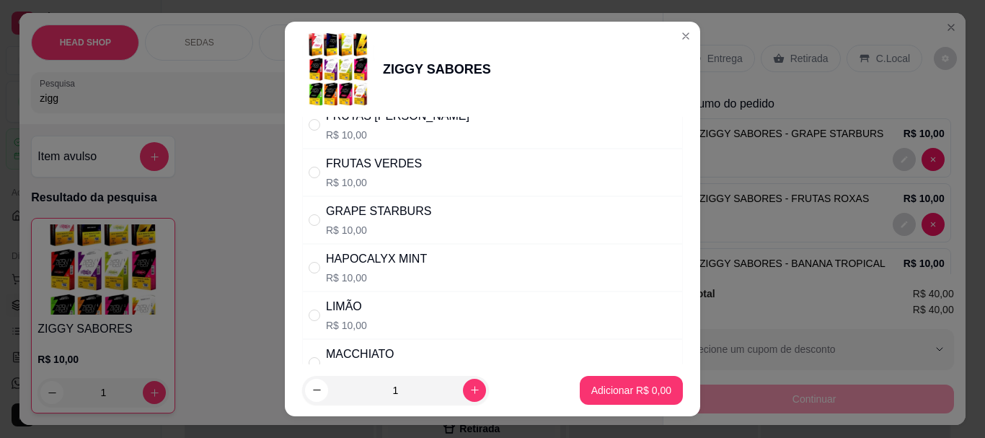
click at [407, 266] on div "HAPOCALYX MINT" at bounding box center [376, 258] width 101 height 17
radio input "true"
click at [643, 385] on p "Adicionar R$ 10,00" at bounding box center [629, 390] width 84 height 14
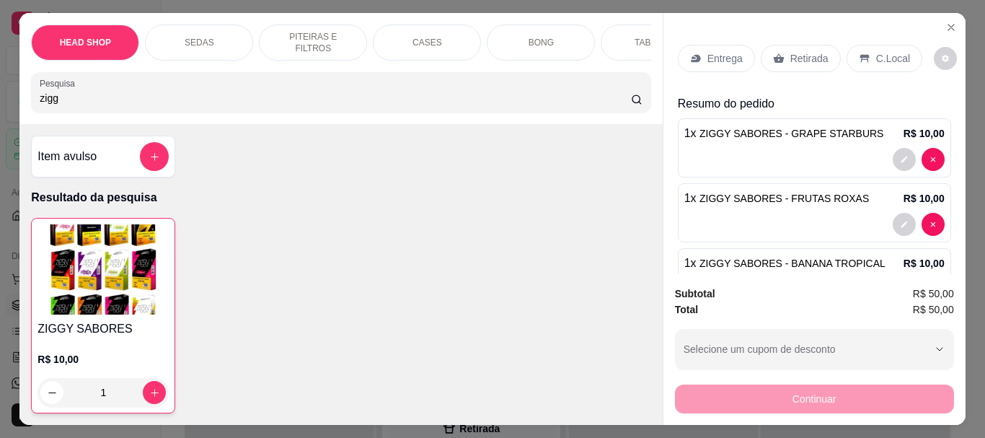
click at [94, 283] on img at bounding box center [103, 269] width 131 height 90
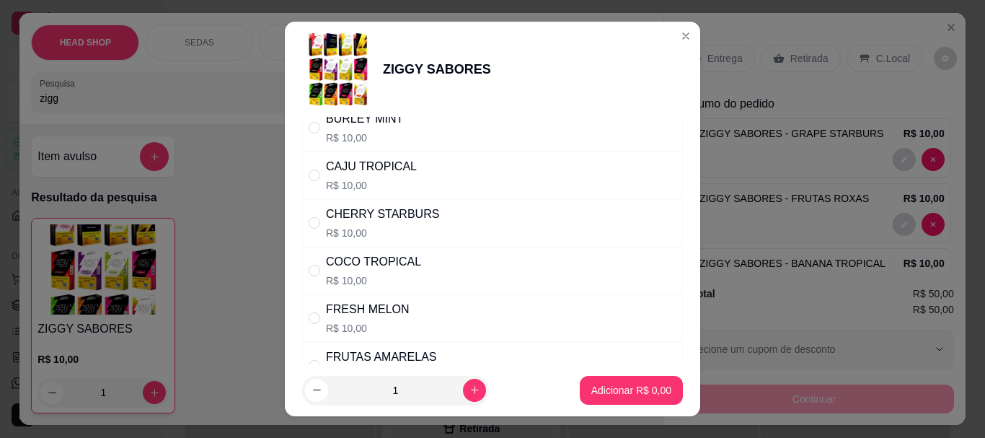
scroll to position [433, 0]
click at [387, 306] on div "FRUTAS VERDES" at bounding box center [374, 307] width 96 height 17
radio input "true"
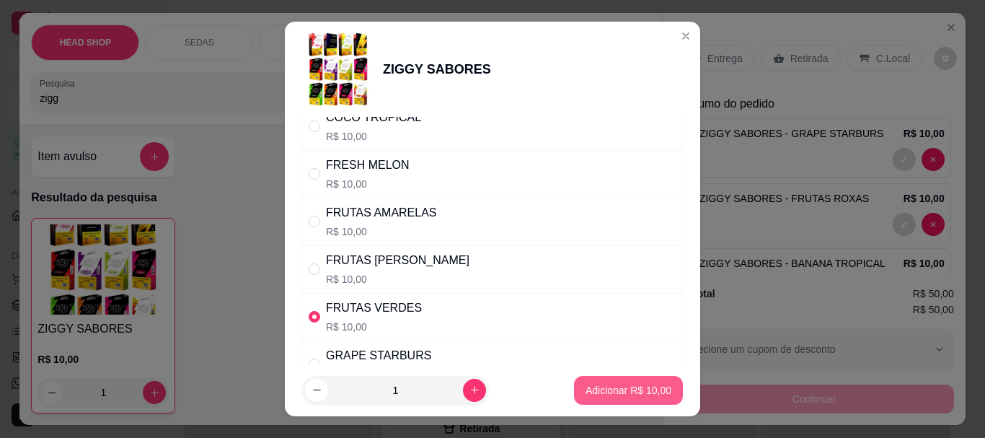
click at [629, 380] on button "Adicionar R$ 10,00" at bounding box center [628, 390] width 109 height 29
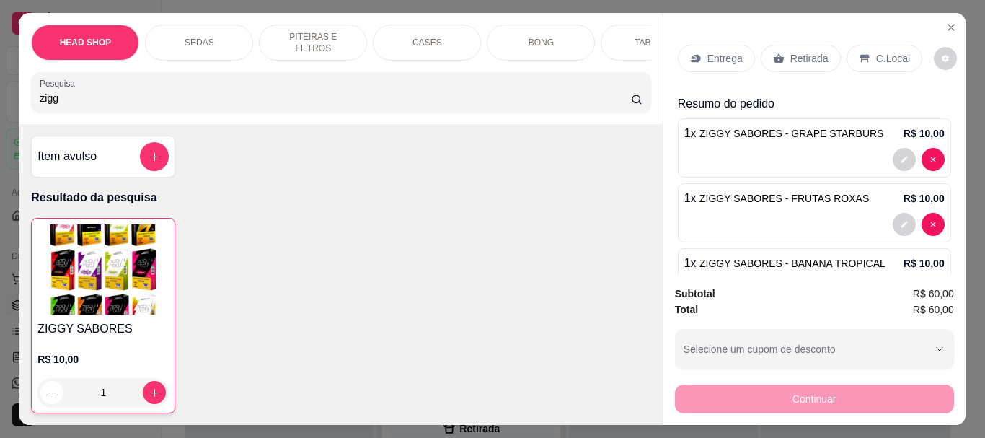
click at [66, 242] on img at bounding box center [103, 269] width 131 height 90
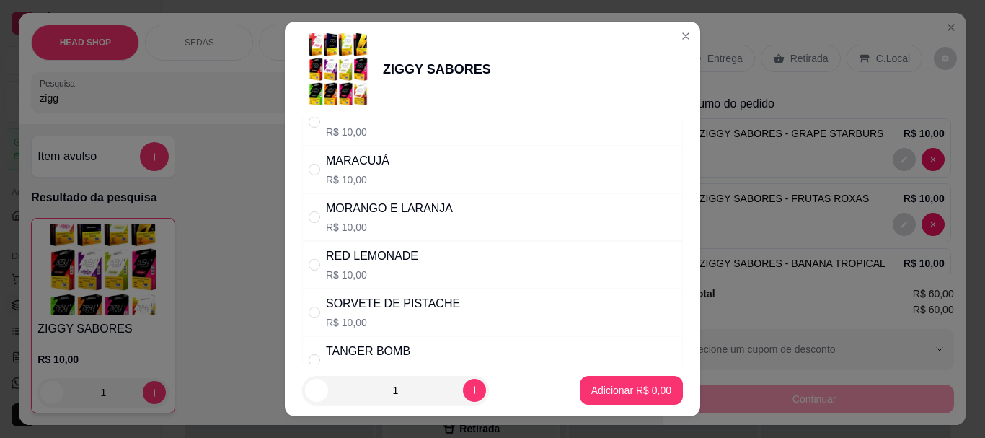
scroll to position [1082, 0]
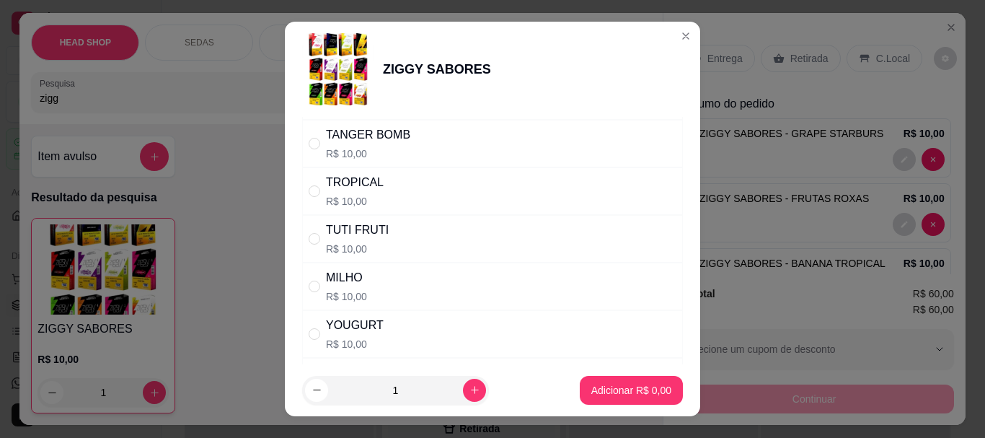
click at [353, 240] on div "TUTI FRUTI R$ 10,00" at bounding box center [357, 238] width 63 height 35
radio input "true"
click at [630, 392] on p "Adicionar R$ 10,00" at bounding box center [629, 390] width 86 height 14
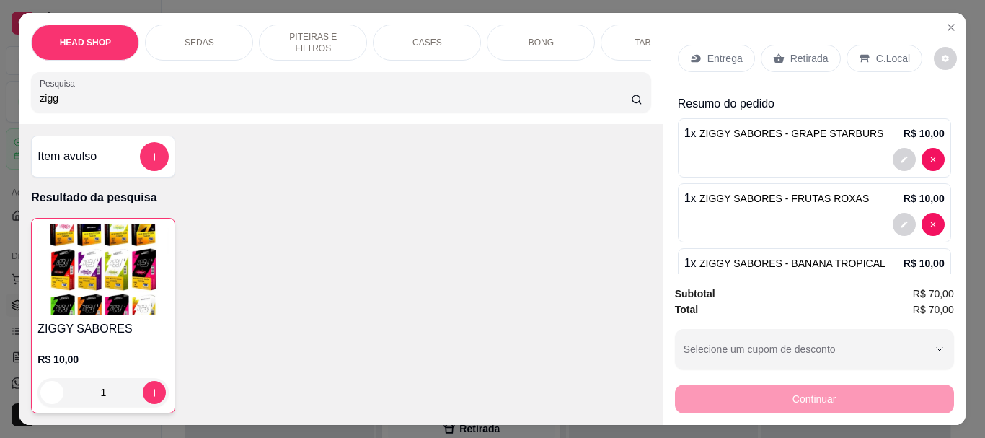
click at [122, 291] on img at bounding box center [103, 269] width 131 height 90
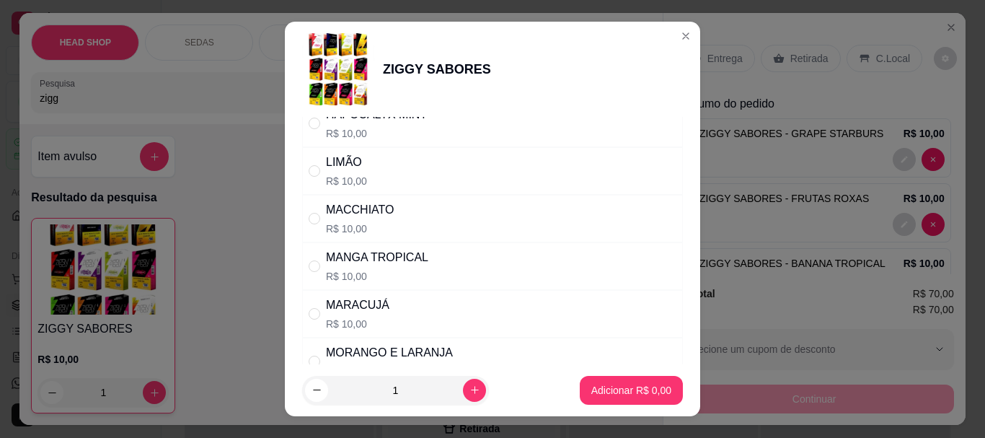
scroll to position [865, 0]
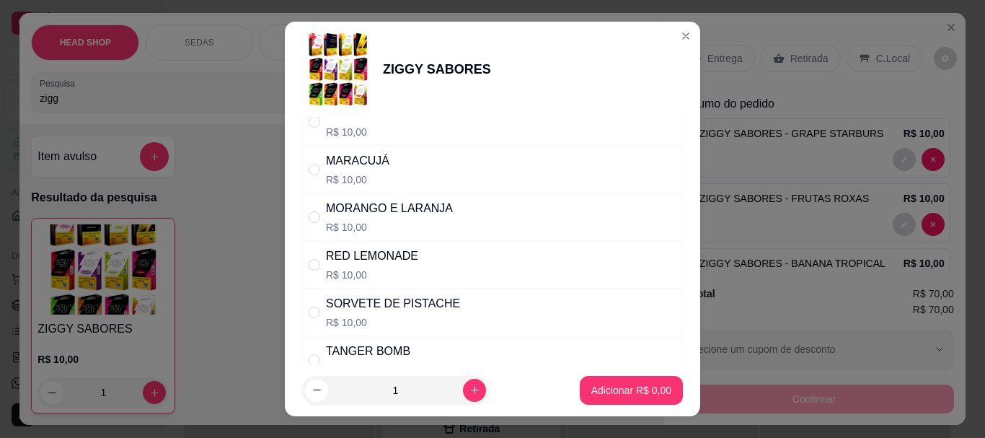
click at [405, 218] on div "MORANGO E LARANJA R$ 10,00" at bounding box center [389, 217] width 127 height 35
radio input "true"
click at [599, 389] on p "Adicionar R$ 10,00" at bounding box center [629, 390] width 86 height 14
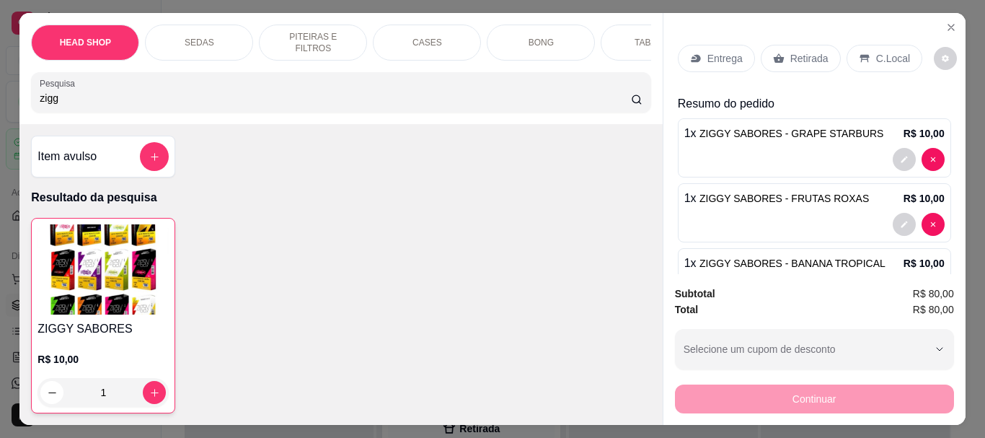
click at [144, 257] on img at bounding box center [103, 269] width 131 height 90
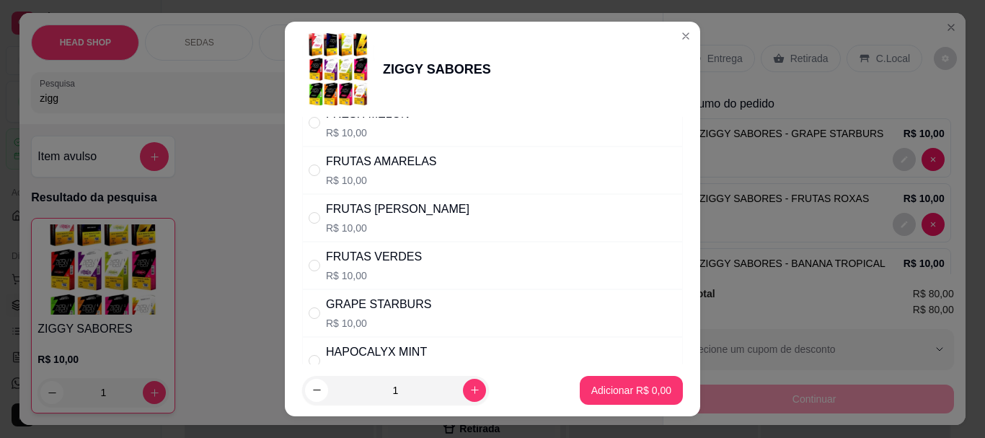
scroll to position [505, 0]
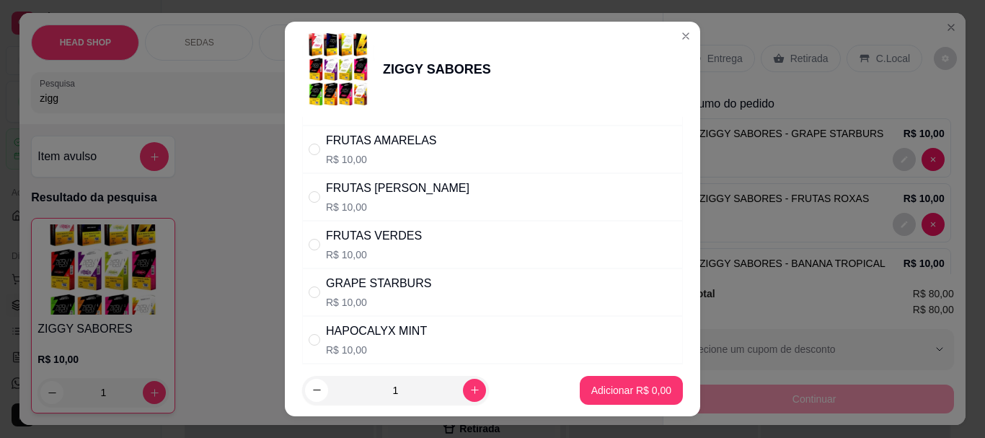
click at [396, 154] on p "R$ 10,00" at bounding box center [381, 159] width 111 height 14
radio input "true"
click at [647, 392] on p "Adicionar R$ 10,00" at bounding box center [629, 390] width 86 height 14
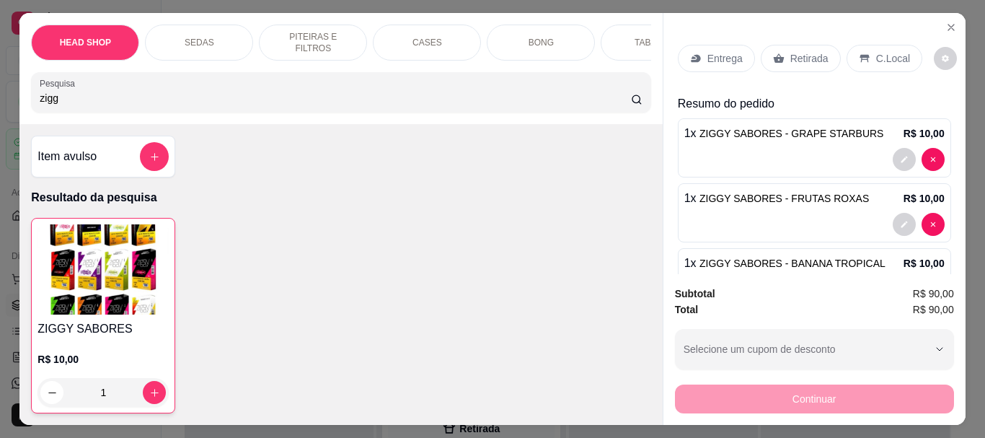
click at [106, 270] on img at bounding box center [103, 269] width 131 height 90
click at [93, 268] on img at bounding box center [103, 269] width 131 height 90
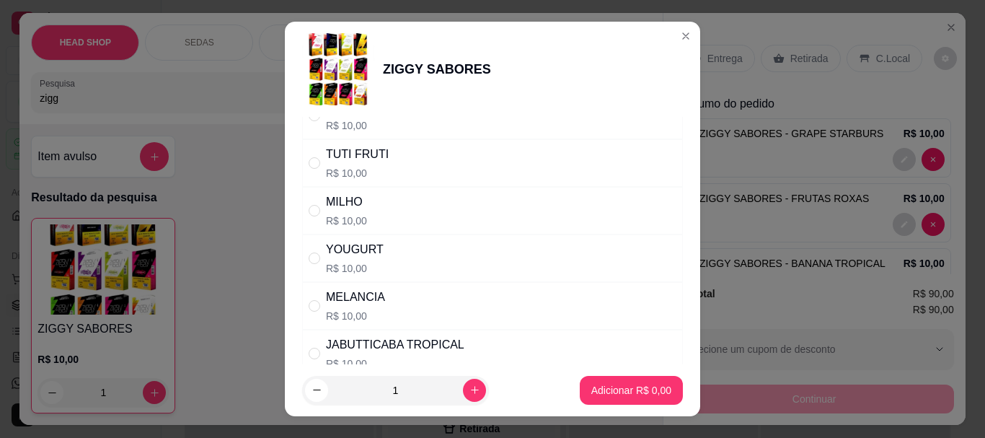
scroll to position [1269, 0]
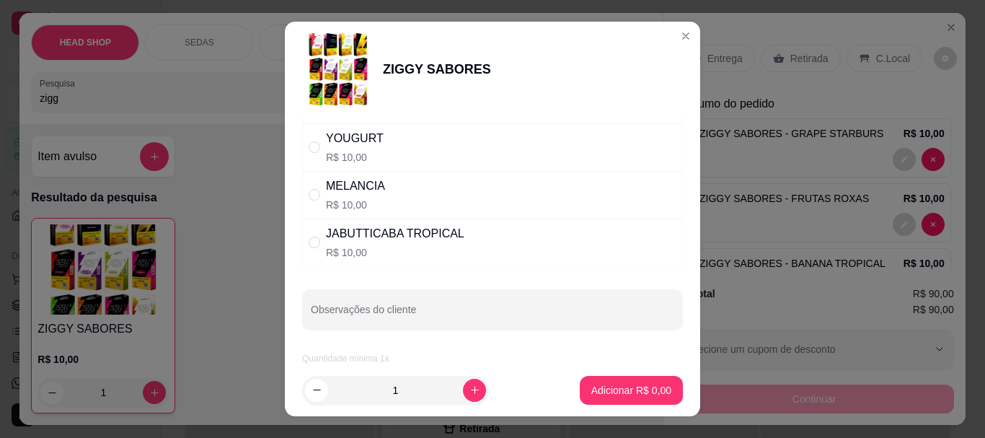
click at [319, 152] on div "" at bounding box center [317, 147] width 17 height 16
radio input "true"
click at [587, 393] on p "Adicionar R$ 10,00" at bounding box center [629, 390] width 84 height 14
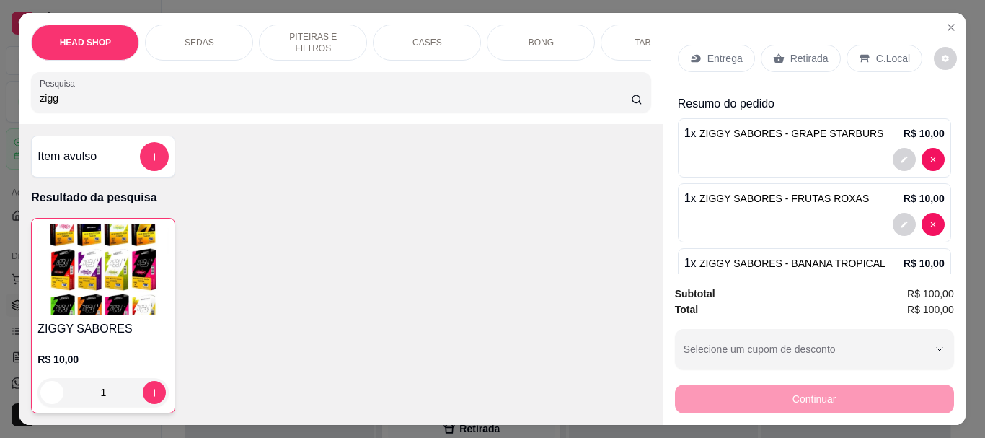
click at [105, 257] on img at bounding box center [103, 269] width 131 height 90
click at [172, 124] on div "HEAD SHOP SEDAS PITEIRAS E FILTROS CASES BONG TABACOS ISQUEIRO E MACARICO CIGAR…" at bounding box center [340, 68] width 643 height 111
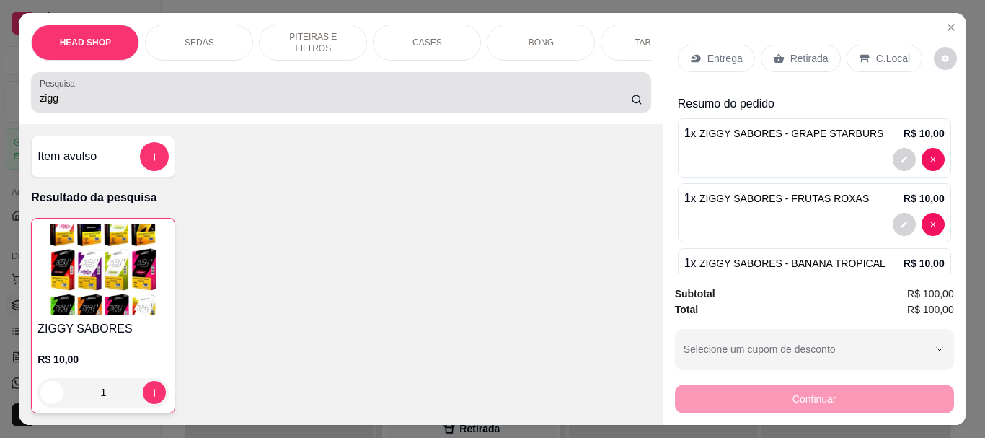
click at [166, 100] on input "zigg" at bounding box center [335, 98] width 591 height 14
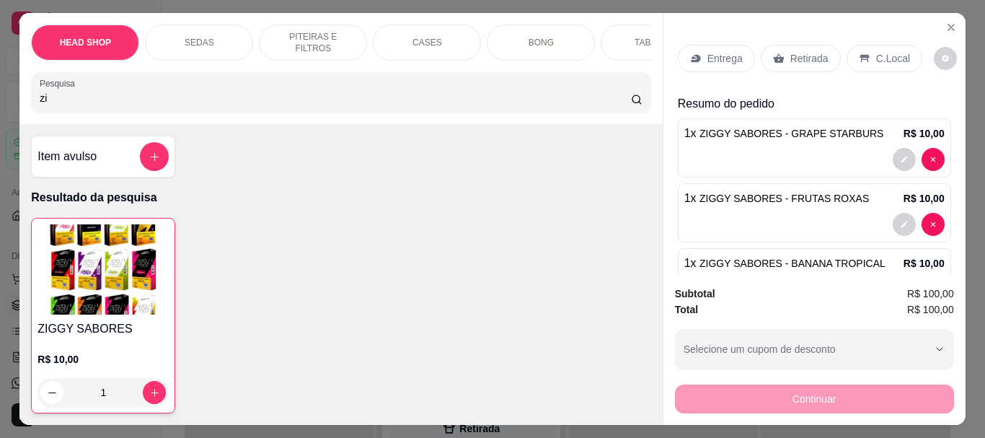
type input "z"
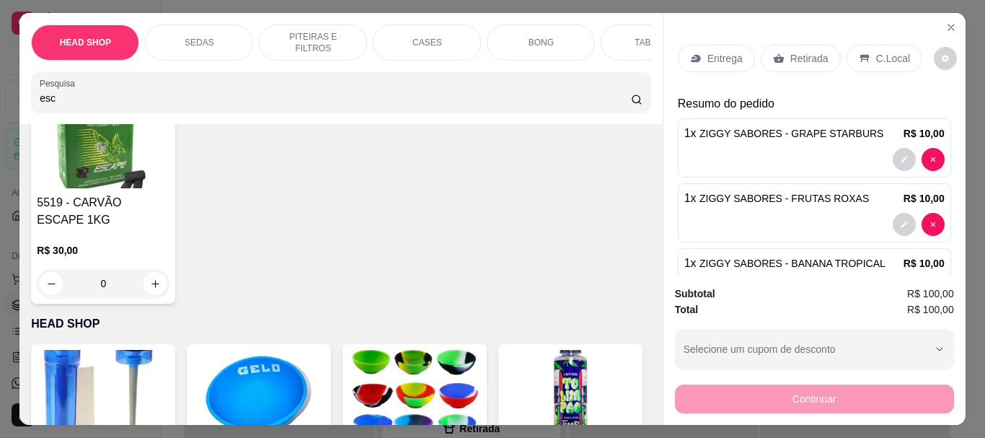
scroll to position [361, 0]
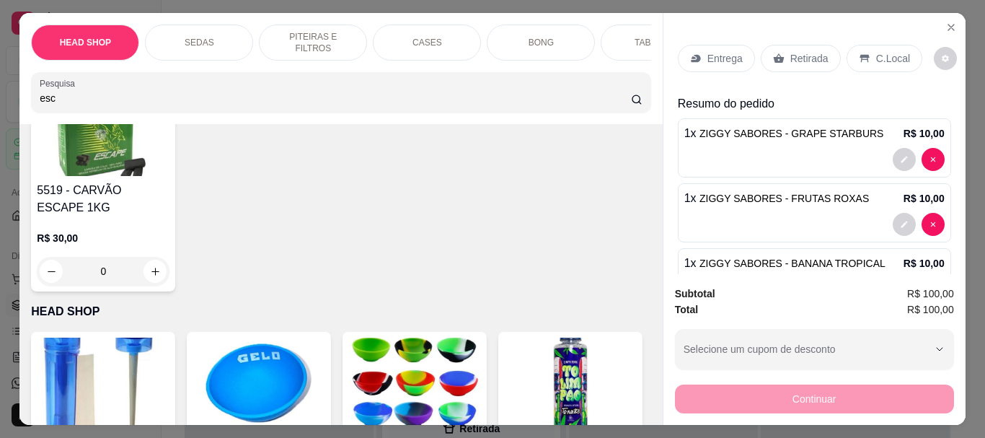
type input "esc"
click at [169, 229] on div "R$ 30,00 0" at bounding box center [103, 250] width 133 height 69
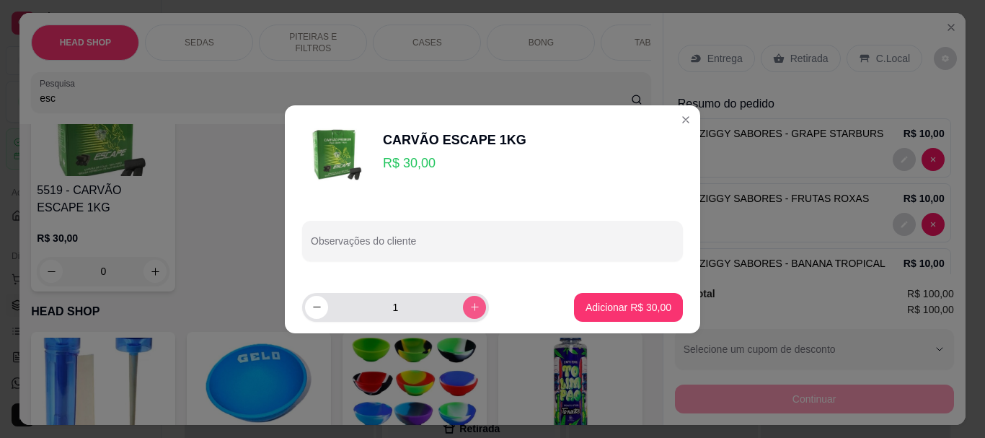
click at [463, 308] on button "increase-product-quantity" at bounding box center [474, 307] width 23 height 23
type input "2"
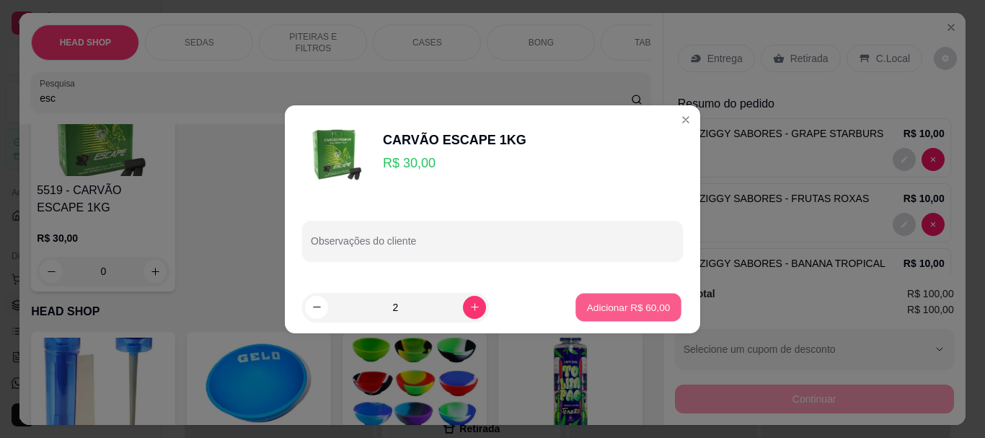
click at [599, 303] on p "Adicionar R$ 60,00" at bounding box center [629, 307] width 84 height 14
type input "2"
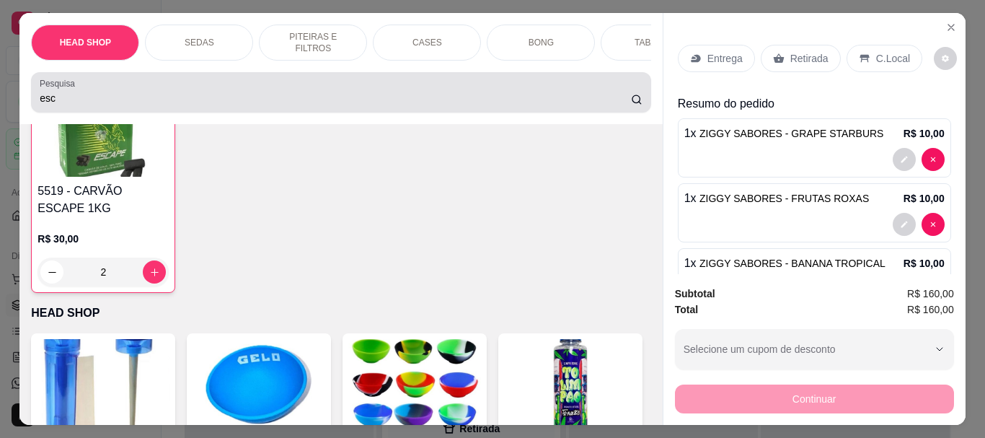
click at [128, 105] on input "esc" at bounding box center [335, 98] width 591 height 14
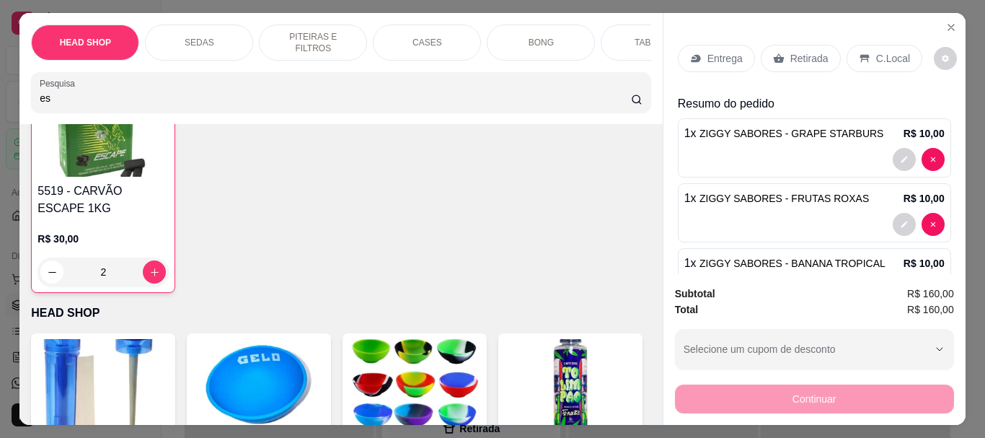
type input "e"
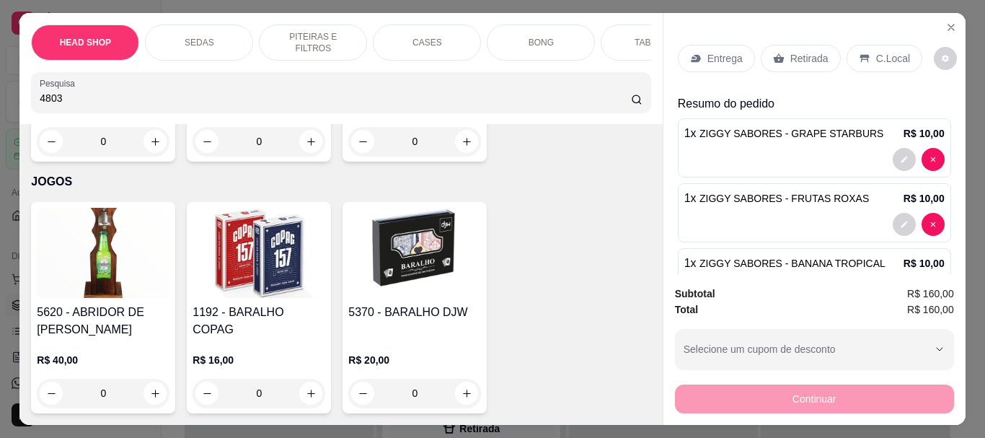
scroll to position [16954, 0]
type input "4803"
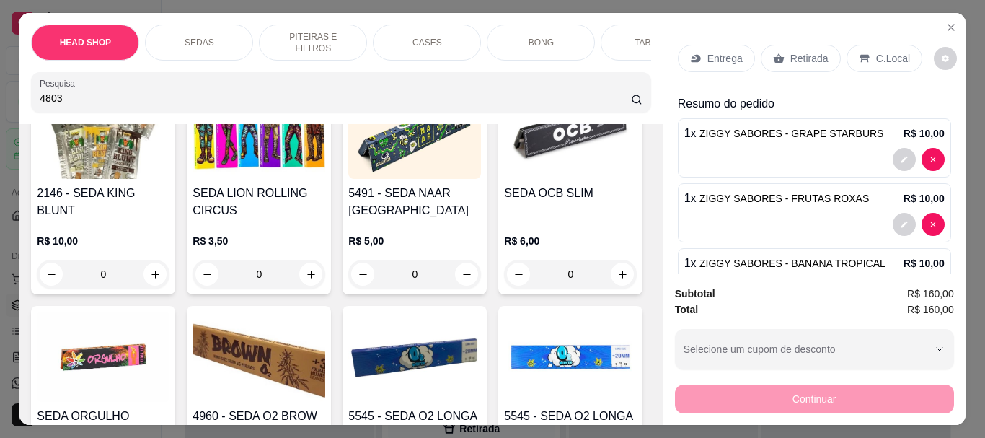
scroll to position [0, 0]
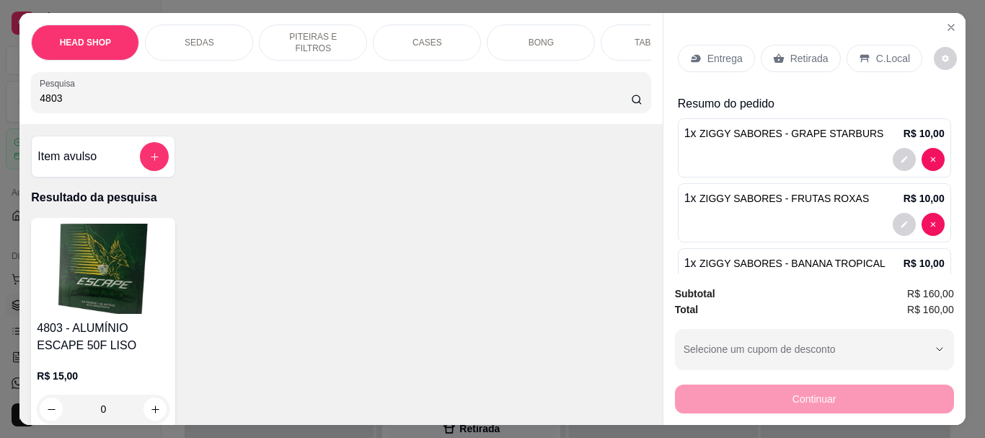
click at [93, 255] on img at bounding box center [103, 269] width 133 height 90
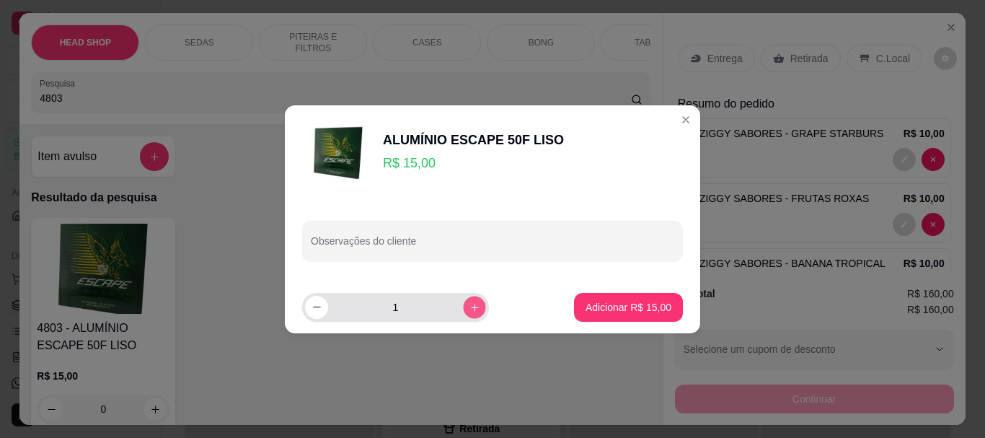
click at [469, 310] on icon "increase-product-quantity" at bounding box center [474, 306] width 11 height 11
type input "3"
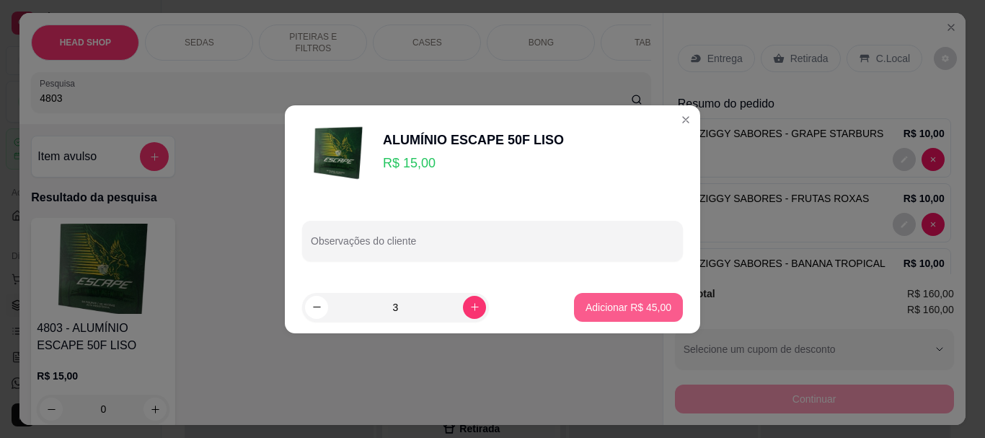
click at [609, 310] on p "Adicionar R$ 45,00" at bounding box center [629, 307] width 86 height 14
type input "3"
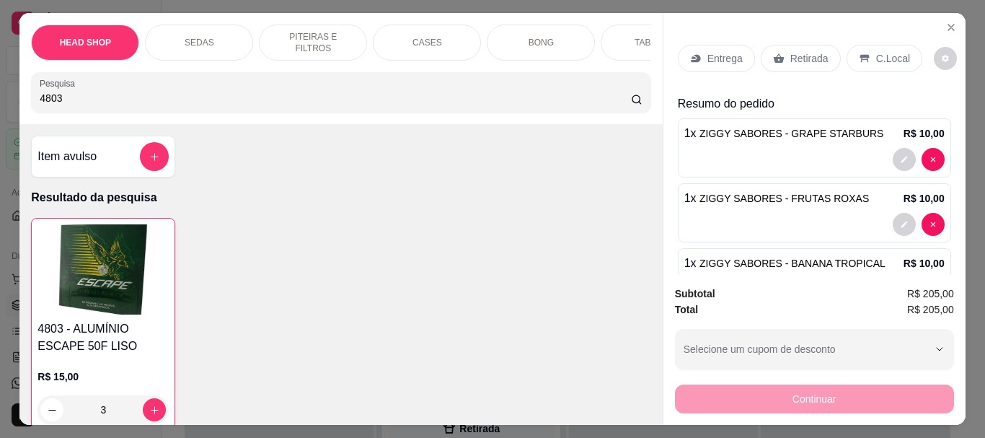
click at [58, 105] on input "4803" at bounding box center [335, 98] width 591 height 14
type input "4"
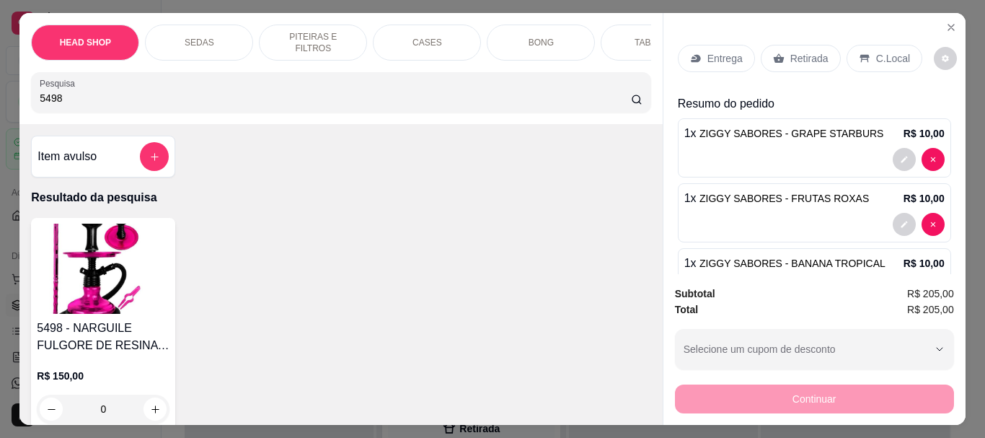
type input "5498"
click at [120, 286] on img at bounding box center [103, 269] width 133 height 90
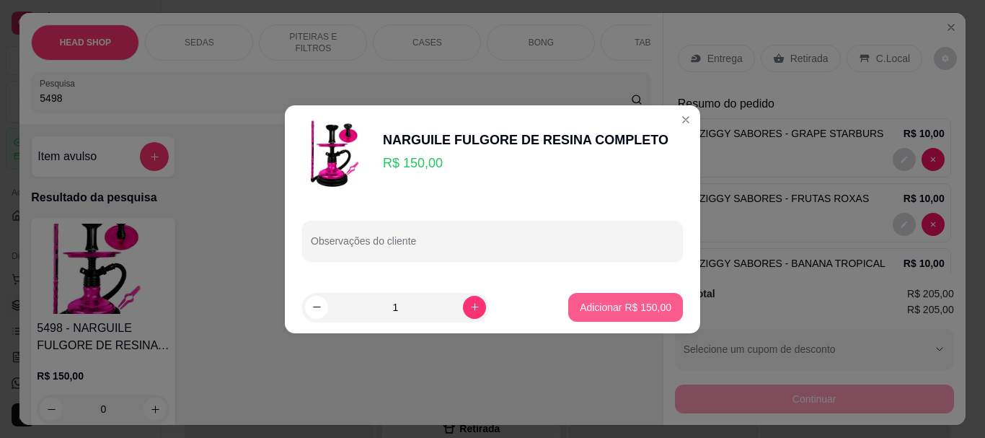
click at [644, 303] on p "Adicionar R$ 150,00" at bounding box center [626, 307] width 92 height 14
type input "1"
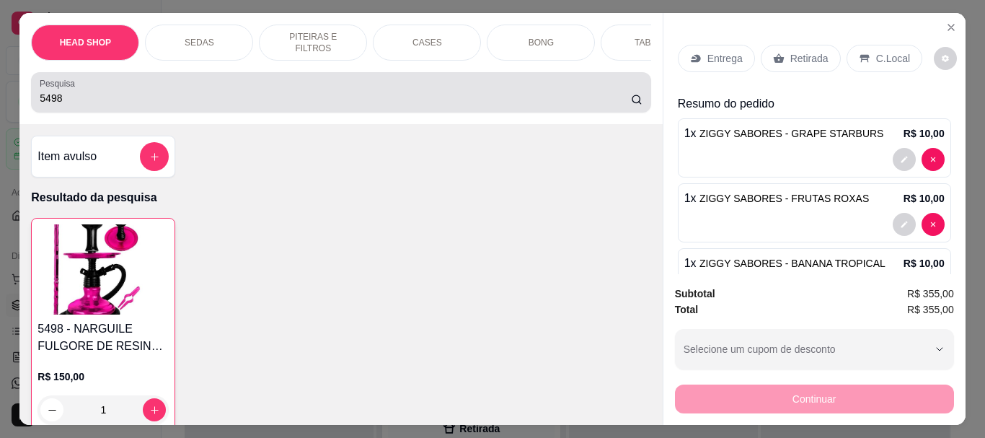
click at [80, 104] on input "5498" at bounding box center [335, 98] width 591 height 14
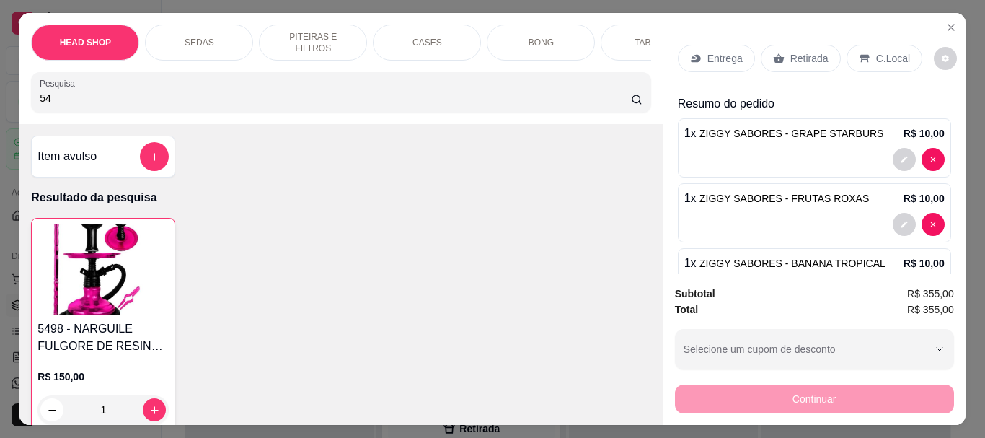
type input "5"
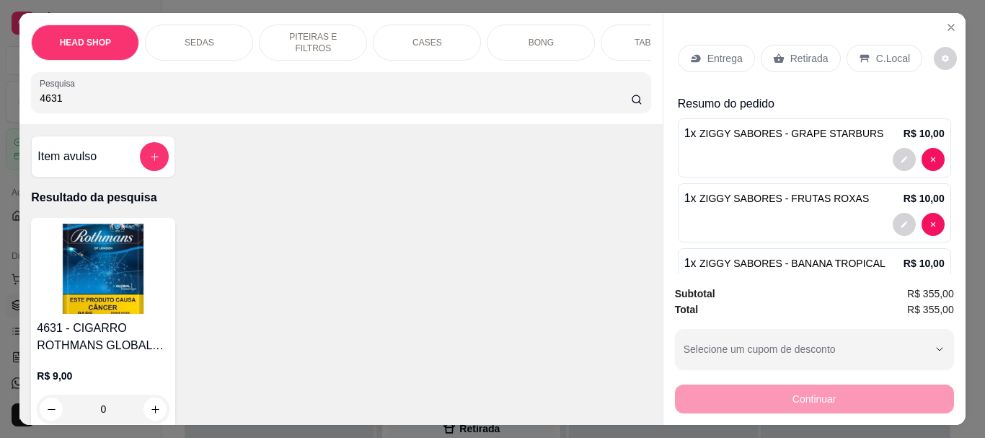
type input "4631"
click at [127, 242] on img at bounding box center [103, 269] width 133 height 90
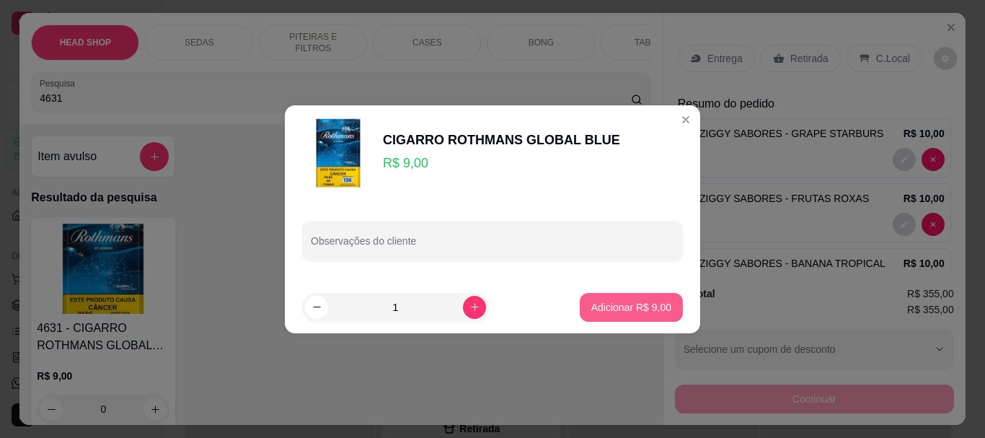
click at [609, 306] on p "Adicionar R$ 9,00" at bounding box center [631, 307] width 80 height 14
type input "1"
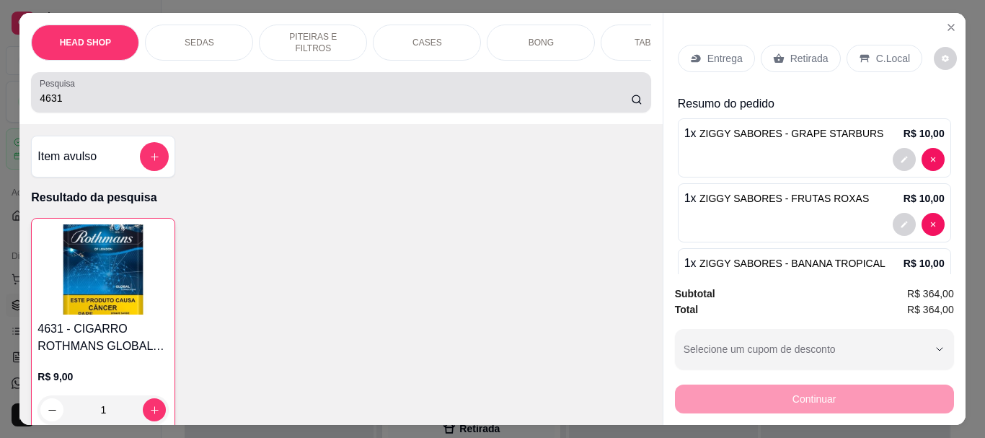
click at [154, 91] on div "4631" at bounding box center [341, 92] width 602 height 29
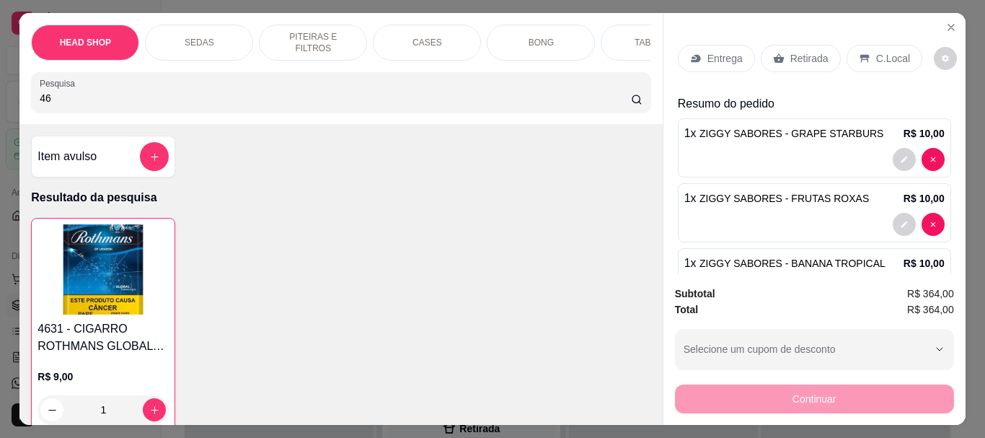
type input "4"
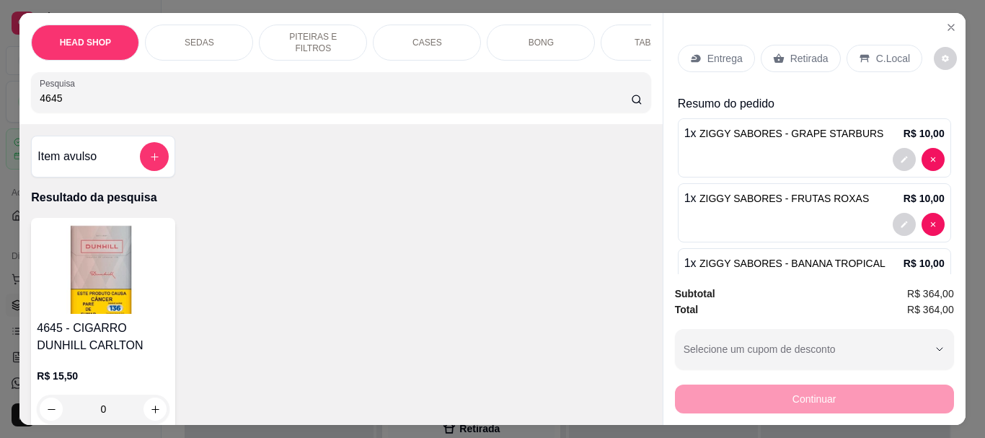
type input "4645"
click at [117, 253] on img at bounding box center [103, 269] width 133 height 90
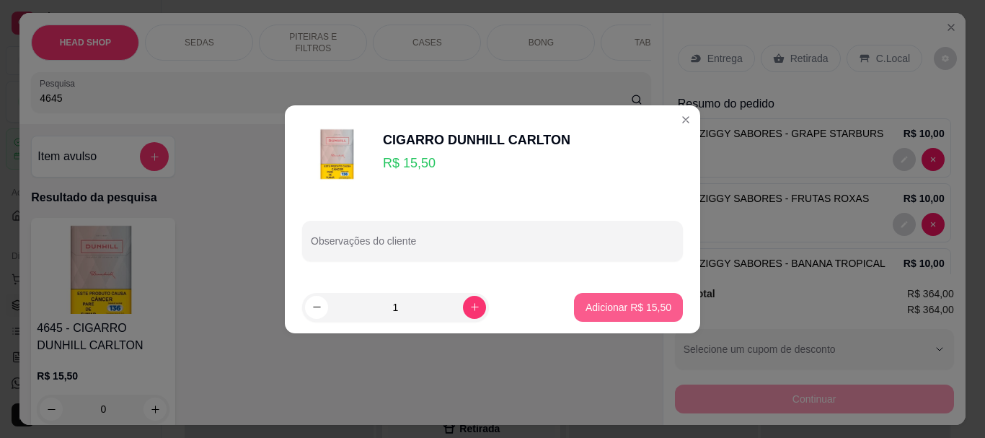
click at [586, 307] on p "Adicionar R$ 15,50" at bounding box center [629, 307] width 86 height 14
type input "1"
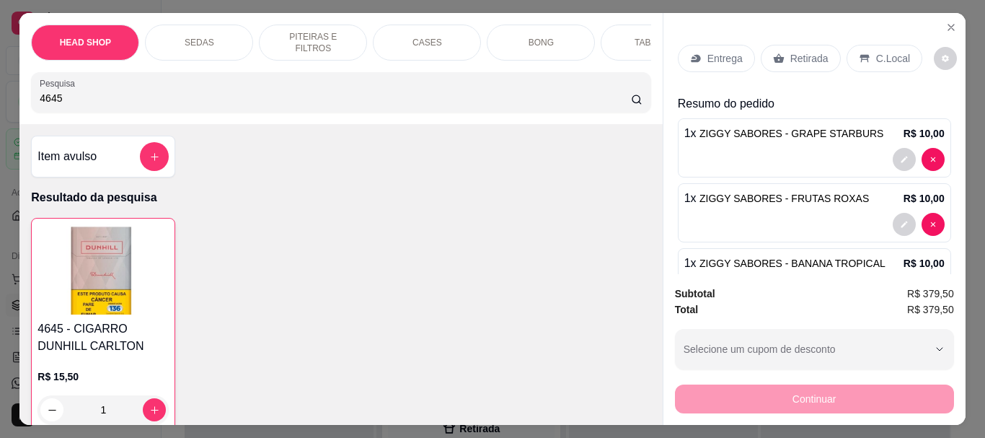
drag, startPoint x: 107, startPoint y: 71, endPoint x: 111, endPoint y: 84, distance: 14.4
click at [108, 75] on div "HEAD SHOP SEDAS PITEIRAS E FILTROS CASES BONG TABACOS ISQUEIRO E MACARICO CIGAR…" at bounding box center [340, 68] width 643 height 111
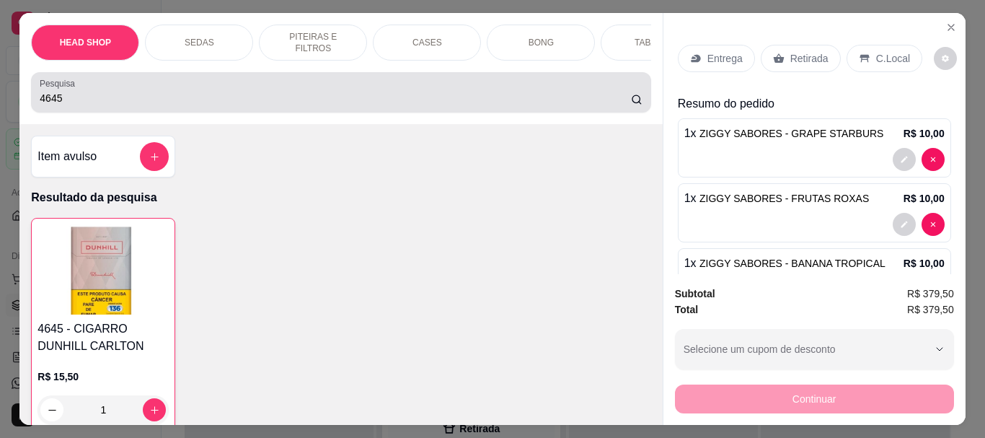
click at [111, 84] on div "4645" at bounding box center [341, 92] width 602 height 29
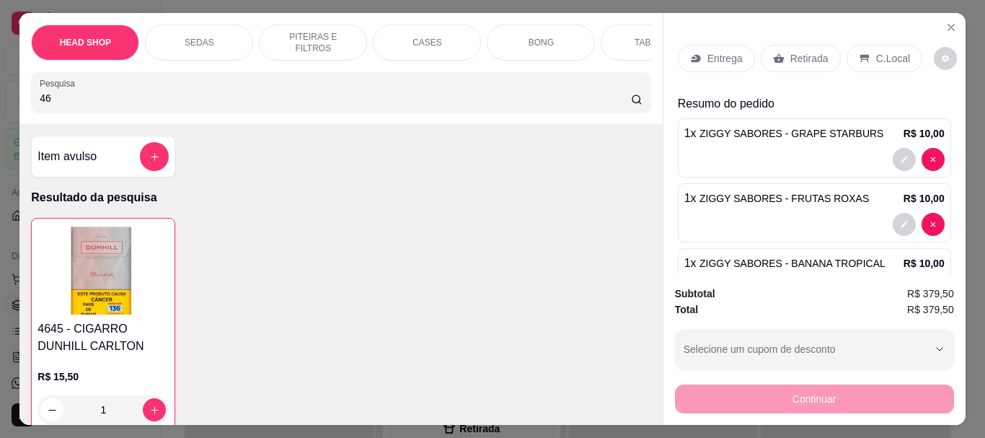
type input "4"
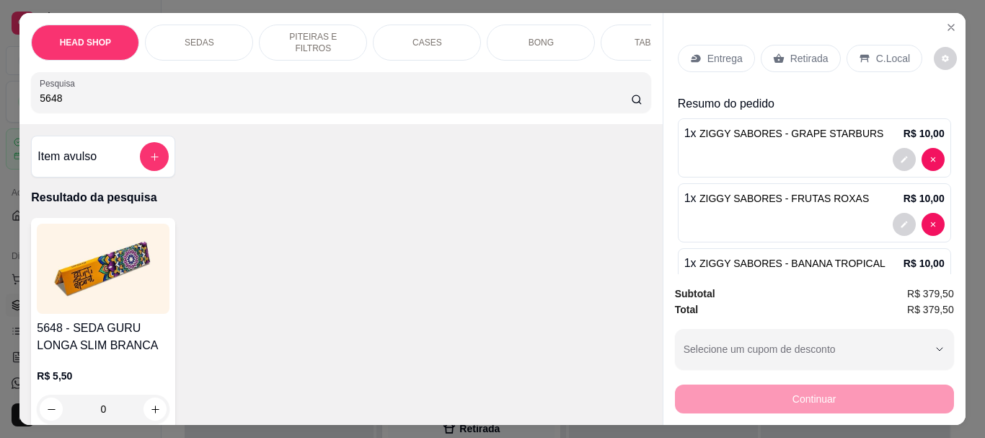
type input "5648"
click at [108, 265] on img at bounding box center [103, 269] width 133 height 90
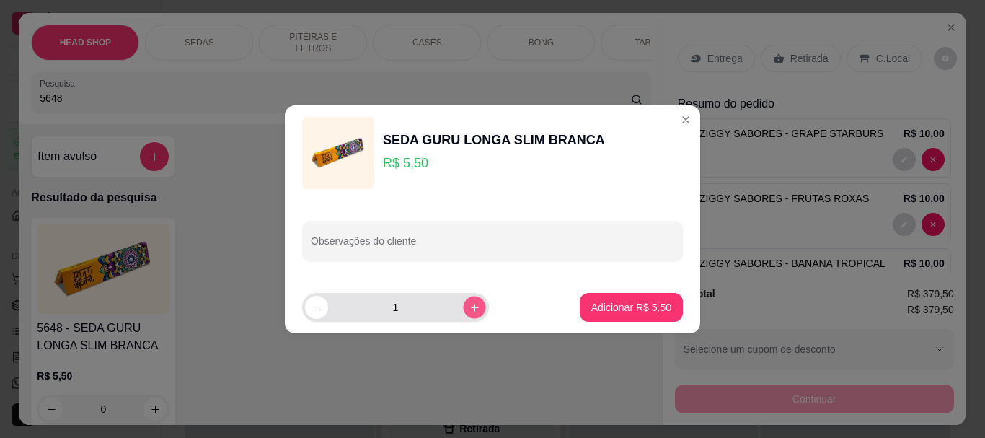
click at [469, 306] on icon "increase-product-quantity" at bounding box center [474, 306] width 11 height 11
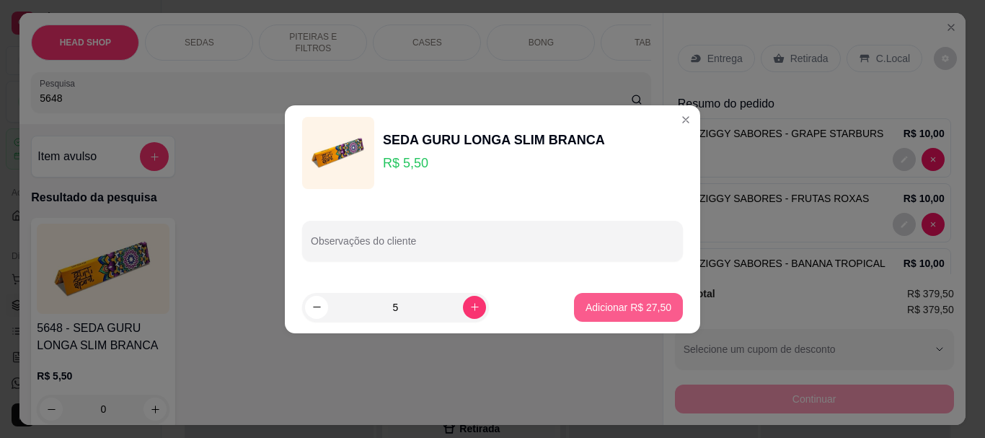
click at [628, 304] on p "Adicionar R$ 27,50" at bounding box center [629, 307] width 86 height 14
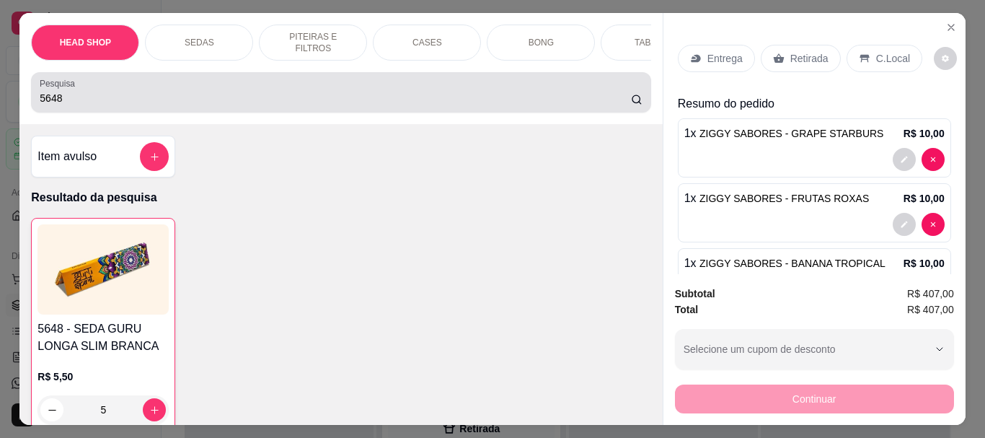
click at [167, 87] on div "5648" at bounding box center [341, 92] width 602 height 29
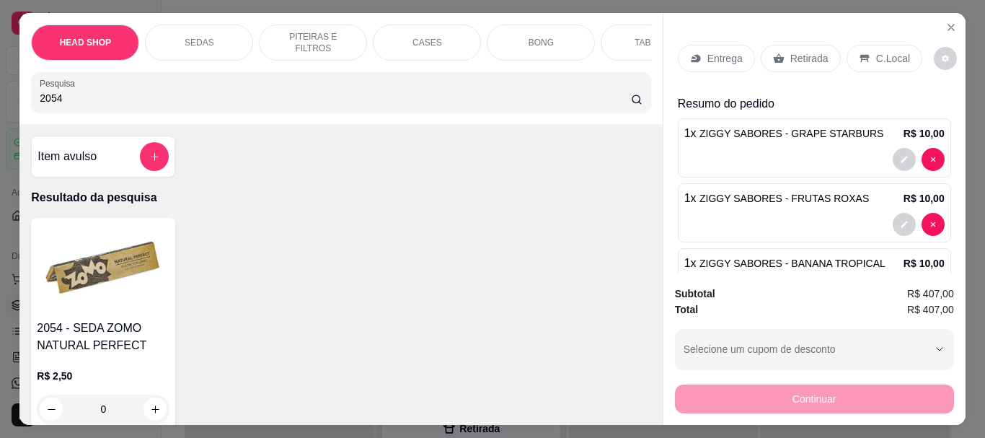
click at [93, 274] on img at bounding box center [103, 269] width 133 height 90
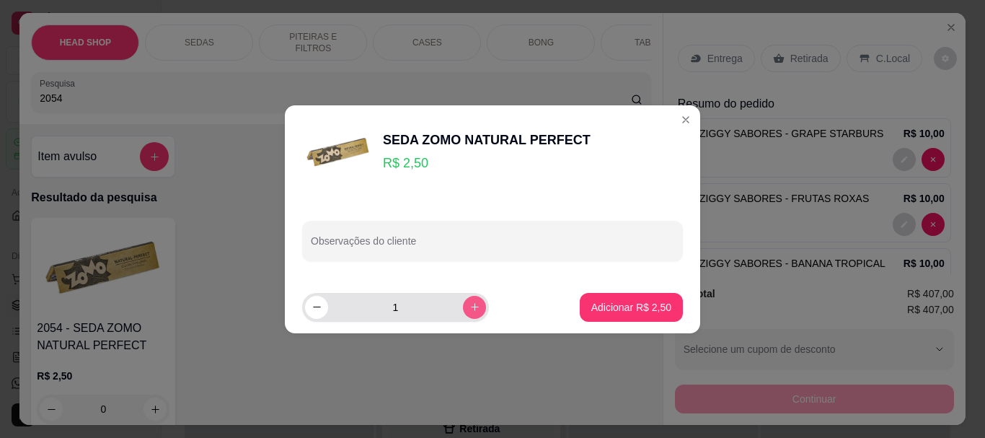
click at [469, 309] on icon "increase-product-quantity" at bounding box center [474, 306] width 11 height 11
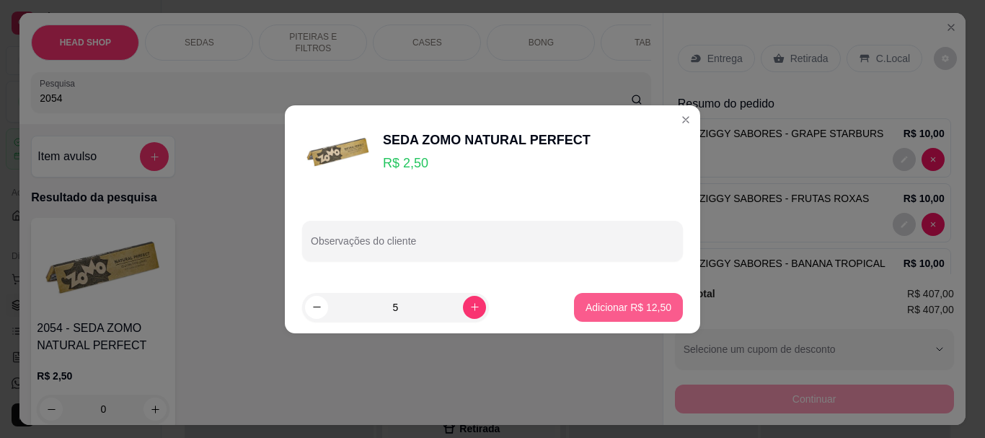
click at [642, 308] on p "Adicionar R$ 12,50" at bounding box center [629, 307] width 86 height 14
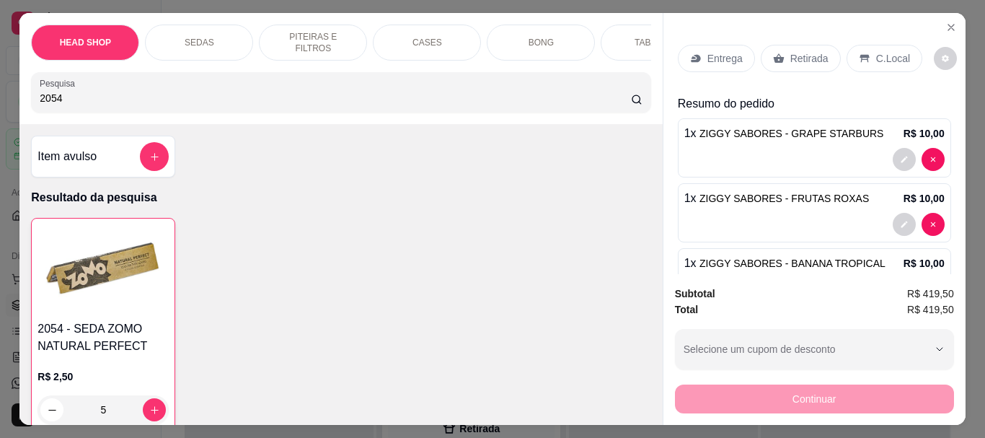
click at [811, 51] on p "Retirada" at bounding box center [809, 58] width 38 height 14
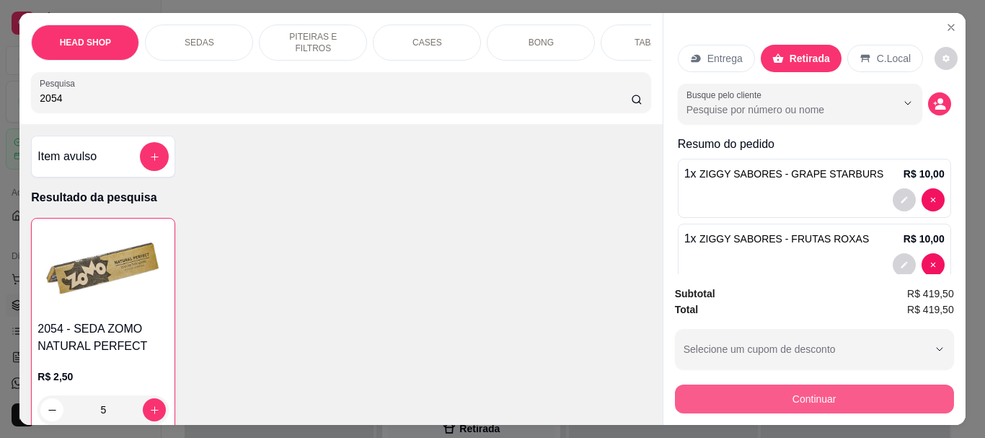
click at [757, 386] on button "Continuar" at bounding box center [814, 398] width 279 height 29
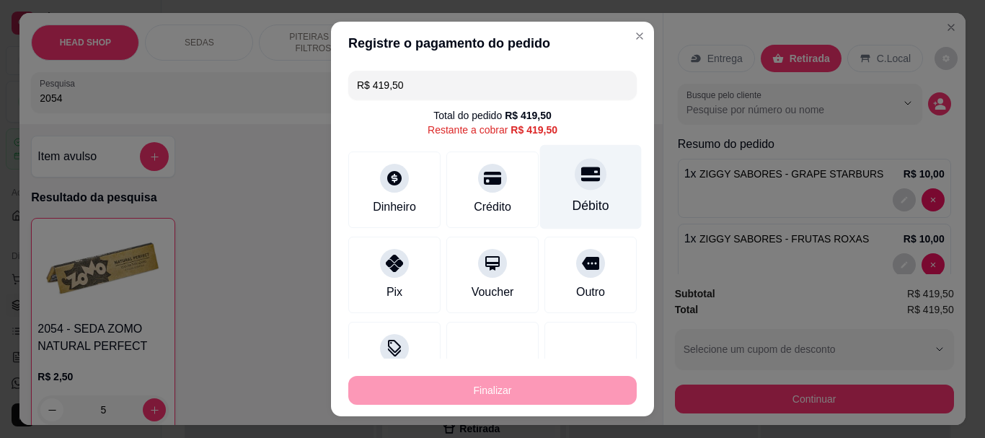
click at [576, 193] on div "Débito" at bounding box center [591, 187] width 102 height 84
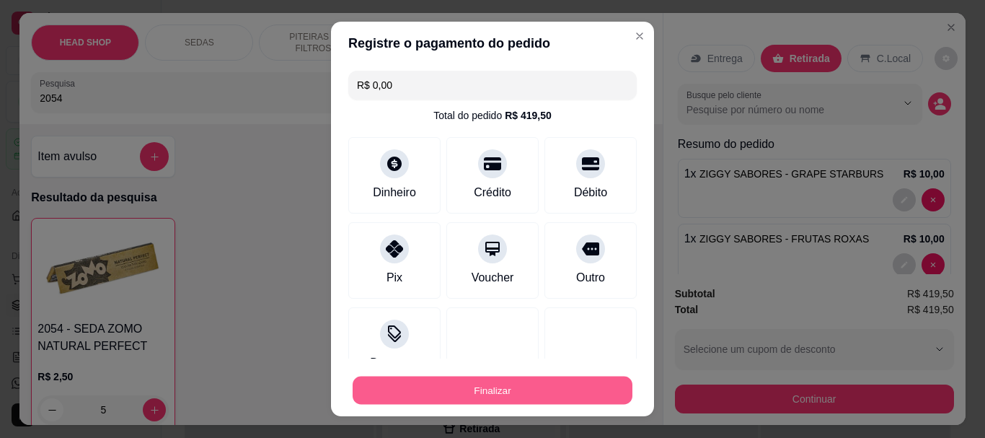
click at [587, 384] on button "Finalizar" at bounding box center [493, 390] width 280 height 28
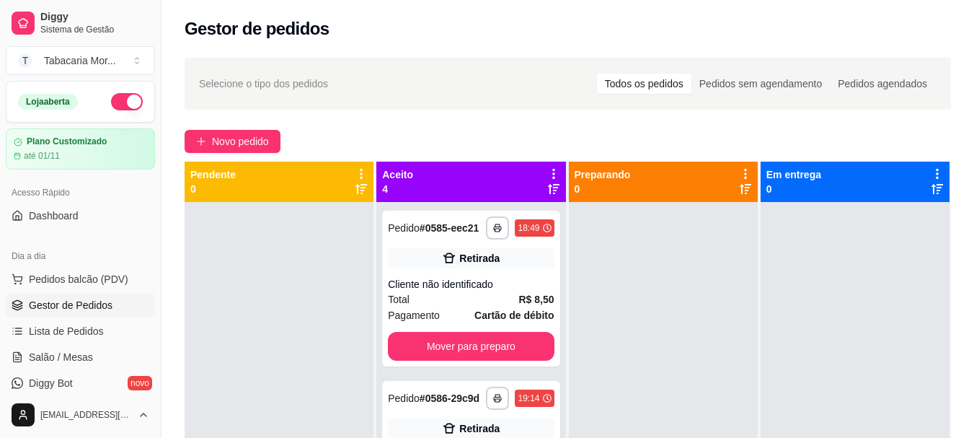
click at [86, 313] on link "Gestor de Pedidos" at bounding box center [80, 305] width 149 height 23
click at [94, 327] on span "Lista de Pedidos" at bounding box center [66, 331] width 75 height 14
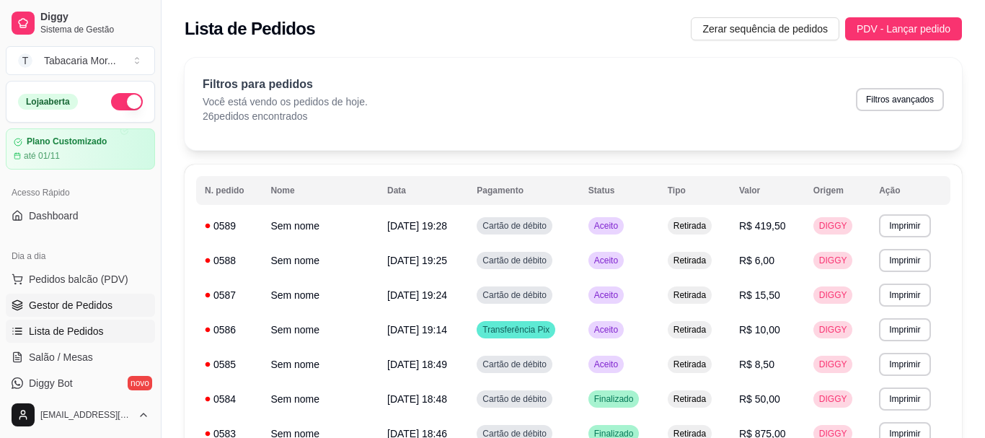
click at [89, 315] on link "Gestor de Pedidos" at bounding box center [80, 305] width 149 height 23
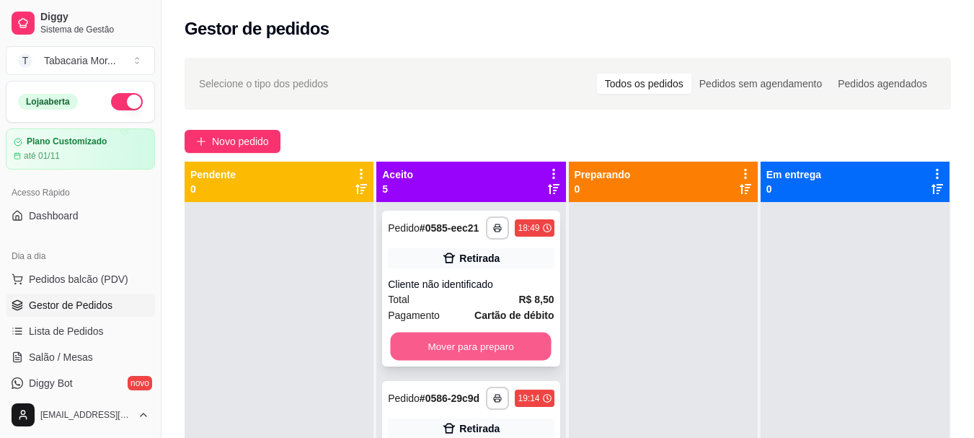
click at [488, 361] on button "Mover para preparo" at bounding box center [471, 346] width 161 height 28
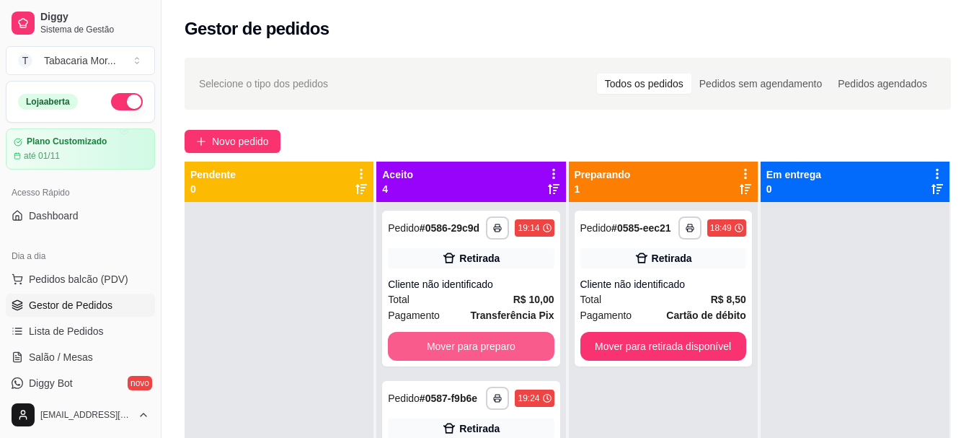
click at [488, 350] on button "Mover para preparo" at bounding box center [471, 346] width 166 height 29
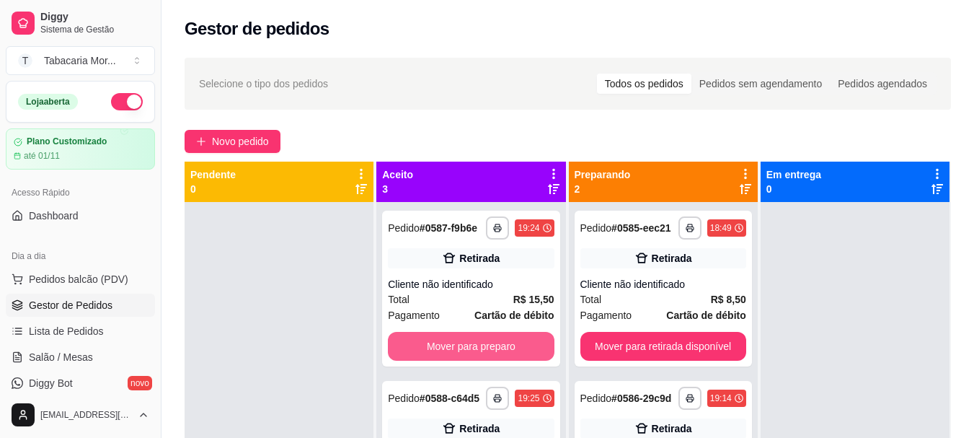
click at [488, 350] on button "Mover para preparo" at bounding box center [471, 346] width 166 height 29
click at [488, 350] on button "Mover para preparo" at bounding box center [471, 346] width 161 height 28
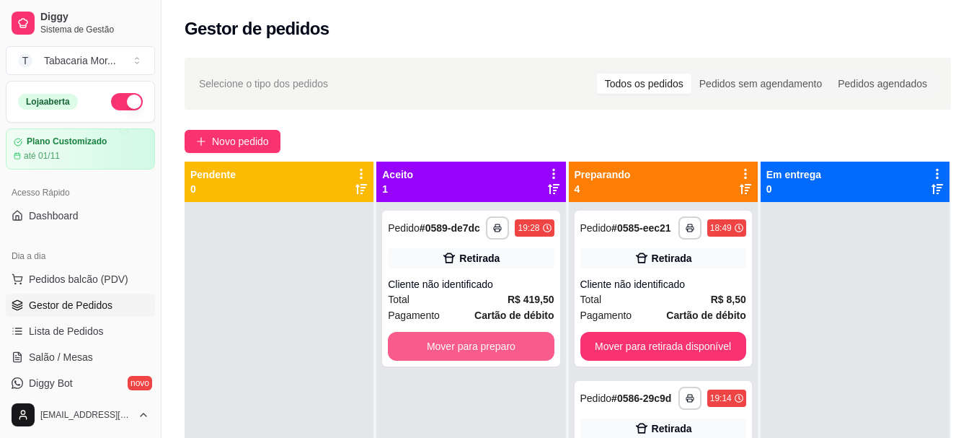
click at [488, 350] on button "Mover para preparo" at bounding box center [471, 346] width 166 height 29
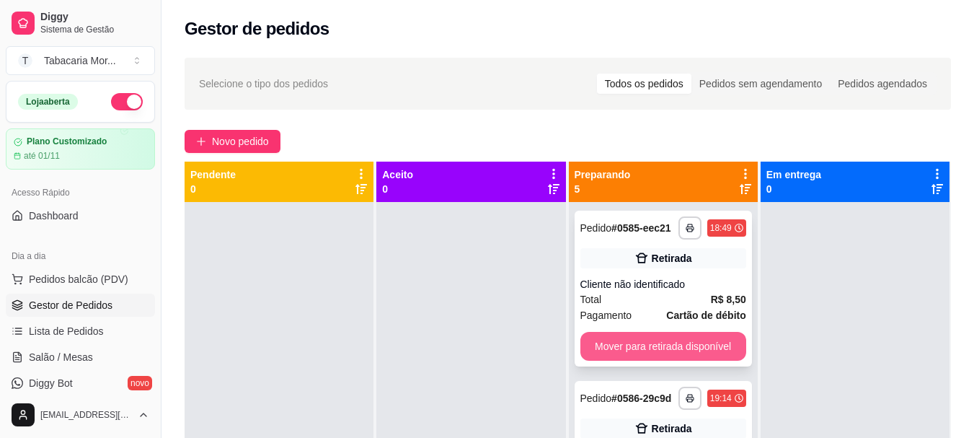
click at [669, 343] on button "Mover para retirada disponível" at bounding box center [664, 346] width 166 height 29
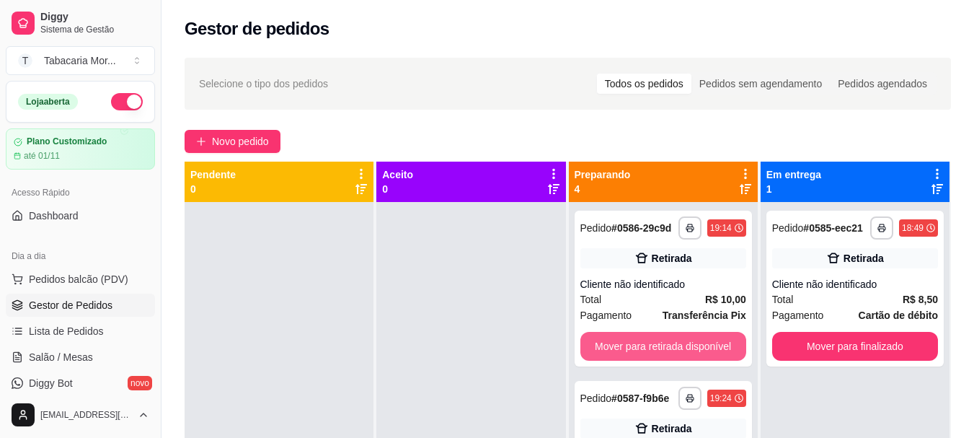
click at [669, 343] on button "Mover para retirada disponível" at bounding box center [664, 346] width 166 height 29
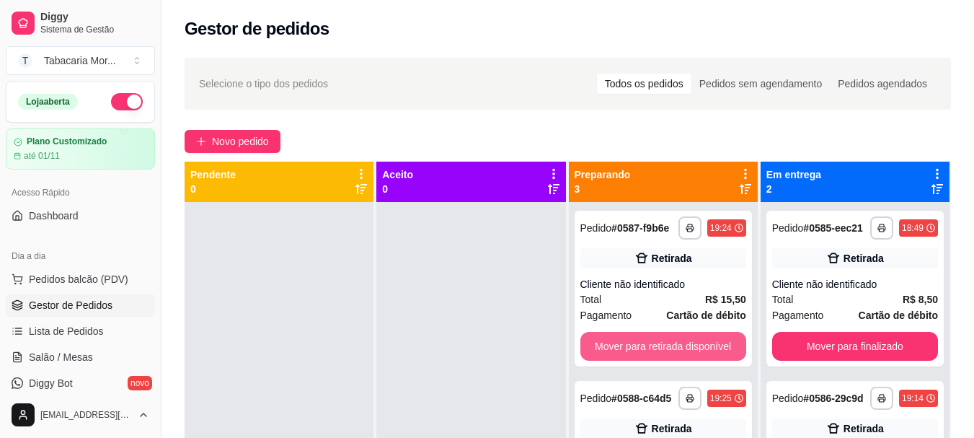
click at [669, 343] on button "Mover para retirada disponível" at bounding box center [664, 346] width 166 height 29
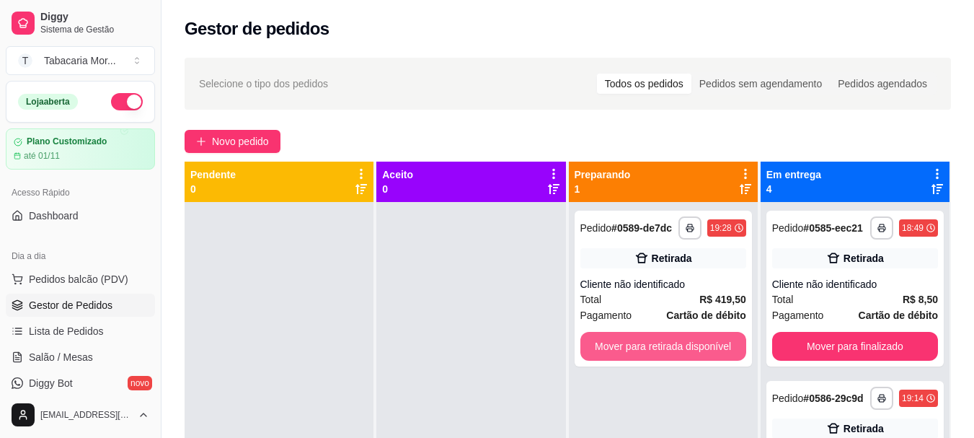
click at [669, 343] on button "Mover para retirada disponível" at bounding box center [664, 346] width 166 height 29
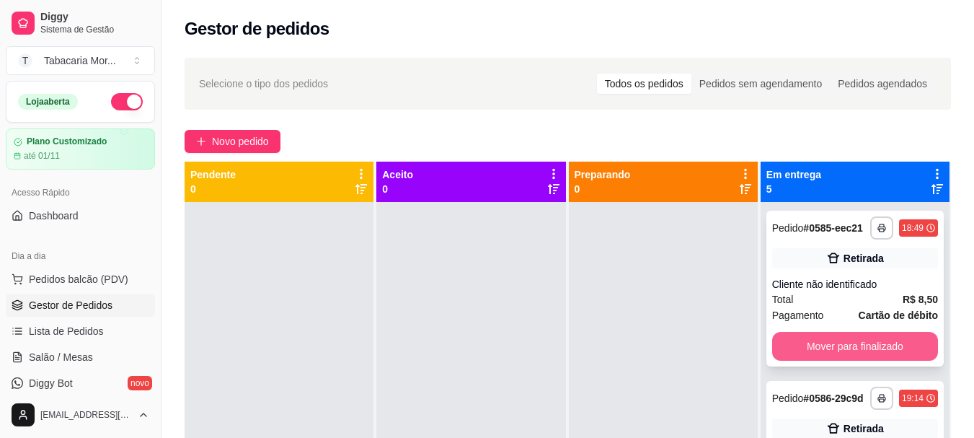
click at [823, 356] on button "Mover para finalizado" at bounding box center [855, 346] width 166 height 29
click at [823, 356] on button "Mover para finalizado" at bounding box center [855, 346] width 161 height 28
click at [823, 356] on button "Mover para finalizado" at bounding box center [855, 346] width 166 height 29
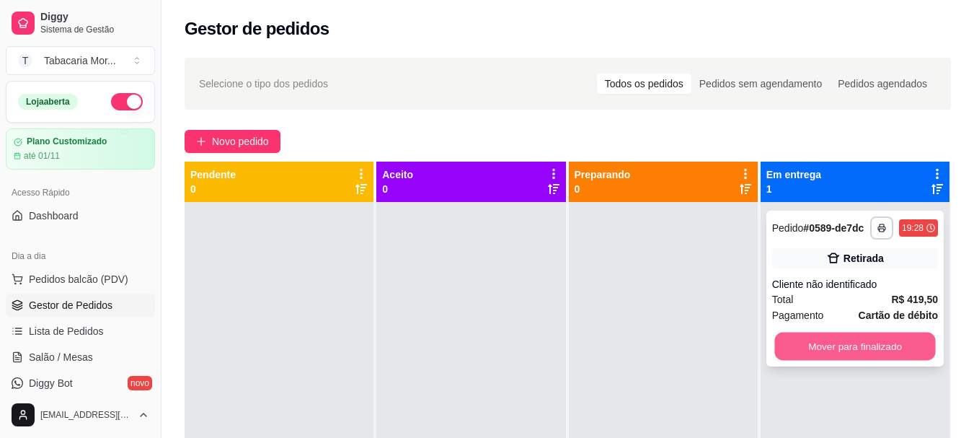
click at [826, 349] on button "Mover para finalizado" at bounding box center [855, 346] width 161 height 28
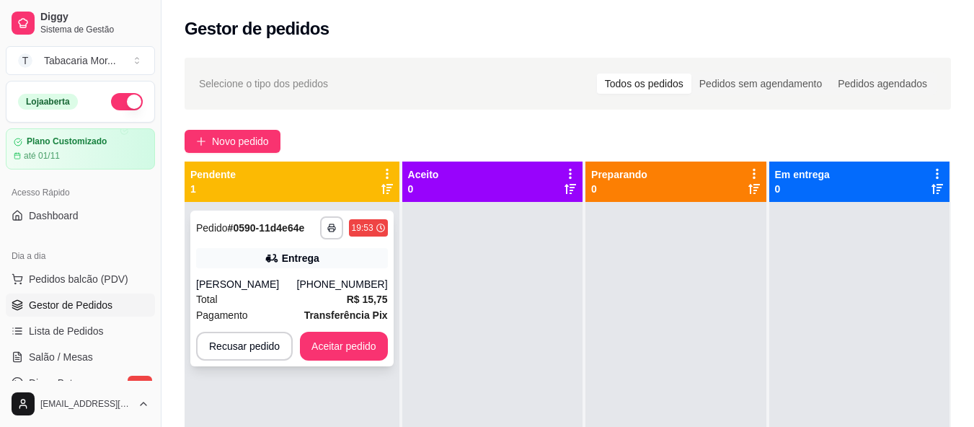
click at [337, 281] on div "[PHONE_NUMBER]" at bounding box center [342, 284] width 91 height 14
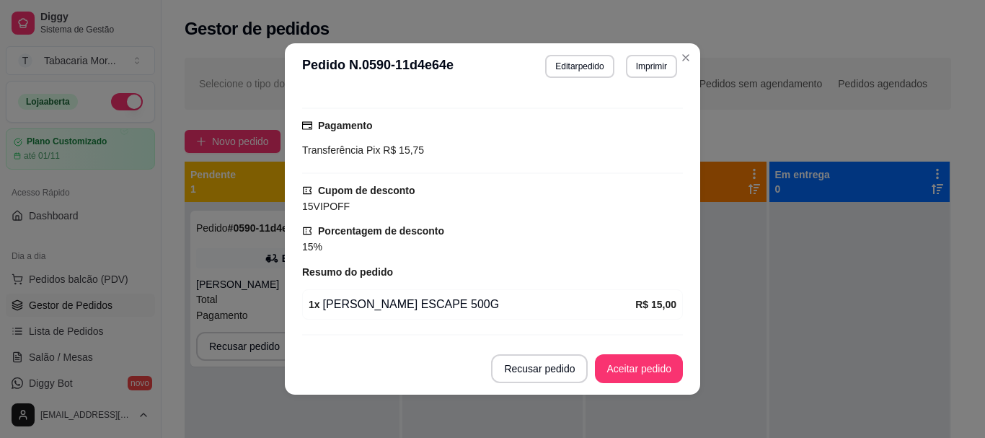
scroll to position [288, 0]
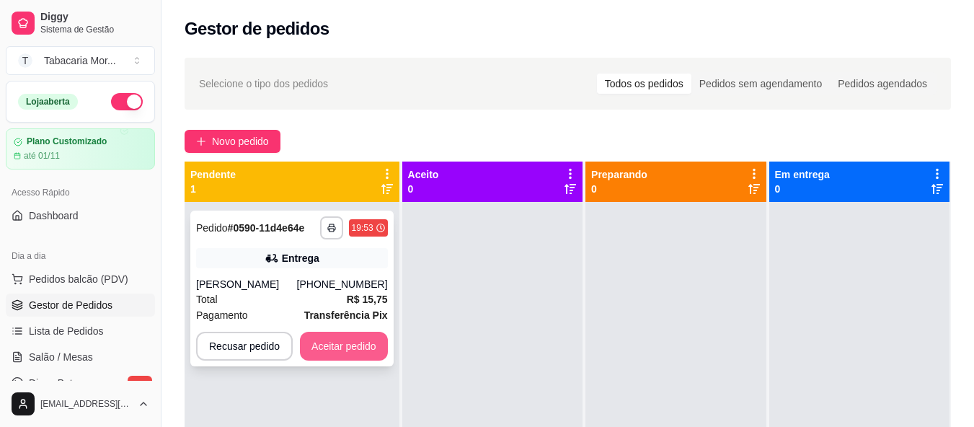
click at [371, 340] on button "Aceitar pedido" at bounding box center [344, 346] width 88 height 29
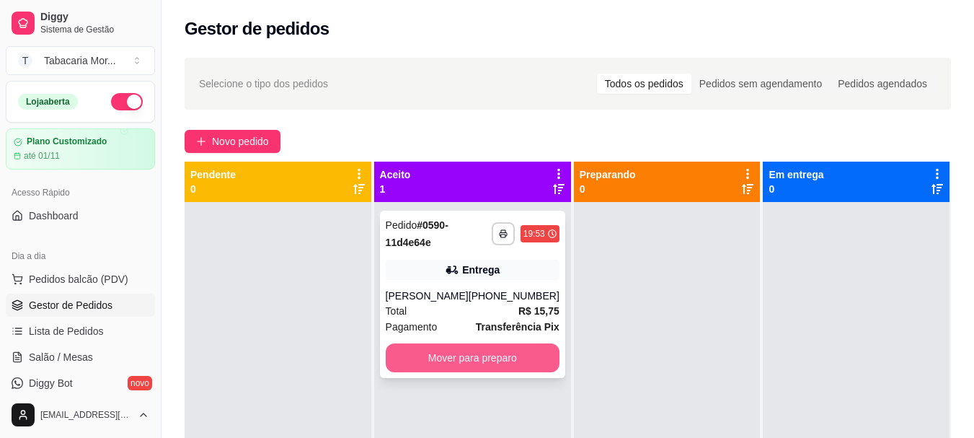
click at [510, 357] on button "Mover para preparo" at bounding box center [473, 357] width 174 height 29
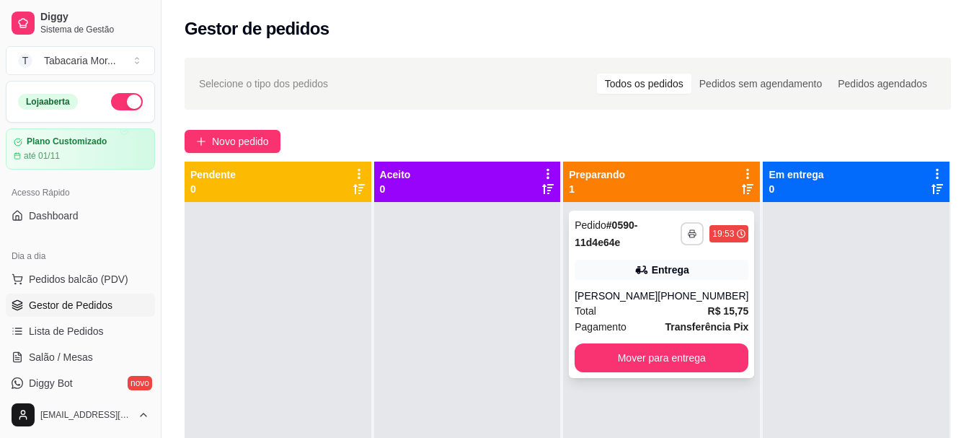
click at [688, 232] on icon "button" at bounding box center [692, 233] width 9 height 9
click at [682, 283] on button "IMPRESSORA" at bounding box center [643, 284] width 105 height 23
click at [690, 230] on polyline "button" at bounding box center [692, 231] width 4 height 3
click at [658, 282] on button "IMPRESSORA" at bounding box center [644, 284] width 101 height 22
click at [670, 294] on div "[PHONE_NUMBER]" at bounding box center [703, 295] width 91 height 14
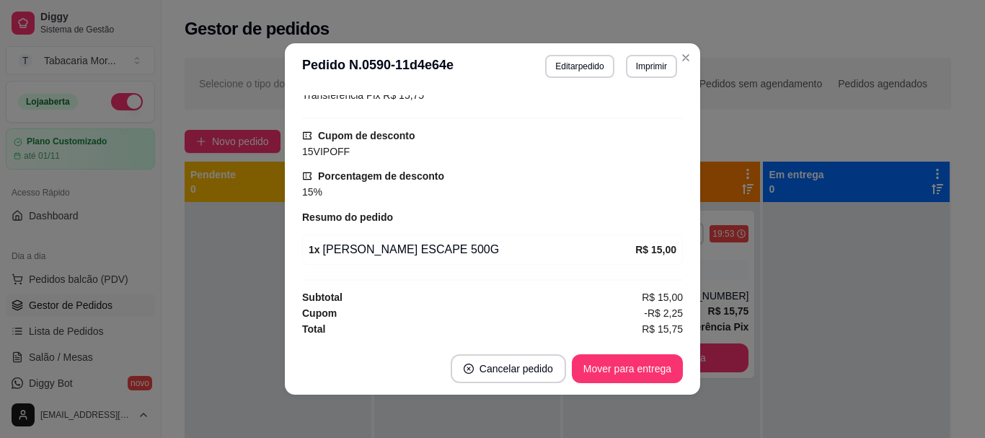
scroll to position [199, 0]
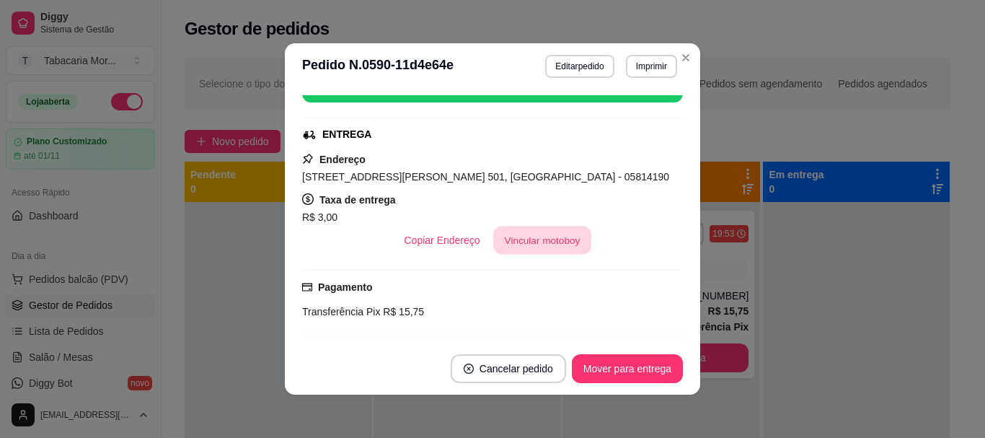
click at [513, 238] on button "Vincular motoboy" at bounding box center [542, 240] width 98 height 28
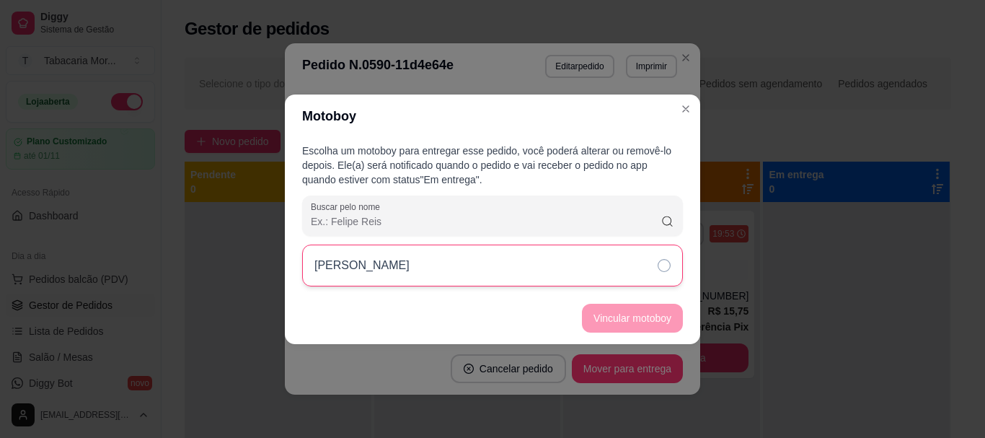
click at [527, 267] on div "[PERSON_NAME]" at bounding box center [492, 265] width 381 height 42
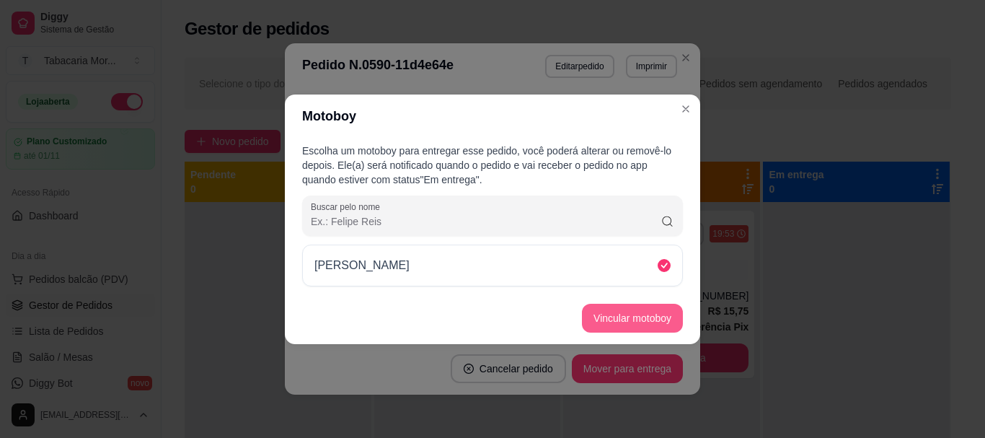
click at [656, 315] on button "Vincular motoboy" at bounding box center [632, 318] width 101 height 29
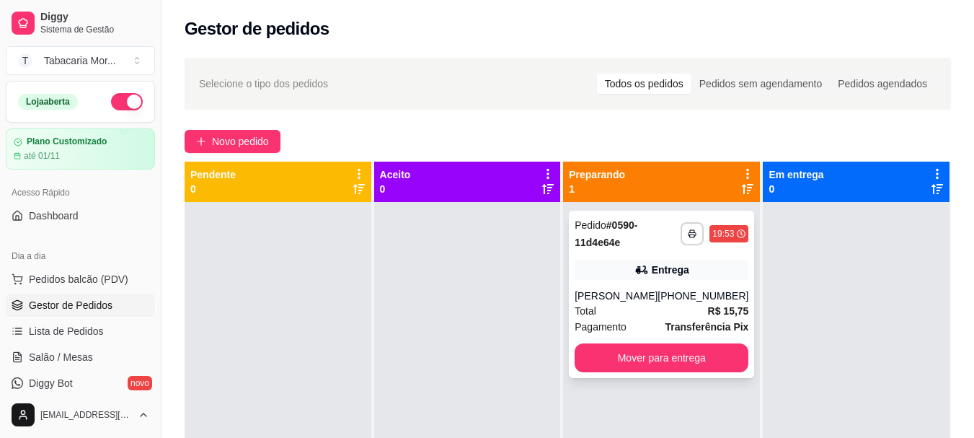
click at [642, 285] on div "**********" at bounding box center [661, 294] width 185 height 167
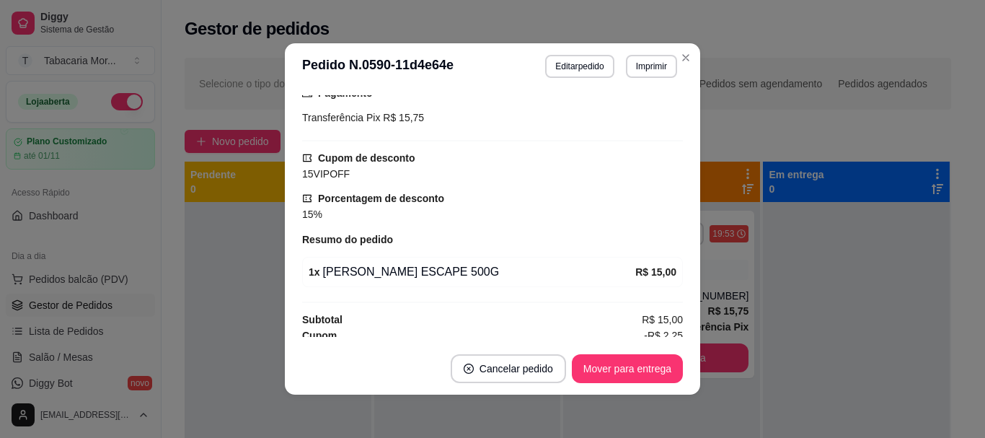
scroll to position [433, 0]
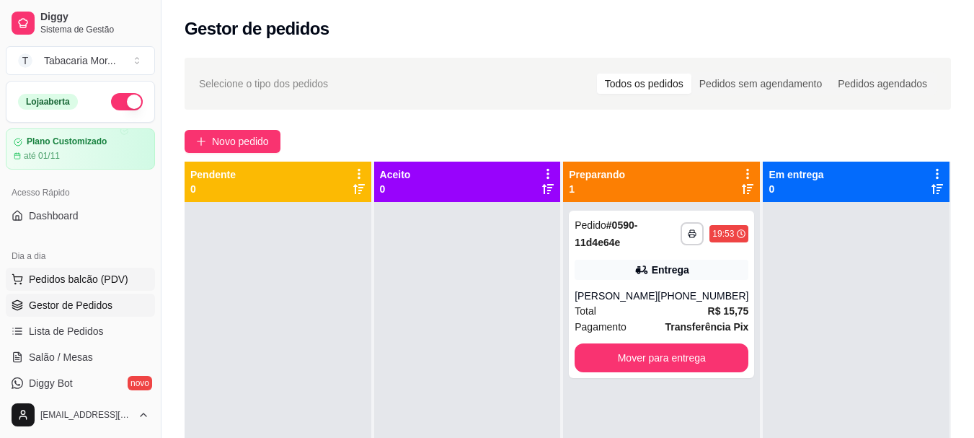
click at [107, 276] on span "Pedidos balcão (PDV)" at bounding box center [79, 279] width 100 height 14
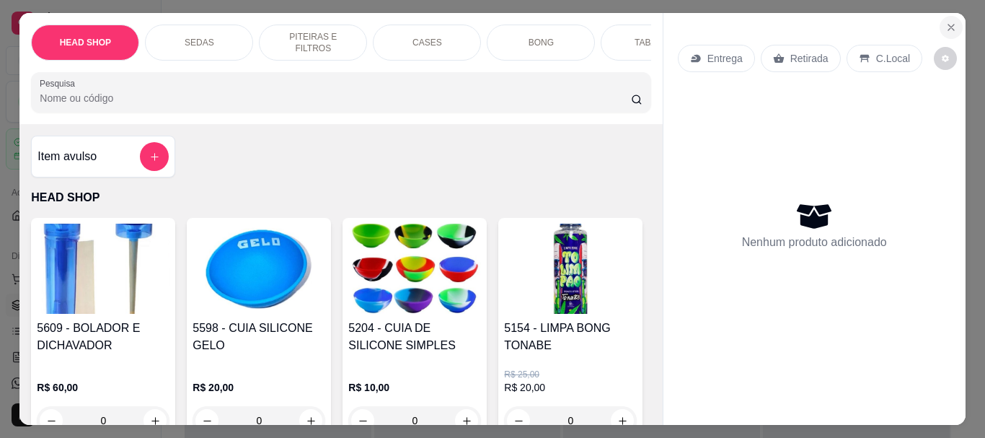
click at [949, 22] on icon "Close" at bounding box center [951, 28] width 12 height 12
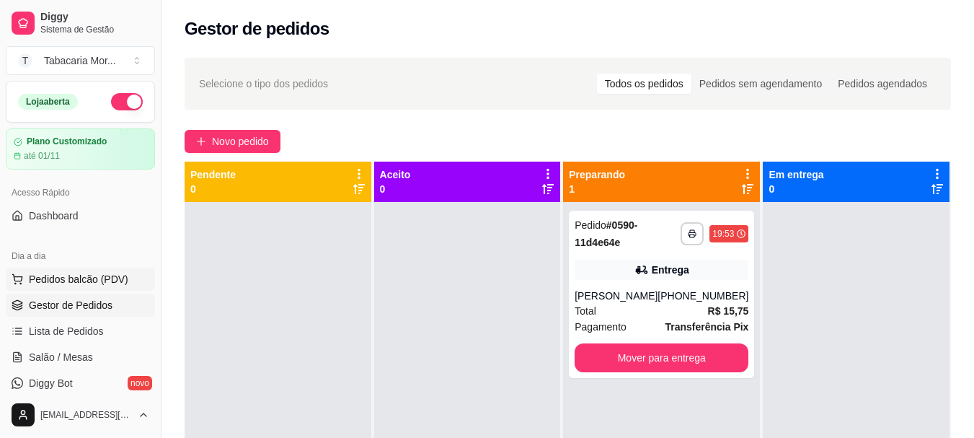
click at [66, 283] on span "Pedidos balcão (PDV)" at bounding box center [79, 279] width 100 height 14
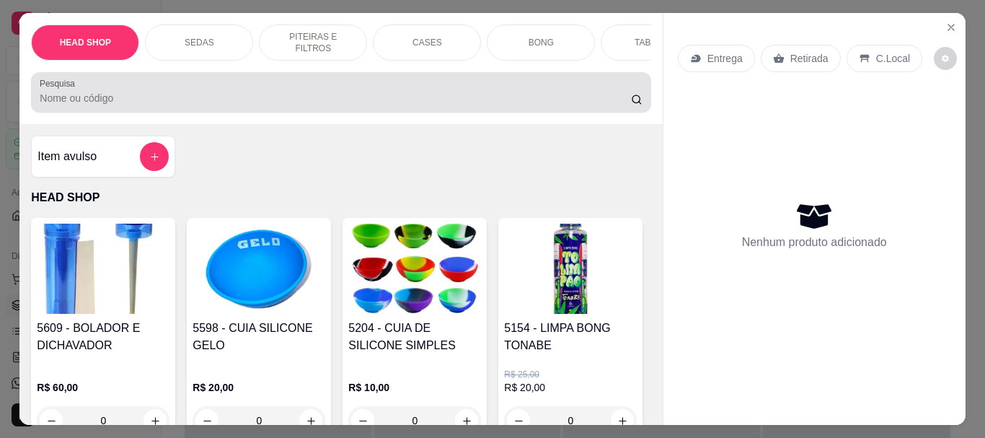
click at [62, 89] on label "Pesquisa" at bounding box center [60, 83] width 40 height 12
click at [62, 91] on input "Pesquisa" at bounding box center [335, 98] width 591 height 14
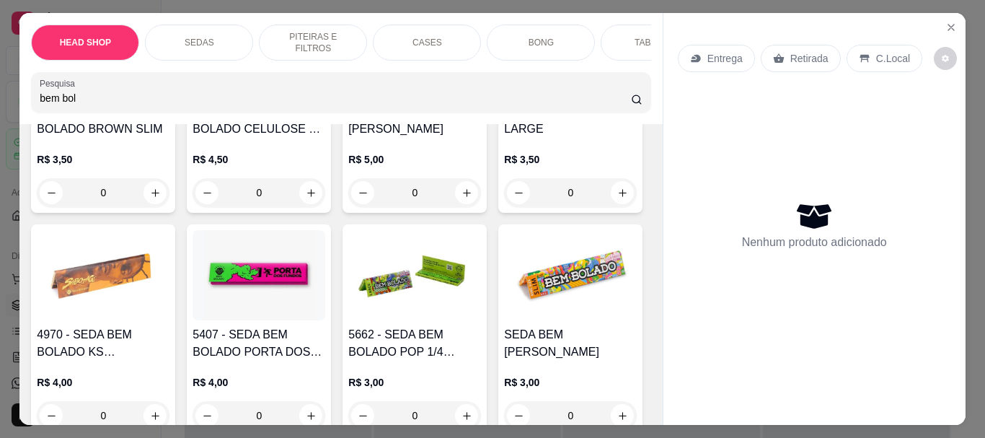
scroll to position [361, 0]
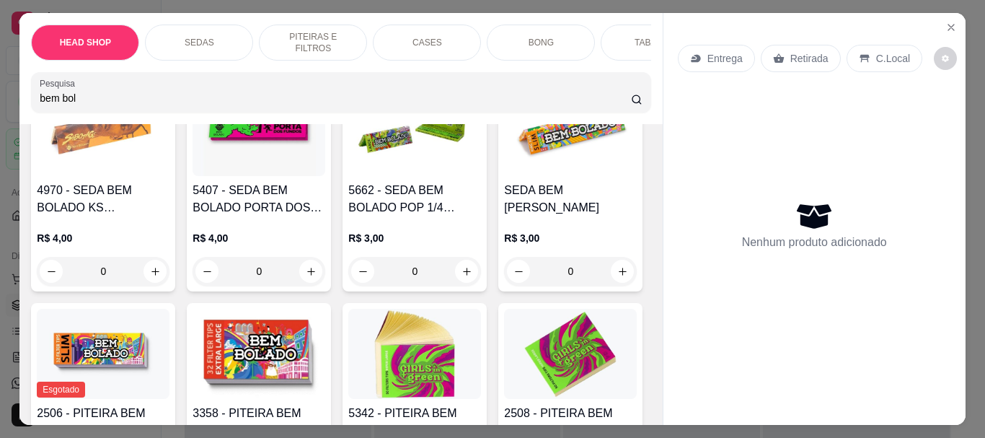
click at [156, 85] on div "bem bol" at bounding box center [341, 92] width 602 height 29
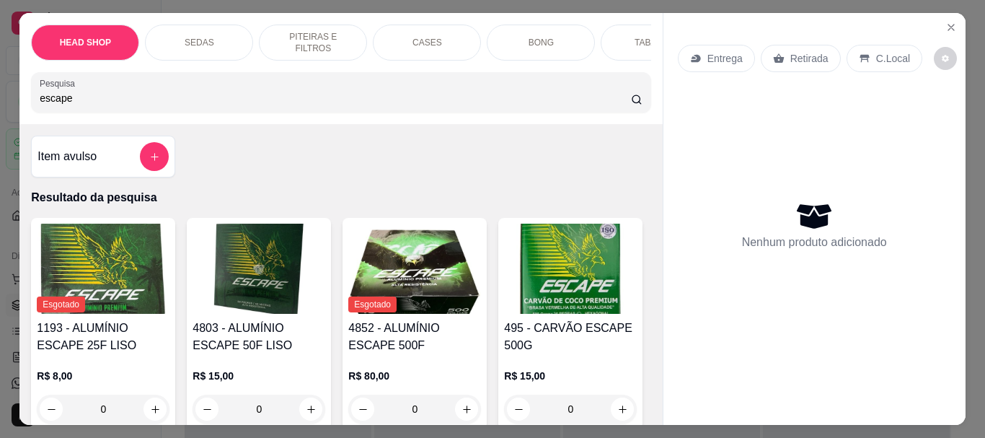
scroll to position [288, 0]
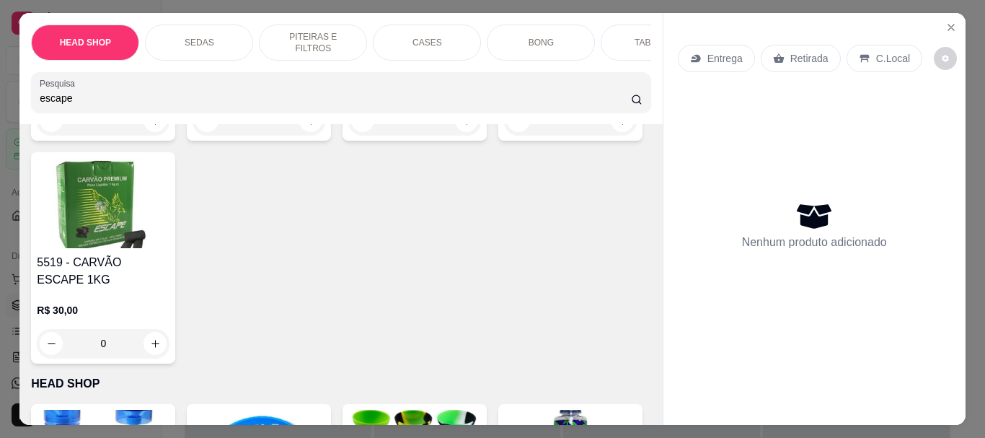
click at [504, 66] on h4 "495 - CARVÃO ESCAPE 500G" at bounding box center [570, 48] width 133 height 35
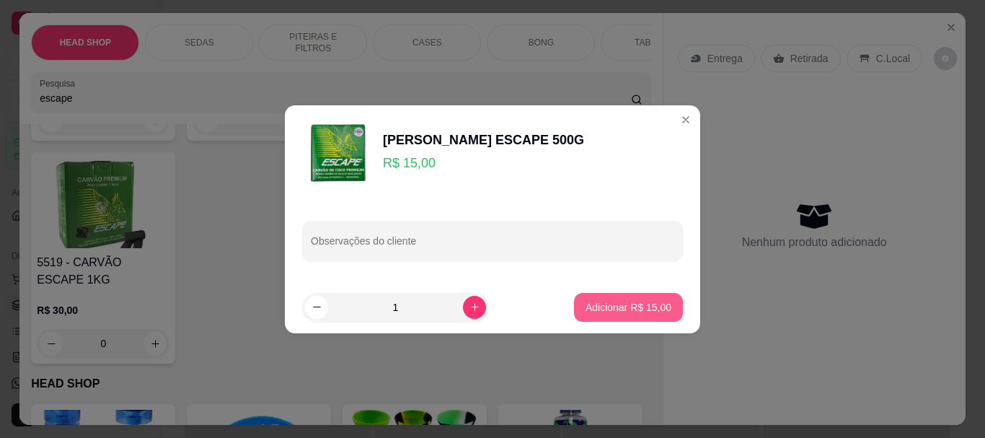
click at [587, 309] on p "Adicionar R$ 15,00" at bounding box center [629, 307] width 86 height 14
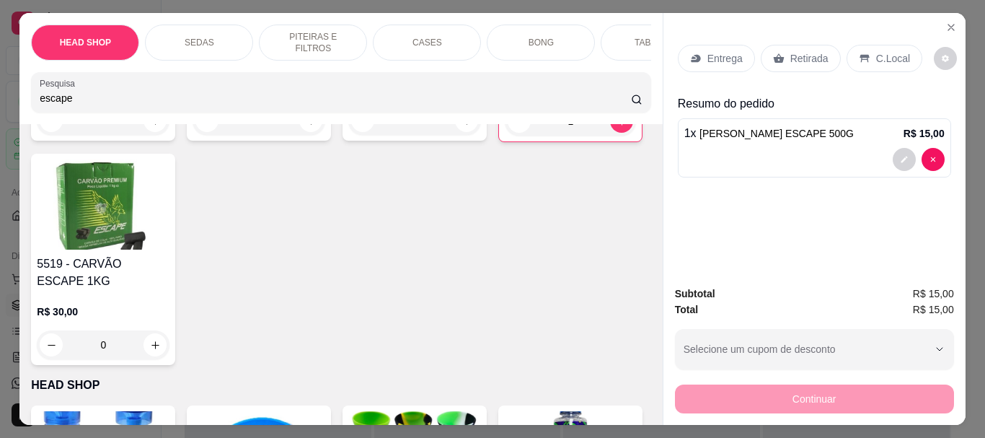
click at [778, 45] on div "Retirada" at bounding box center [801, 58] width 80 height 27
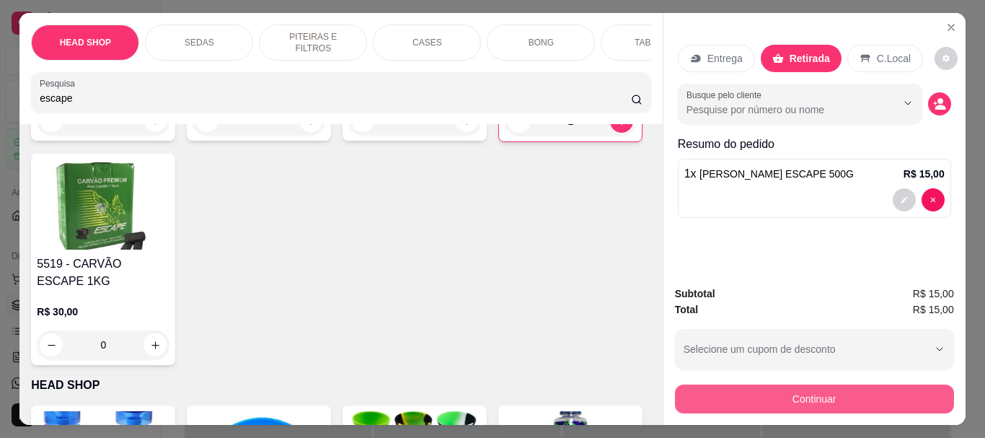
click at [839, 392] on button "Continuar" at bounding box center [814, 398] width 279 height 29
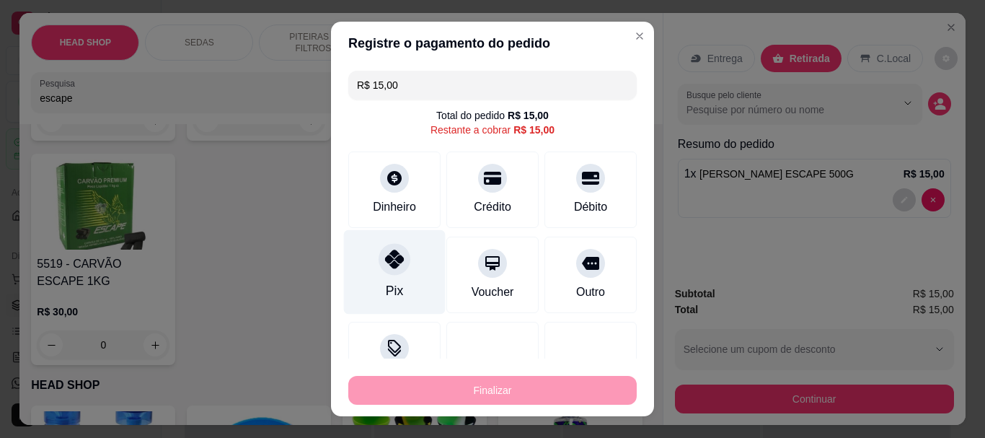
click at [406, 265] on div "Pix" at bounding box center [395, 272] width 102 height 84
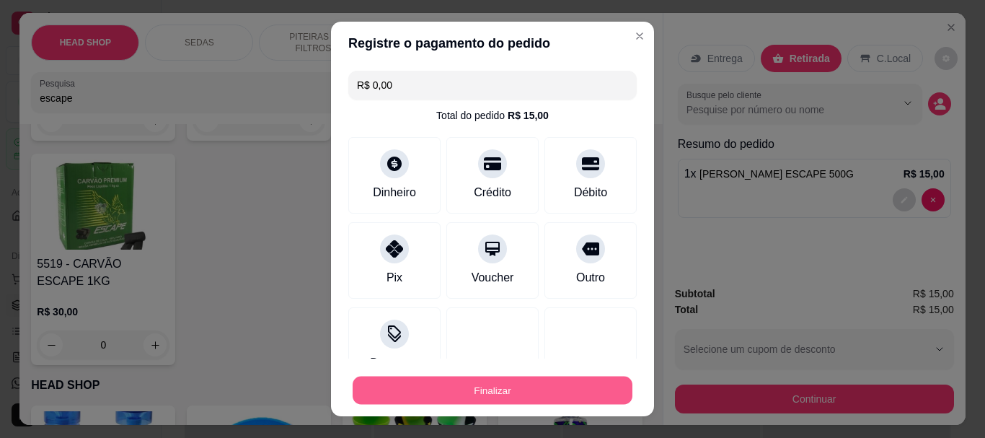
click at [423, 387] on button "Finalizar" at bounding box center [493, 390] width 280 height 28
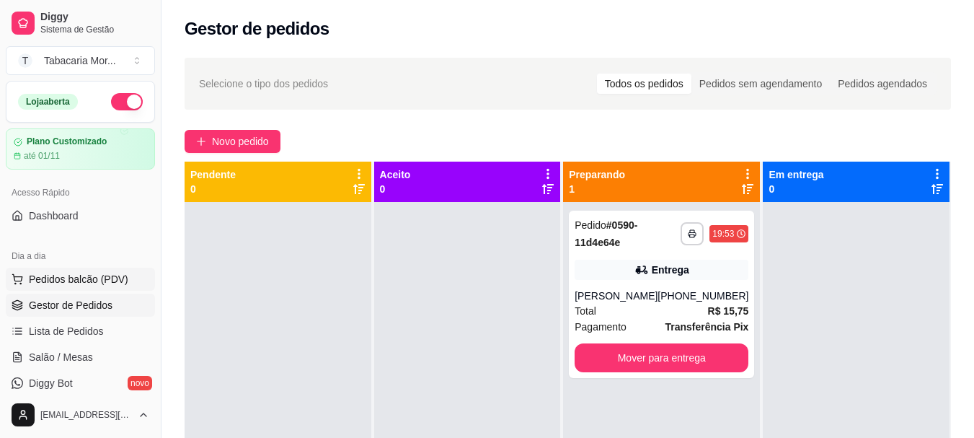
click at [98, 273] on span "Pedidos balcão (PDV)" at bounding box center [79, 279] width 100 height 14
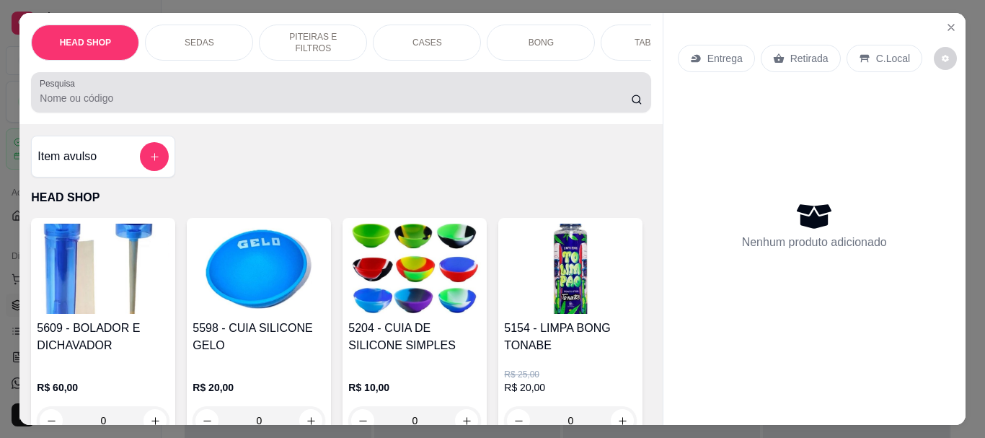
click at [84, 107] on div at bounding box center [341, 92] width 602 height 29
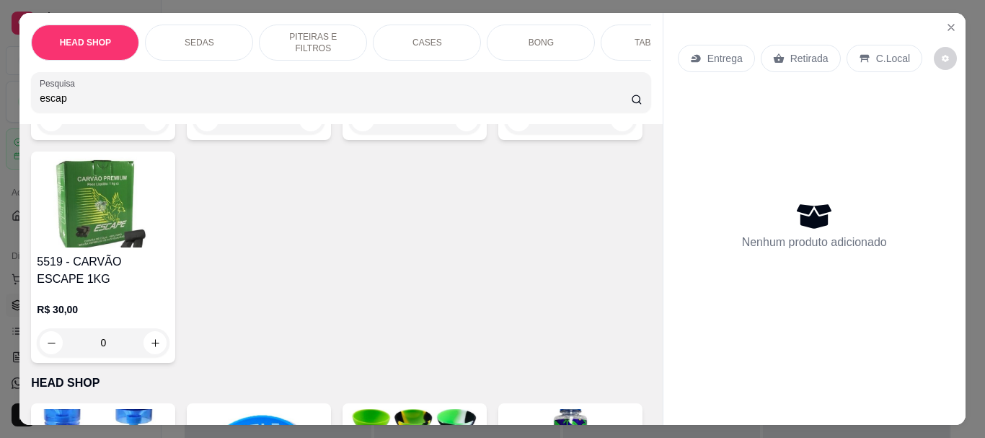
scroll to position [288, 0]
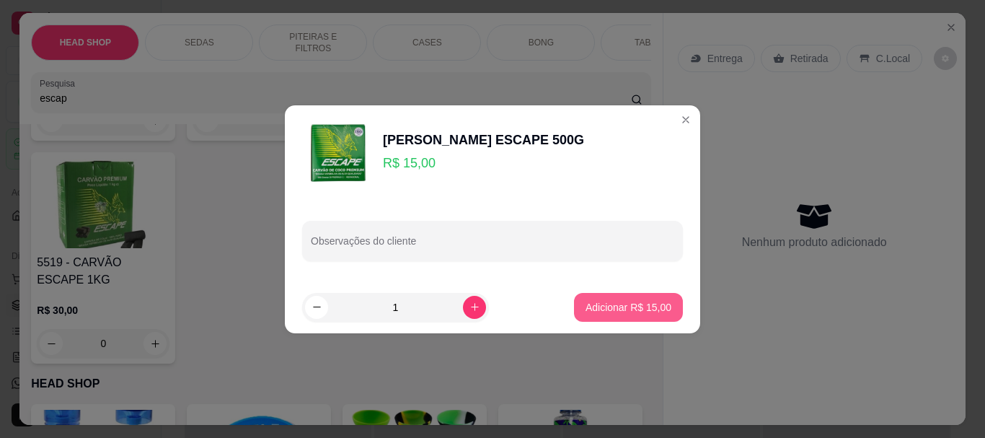
click at [619, 294] on button "Adicionar R$ 15,00" at bounding box center [628, 307] width 109 height 29
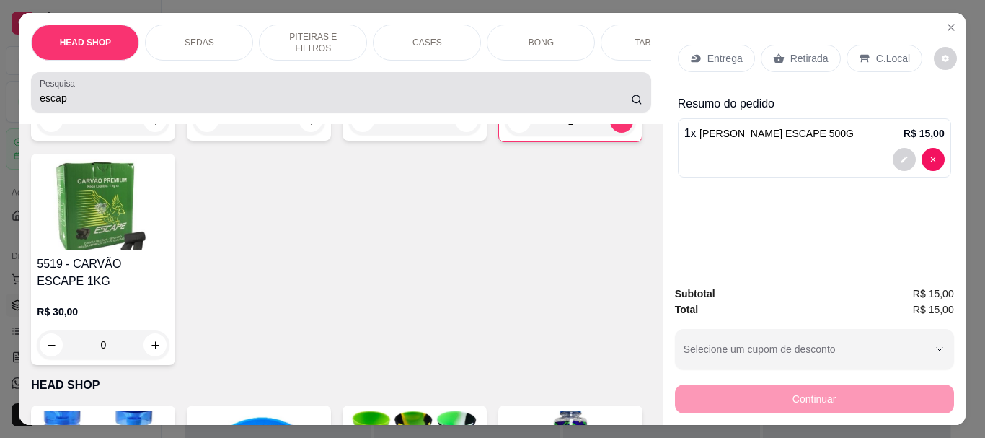
click at [103, 102] on input "escap" at bounding box center [335, 98] width 591 height 14
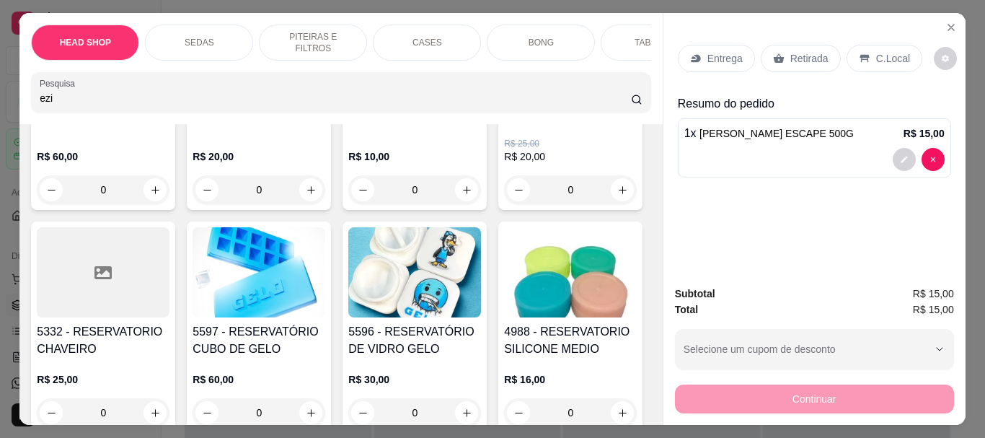
scroll to position [12241, 0]
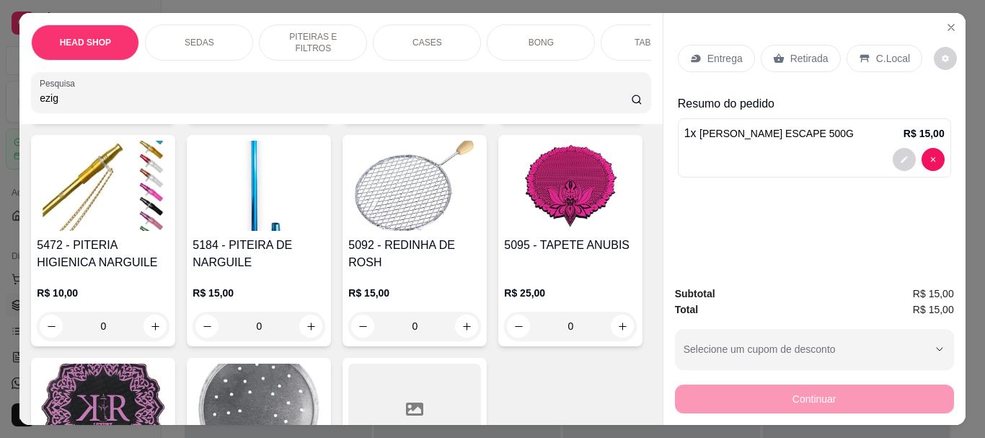
click at [40, 103] on input "ezig" at bounding box center [335, 98] width 591 height 14
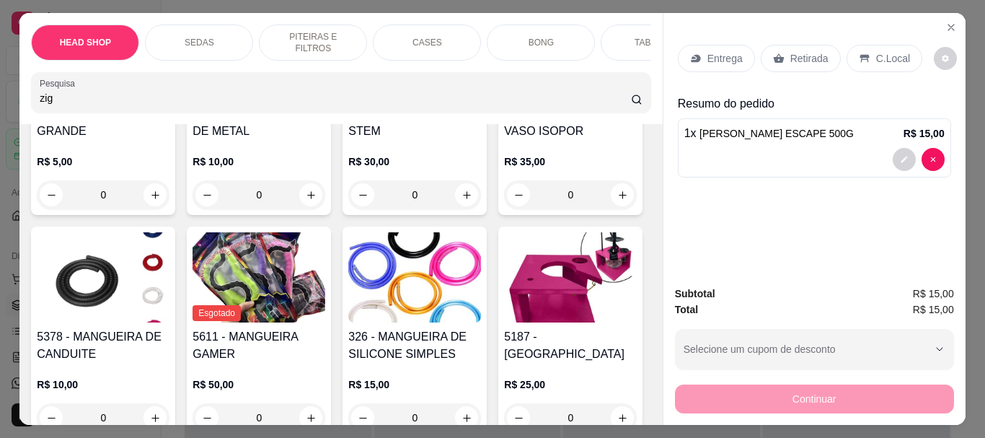
scroll to position [0, 0]
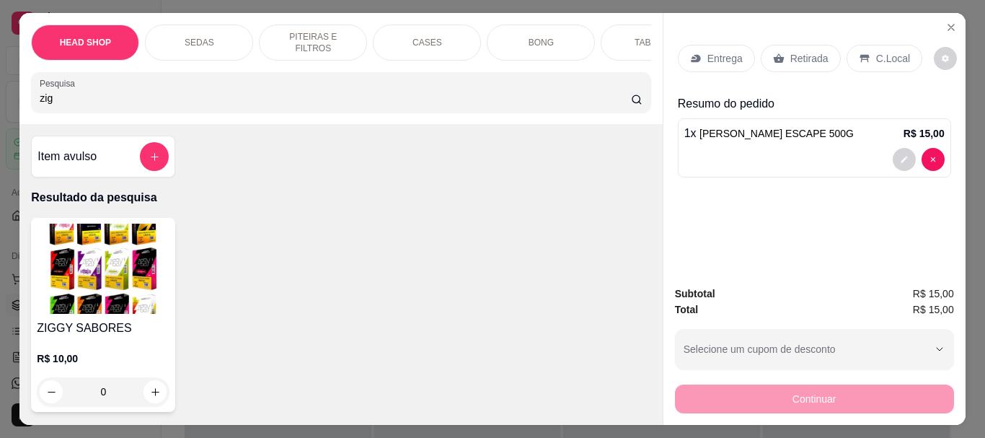
click at [101, 286] on img at bounding box center [103, 269] width 133 height 90
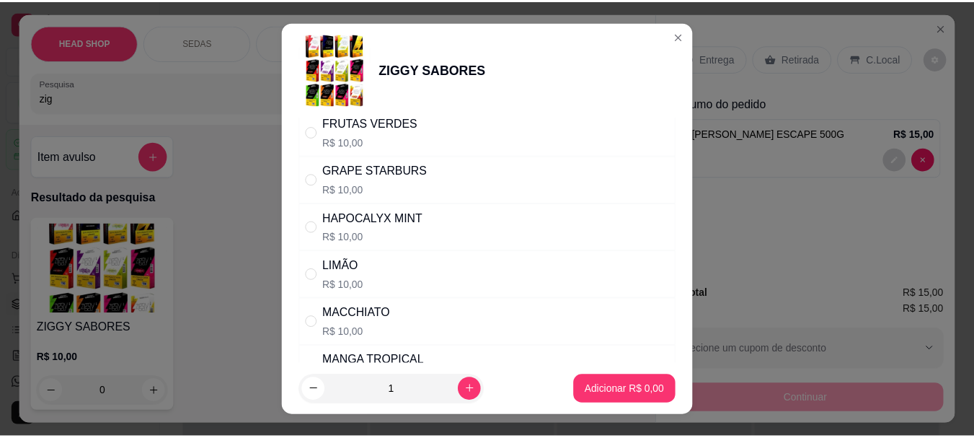
scroll to position [649, 0]
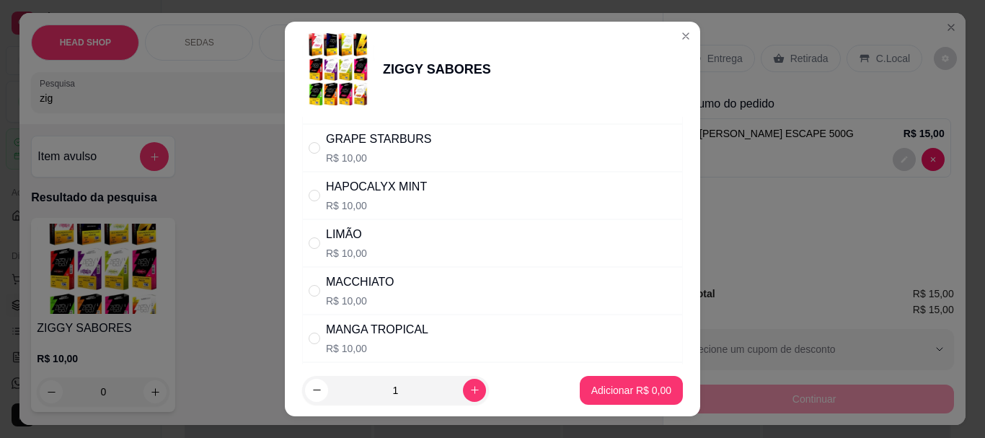
click at [356, 185] on div "HAPOCALYX MINT" at bounding box center [376, 186] width 101 height 17
click at [643, 389] on p "Adicionar R$ 10,00" at bounding box center [629, 390] width 84 height 14
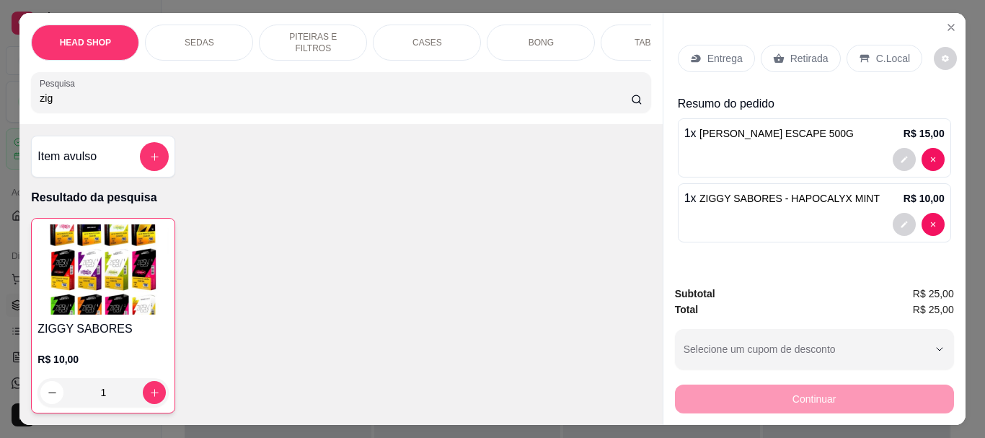
click at [803, 51] on p "Retirada" at bounding box center [809, 58] width 38 height 14
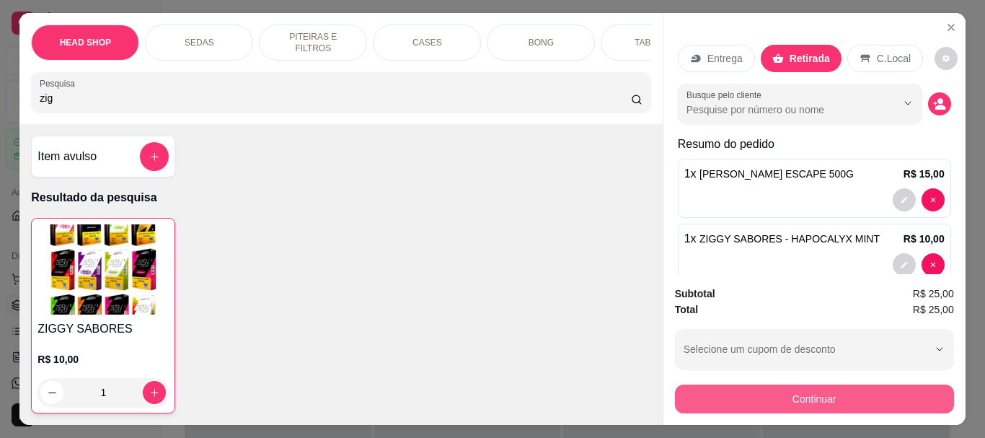
click at [788, 387] on button "Continuar" at bounding box center [814, 398] width 279 height 29
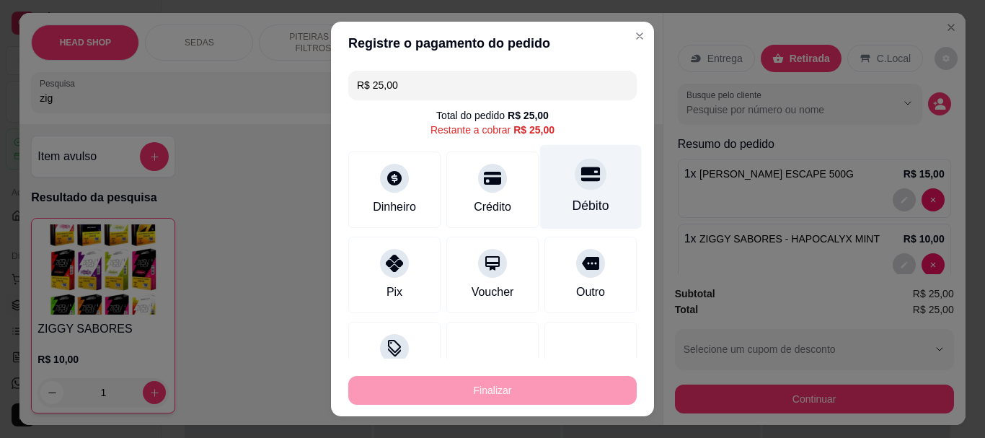
click at [581, 181] on icon at bounding box center [590, 174] width 19 height 14
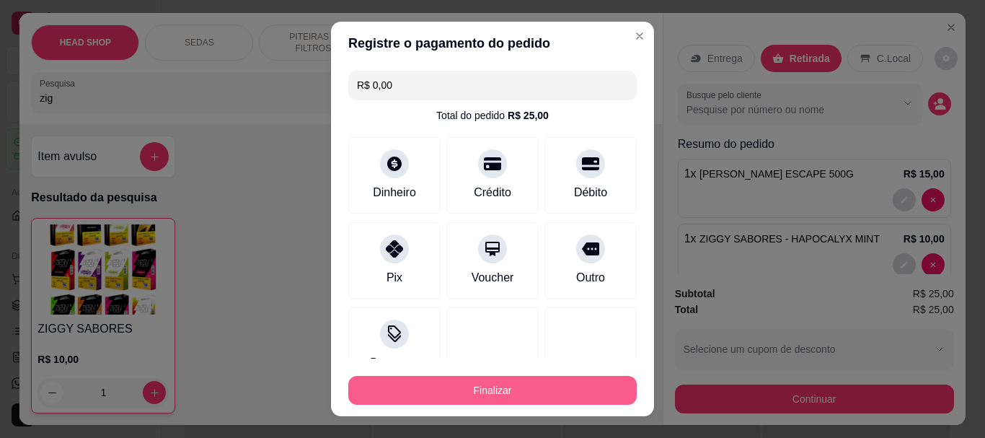
click at [541, 381] on button "Finalizar" at bounding box center [492, 390] width 288 height 29
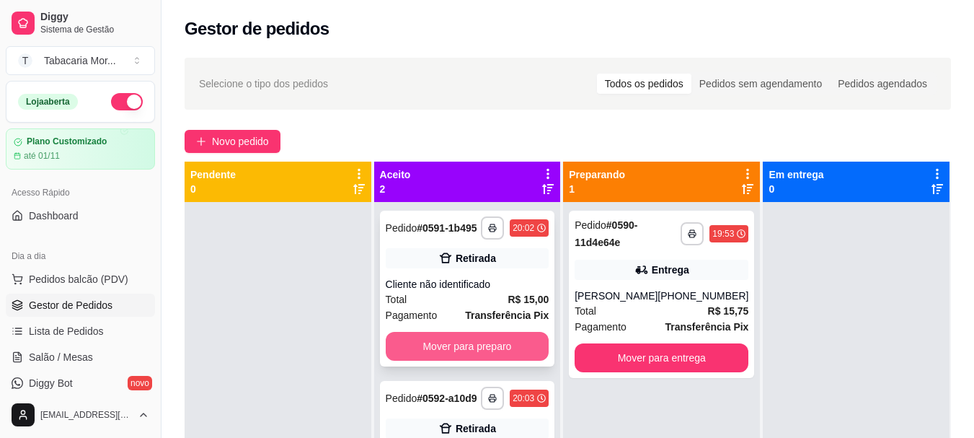
click at [482, 351] on button "Mover para preparo" at bounding box center [468, 346] width 164 height 29
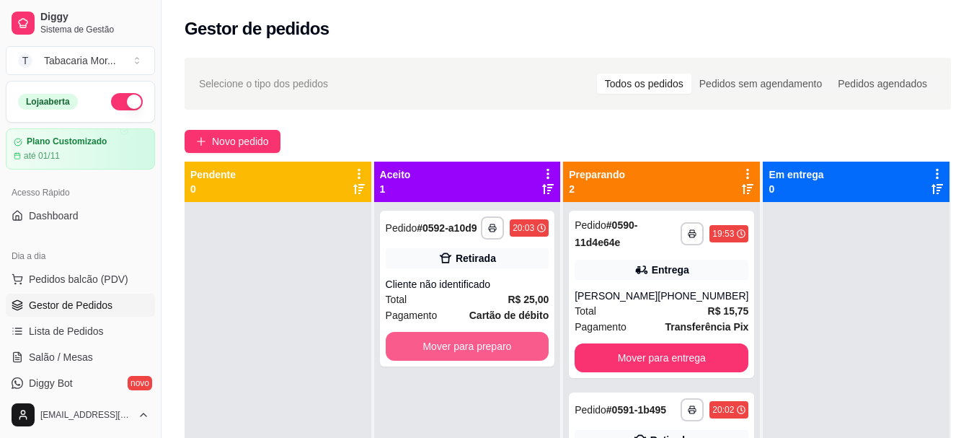
click at [482, 351] on button "Mover para preparo" at bounding box center [468, 346] width 164 height 29
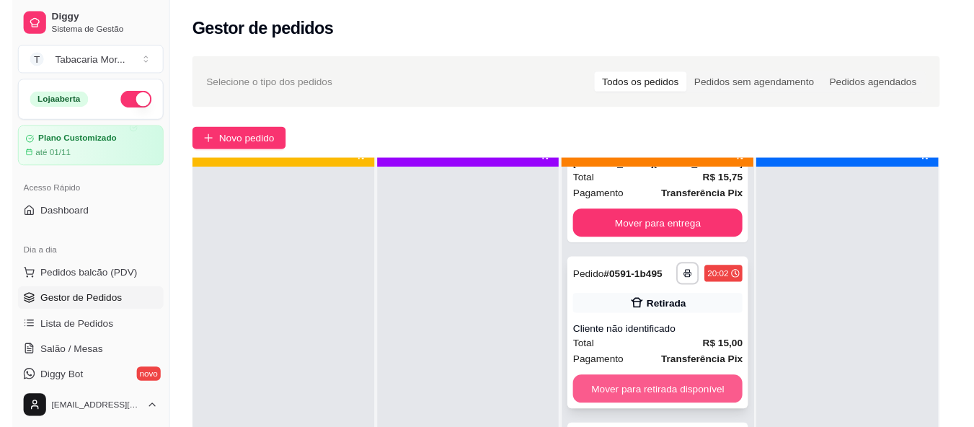
scroll to position [40, 0]
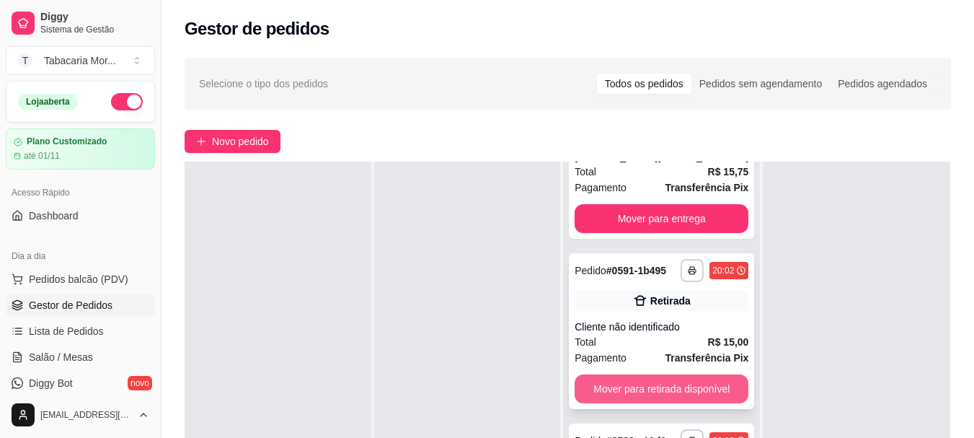
click at [630, 374] on button "Mover para retirada disponível" at bounding box center [662, 388] width 174 height 29
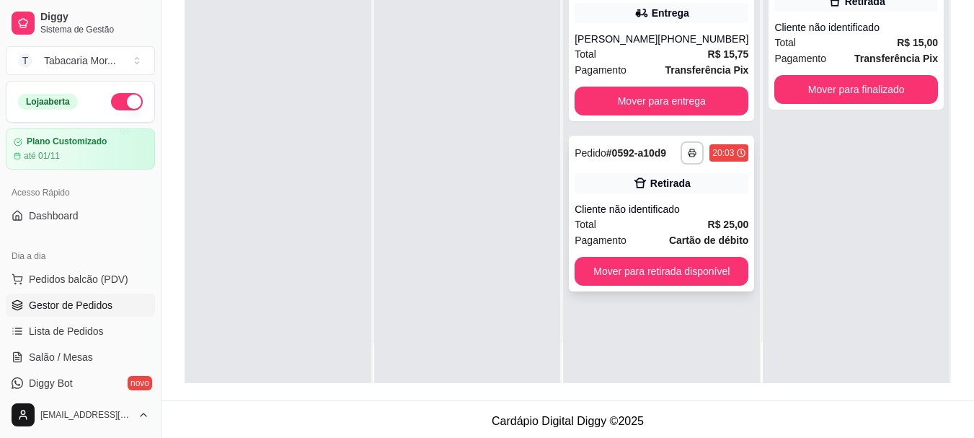
scroll to position [220, 0]
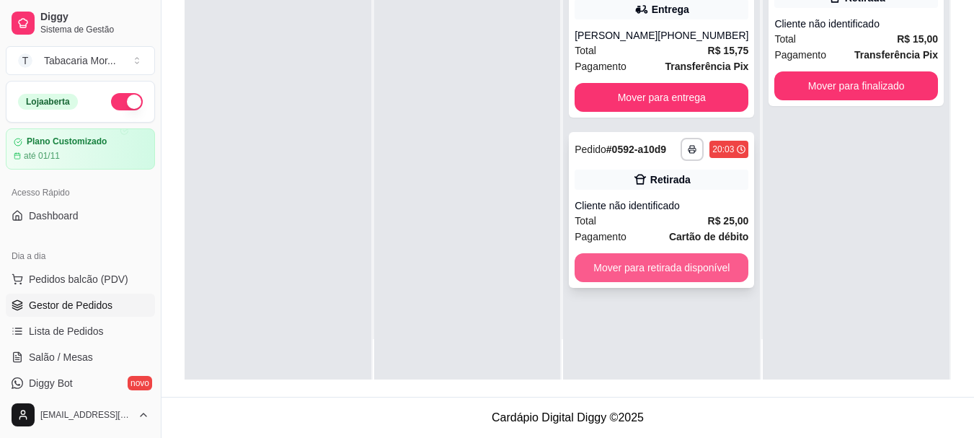
click at [623, 260] on button "Mover para retirada disponível" at bounding box center [662, 267] width 174 height 29
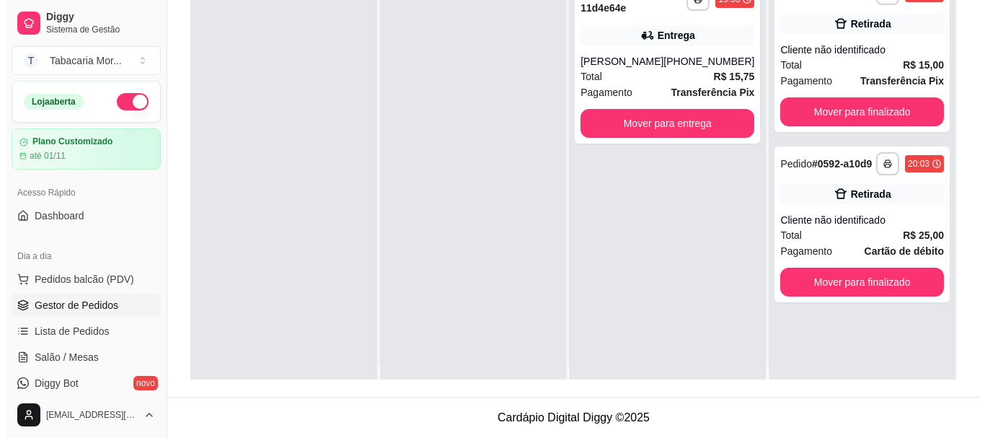
scroll to position [0, 0]
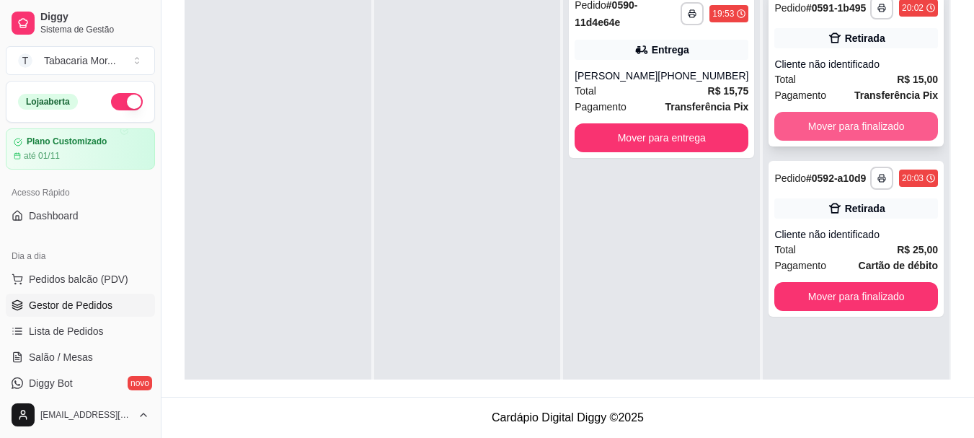
click at [858, 113] on button "Mover para finalizado" at bounding box center [857, 126] width 164 height 29
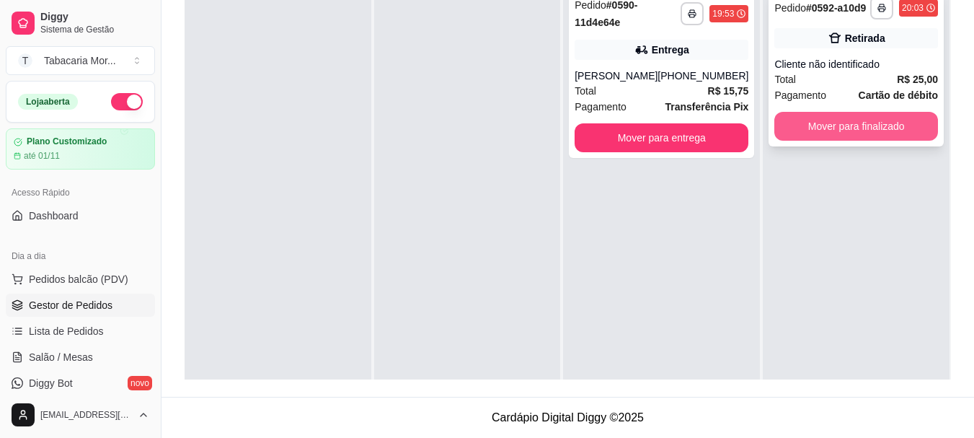
click at [867, 128] on button "Mover para finalizado" at bounding box center [857, 126] width 164 height 29
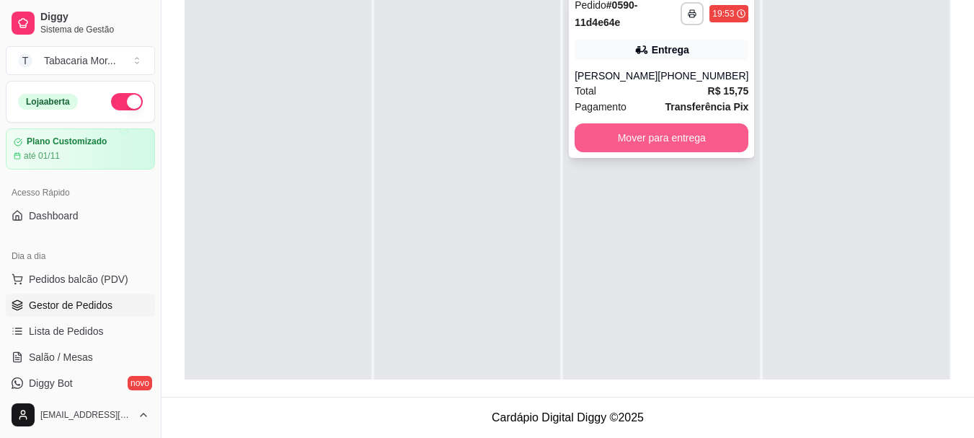
click at [687, 133] on button "Mover para entrega" at bounding box center [662, 137] width 174 height 29
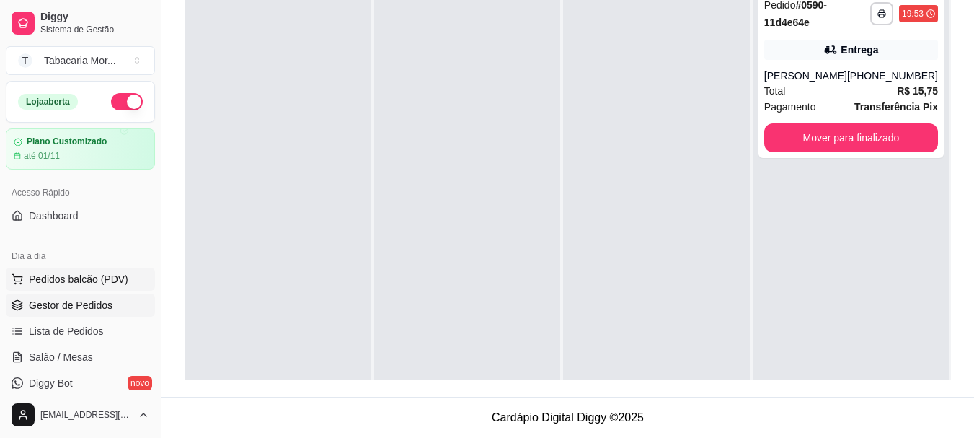
click at [97, 274] on span "Pedidos balcão (PDV)" at bounding box center [79, 279] width 100 height 14
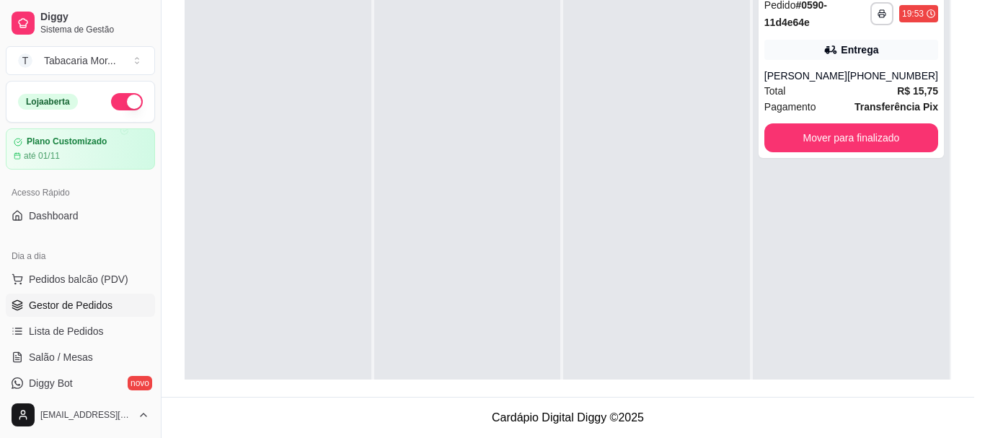
click at [133, 104] on input "Pesquisa" at bounding box center [335, 98] width 591 height 14
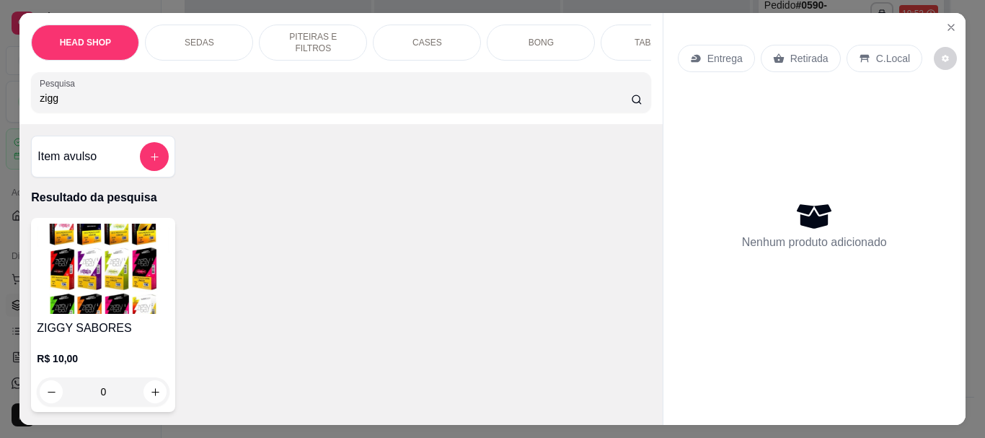
click at [91, 263] on img at bounding box center [103, 269] width 133 height 90
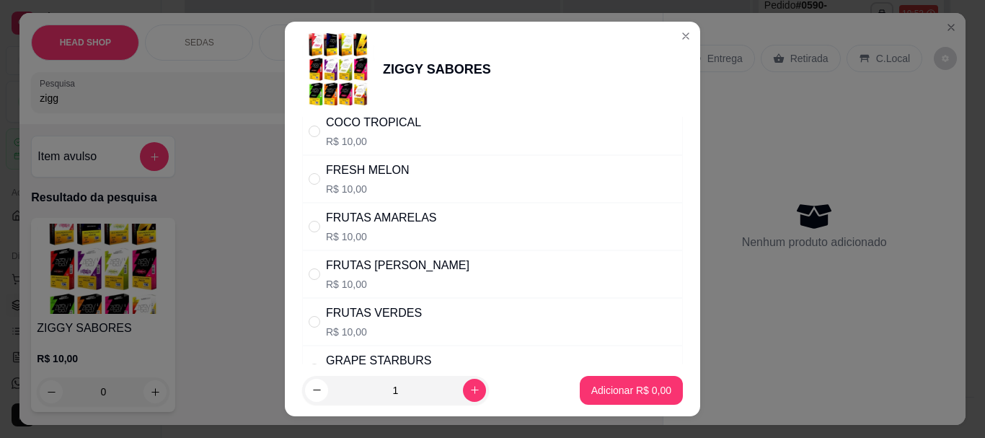
scroll to position [505, 0]
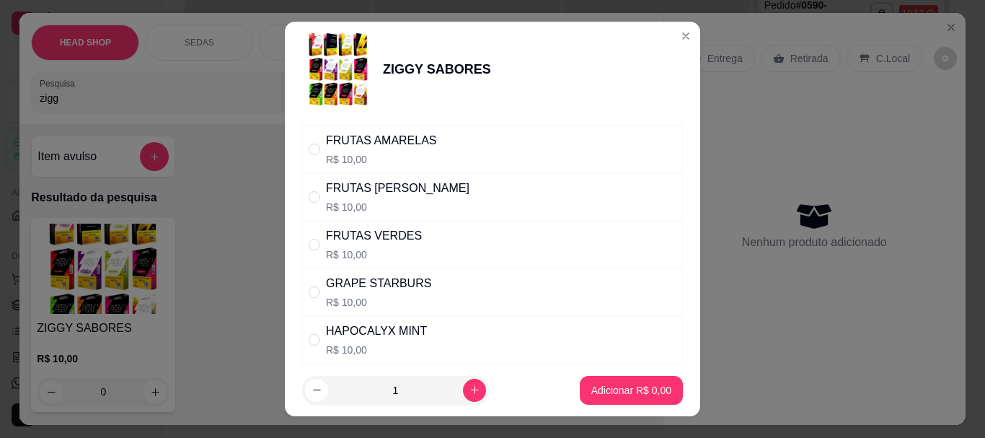
click at [347, 207] on p "R$ 10,00" at bounding box center [398, 207] width 144 height 14
click at [609, 397] on p "Adicionar R$ 10,00" at bounding box center [629, 390] width 86 height 14
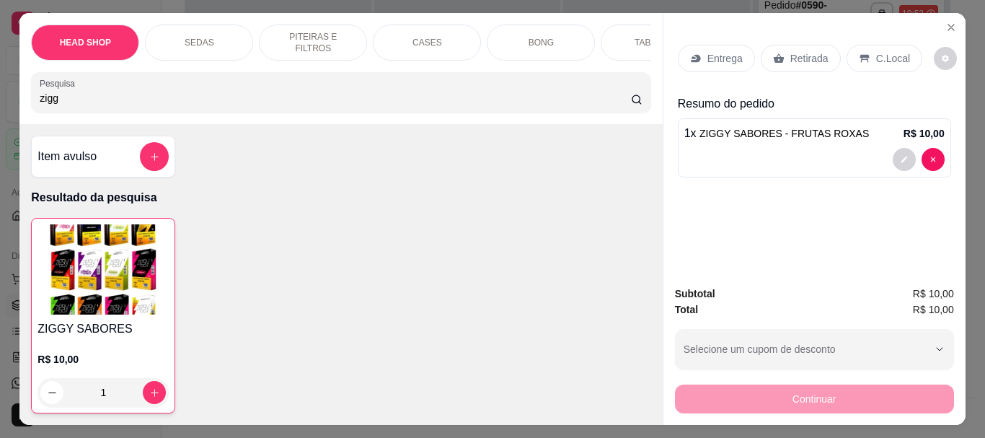
click at [799, 51] on p "Retirada" at bounding box center [809, 58] width 38 height 14
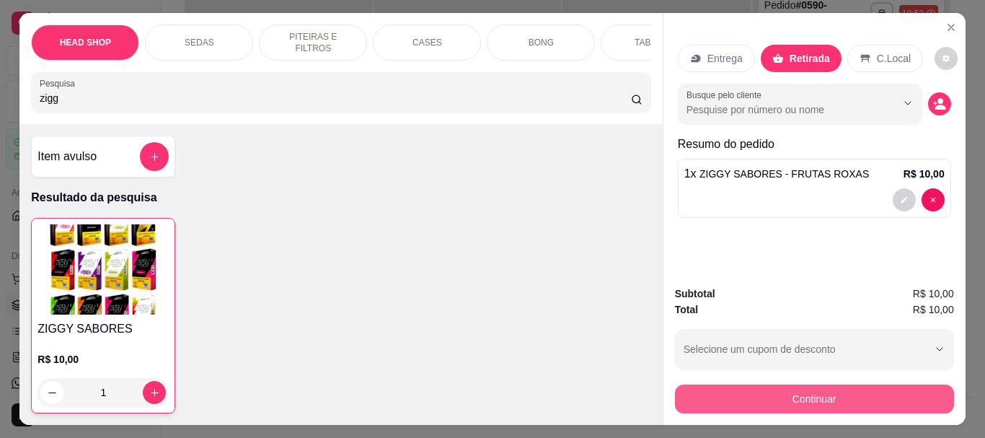
click at [756, 392] on button "Continuar" at bounding box center [814, 398] width 279 height 29
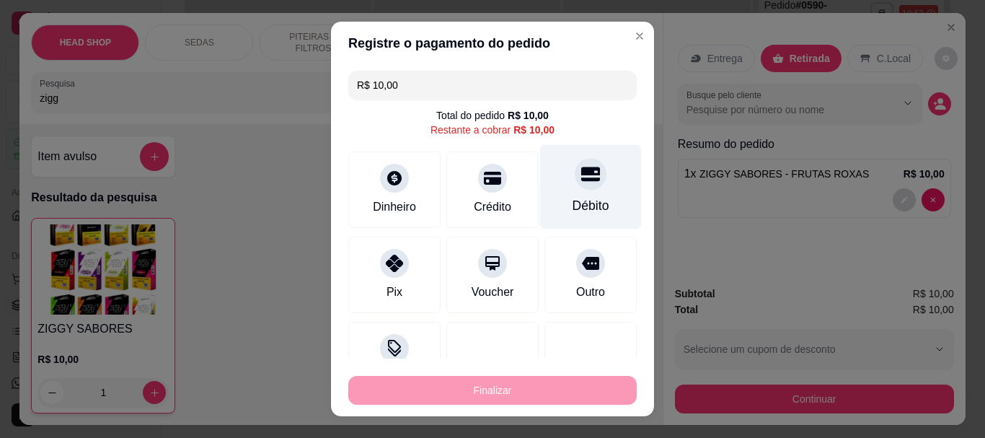
click at [575, 188] on div at bounding box center [591, 175] width 32 height 32
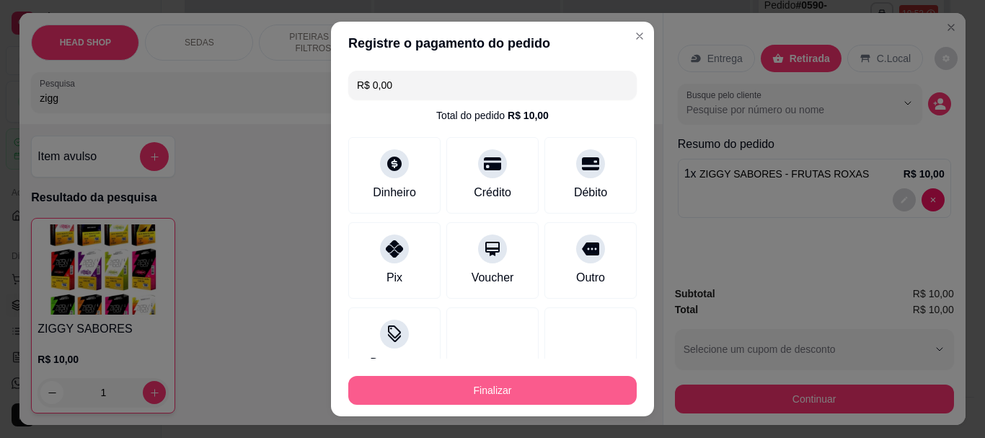
click at [499, 380] on button "Finalizar" at bounding box center [492, 390] width 288 height 29
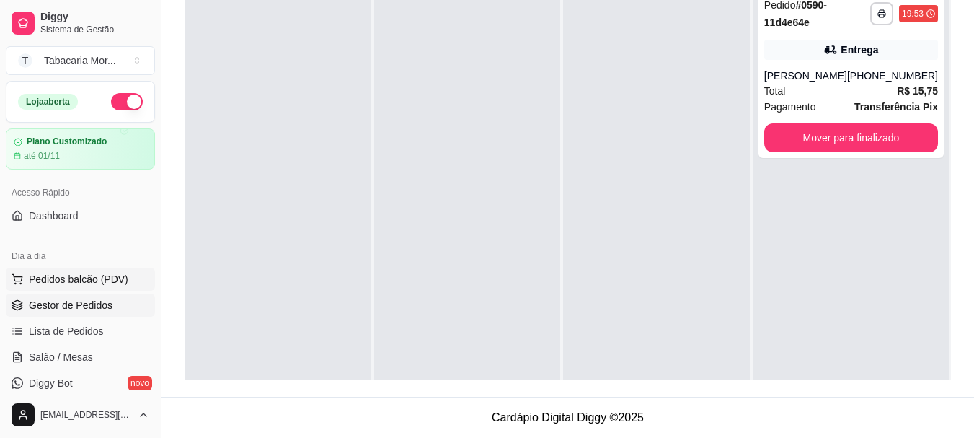
click at [98, 270] on button "Pedidos balcão (PDV)" at bounding box center [80, 279] width 149 height 23
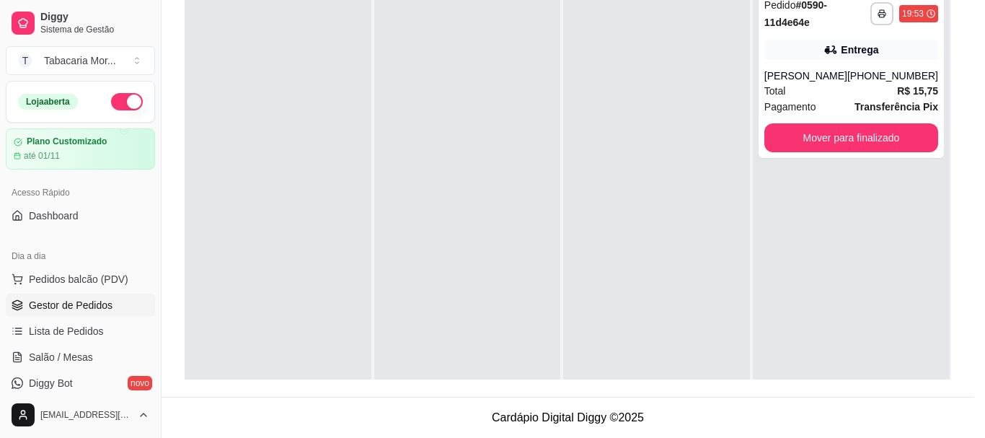
click at [122, 105] on input "Pesquisa" at bounding box center [335, 98] width 591 height 14
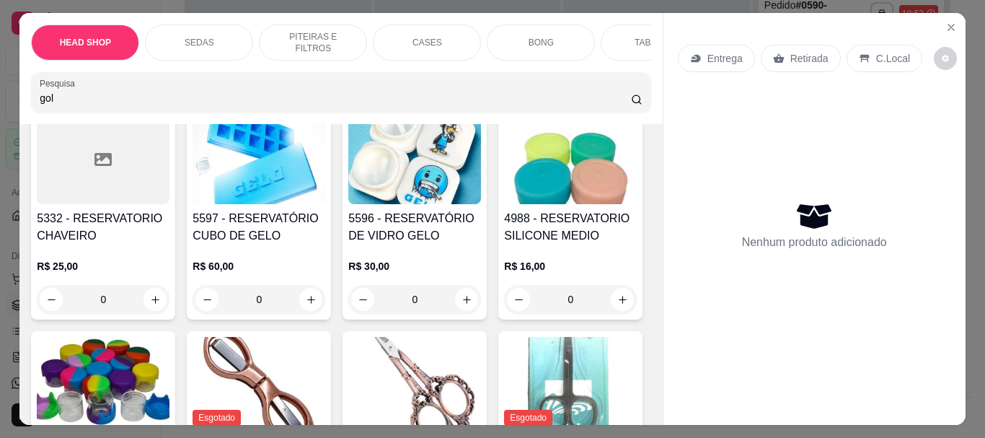
scroll to position [721, 0]
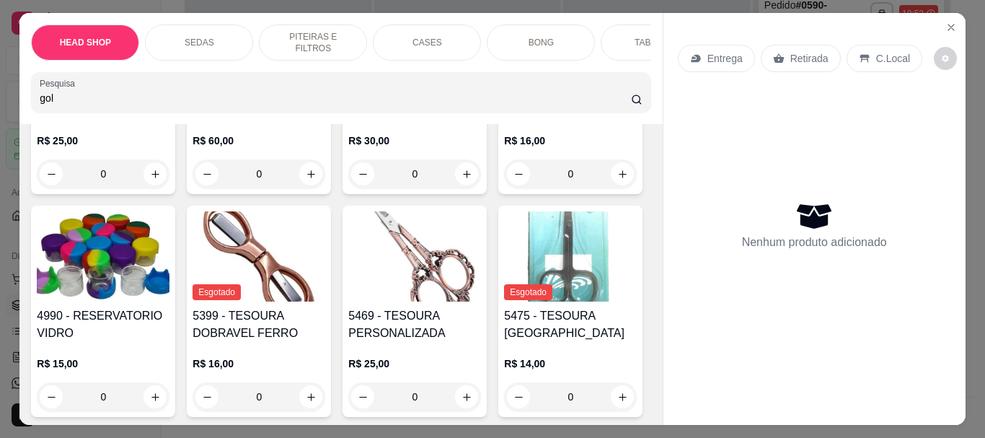
click at [170, 102] on input "gol" at bounding box center [335, 98] width 591 height 14
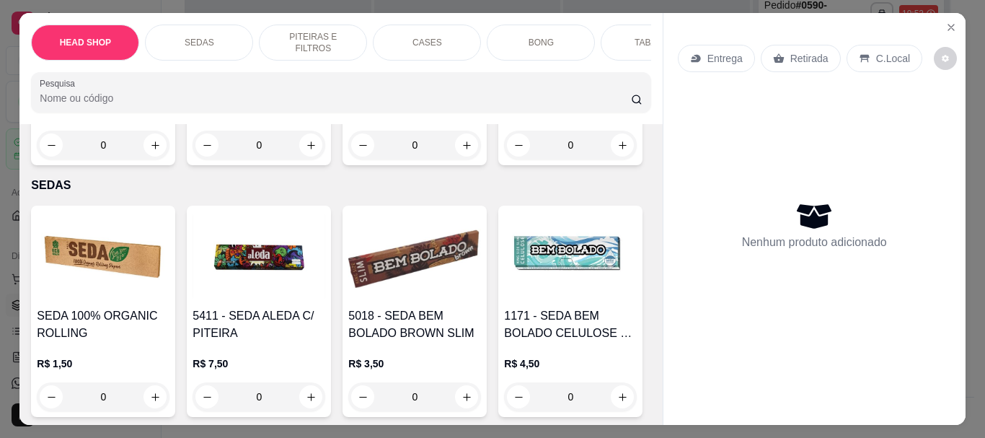
scroll to position [469, 0]
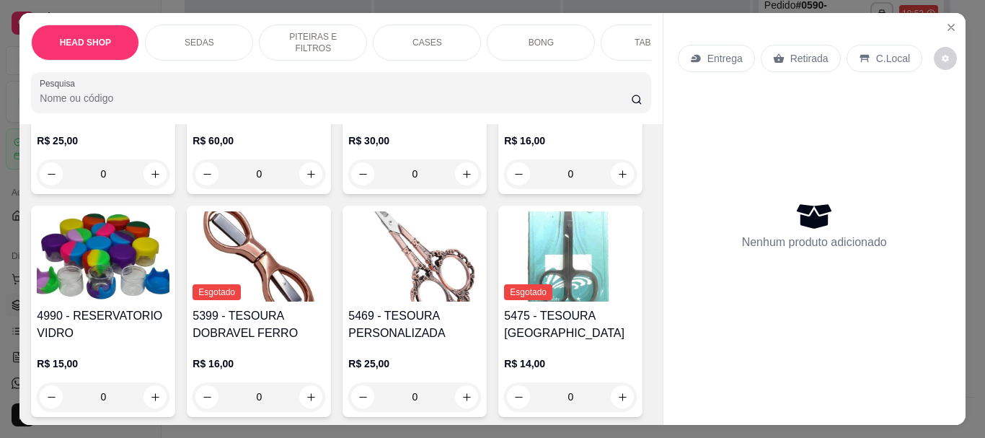
click at [958, 26] on div "Entrega Retirada C.Local Nenhum produto adicionado" at bounding box center [814, 207] width 302 height 389
click at [946, 25] on icon "Close" at bounding box center [951, 28] width 12 height 12
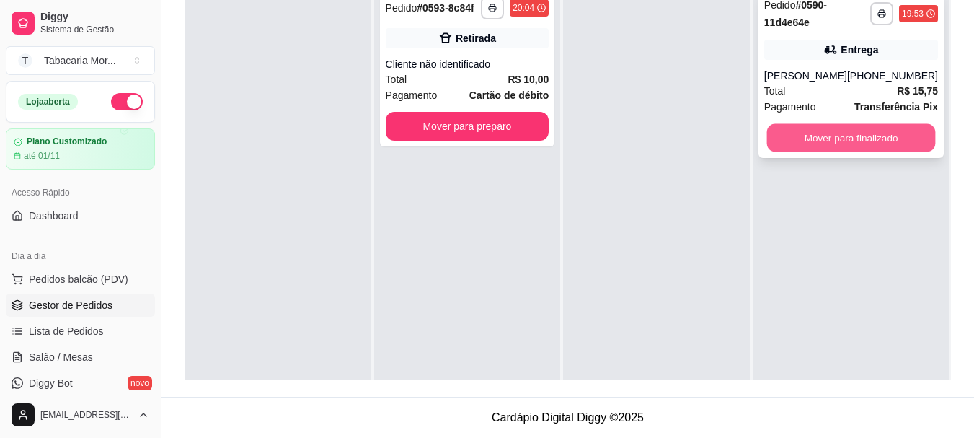
click at [888, 137] on button "Mover para finalizado" at bounding box center [851, 138] width 169 height 28
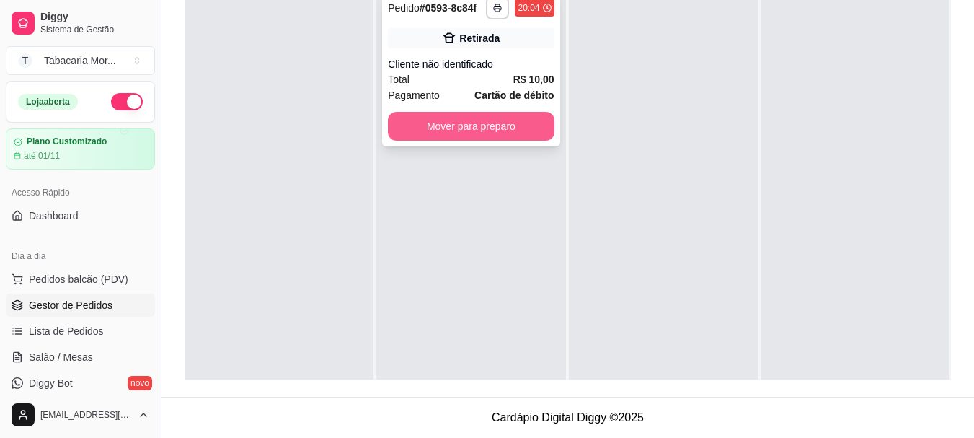
click at [529, 136] on button "Mover para preparo" at bounding box center [471, 126] width 166 height 29
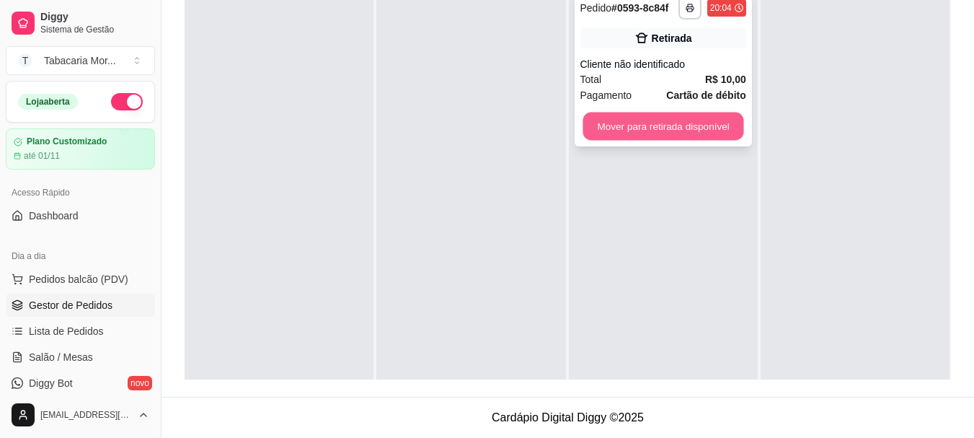
click at [683, 134] on button "Mover para retirada disponível" at bounding box center [663, 127] width 161 height 28
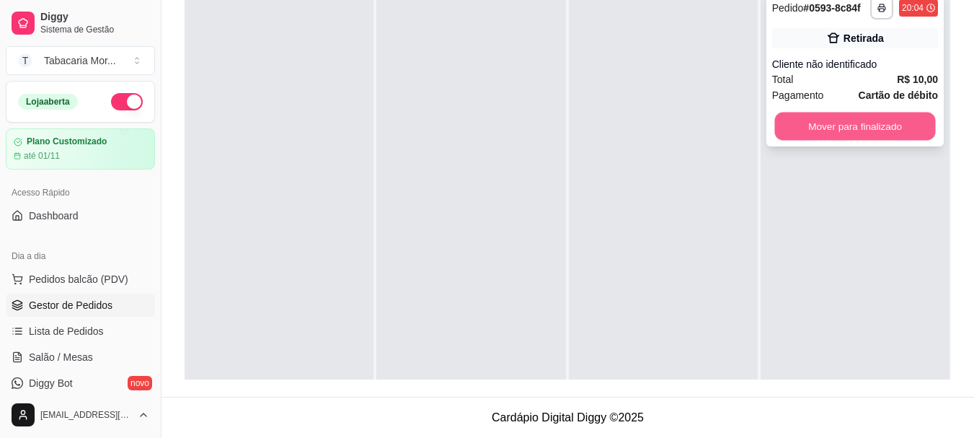
click at [850, 129] on button "Mover para finalizado" at bounding box center [855, 127] width 161 height 28
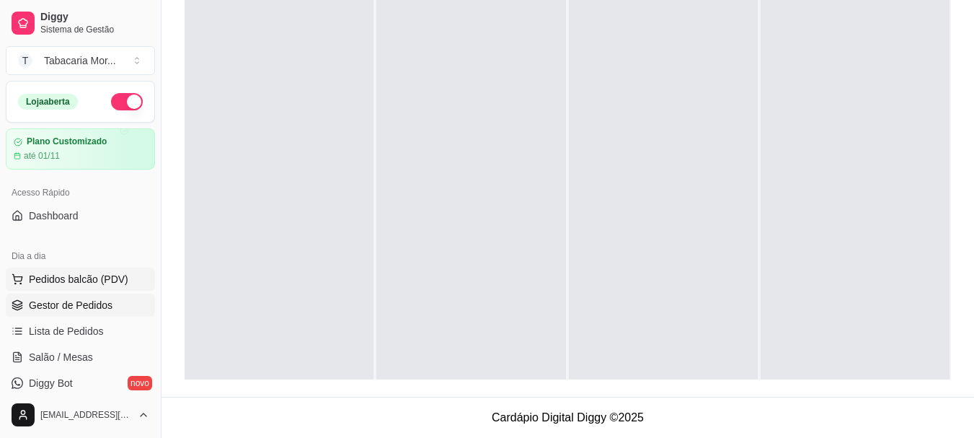
click at [50, 273] on span "Pedidos balcão (PDV)" at bounding box center [79, 279] width 100 height 14
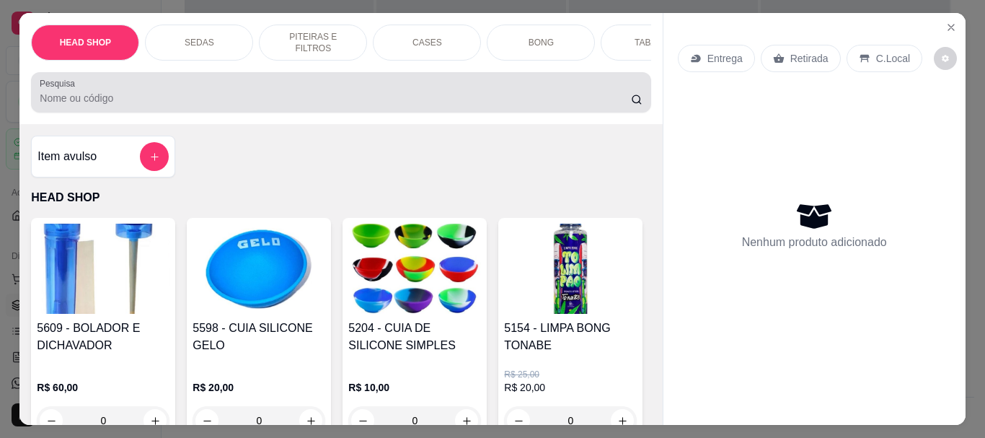
click at [53, 105] on input "Pesquisa" at bounding box center [335, 98] width 591 height 14
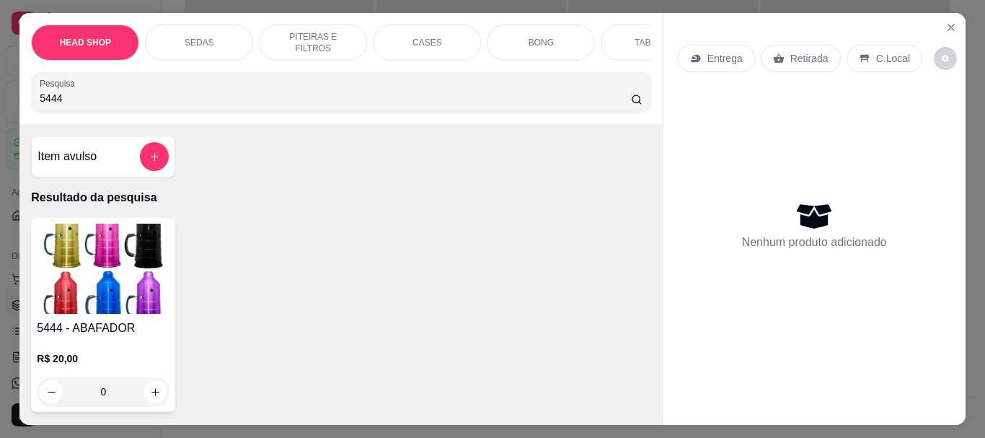
click at [81, 314] on img at bounding box center [103, 269] width 133 height 90
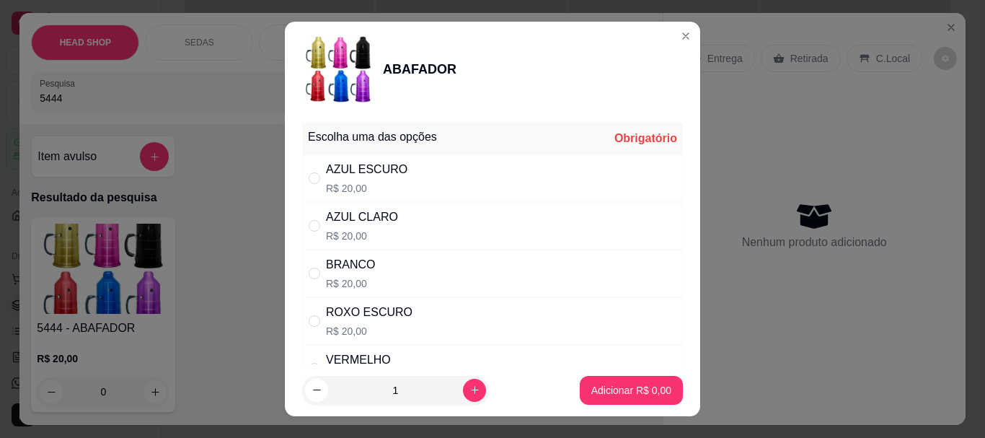
click at [346, 275] on div "BRANCO R$ 20,00" at bounding box center [350, 273] width 49 height 35
click at [617, 376] on button "Adicionar R$ 20,00" at bounding box center [628, 390] width 109 height 29
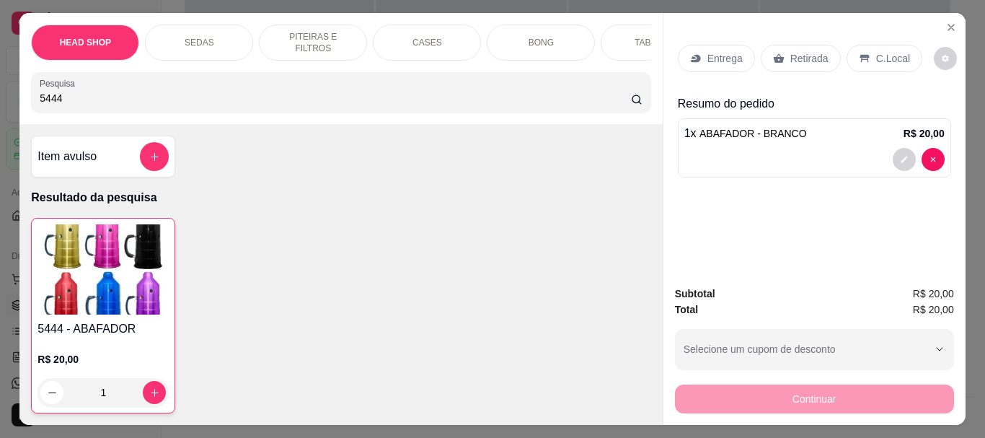
click at [102, 98] on input "5444" at bounding box center [335, 98] width 591 height 14
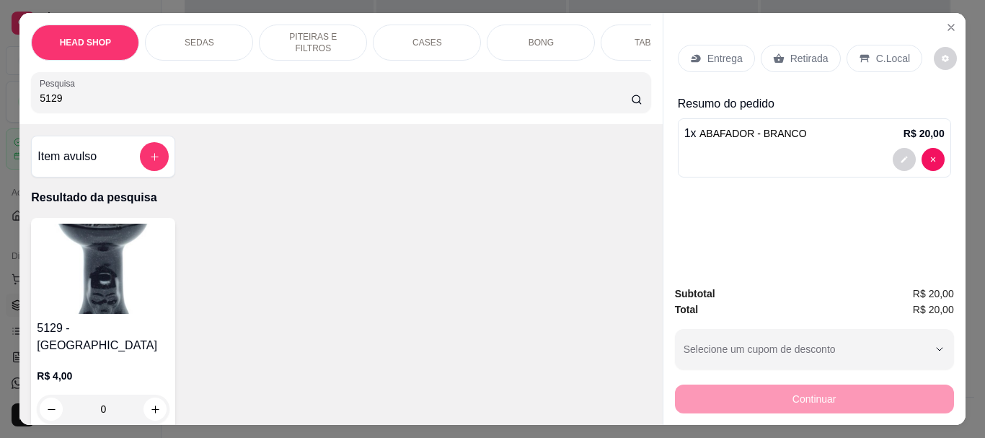
click at [123, 281] on img at bounding box center [103, 269] width 133 height 90
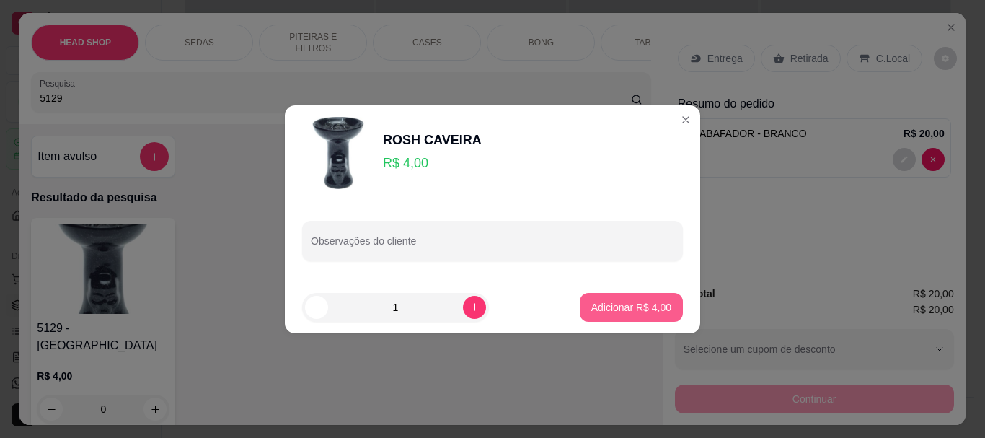
click at [629, 300] on p "Adicionar R$ 4,00" at bounding box center [631, 307] width 80 height 14
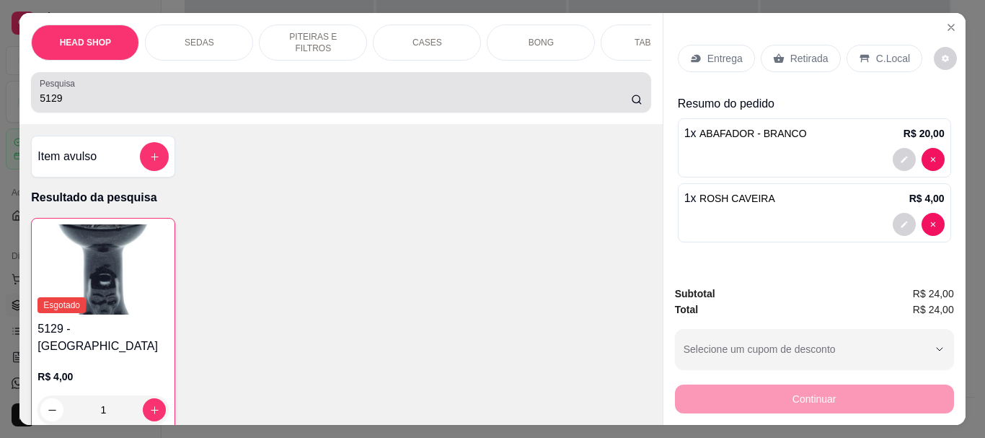
click at [89, 86] on div "5129" at bounding box center [341, 92] width 602 height 29
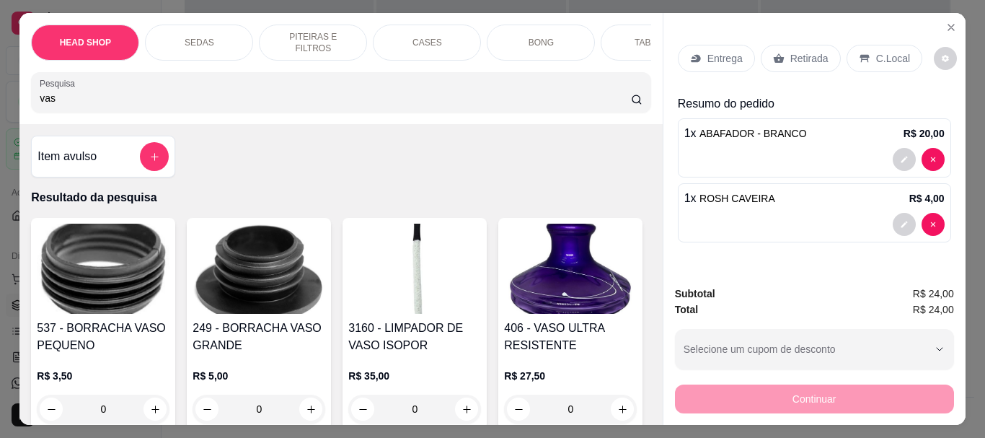
click at [43, 288] on img at bounding box center [103, 269] width 133 height 90
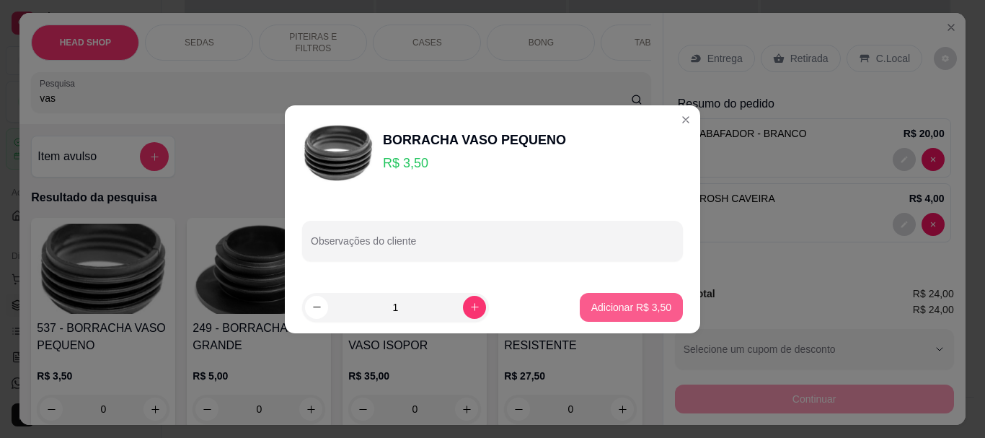
click at [620, 311] on p "Adicionar R$ 3,50" at bounding box center [631, 307] width 80 height 14
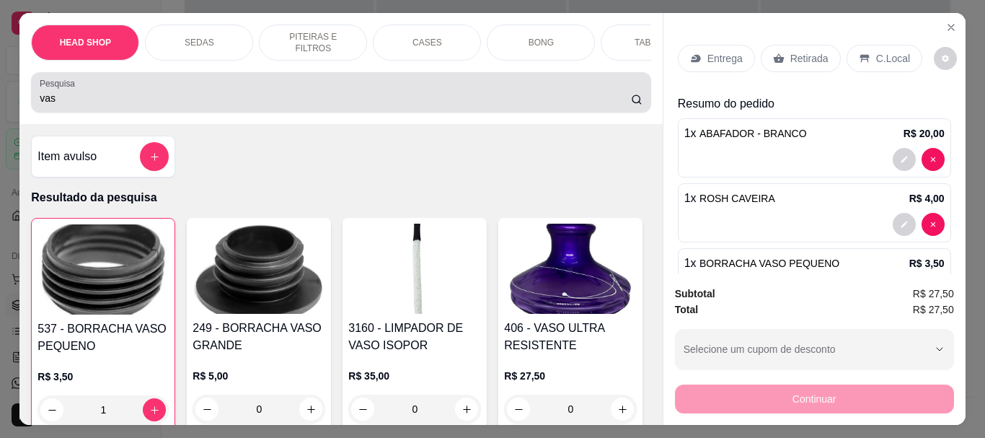
click at [136, 113] on div "Pesquisa vas" at bounding box center [340, 92] width 619 height 40
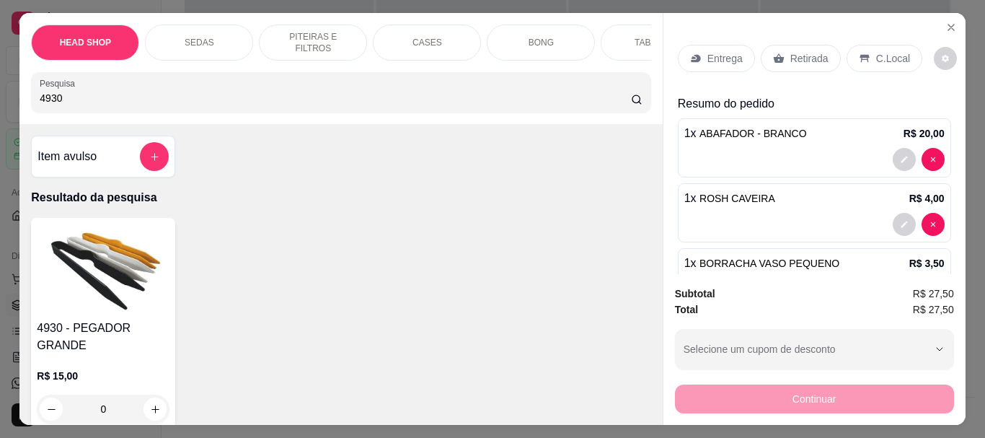
click at [118, 294] on img at bounding box center [103, 269] width 133 height 90
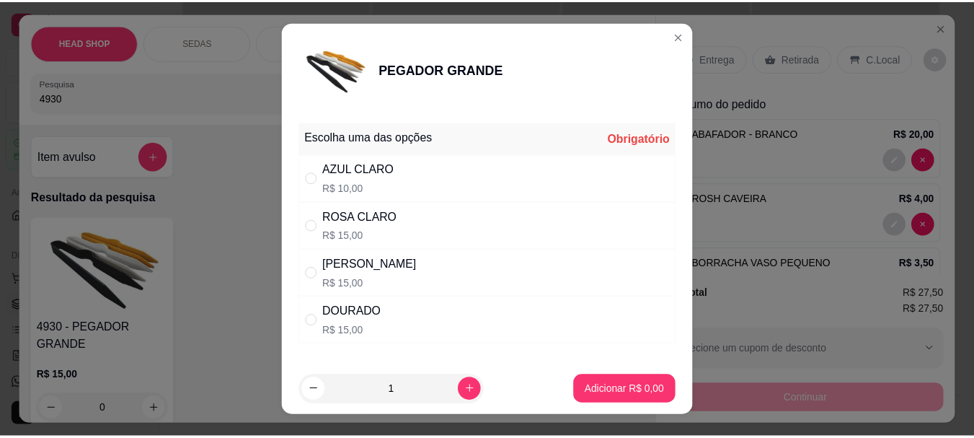
scroll to position [64, 0]
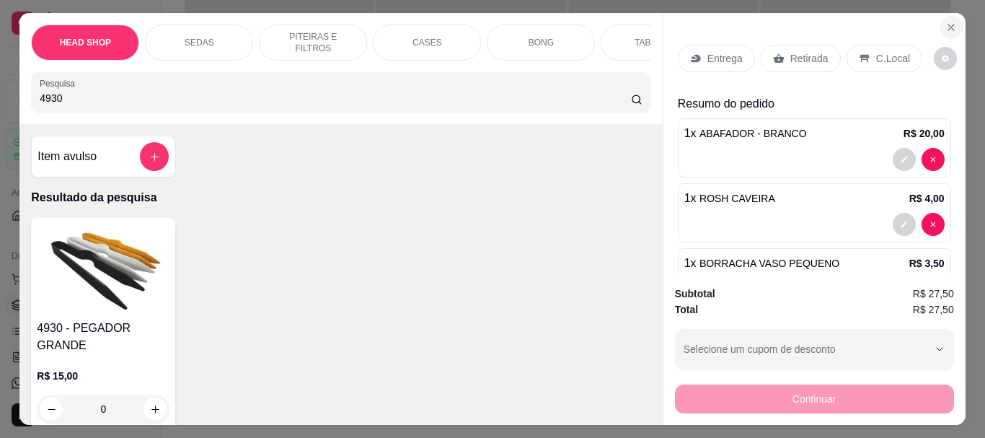
click at [948, 22] on icon "Close" at bounding box center [951, 28] width 12 height 12
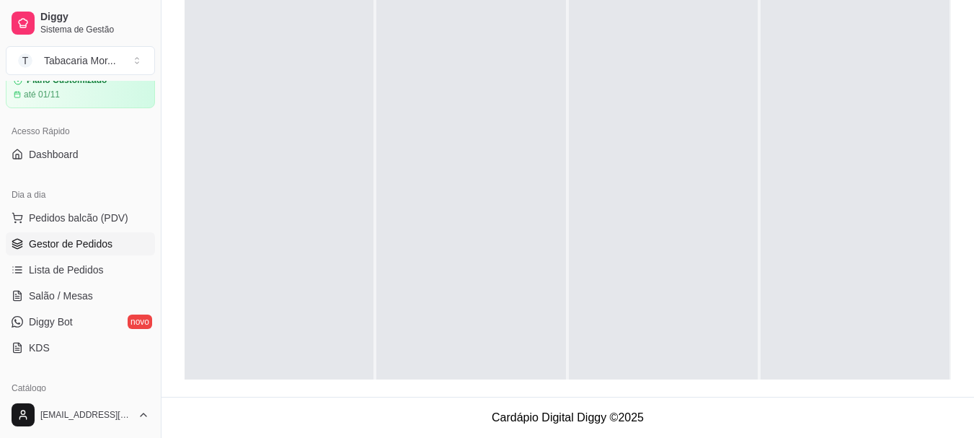
scroll to position [144, 0]
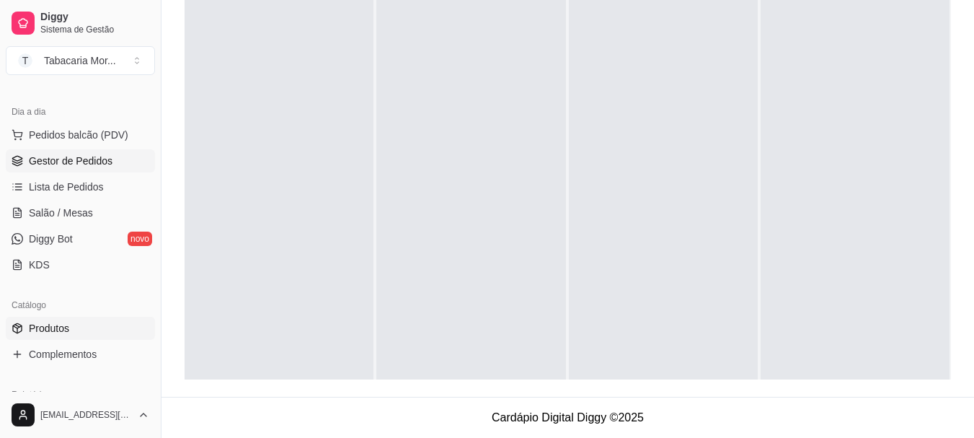
click at [51, 320] on link "Produtos" at bounding box center [80, 328] width 149 height 23
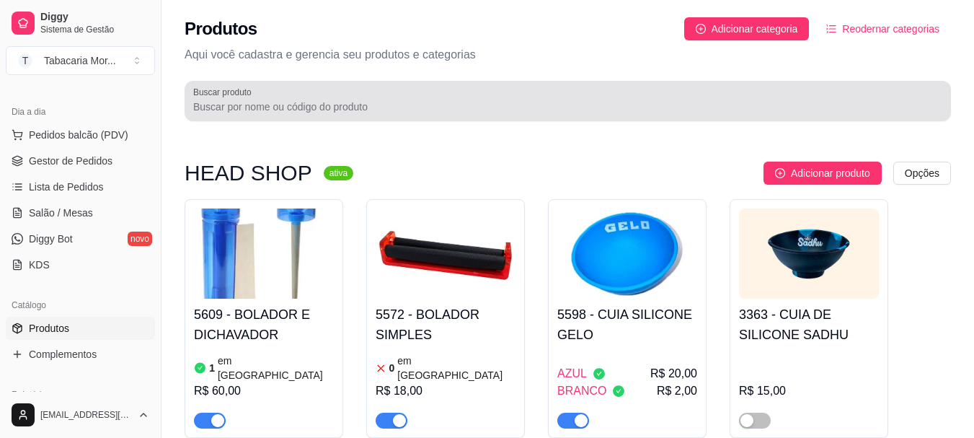
click at [263, 113] on input "Buscar produto" at bounding box center [567, 107] width 749 height 14
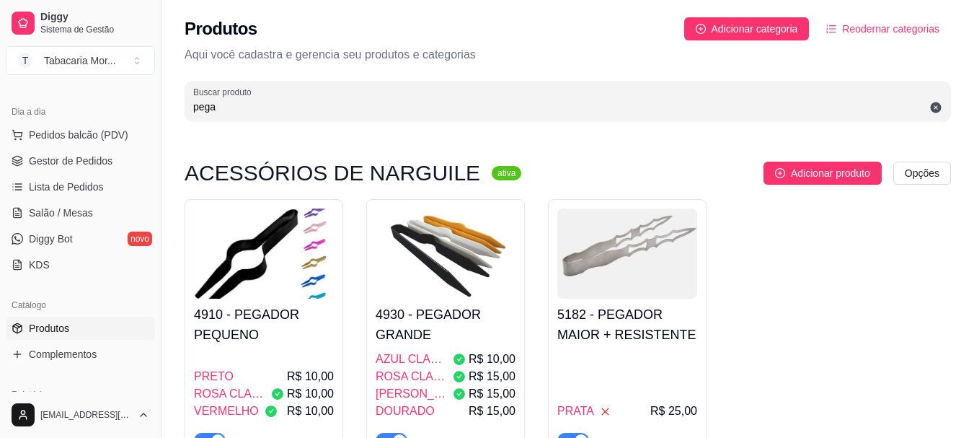
click at [243, 301] on div "4910 - PEGADOR PEQUENO PRETO R$ 10,00 ROSA CLARO R$ 10,00 VERMELHO R$ 10,00" at bounding box center [264, 374] width 140 height 150
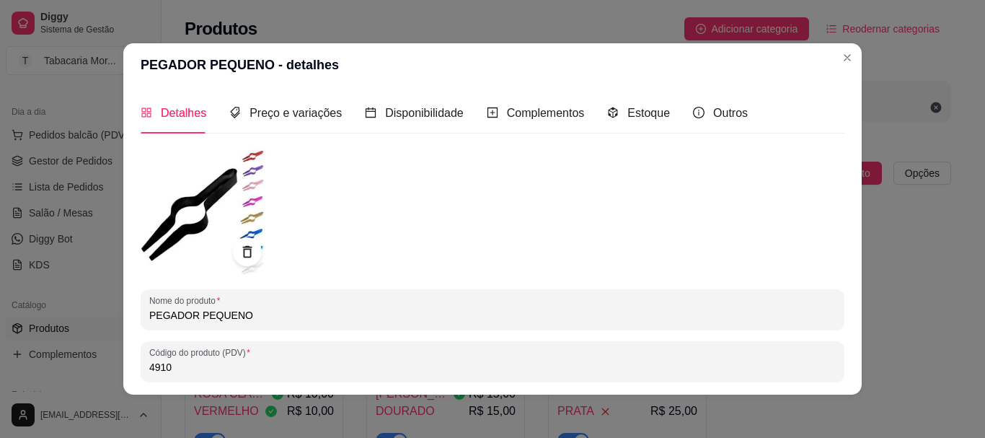
click at [661, 100] on div "Detalhes Preço e variações Disponibilidade Complementos Estoque Outros" at bounding box center [444, 112] width 607 height 41
click at [650, 118] on span "Estoque" at bounding box center [648, 113] width 43 height 12
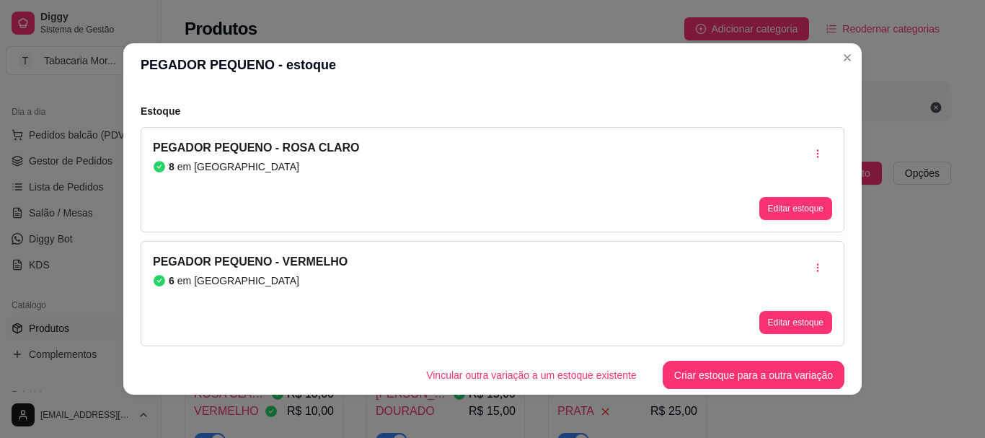
scroll to position [42, 0]
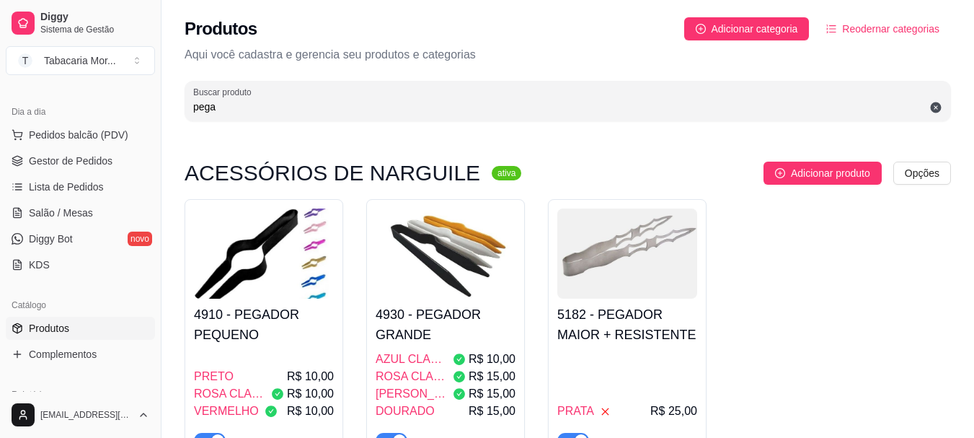
click at [472, 263] on img at bounding box center [446, 253] width 140 height 90
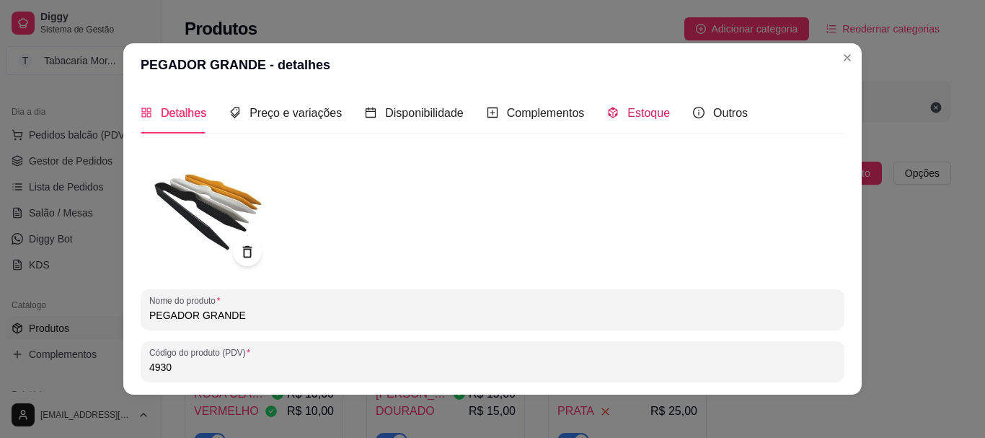
click at [632, 107] on span "Estoque" at bounding box center [648, 113] width 43 height 12
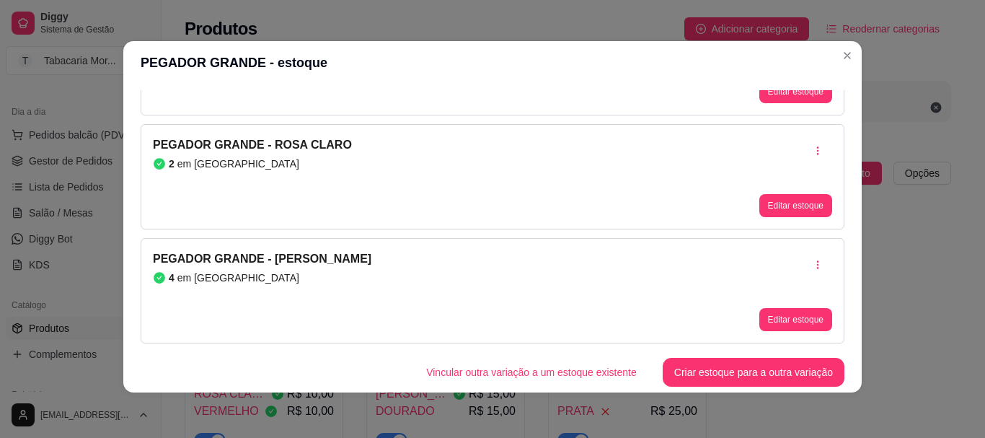
scroll to position [3, 0]
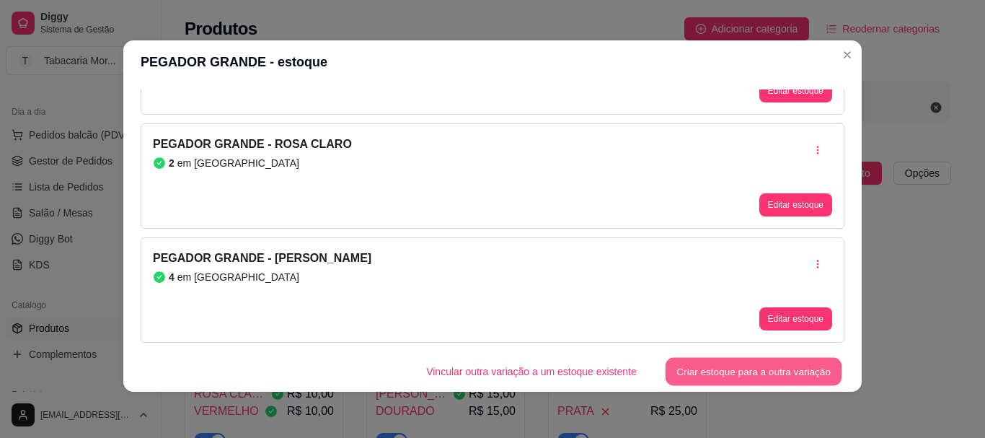
click at [710, 361] on button "Criar estoque para a outra variação" at bounding box center [754, 372] width 177 height 28
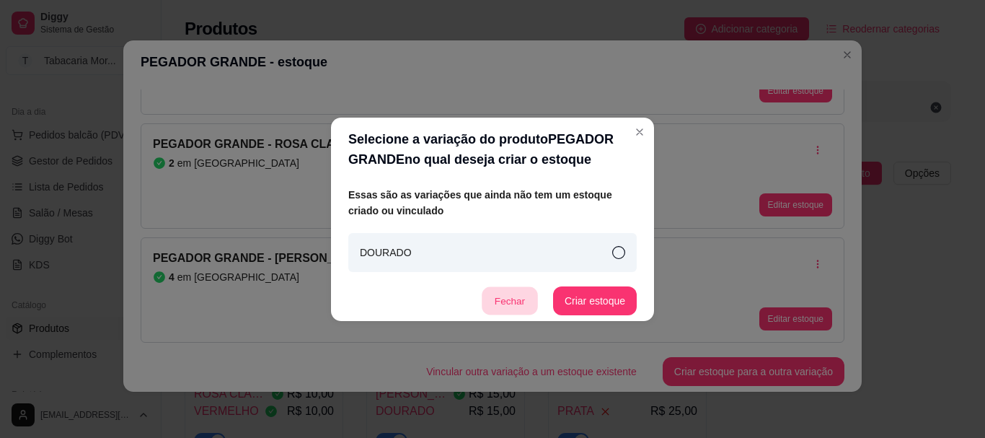
click at [528, 314] on button "Fechar" at bounding box center [510, 300] width 56 height 28
